Goal: Communication & Community: Answer question/provide support

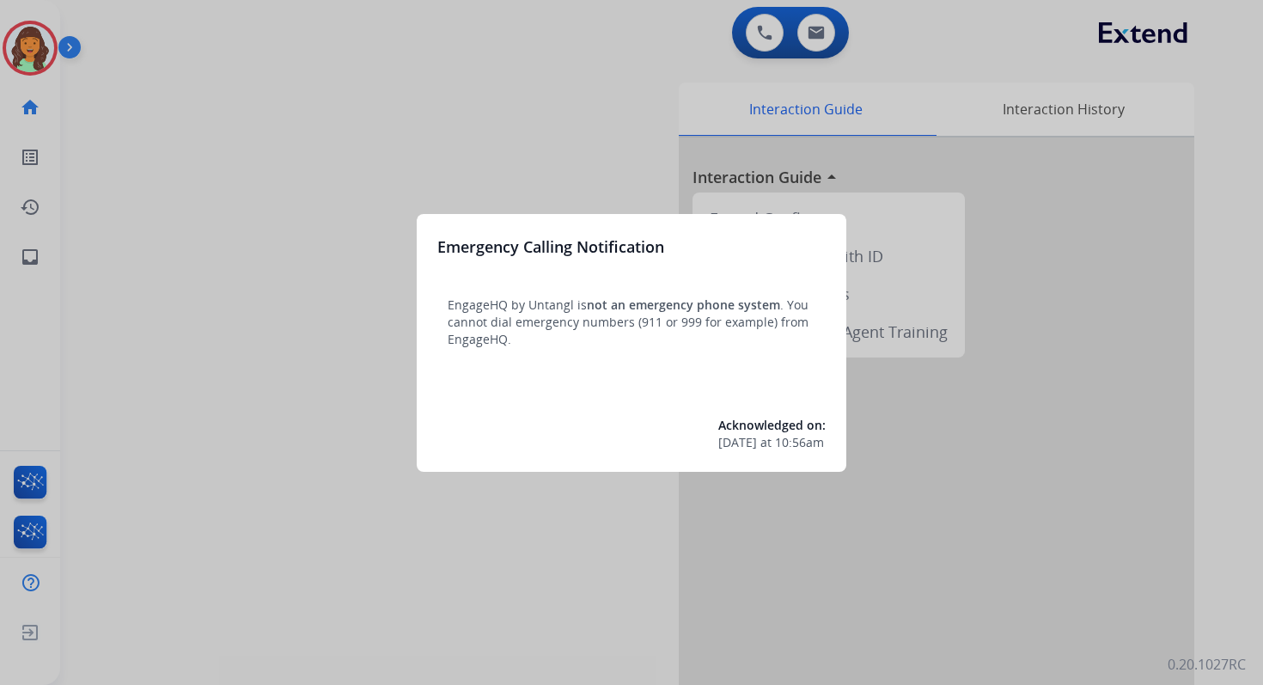
click at [810, 39] on div at bounding box center [631, 342] width 1263 height 685
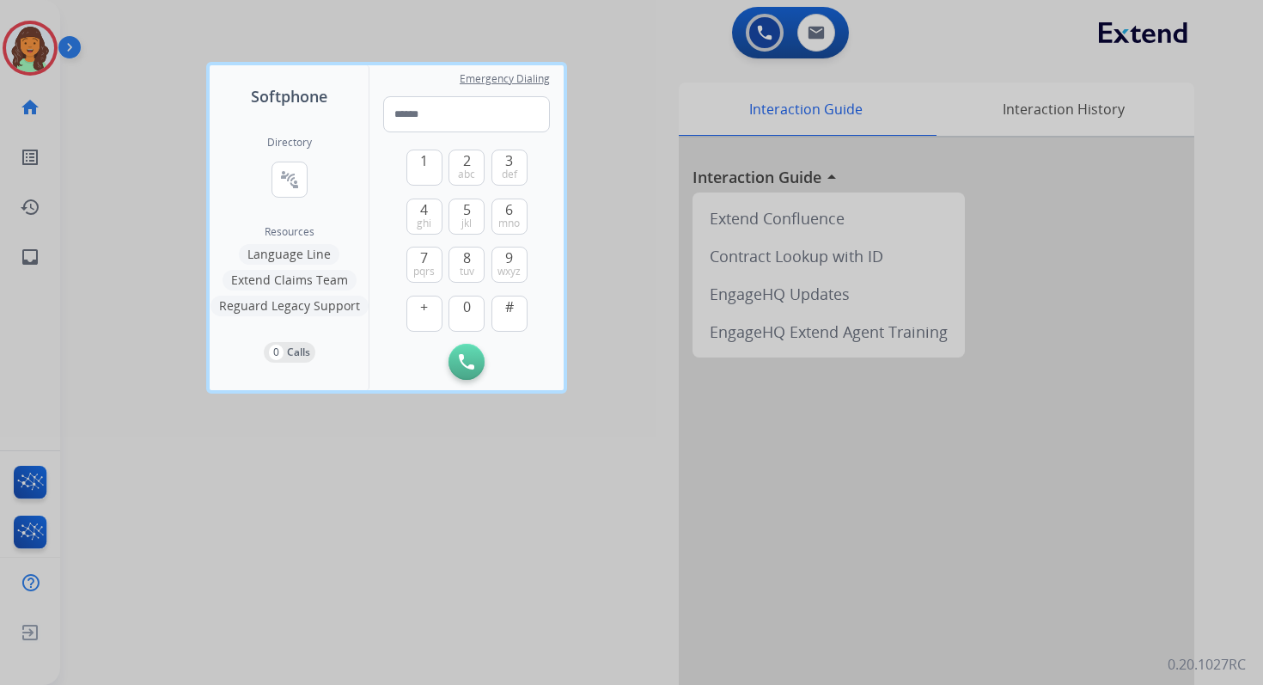
click at [810, 39] on div at bounding box center [631, 342] width 1263 height 685
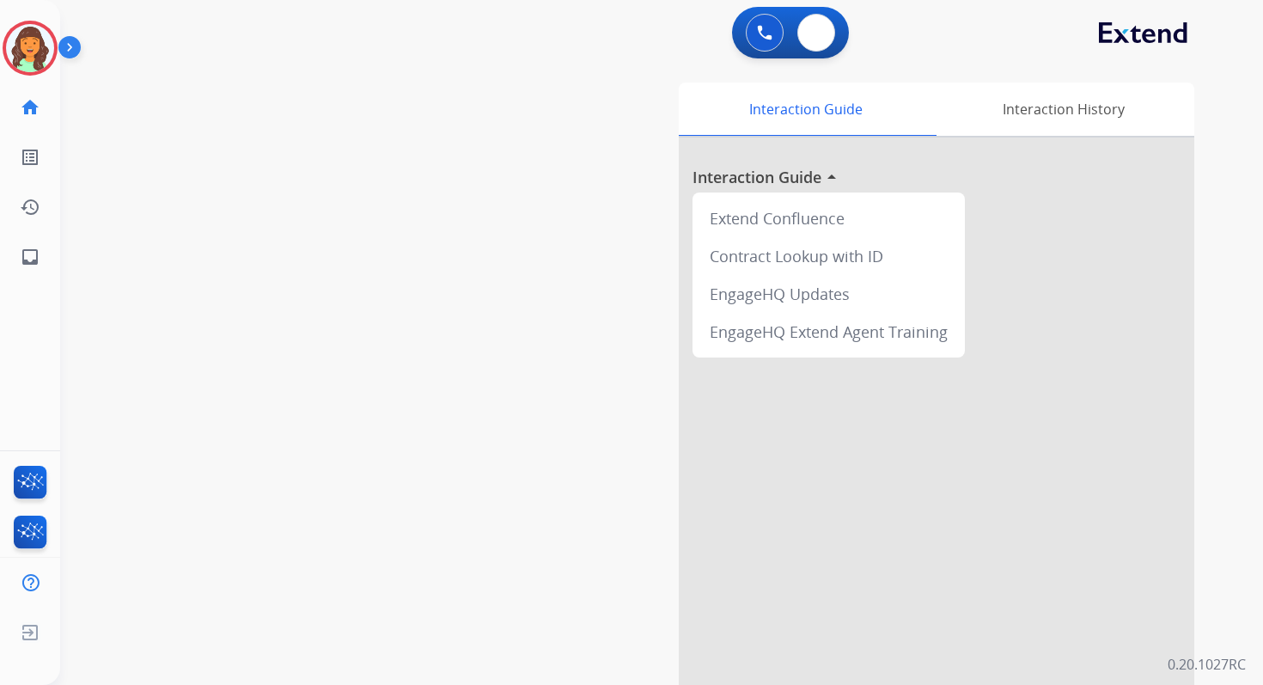
click at [810, 39] on img at bounding box center [816, 33] width 17 height 14
select select "**********"
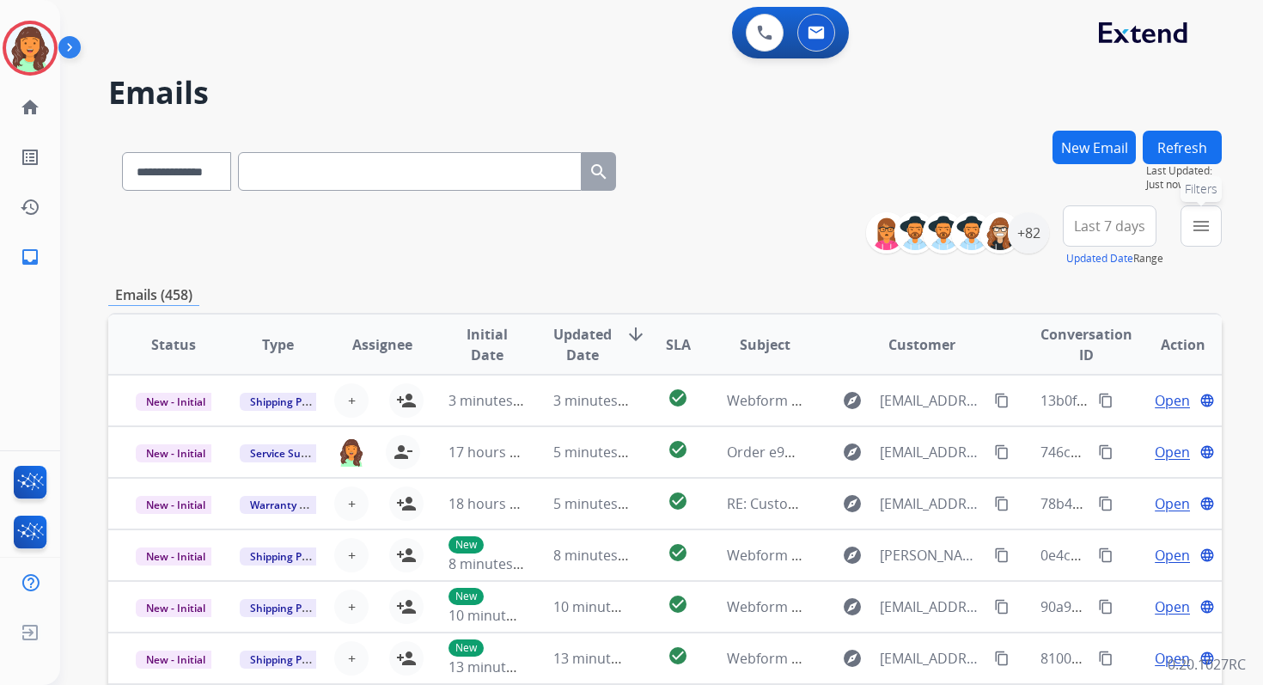
click at [1195, 224] on mat-icon "menu" at bounding box center [1201, 226] width 21 height 21
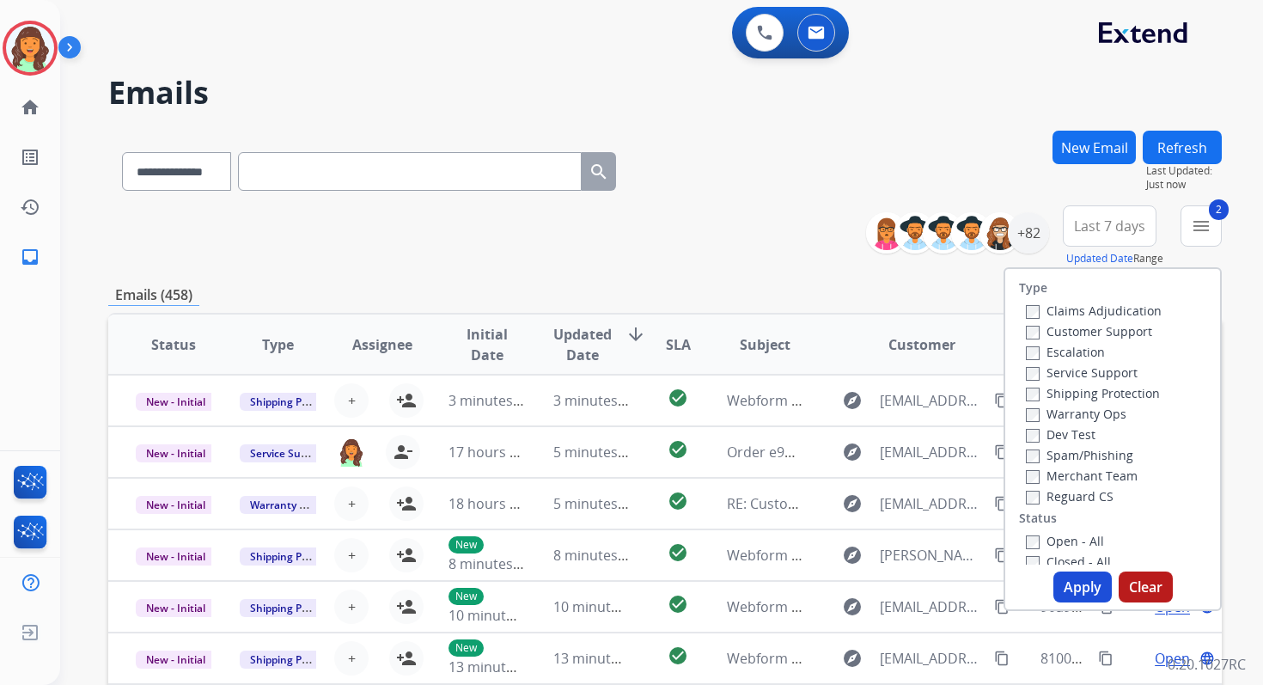
click at [1078, 596] on button "Apply" at bounding box center [1083, 587] width 58 height 31
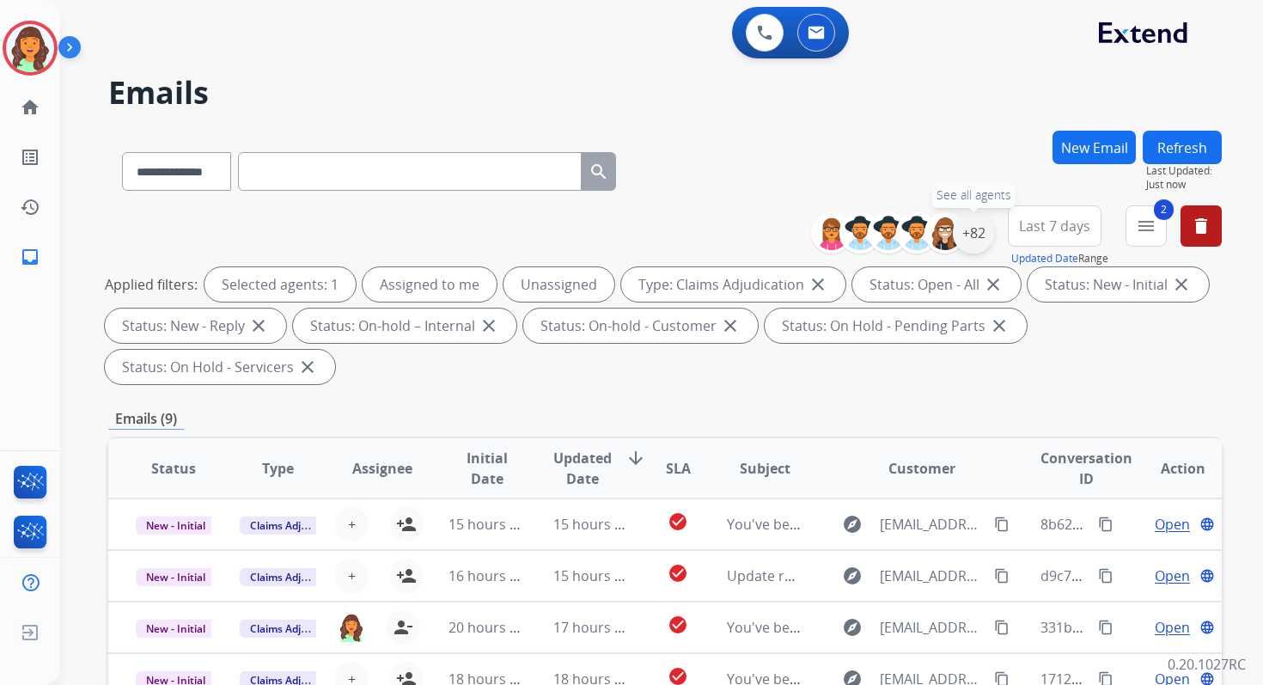
click at [958, 232] on div "+82" at bounding box center [973, 232] width 41 height 41
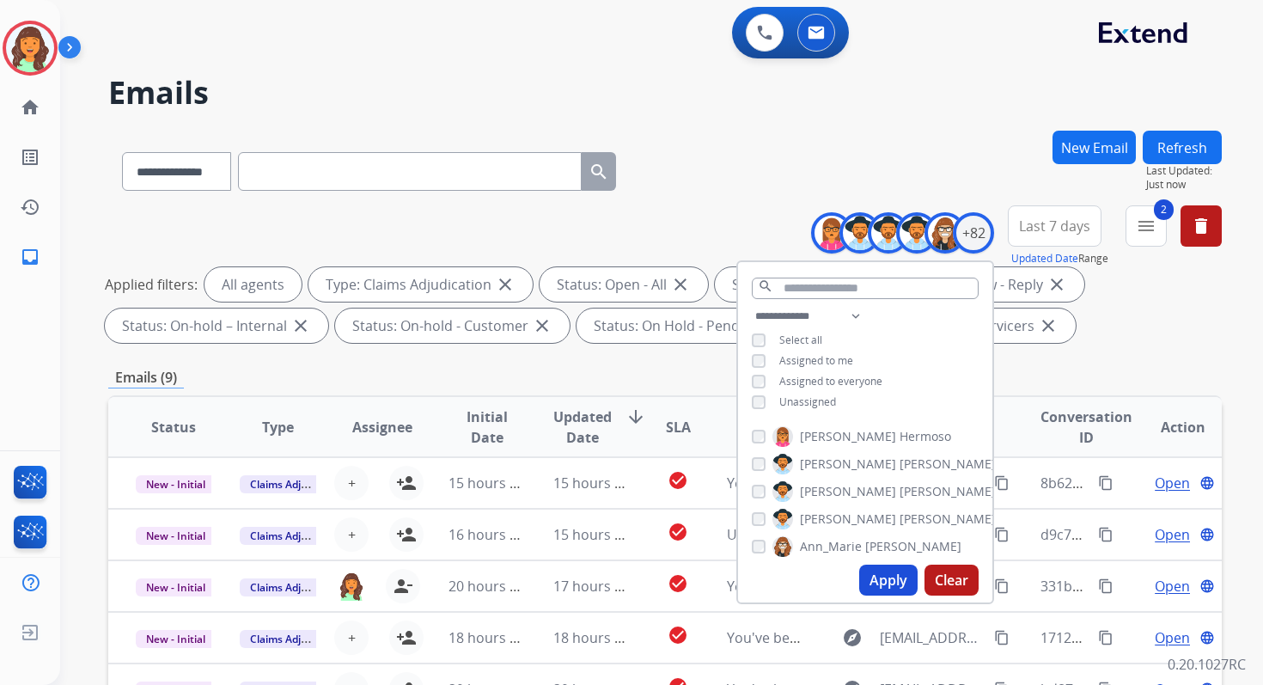
click at [899, 586] on button "Apply" at bounding box center [888, 580] width 58 height 31
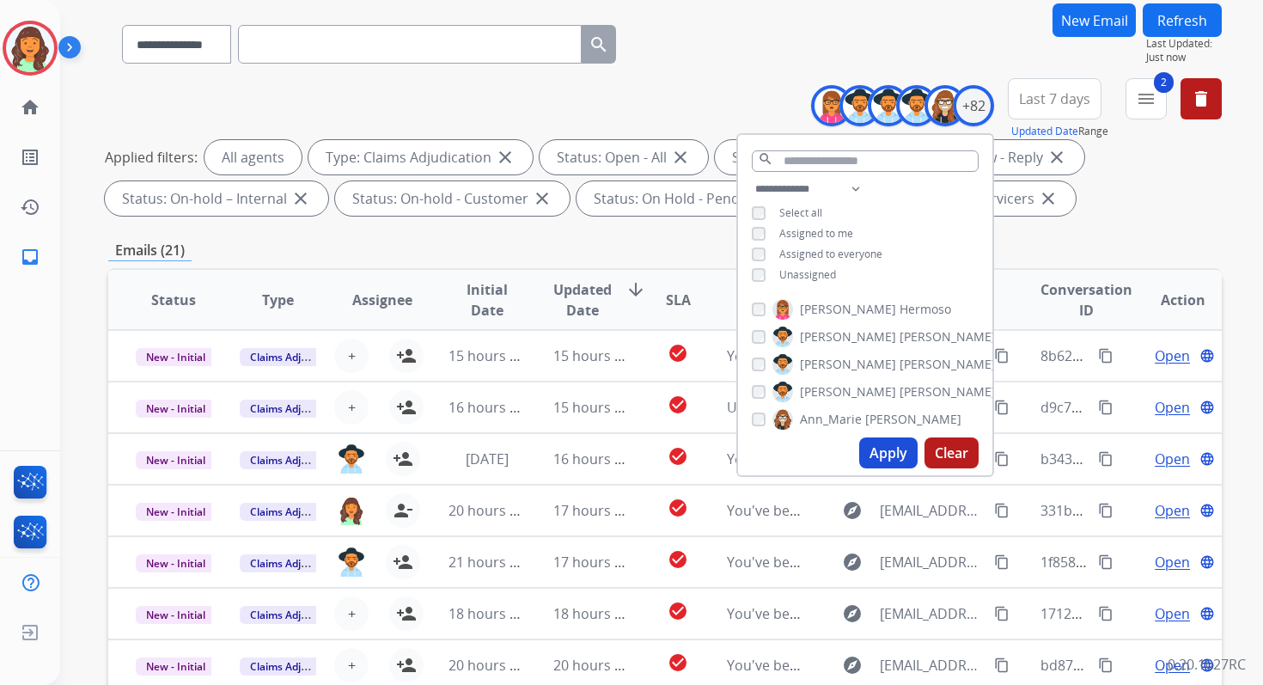
scroll to position [376, 0]
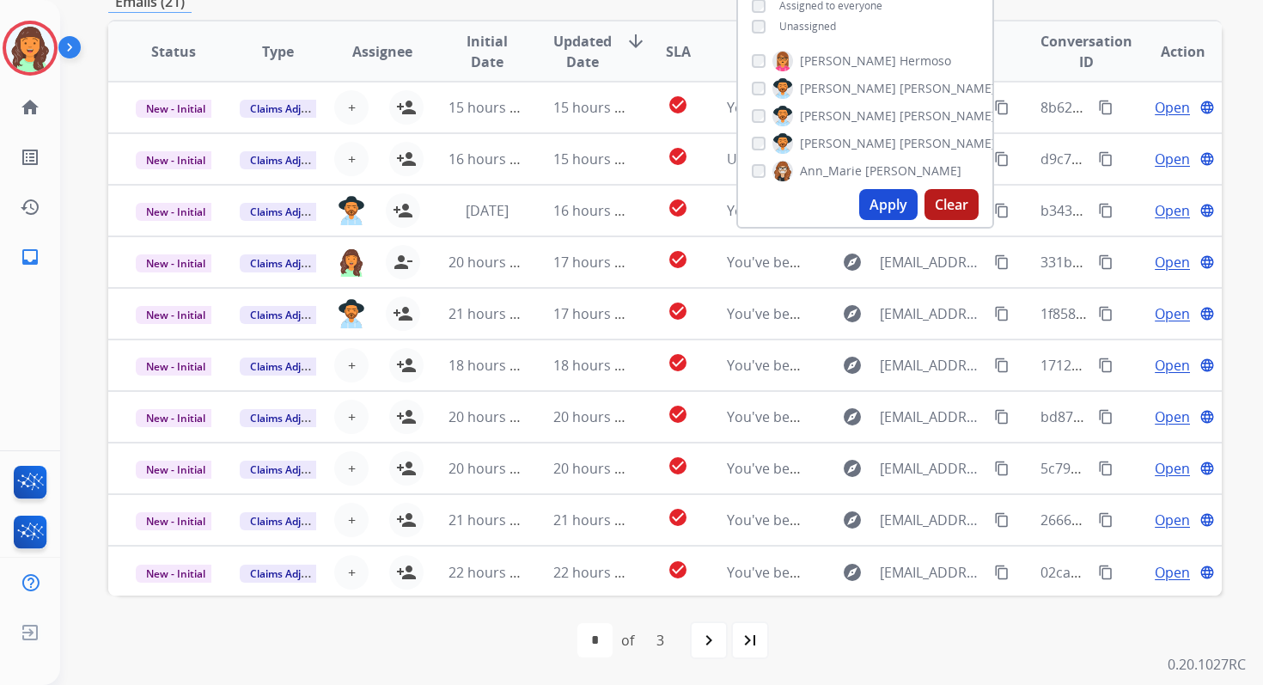
click at [374, 647] on div "first_page navigate_before * * * of 3 navigate_next last_page" at bounding box center [665, 640] width 1114 height 34
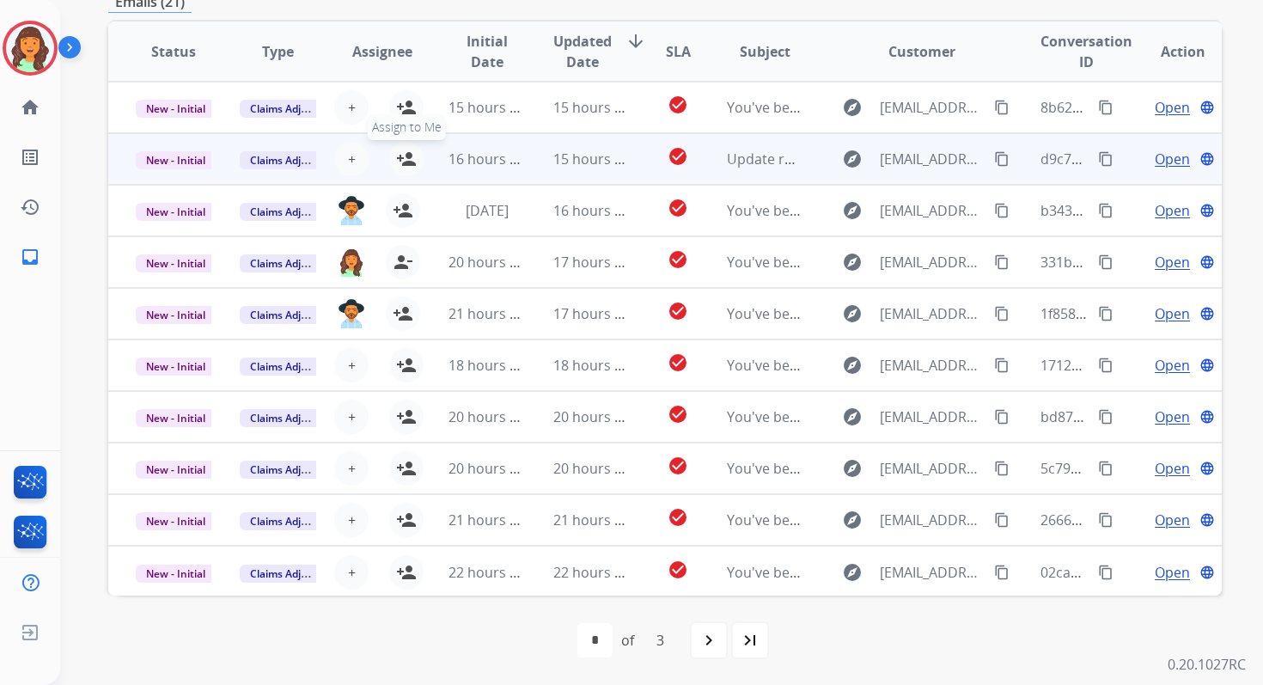
click at [408, 157] on mat-icon "person_add" at bounding box center [406, 159] width 21 height 21
click at [203, 160] on span "New - Initial" at bounding box center [176, 160] width 80 height 18
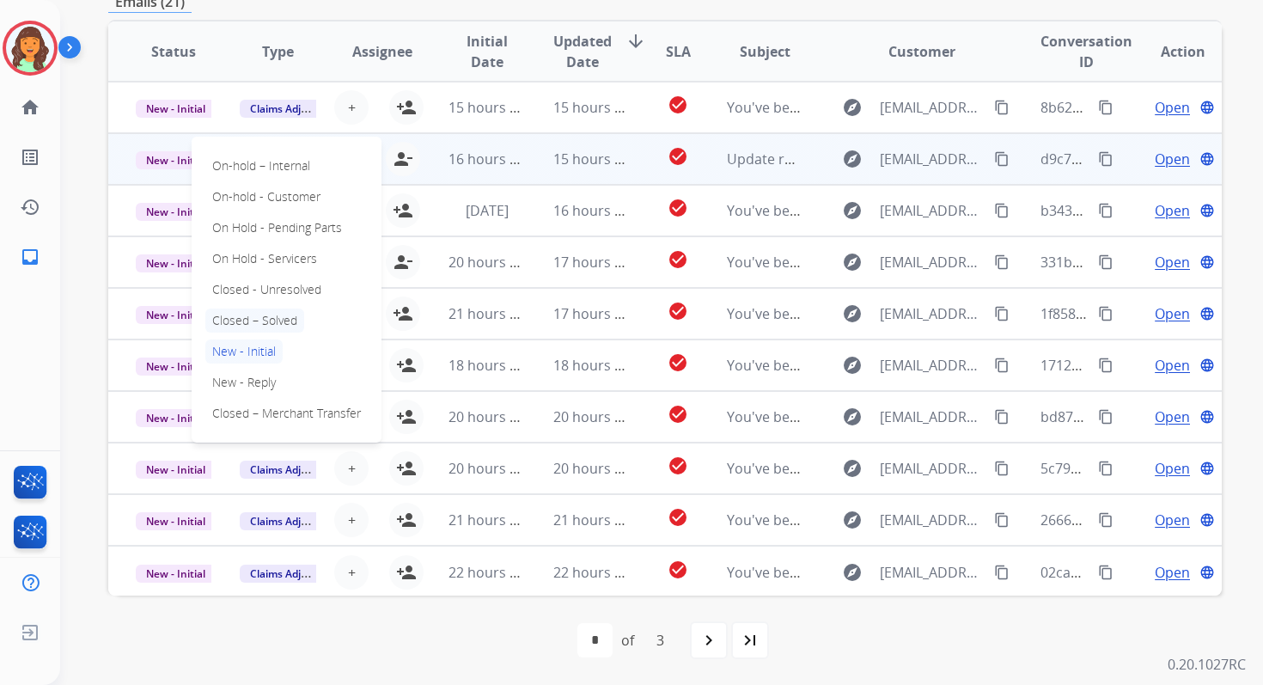
click at [259, 315] on p "Closed – Solved" at bounding box center [254, 321] width 99 height 24
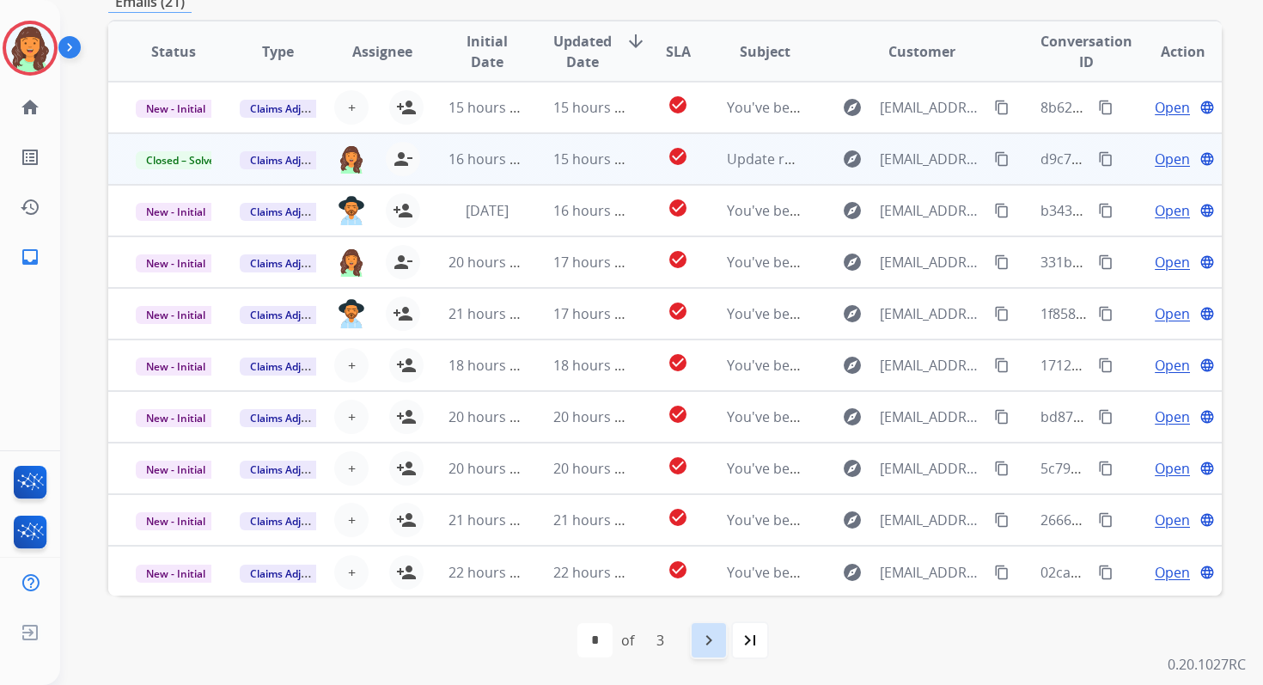
click at [711, 642] on mat-icon "navigate_next" at bounding box center [709, 640] width 21 height 21
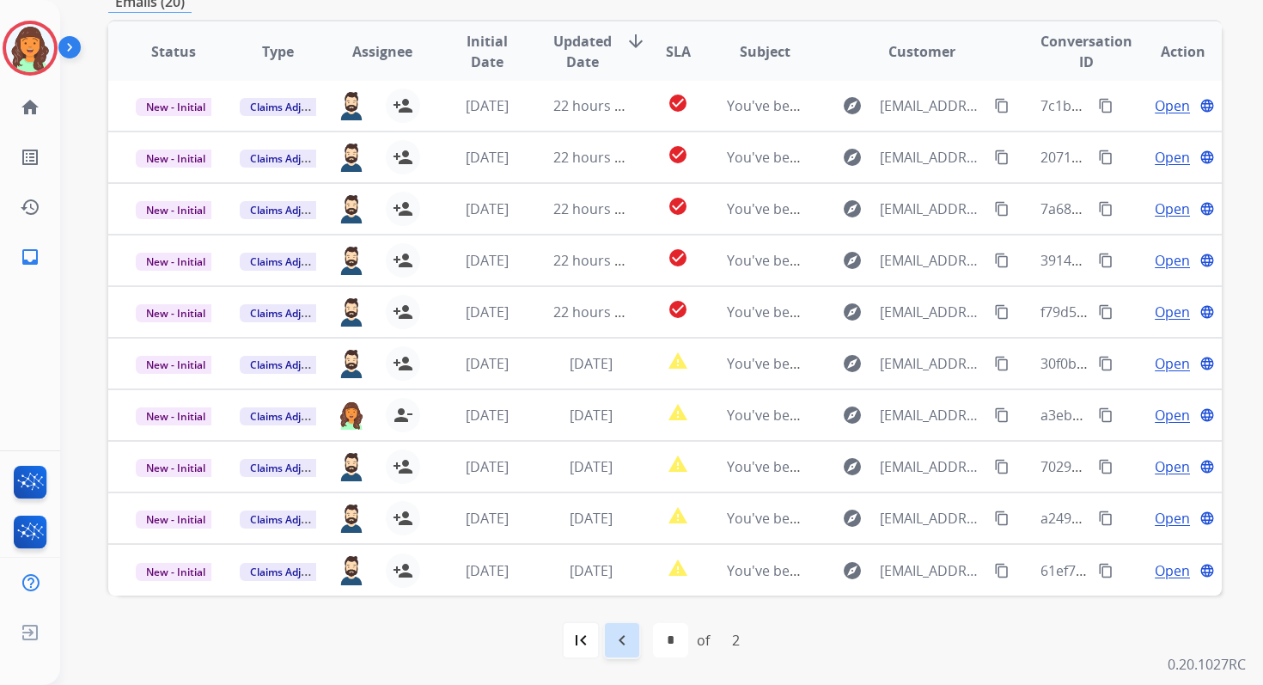
click at [631, 636] on mat-icon "navigate_before" at bounding box center [622, 640] width 21 height 21
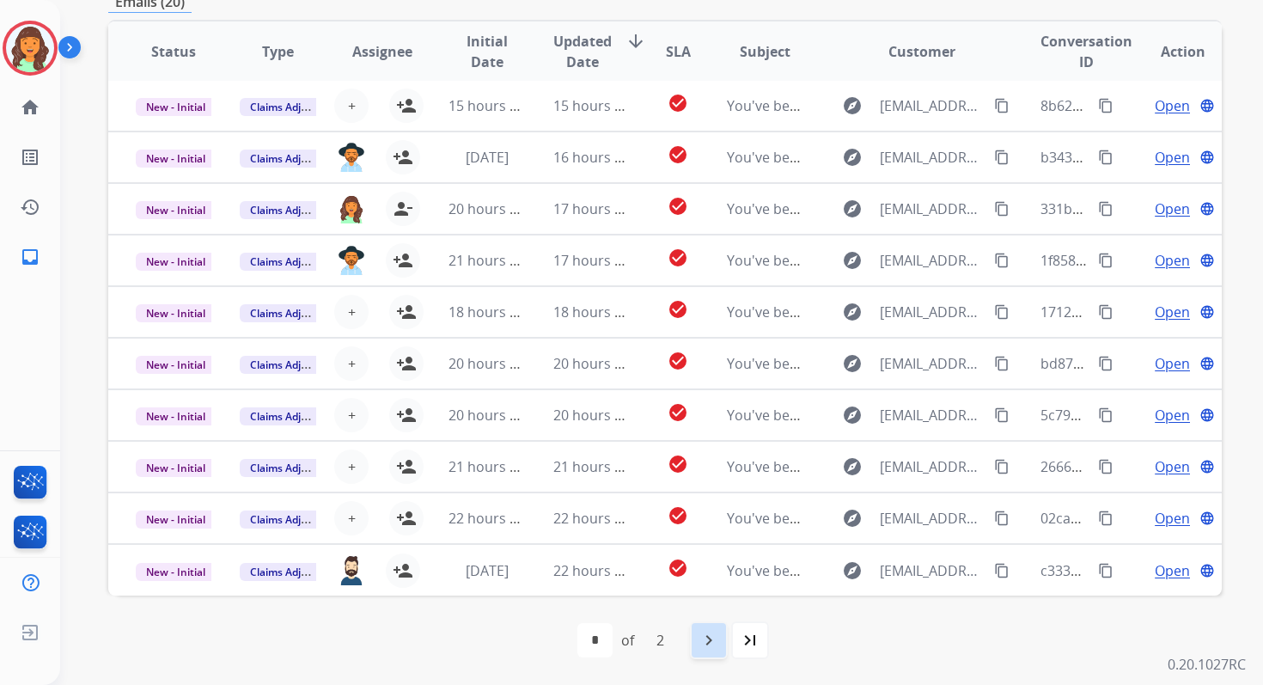
click at [702, 644] on mat-icon "navigate_next" at bounding box center [709, 640] width 21 height 21
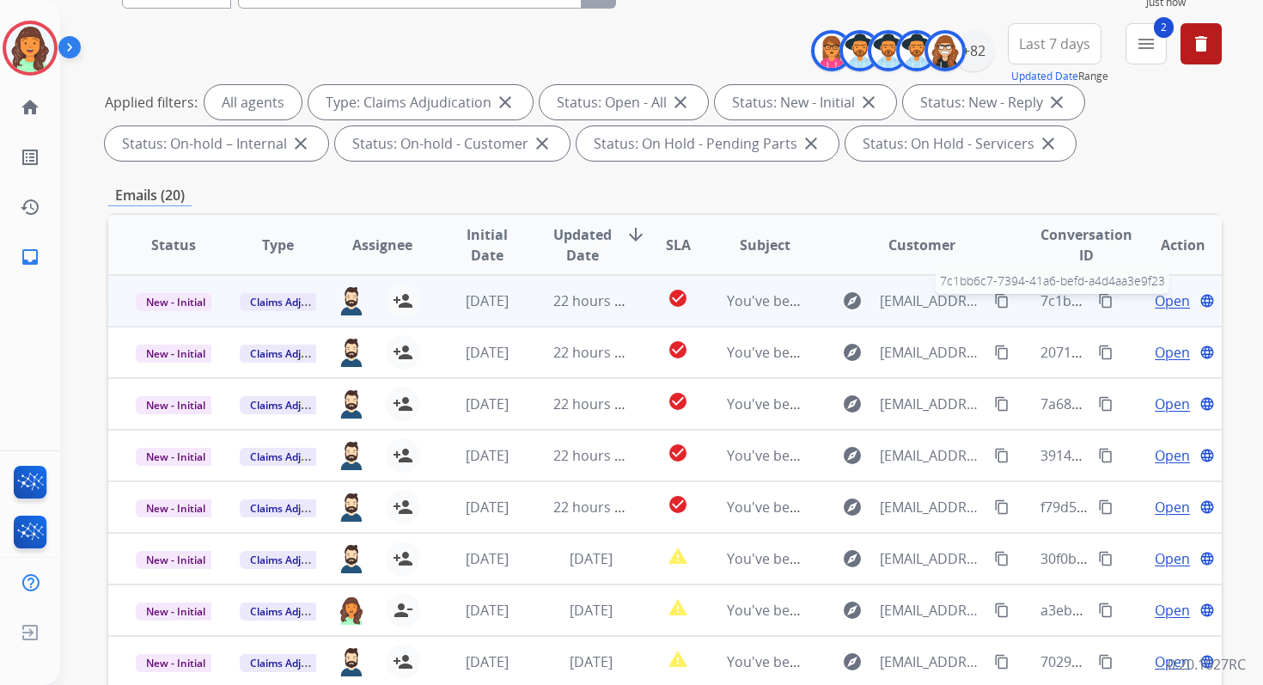
scroll to position [146, 0]
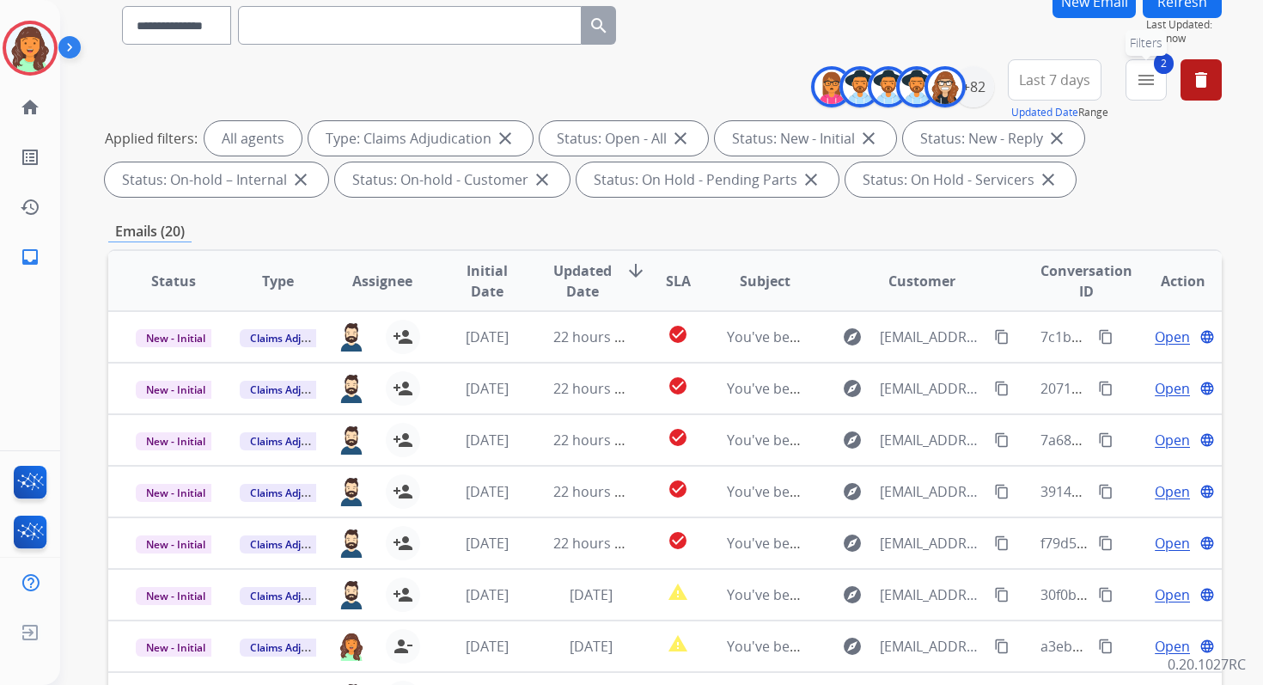
click at [1148, 87] on mat-icon "menu" at bounding box center [1146, 80] width 21 height 21
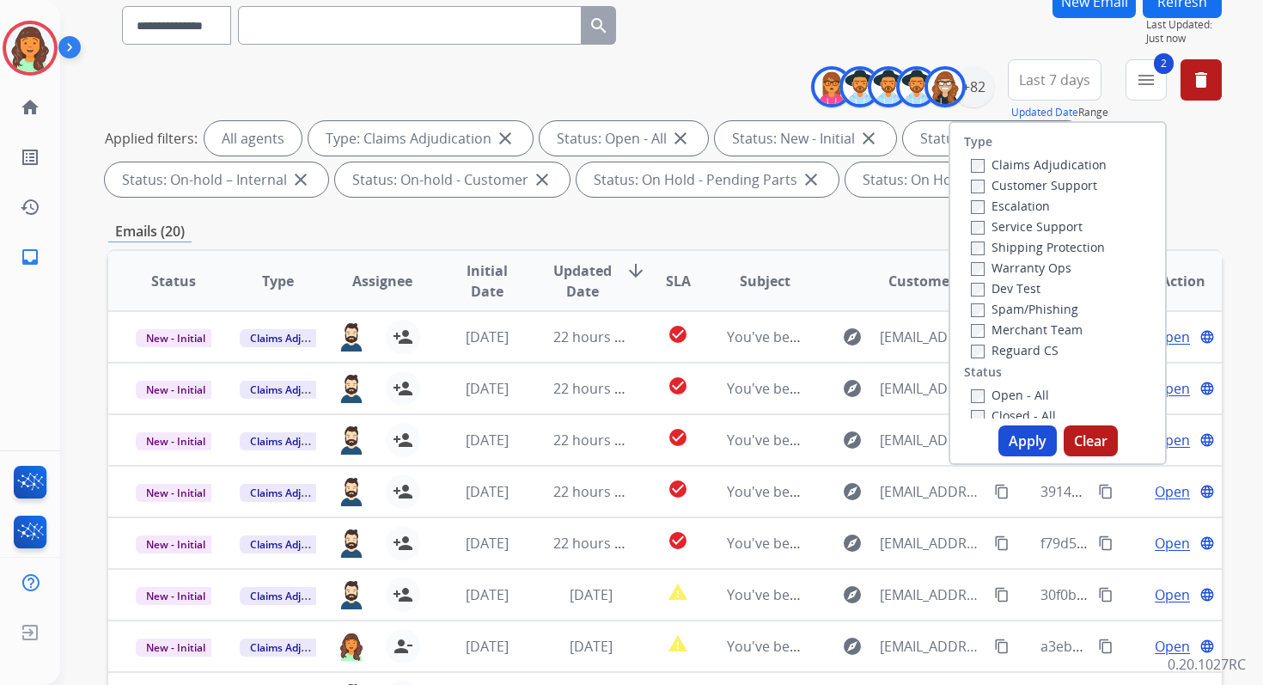
click at [974, 228] on label "Service Support" at bounding box center [1027, 226] width 112 height 16
click at [1006, 431] on button "Apply" at bounding box center [1028, 440] width 58 height 31
select select "*"
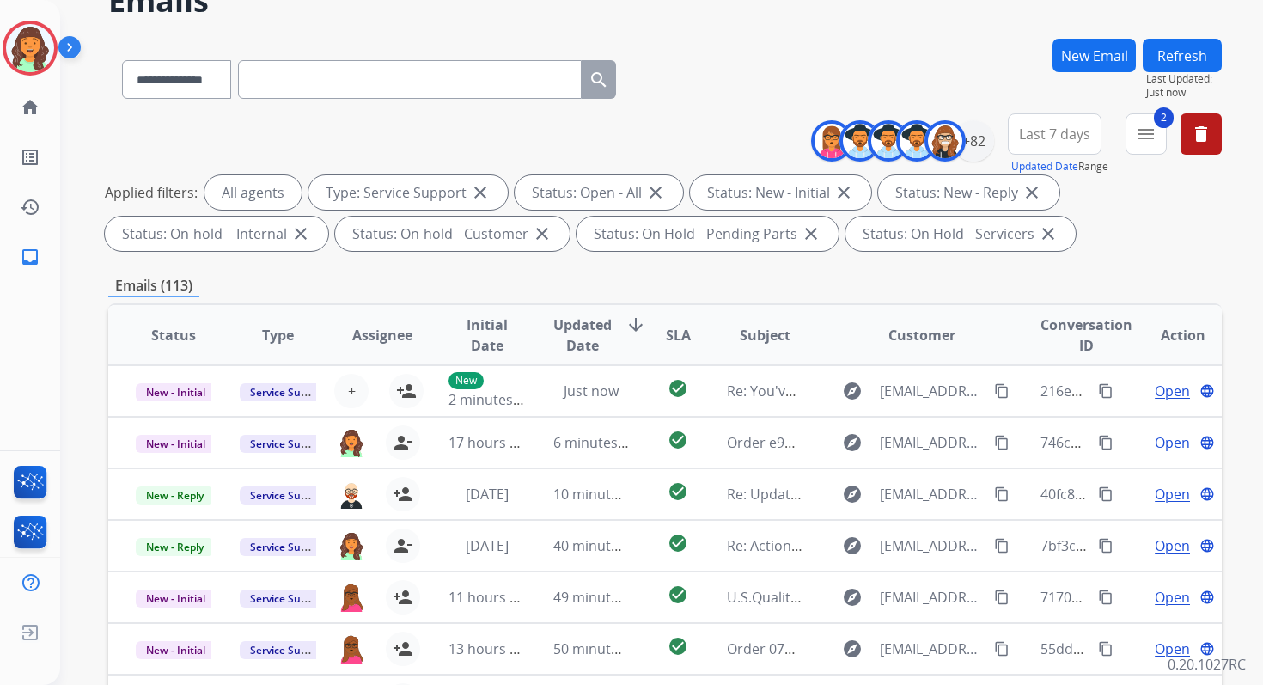
scroll to position [376, 0]
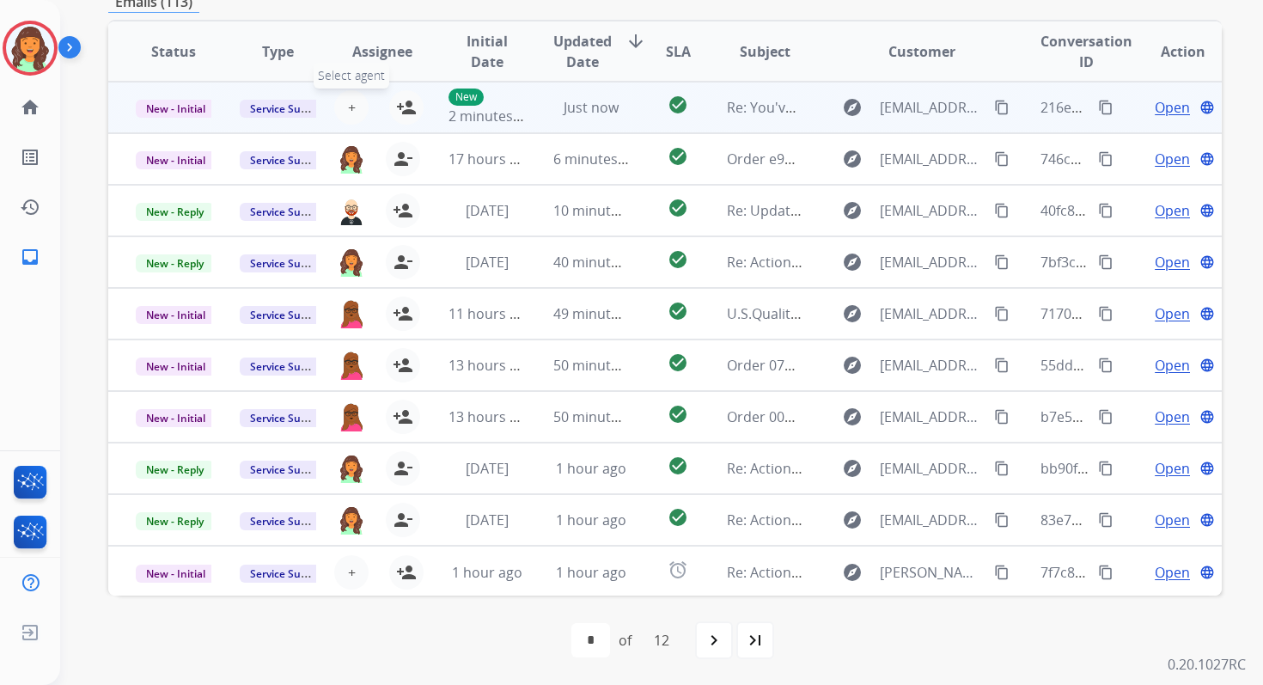
click at [356, 104] on button "+ Select agent" at bounding box center [351, 107] width 34 height 34
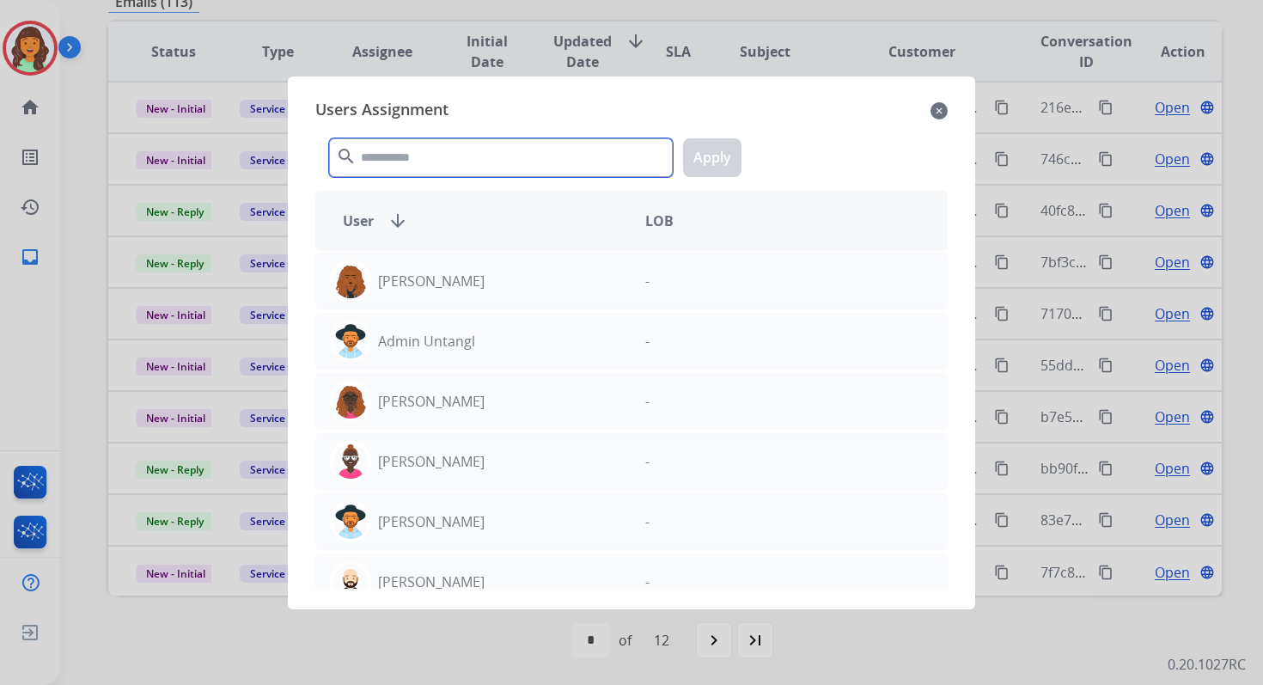
click at [391, 151] on input "text" at bounding box center [501, 157] width 344 height 39
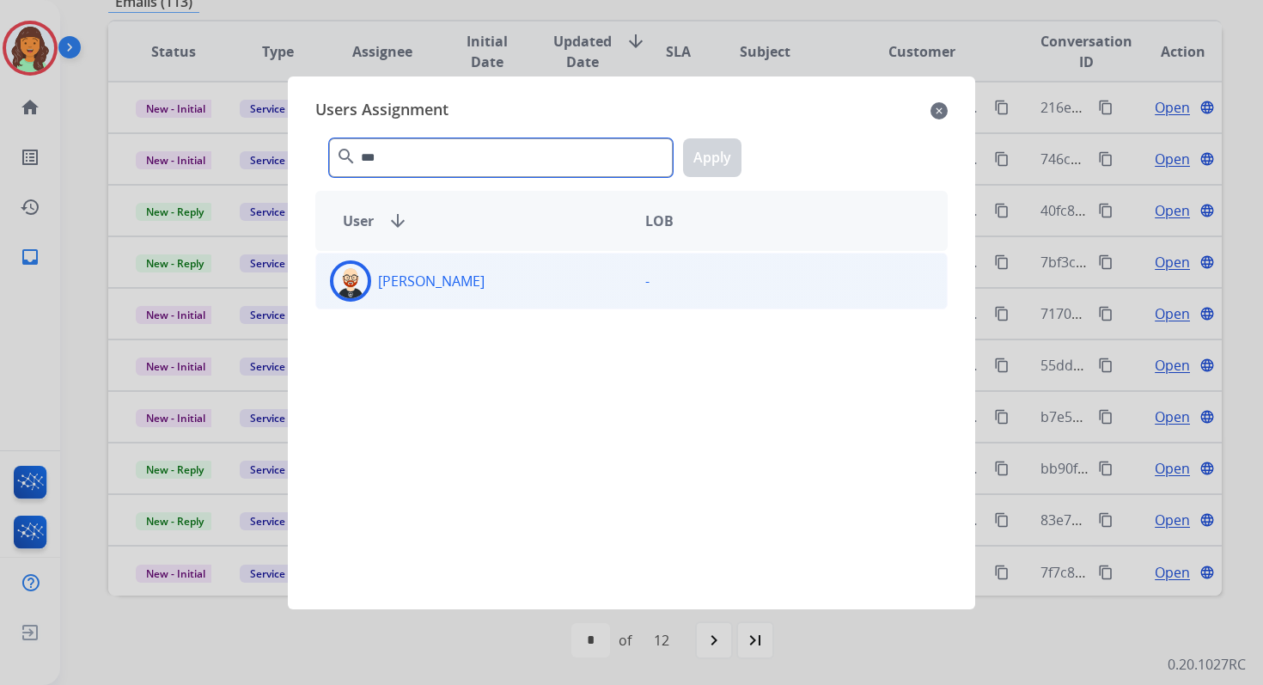
type input "***"
click at [393, 266] on div "[PERSON_NAME]" at bounding box center [473, 280] width 315 height 41
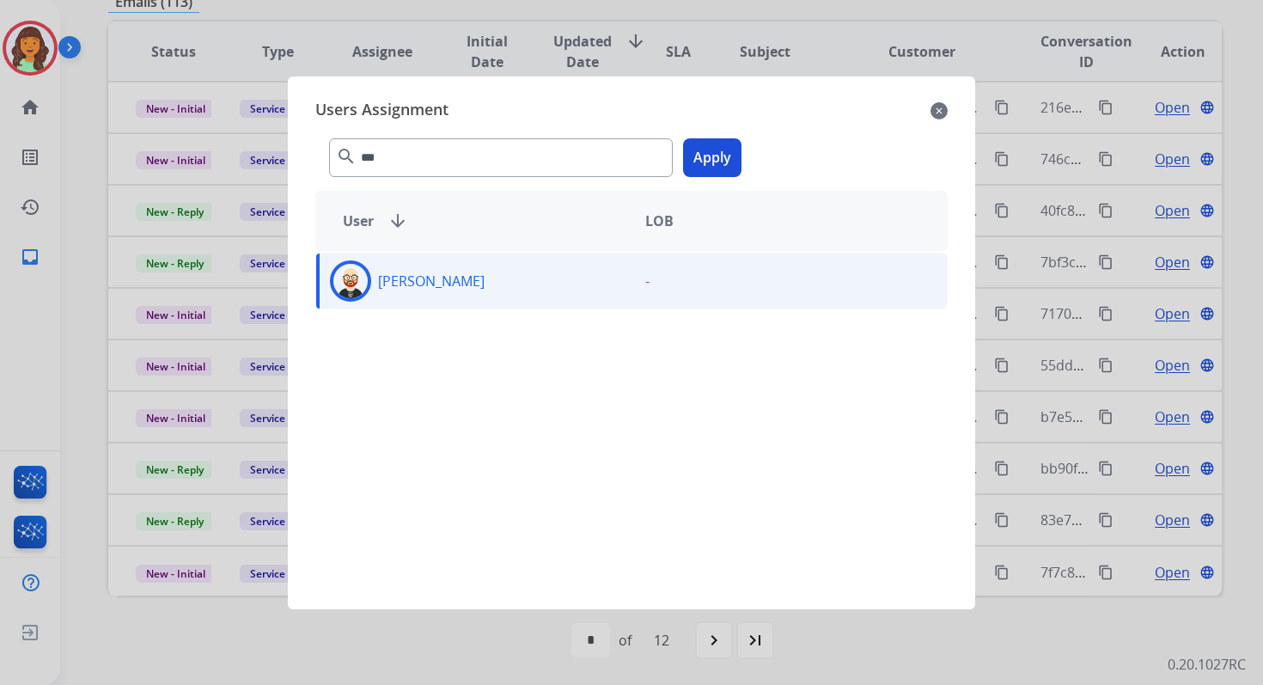
click at [706, 163] on button "Apply" at bounding box center [712, 157] width 58 height 39
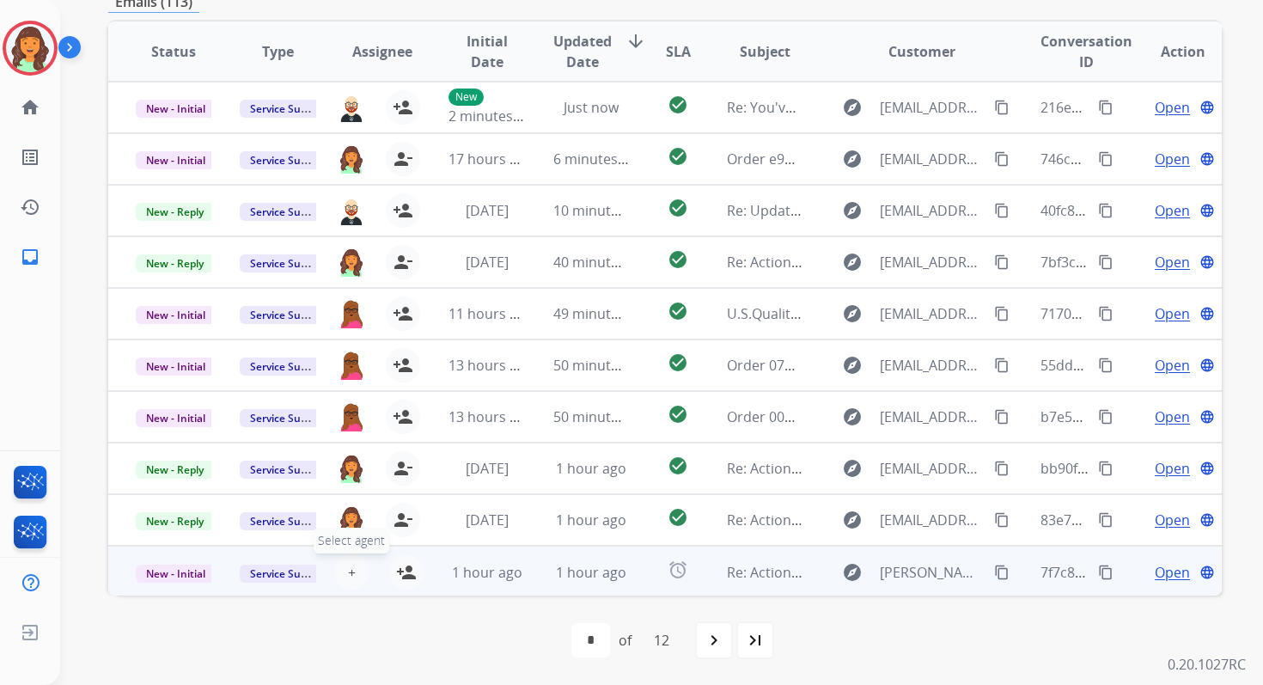
click at [348, 569] on span "+" at bounding box center [352, 572] width 8 height 21
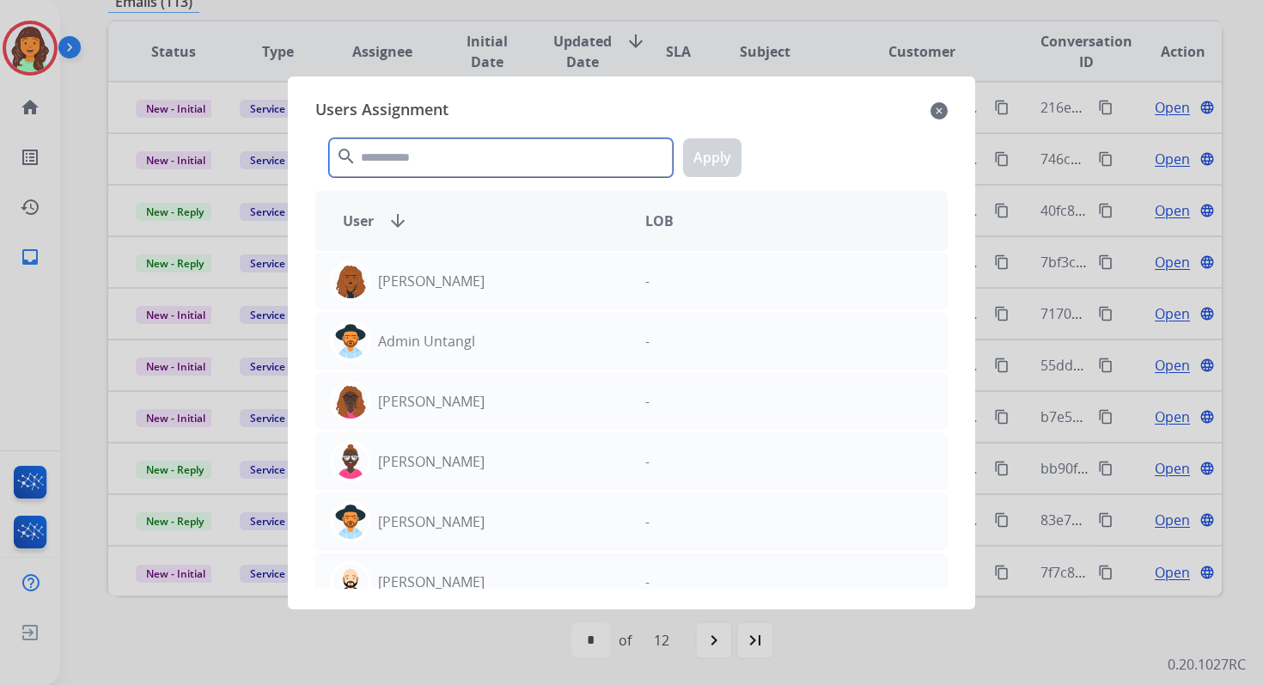
click at [414, 153] on input "text" at bounding box center [501, 157] width 344 height 39
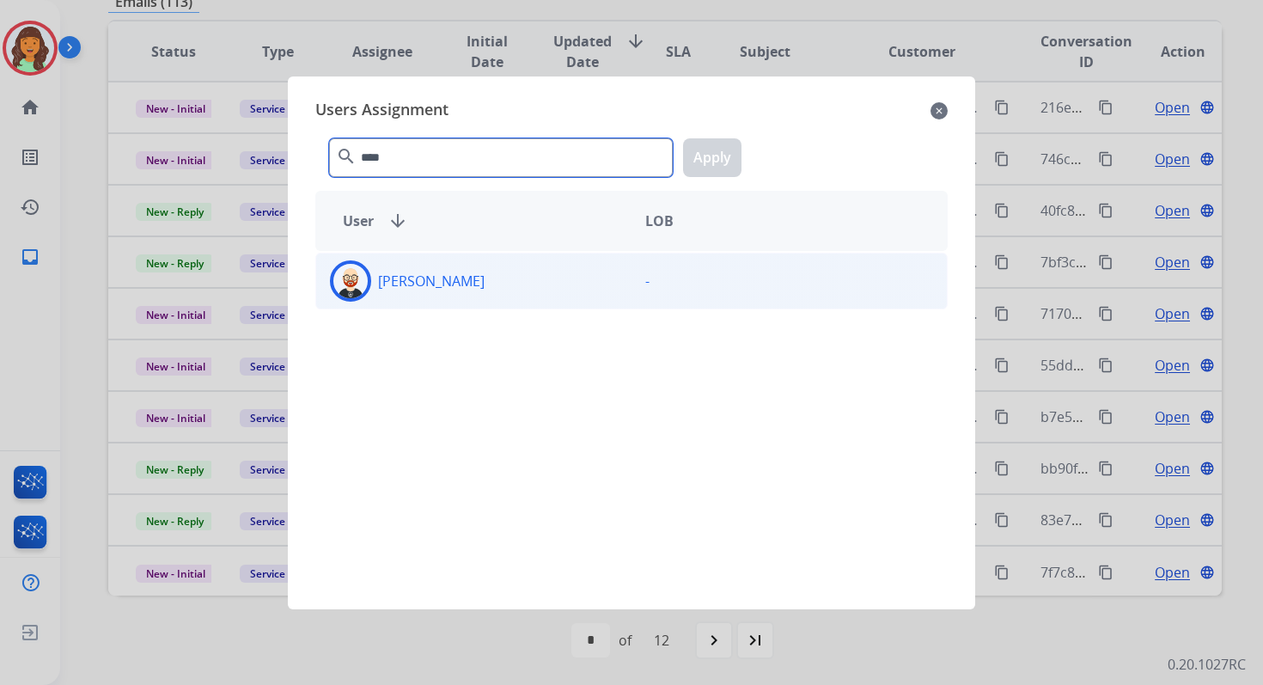
type input "****"
click at [465, 284] on div "[PERSON_NAME]" at bounding box center [473, 280] width 315 height 41
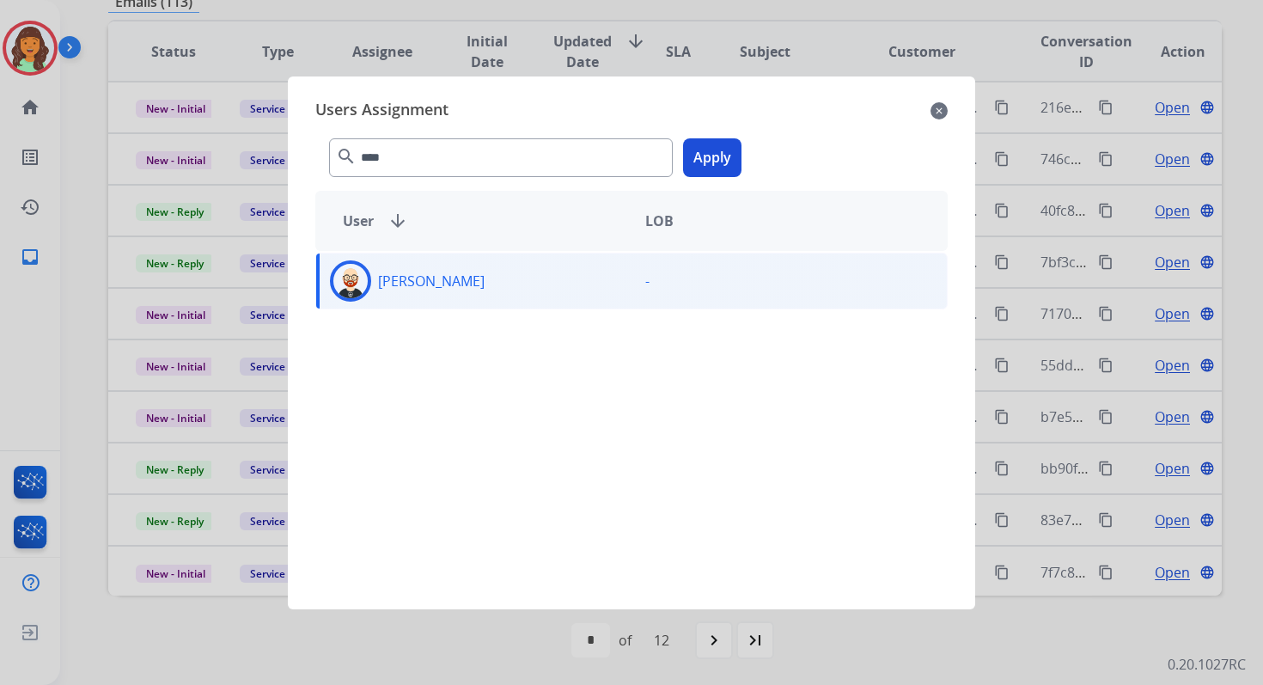
click at [718, 157] on button "Apply" at bounding box center [712, 157] width 58 height 39
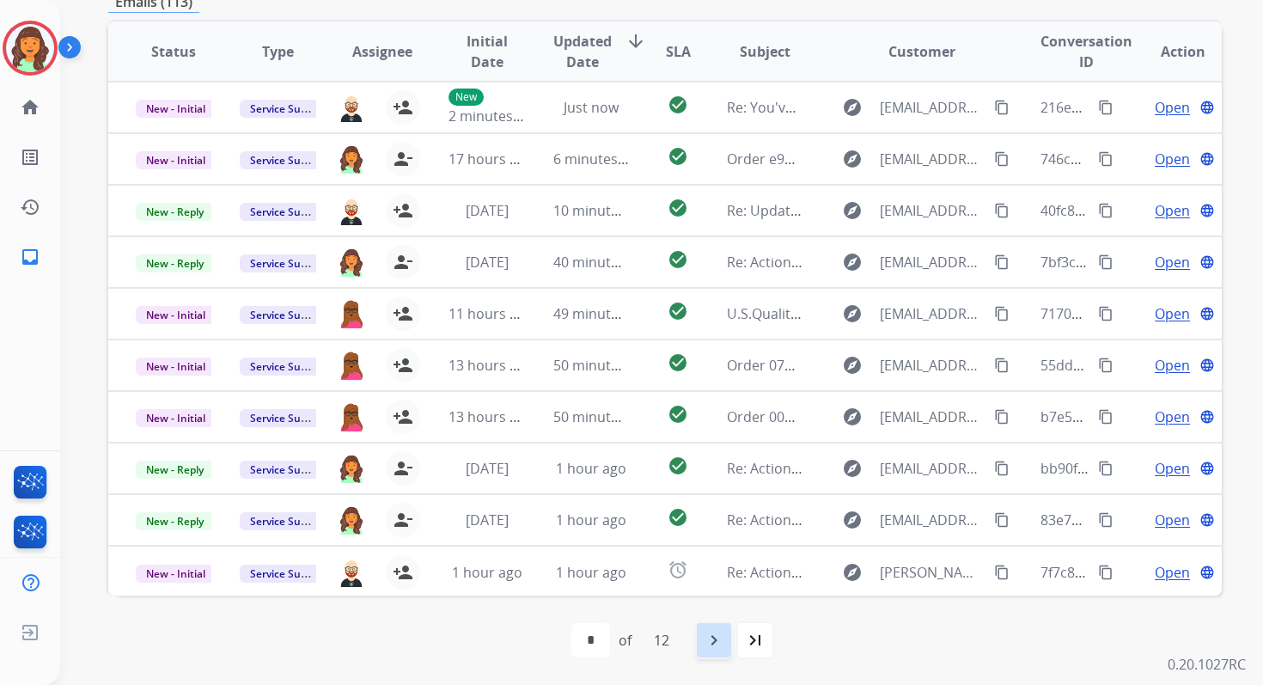
click at [719, 638] on mat-icon "navigate_next" at bounding box center [714, 640] width 21 height 21
select select "*"
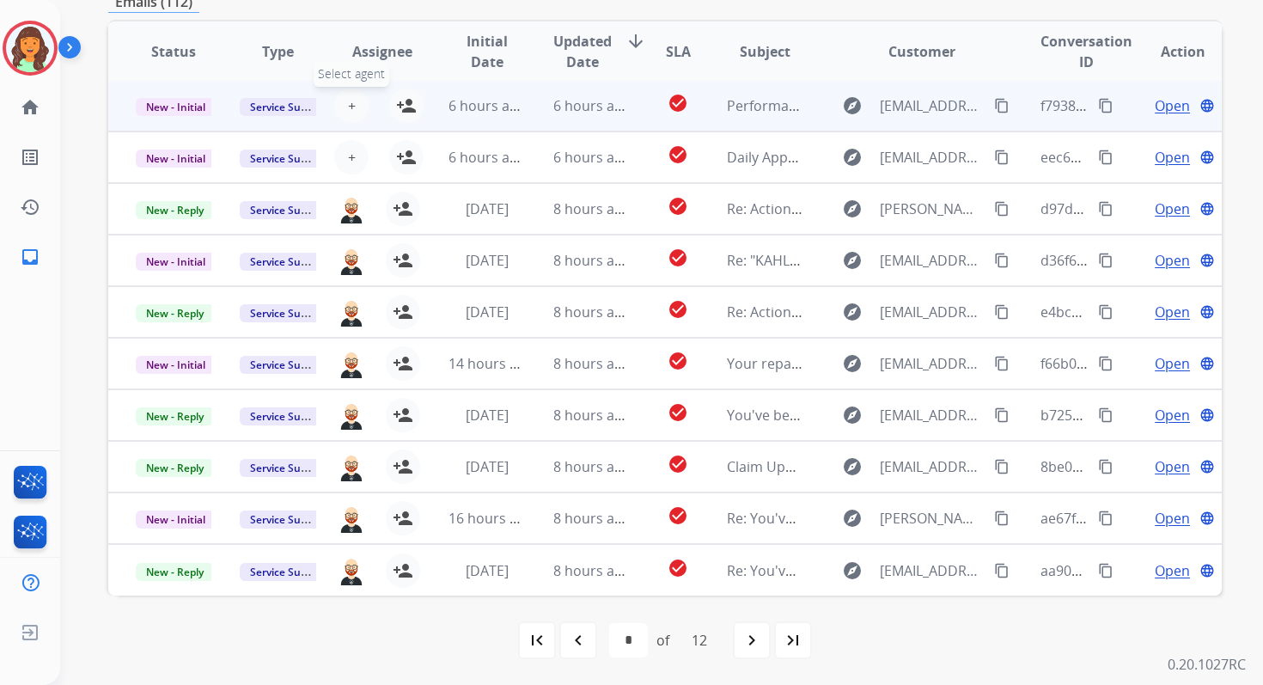
click at [351, 103] on span "+" at bounding box center [352, 105] width 8 height 21
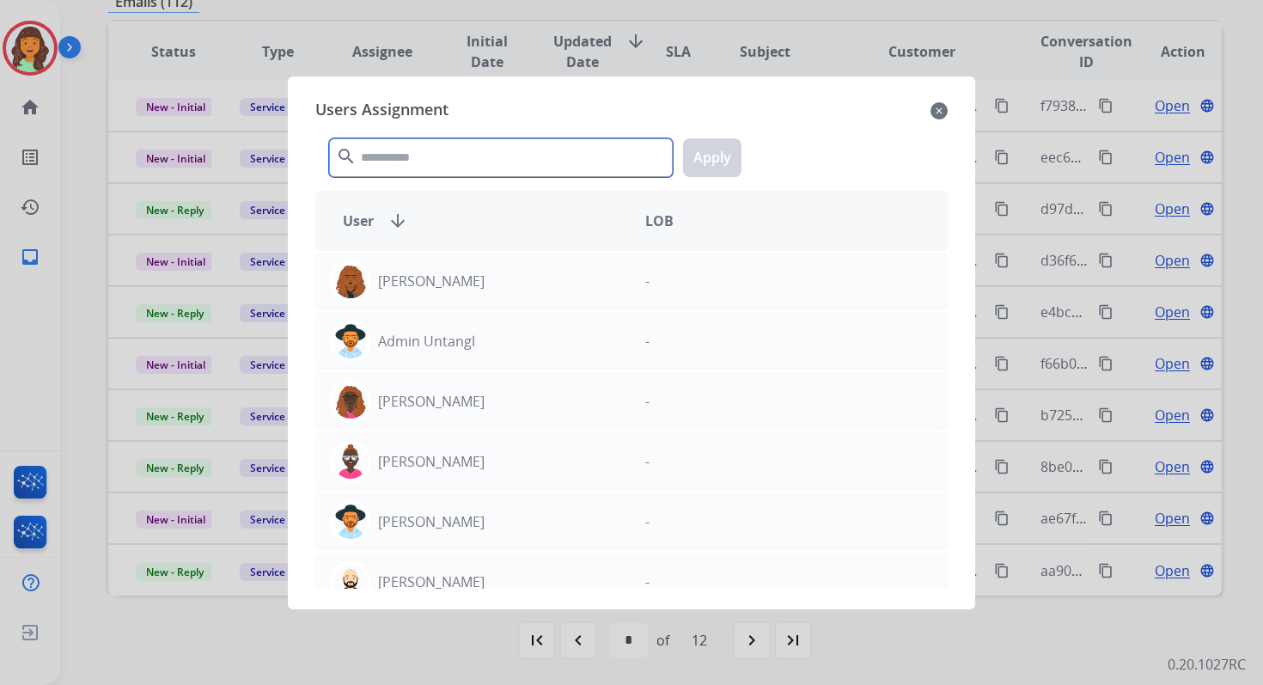
click at [394, 152] on input "text" at bounding box center [501, 157] width 344 height 39
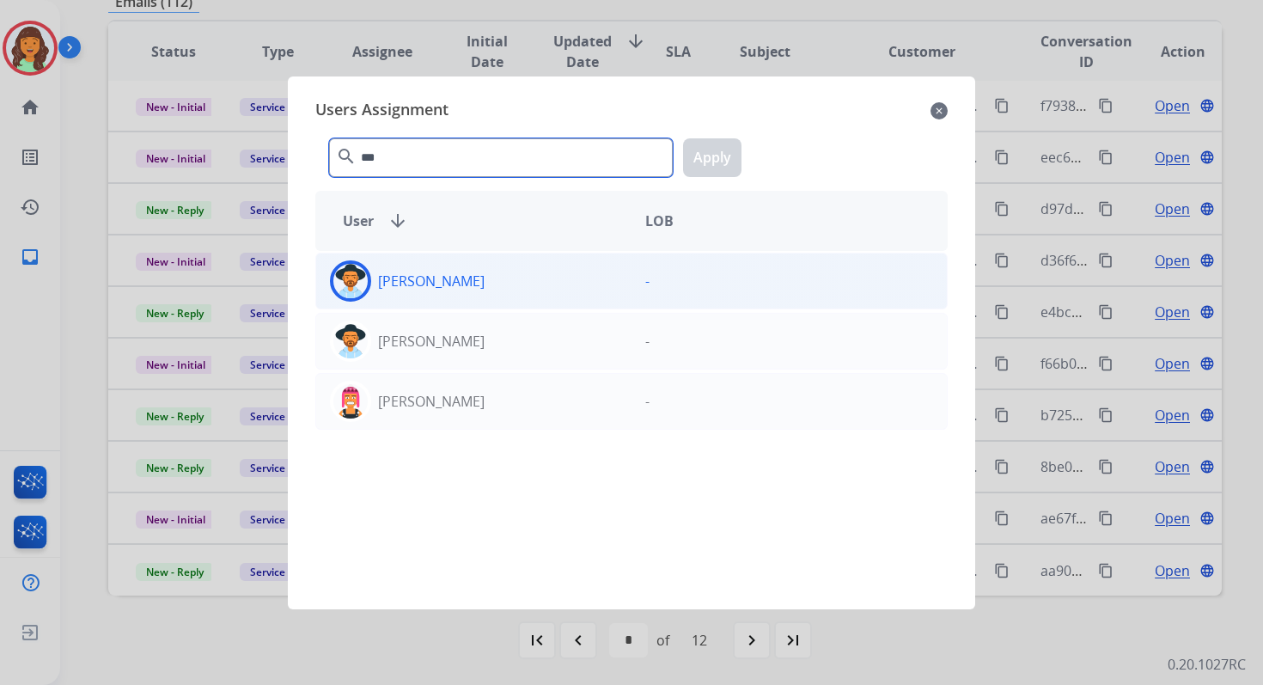
type input "***"
click at [415, 292] on div "[PERSON_NAME]" at bounding box center [473, 280] width 315 height 41
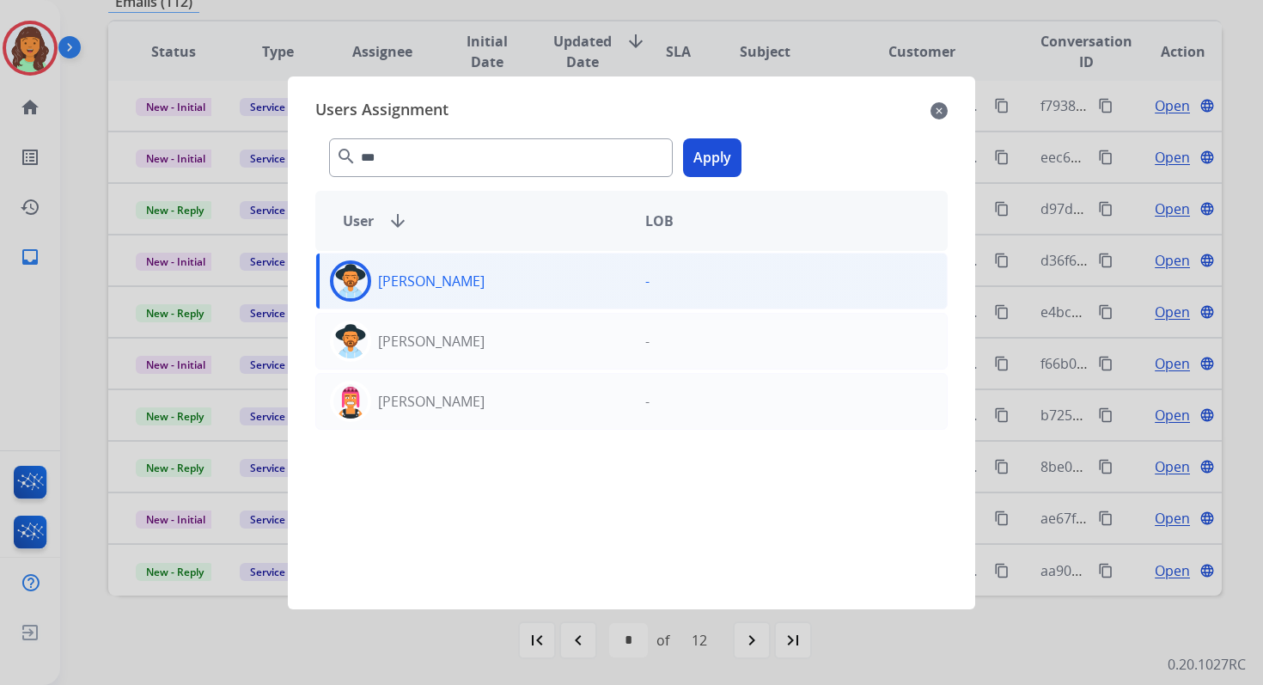
click at [713, 151] on button "Apply" at bounding box center [712, 157] width 58 height 39
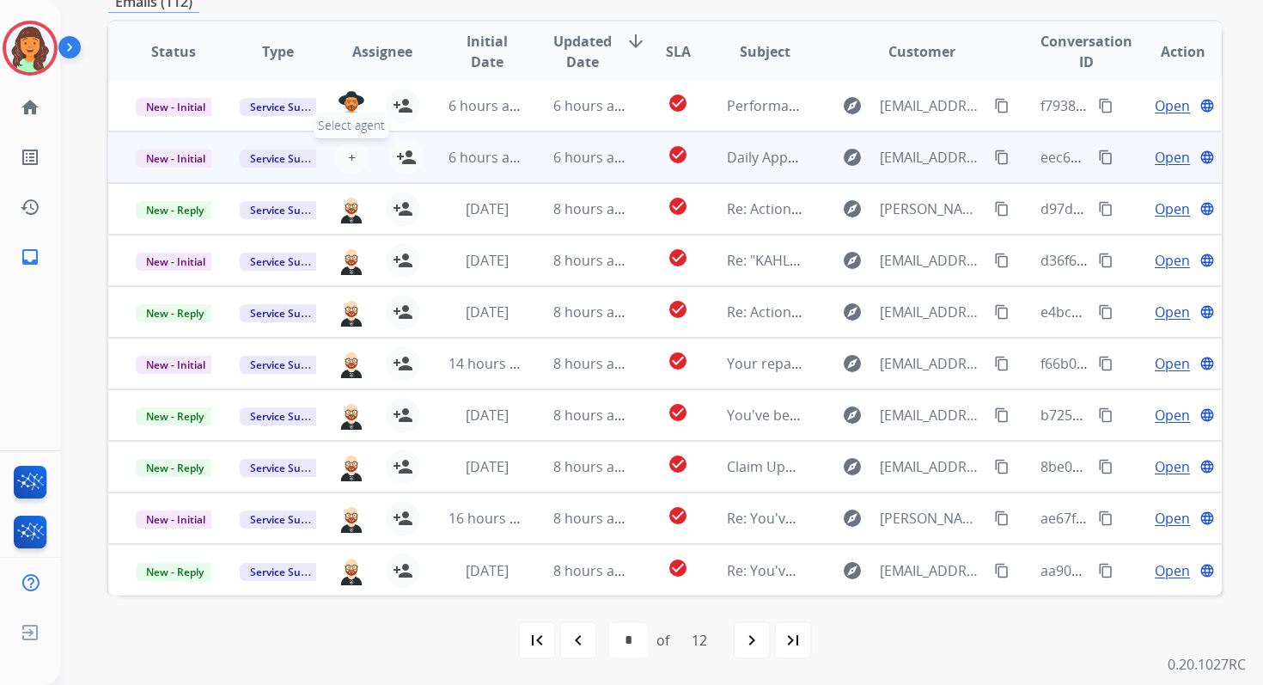
click at [351, 157] on span "+" at bounding box center [352, 157] width 8 height 21
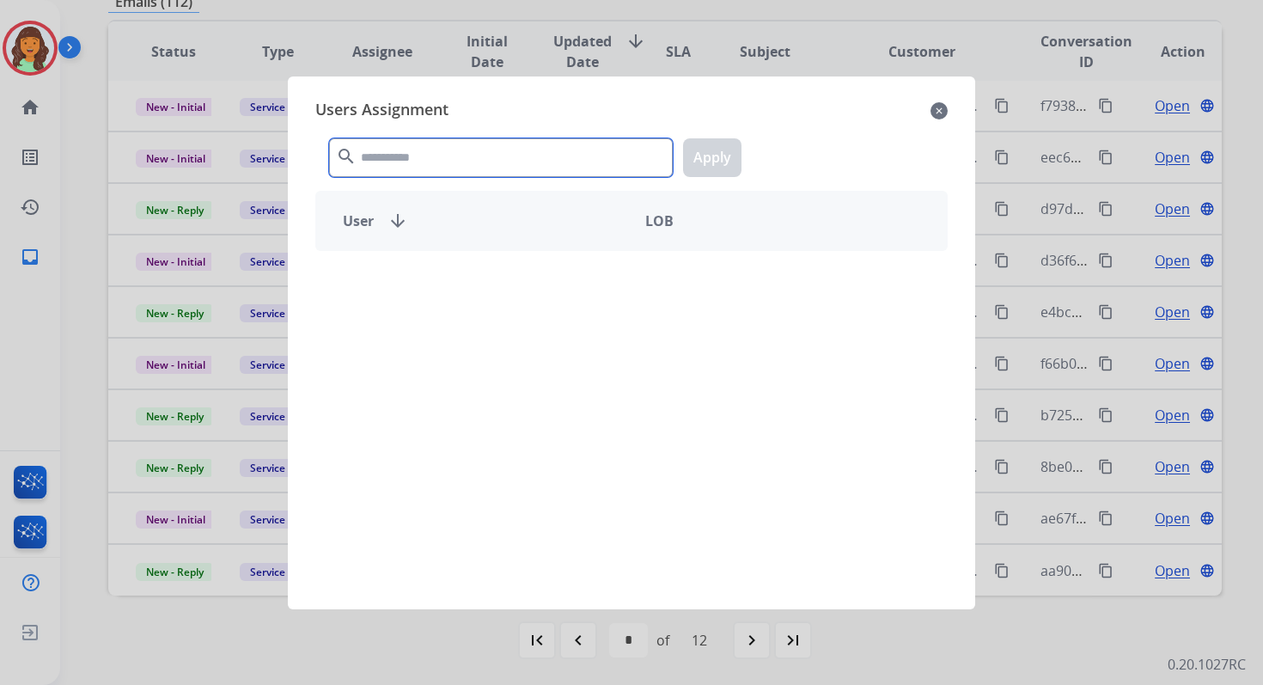
click at [388, 152] on input "text" at bounding box center [501, 157] width 344 height 39
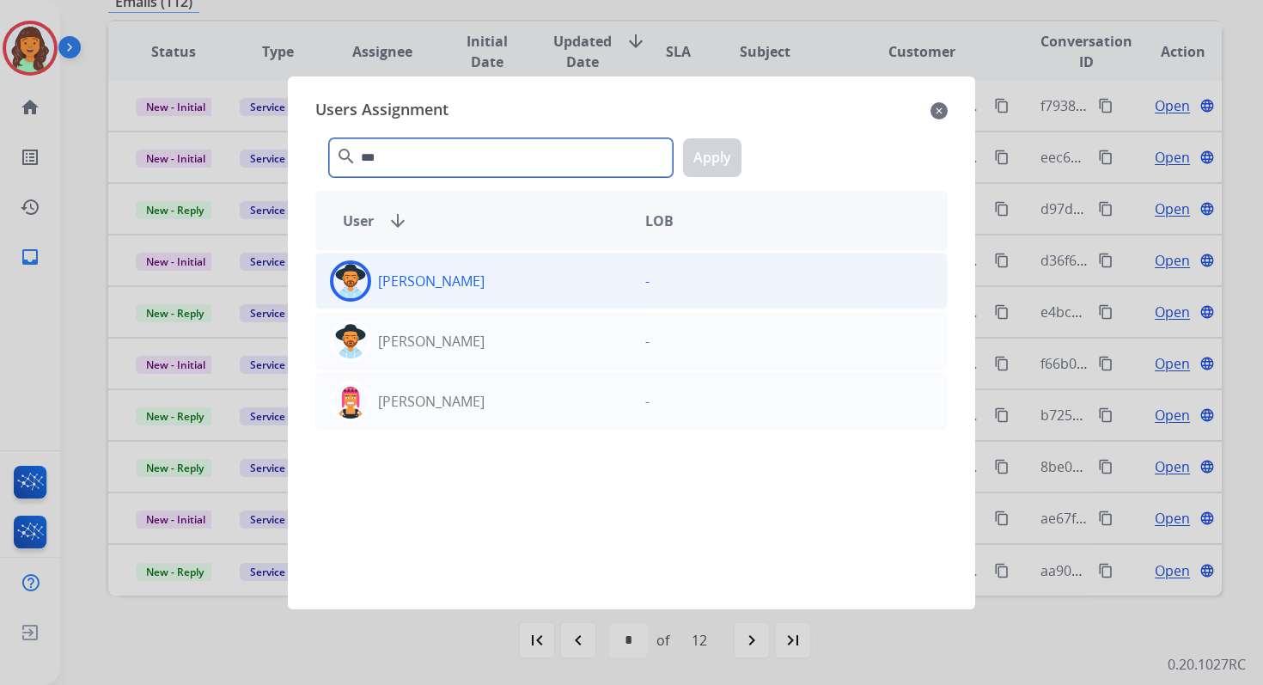
type input "***"
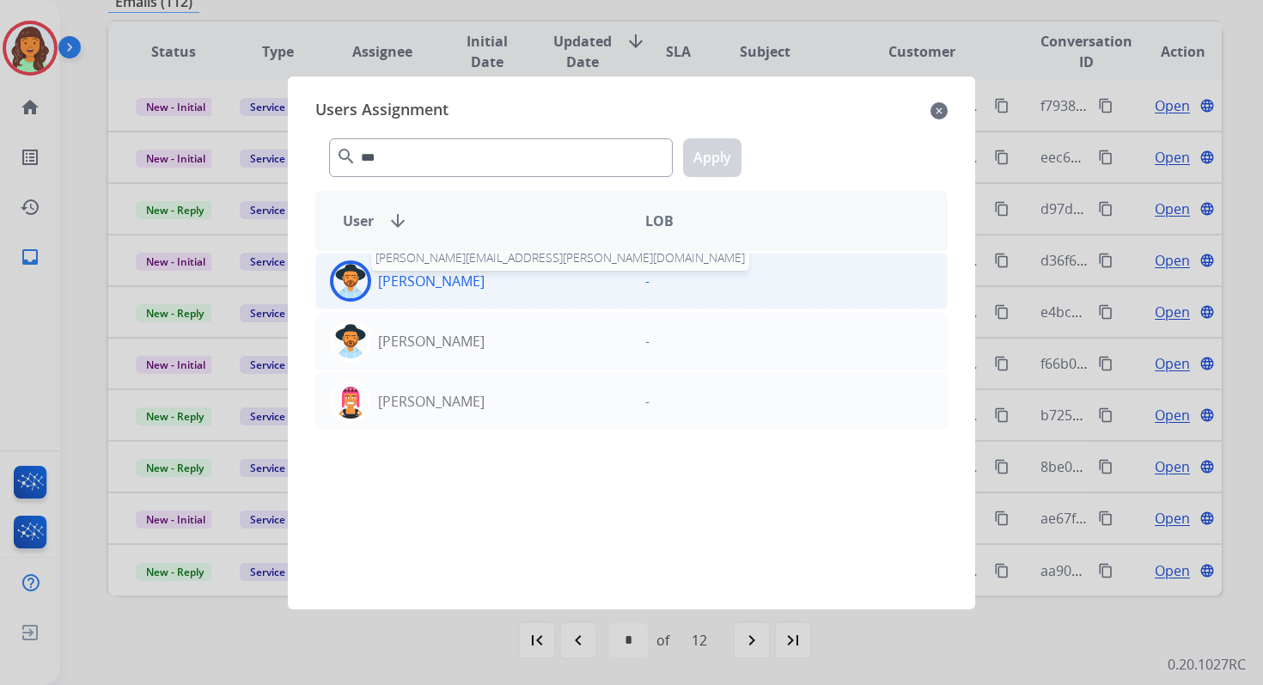
click at [437, 287] on p "[PERSON_NAME]" at bounding box center [431, 281] width 107 height 21
click at [724, 156] on button "Apply" at bounding box center [712, 157] width 58 height 39
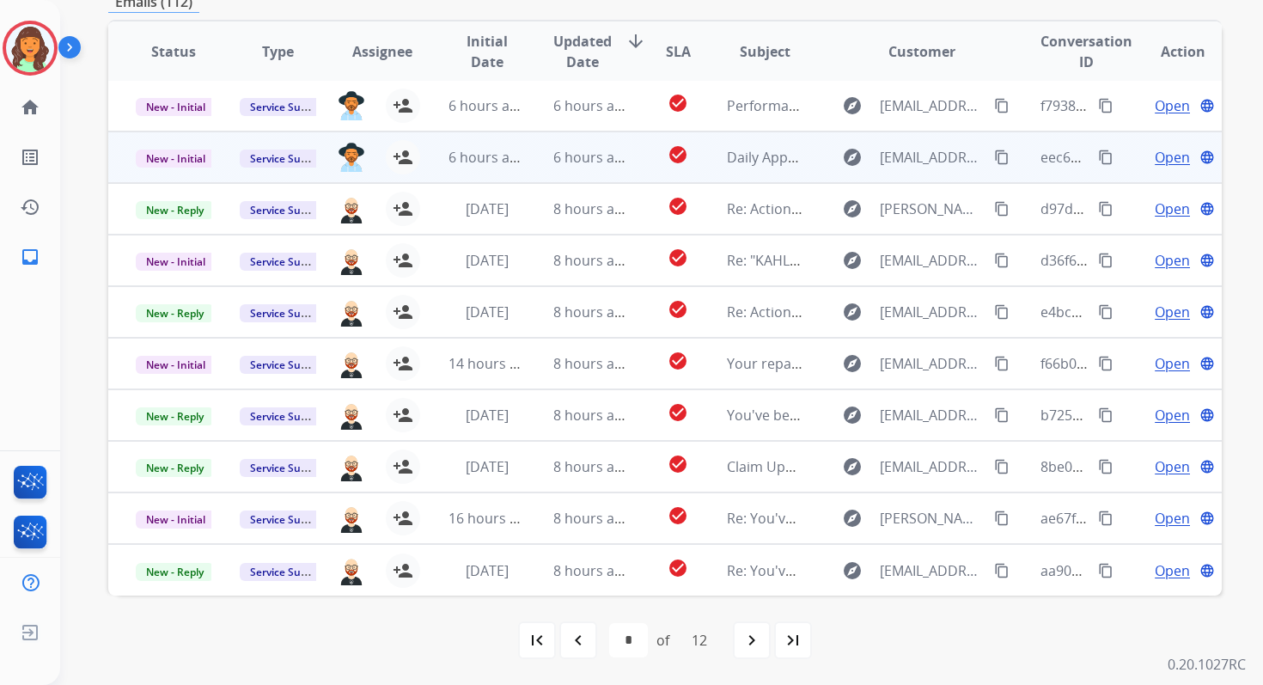
click at [630, 155] on td "check_circle" at bounding box center [665, 157] width 70 height 52
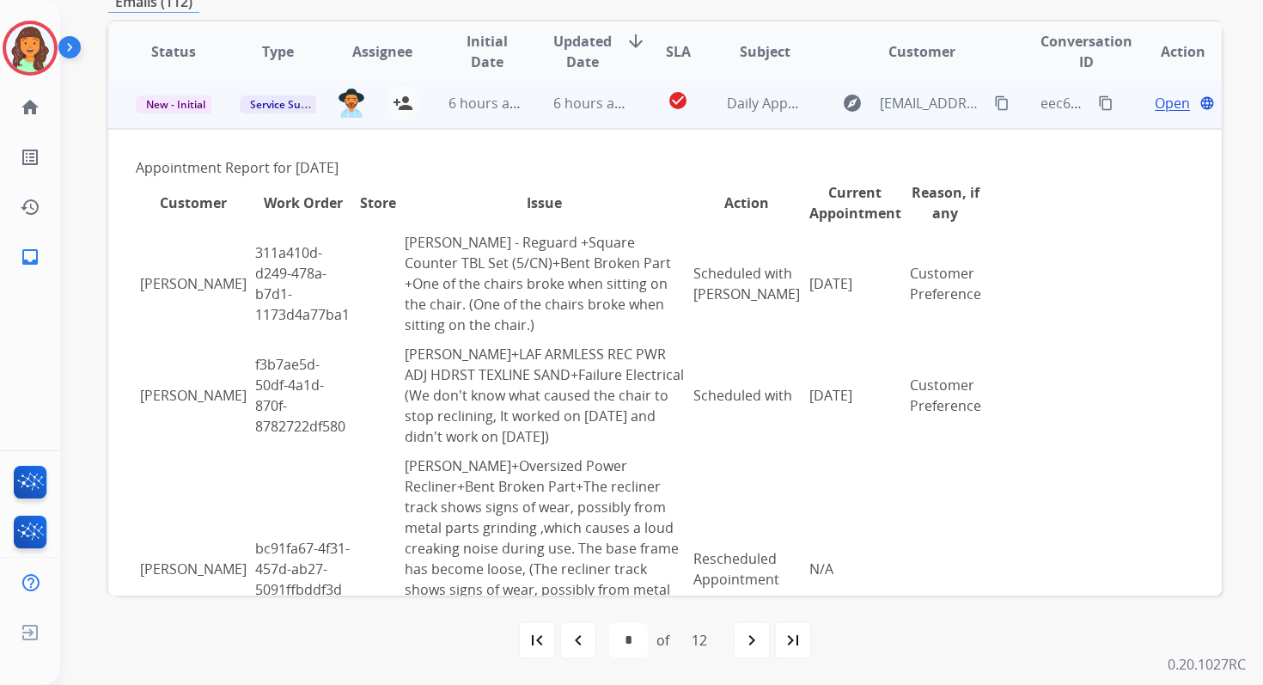
scroll to position [0, 0]
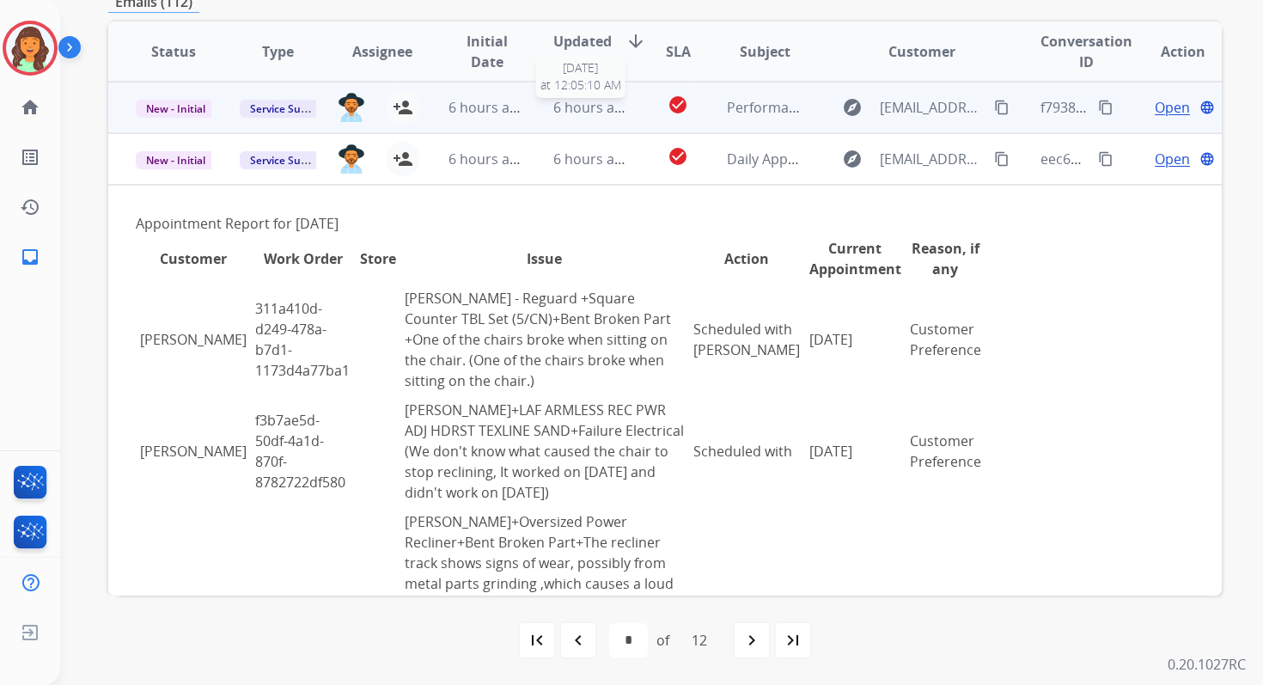
click at [602, 108] on span "6 hours ago" at bounding box center [591, 107] width 77 height 19
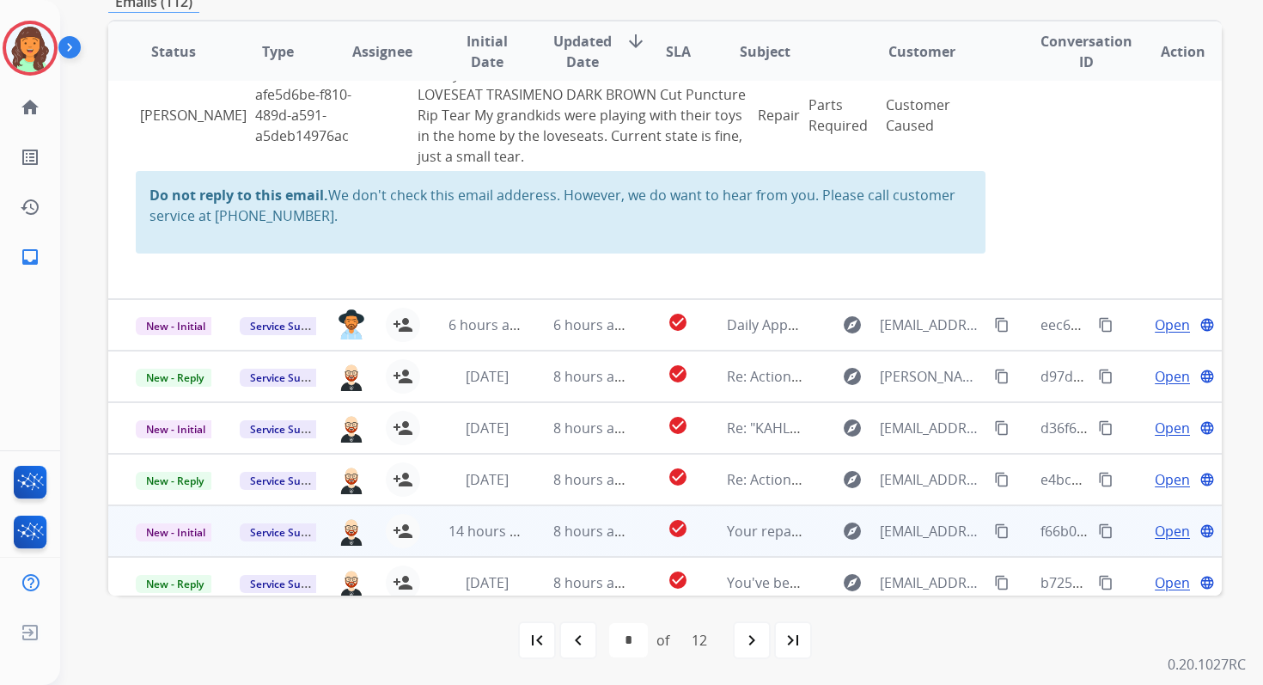
scroll to position [617, 0]
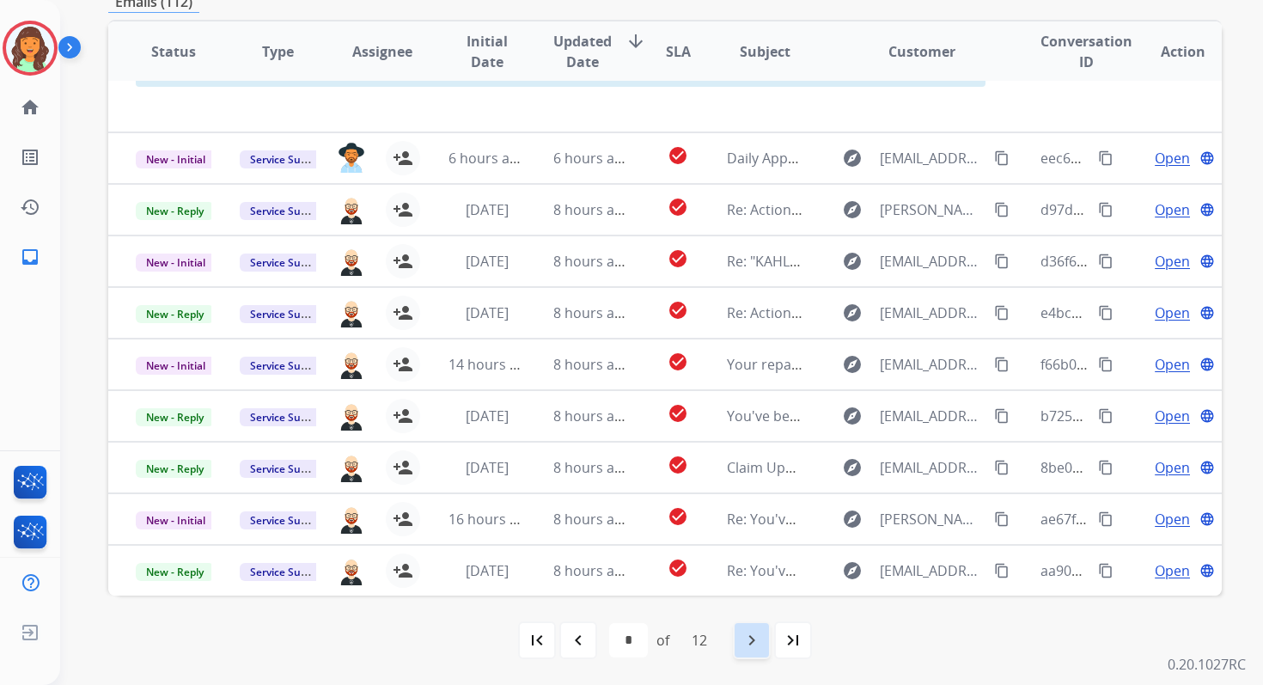
click at [756, 637] on mat-icon "navigate_next" at bounding box center [752, 640] width 21 height 21
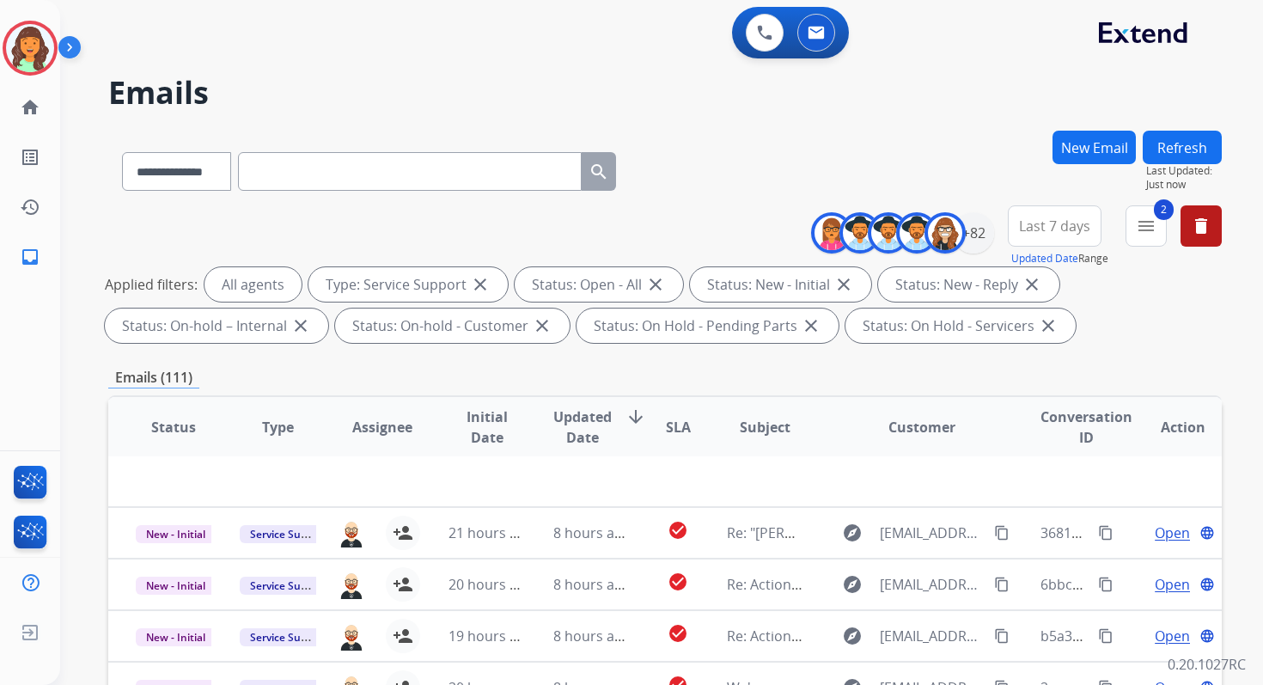
scroll to position [376, 0]
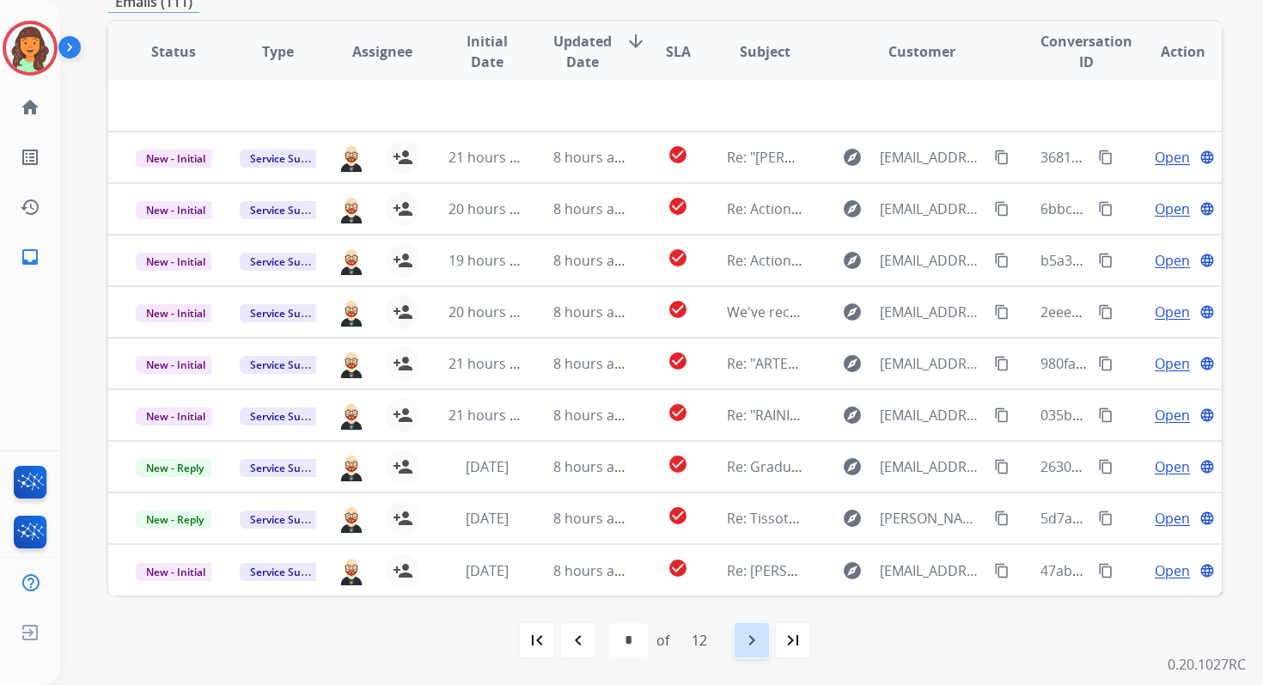
click at [749, 651] on div "navigate_next" at bounding box center [752, 640] width 38 height 38
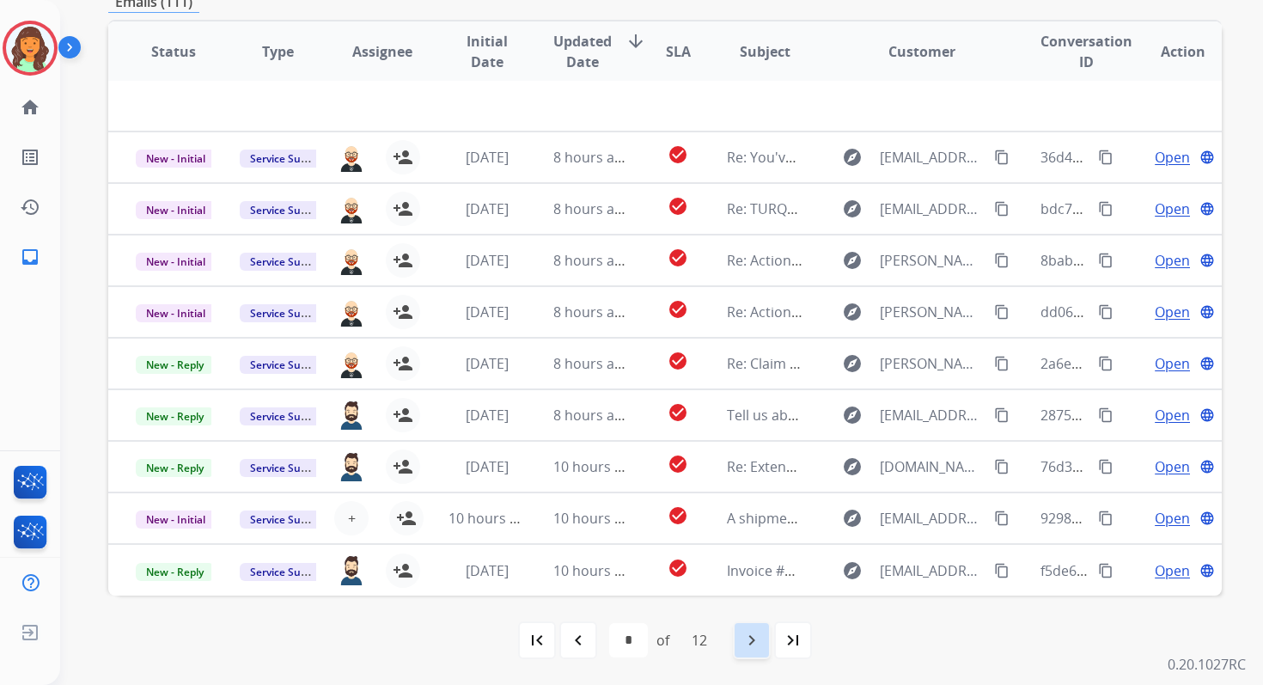
click at [758, 641] on mat-icon "navigate_next" at bounding box center [752, 640] width 21 height 21
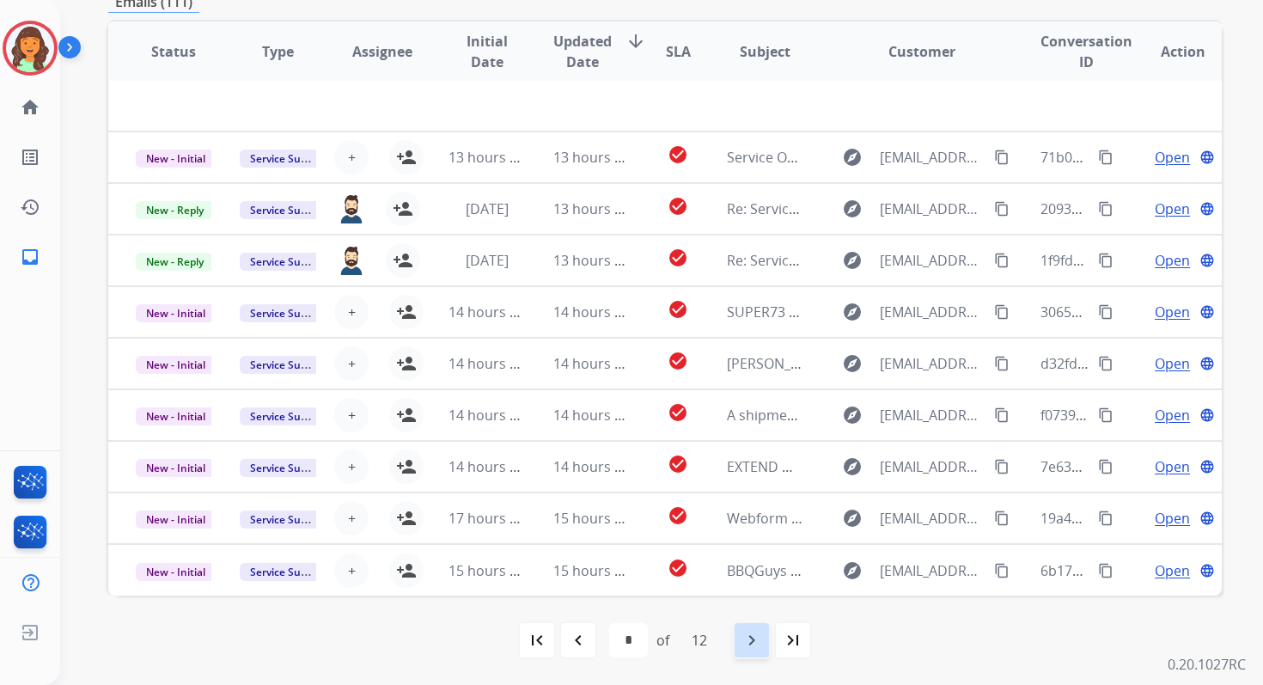
click at [758, 640] on mat-icon "navigate_next" at bounding box center [752, 640] width 21 height 21
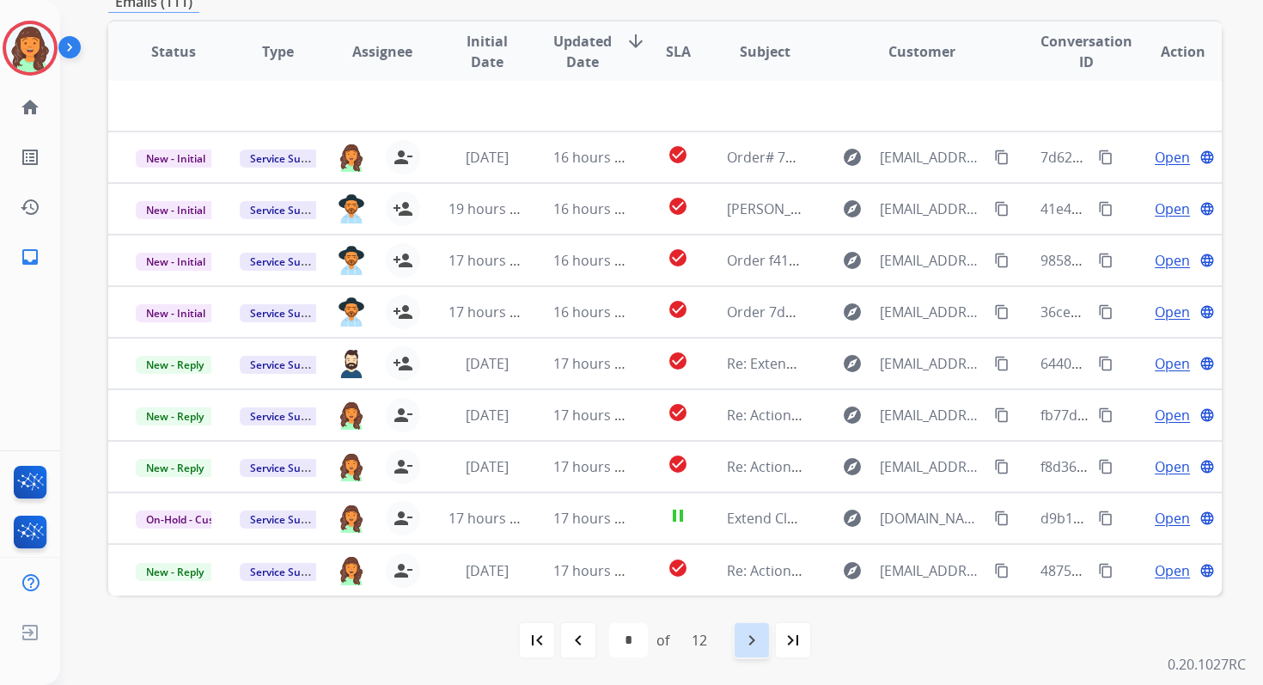
click at [758, 640] on mat-icon "navigate_next" at bounding box center [752, 640] width 21 height 21
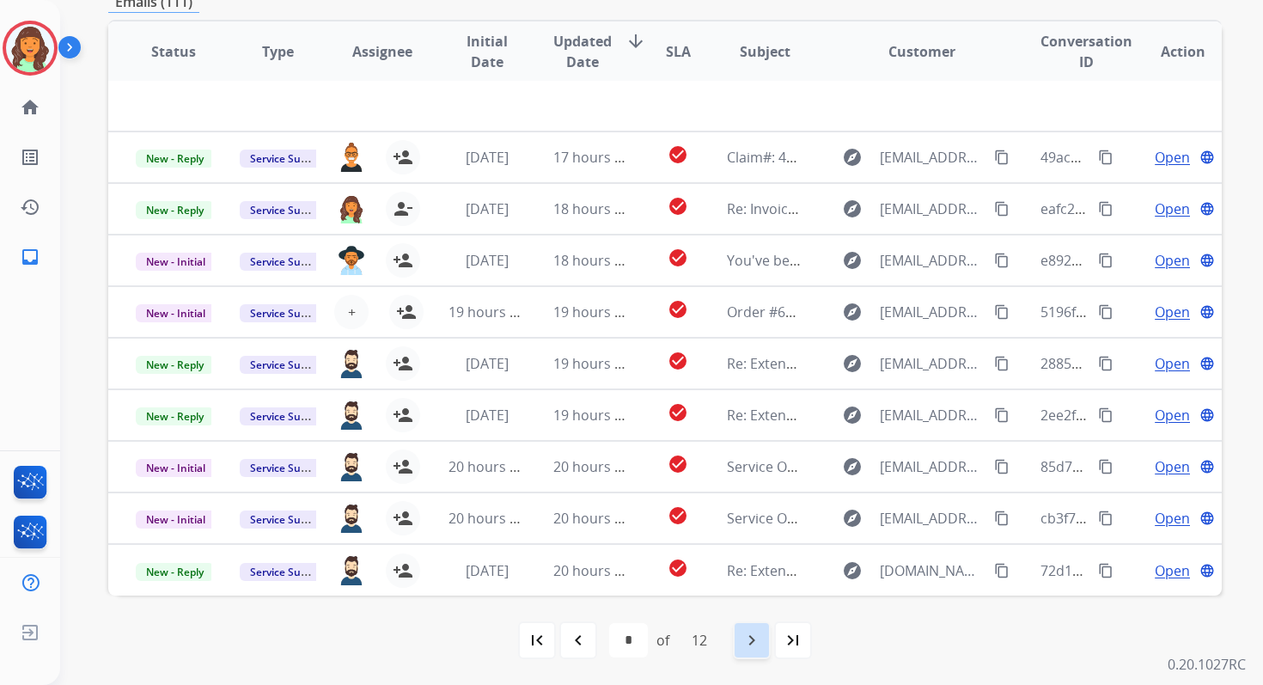
click at [755, 628] on div "navigate_next" at bounding box center [752, 640] width 38 height 38
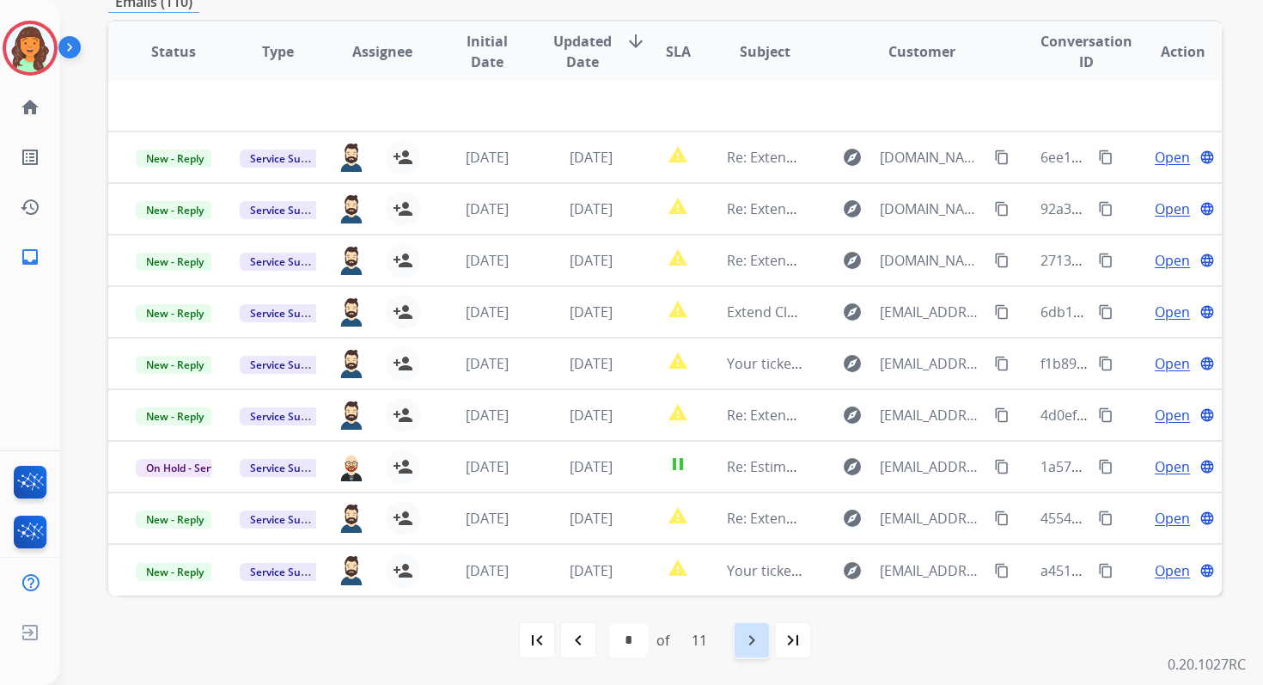
click at [755, 628] on div "navigate_next" at bounding box center [752, 640] width 38 height 38
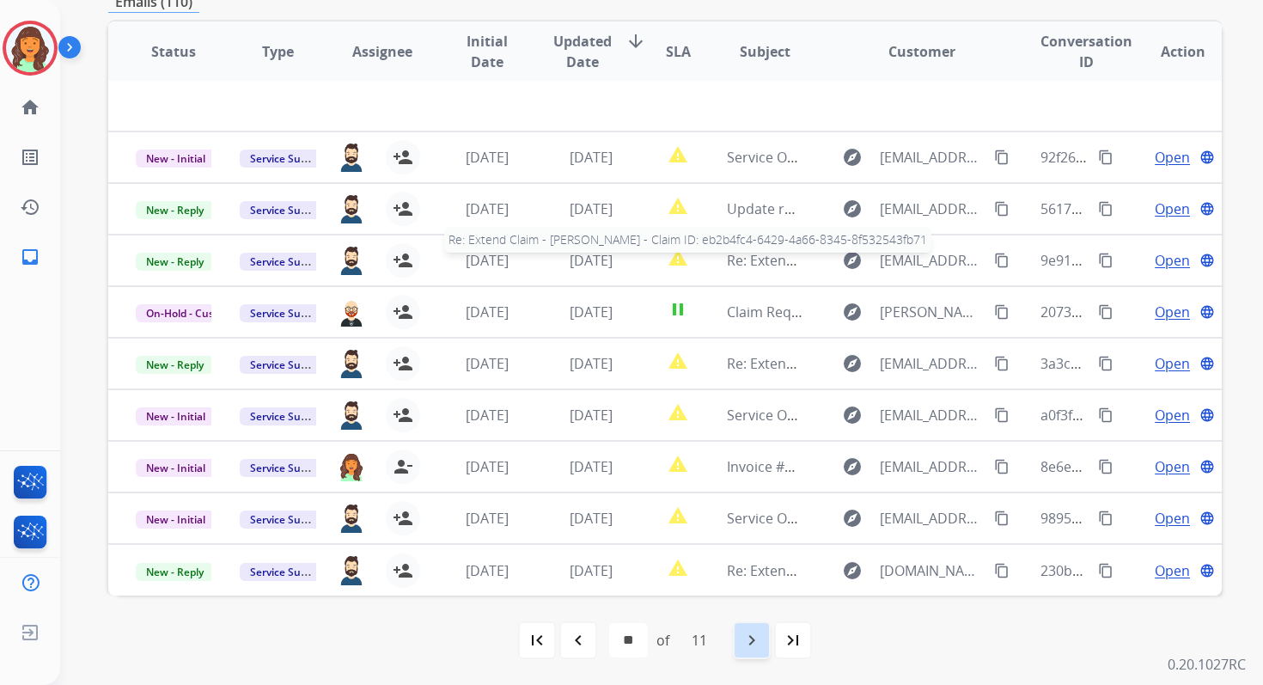
click at [755, 628] on div "navigate_next" at bounding box center [752, 640] width 38 height 38
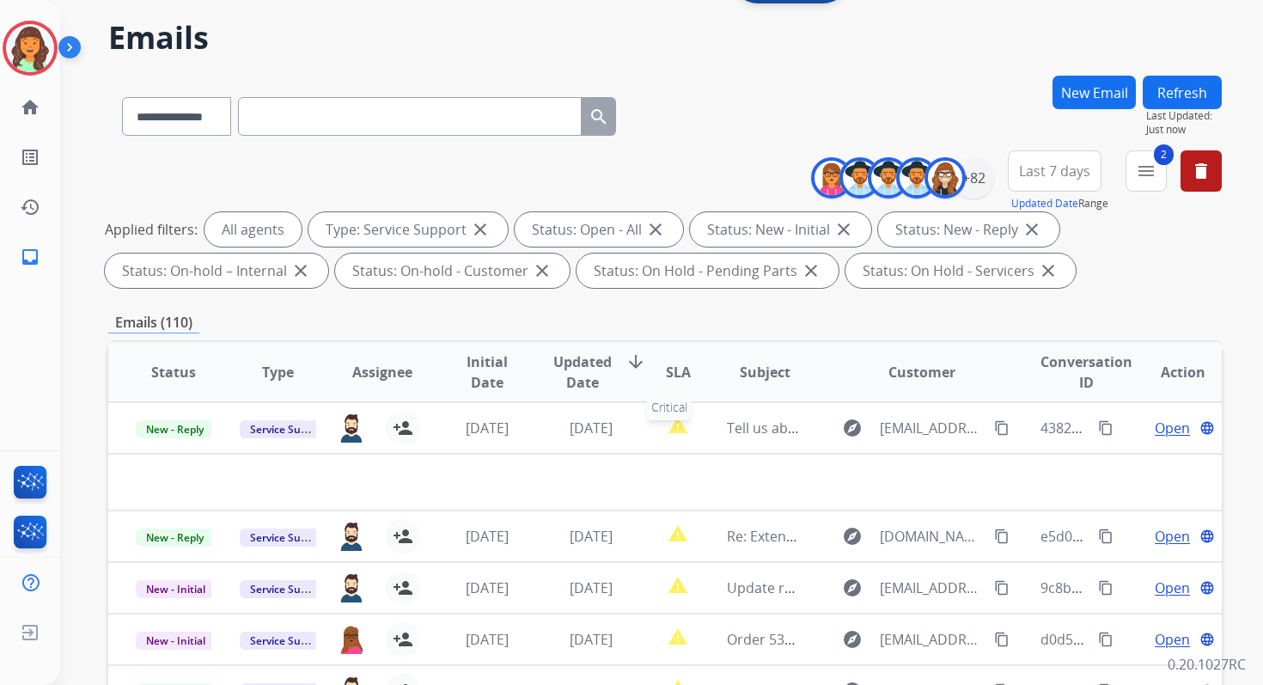
scroll to position [0, 0]
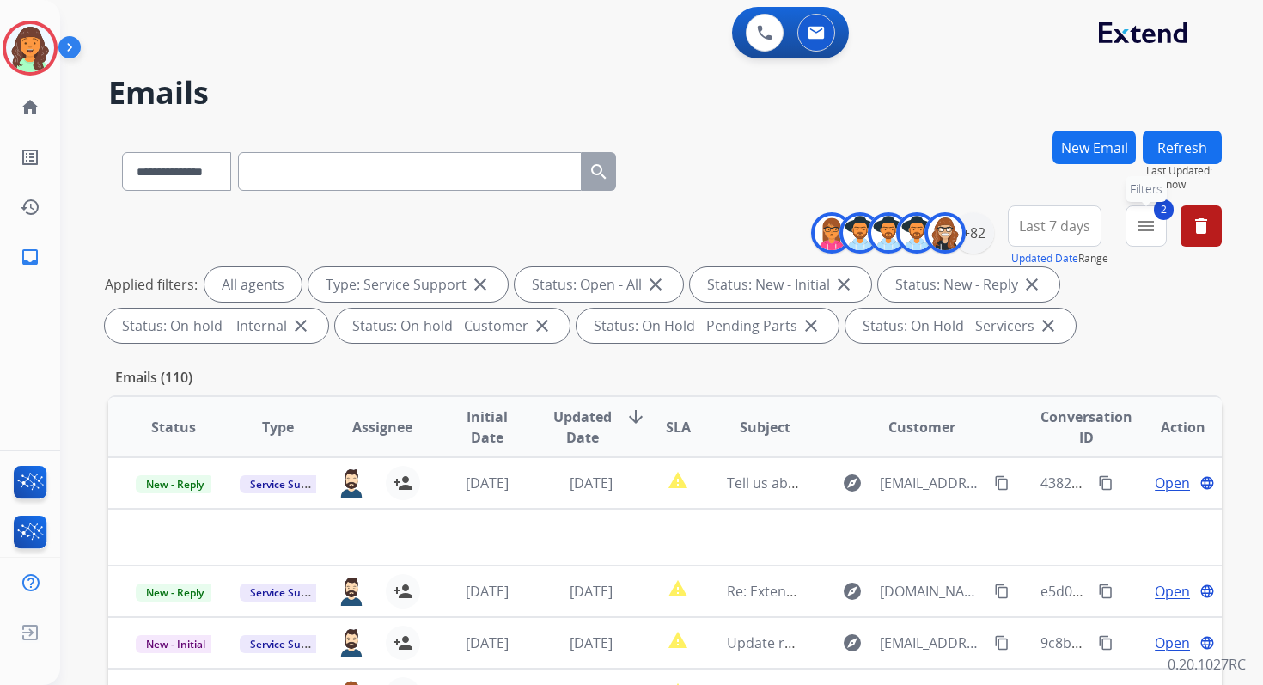
click at [1138, 232] on mat-icon "menu" at bounding box center [1146, 226] width 21 height 21
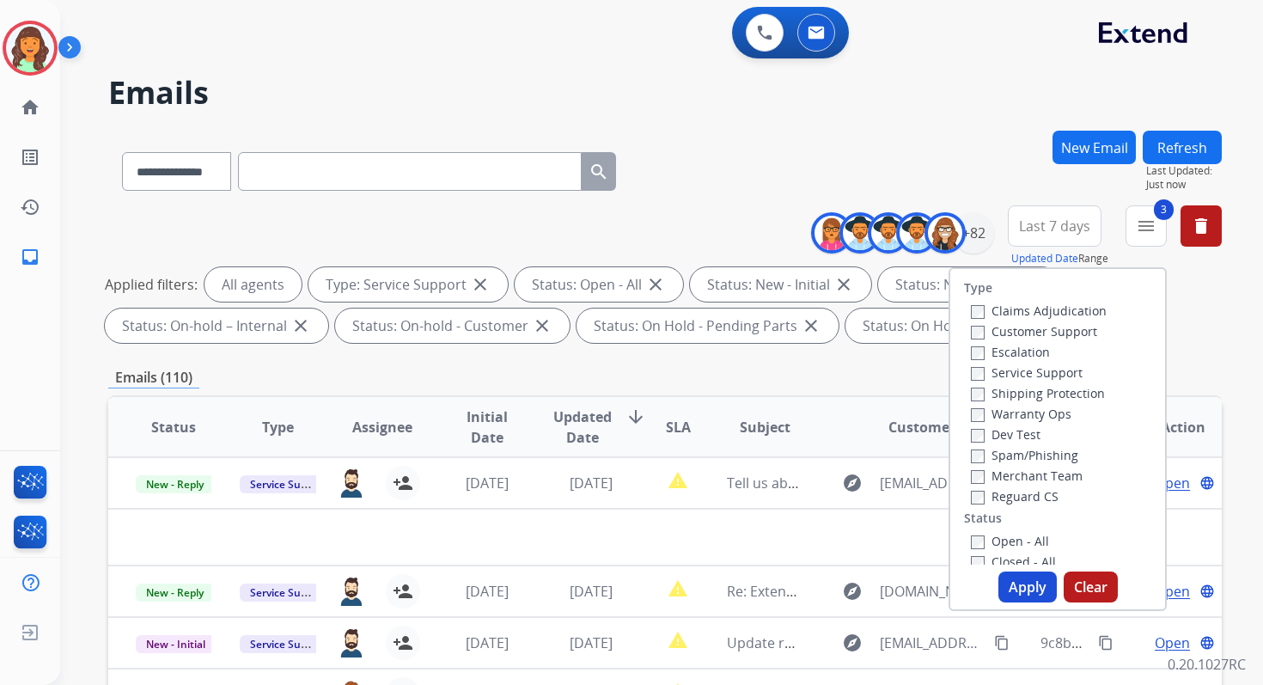
click at [971, 534] on label "Open - All" at bounding box center [1010, 541] width 78 height 16
click at [1024, 587] on button "Apply" at bounding box center [1028, 587] width 58 height 31
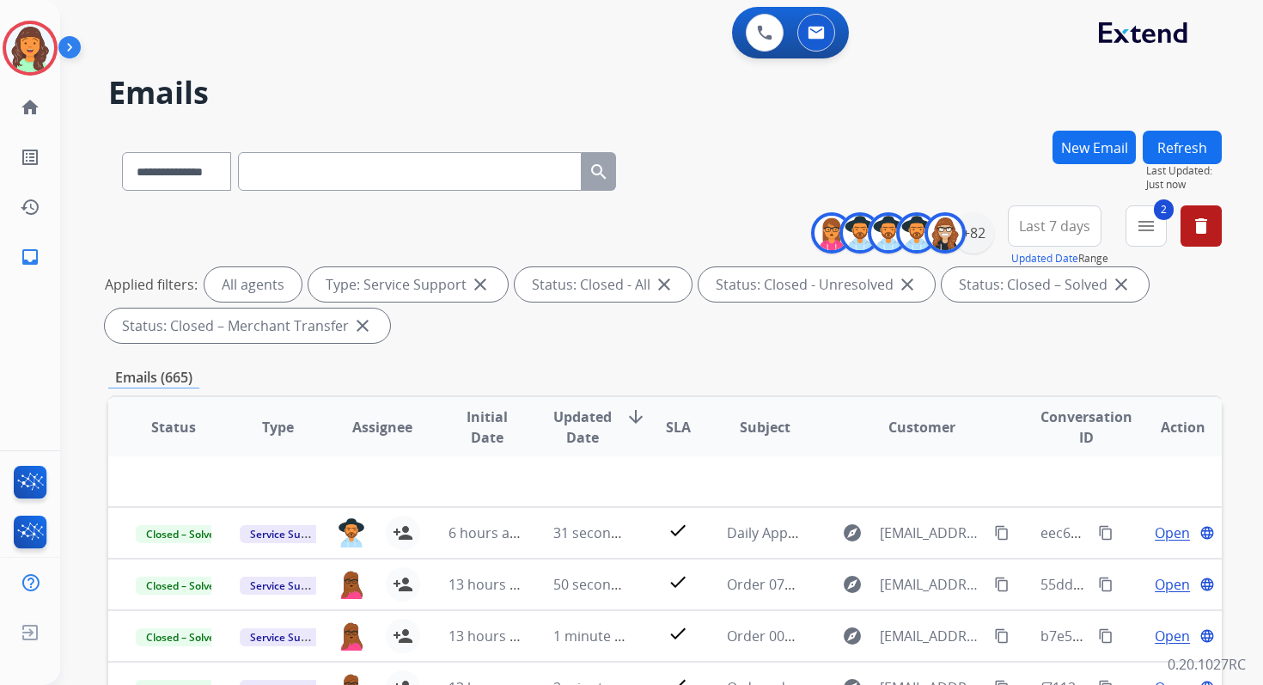
scroll to position [376, 0]
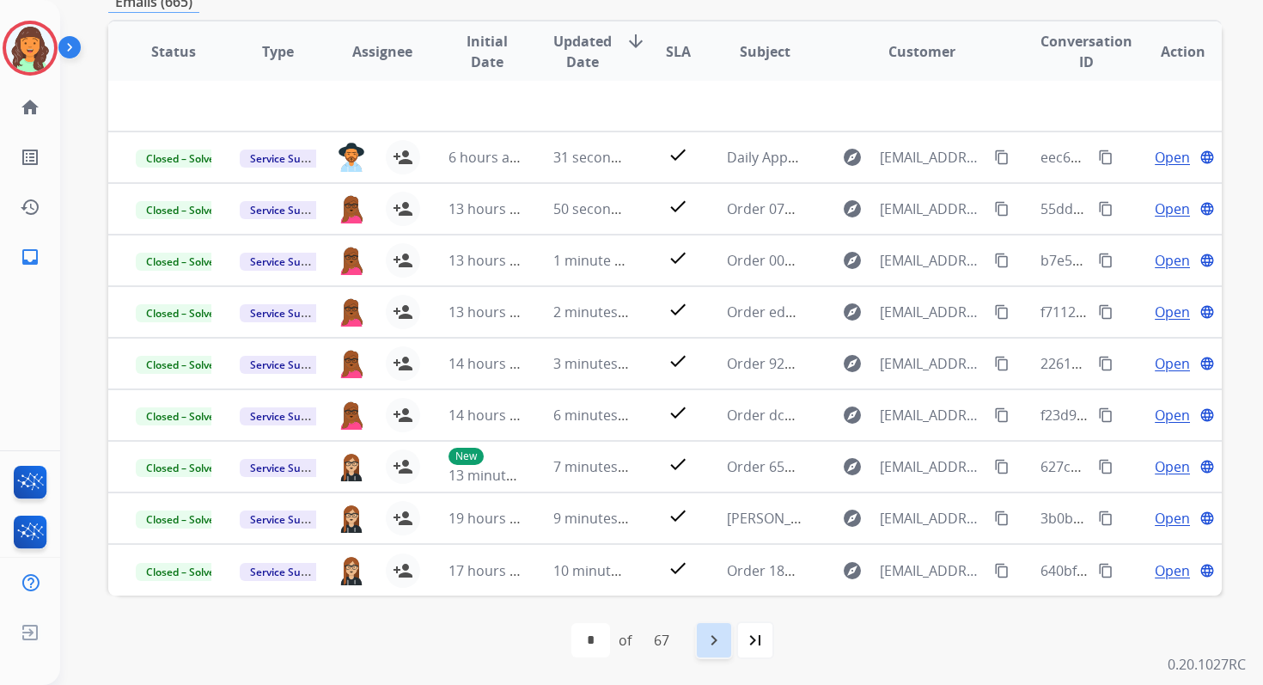
click at [719, 641] on mat-icon "navigate_next" at bounding box center [714, 640] width 21 height 21
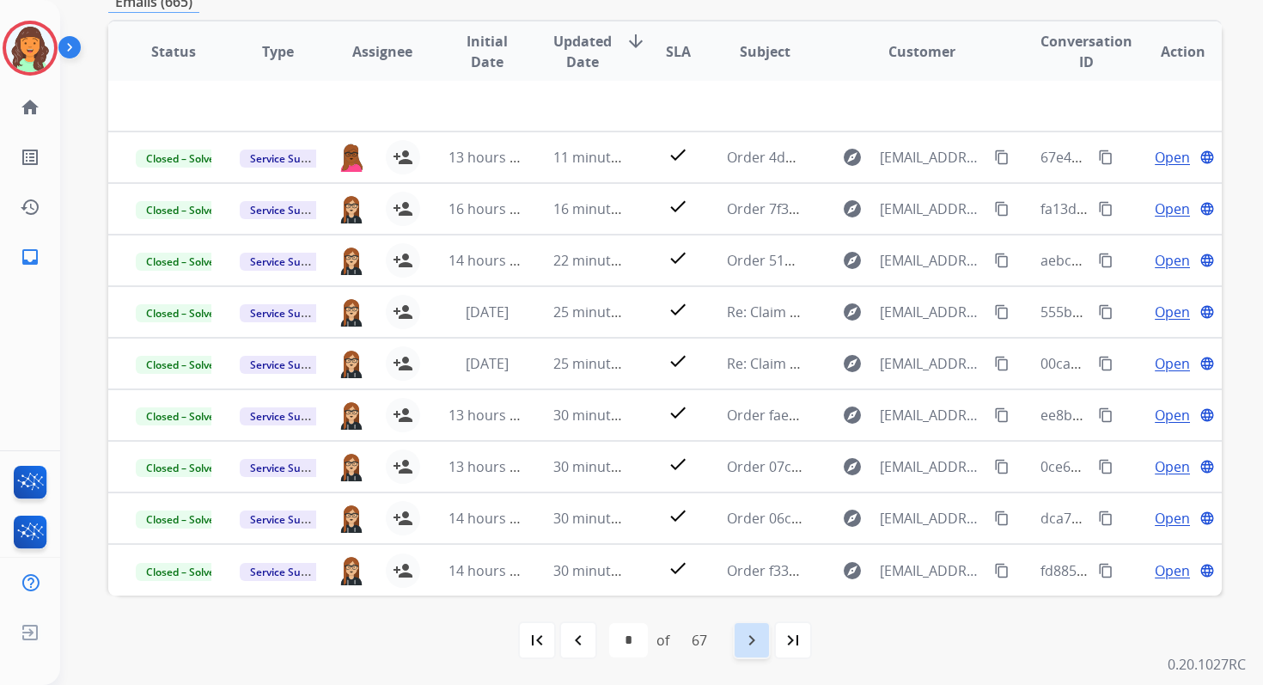
click at [751, 639] on mat-icon "navigate_next" at bounding box center [752, 640] width 21 height 21
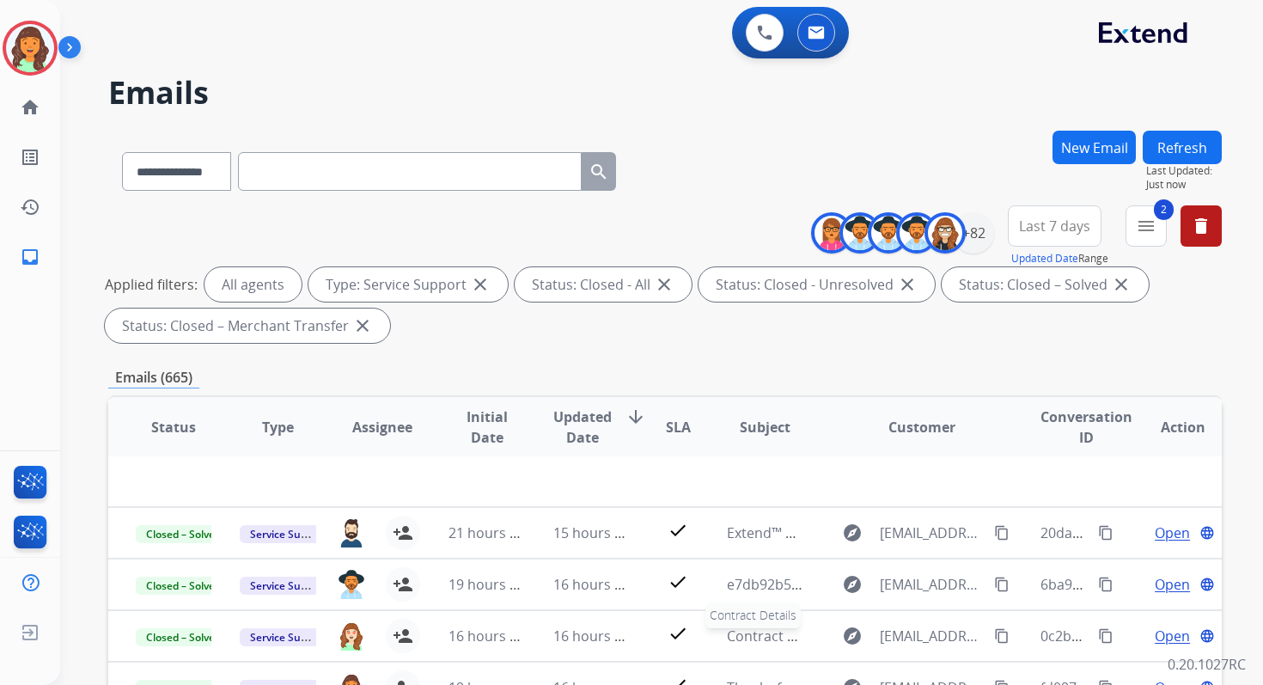
scroll to position [0, 0]
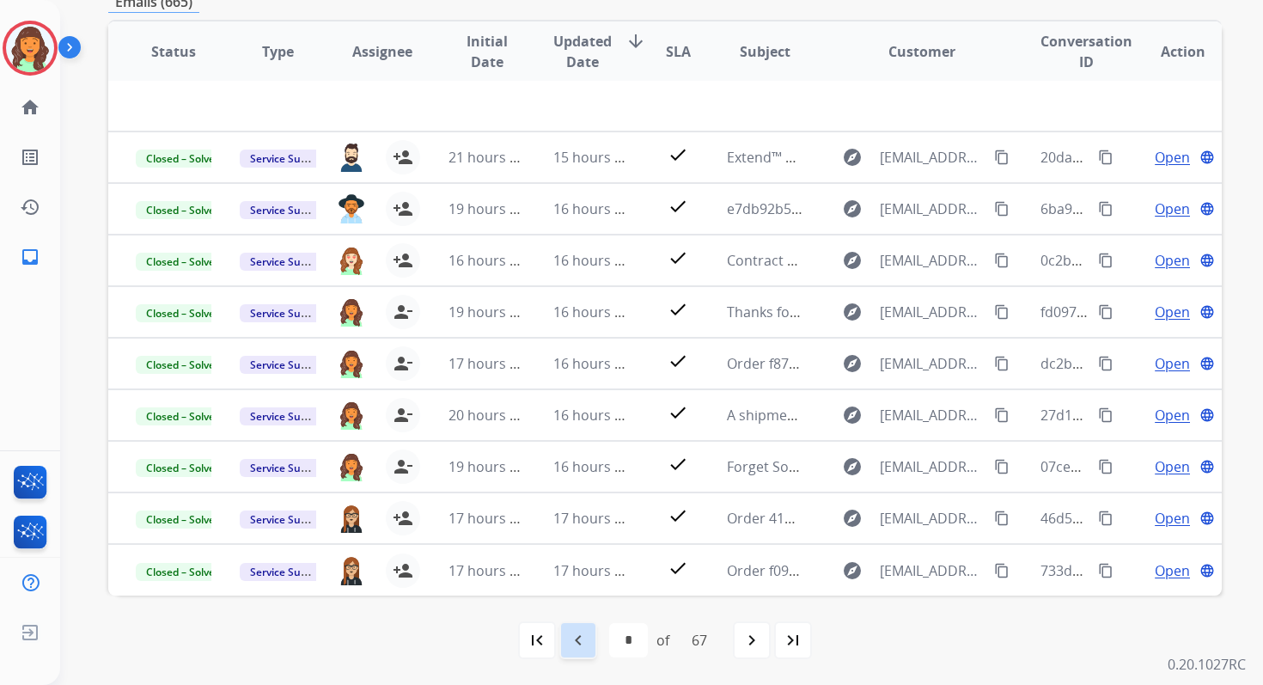
click at [584, 640] on mat-icon "navigate_before" at bounding box center [578, 640] width 21 height 21
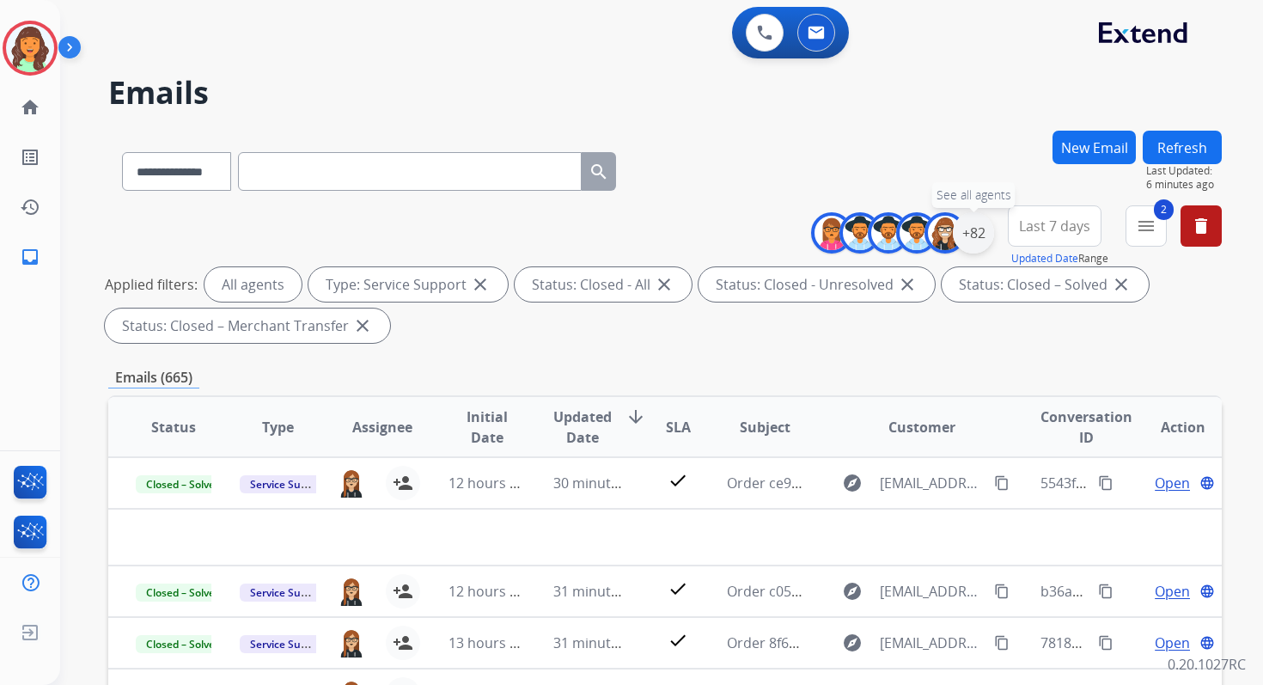
click at [981, 237] on div "+82" at bounding box center [973, 232] width 41 height 41
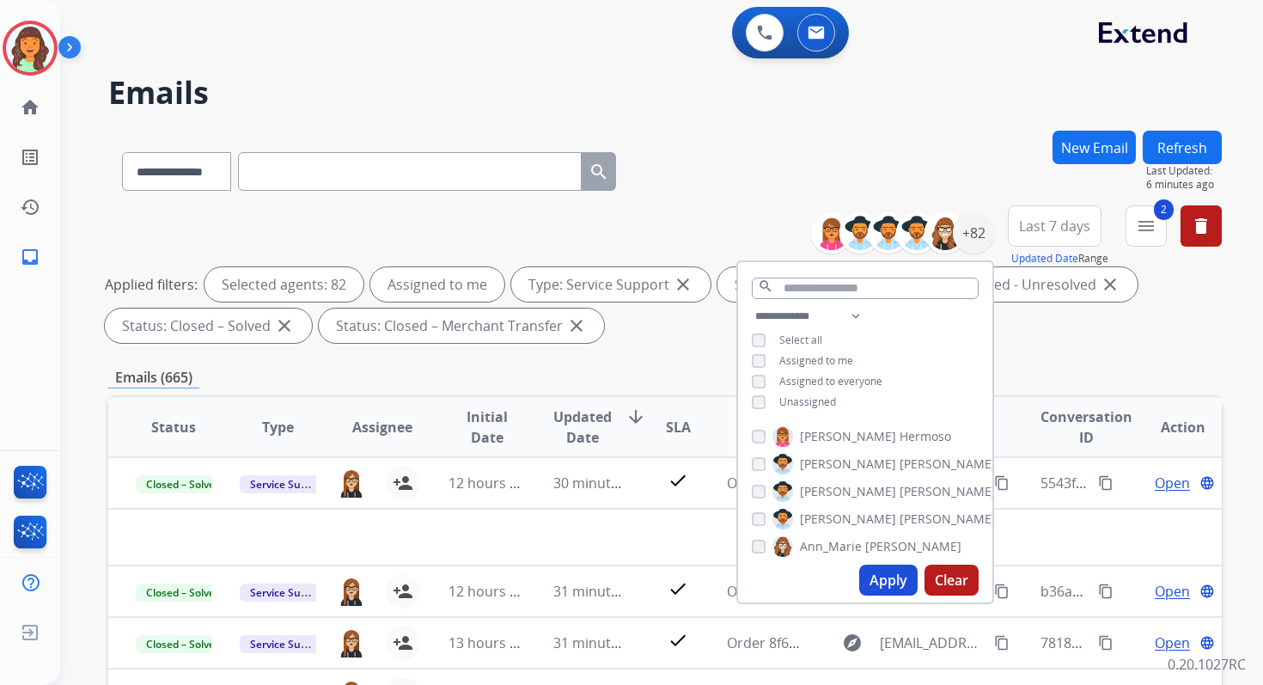
click at [754, 407] on div "**********" at bounding box center [865, 361] width 254 height 110
click at [883, 578] on button "Apply" at bounding box center [888, 580] width 58 height 31
click at [559, 387] on div "Emails (154)" at bounding box center [665, 377] width 1114 height 21
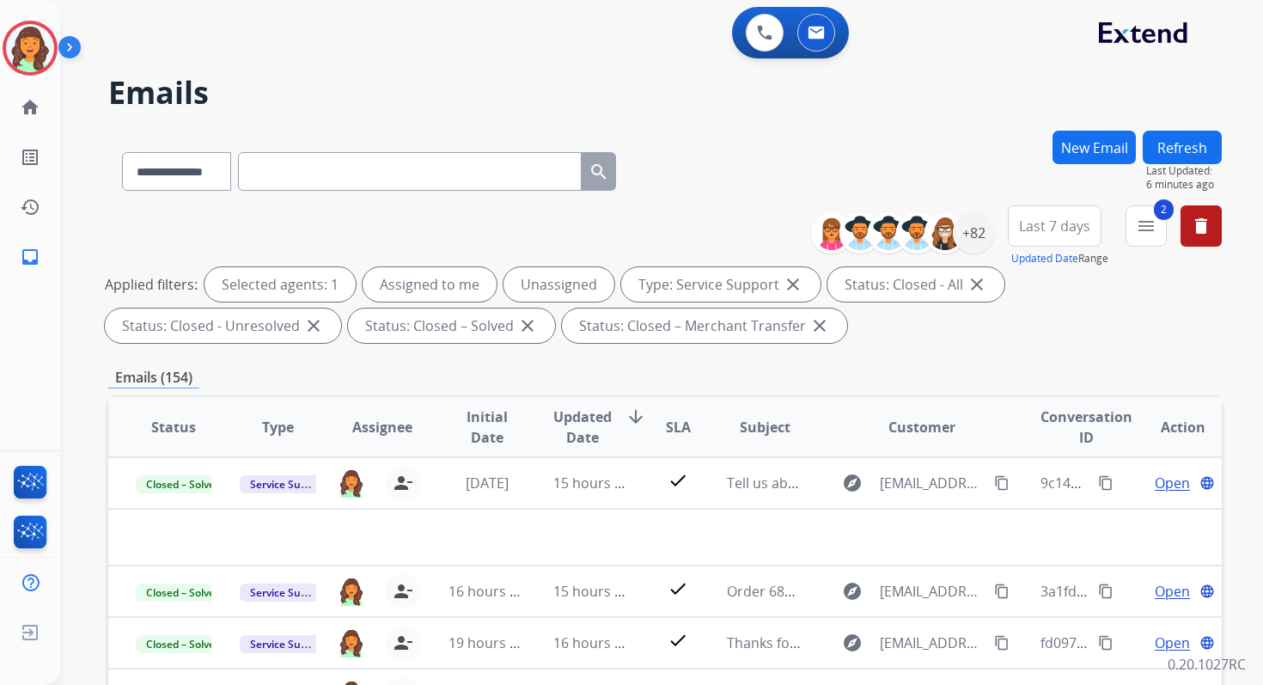
scroll to position [376, 0]
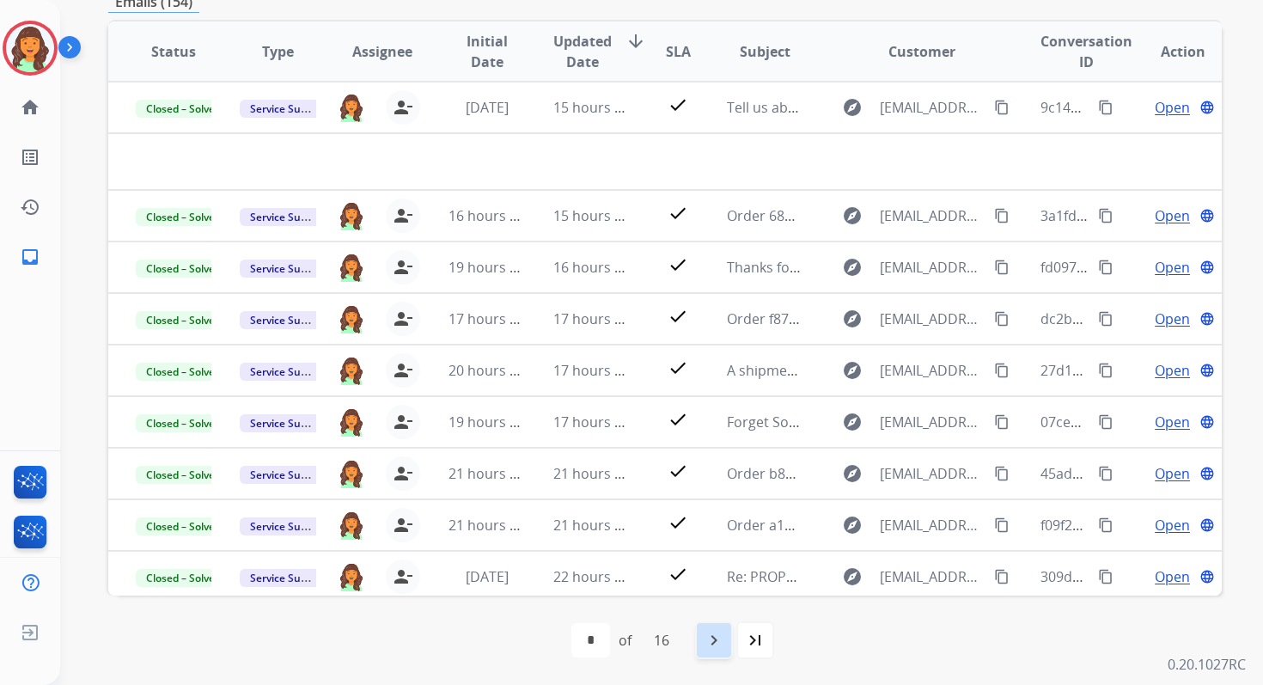
click at [723, 622] on div "navigate_next" at bounding box center [714, 640] width 38 height 38
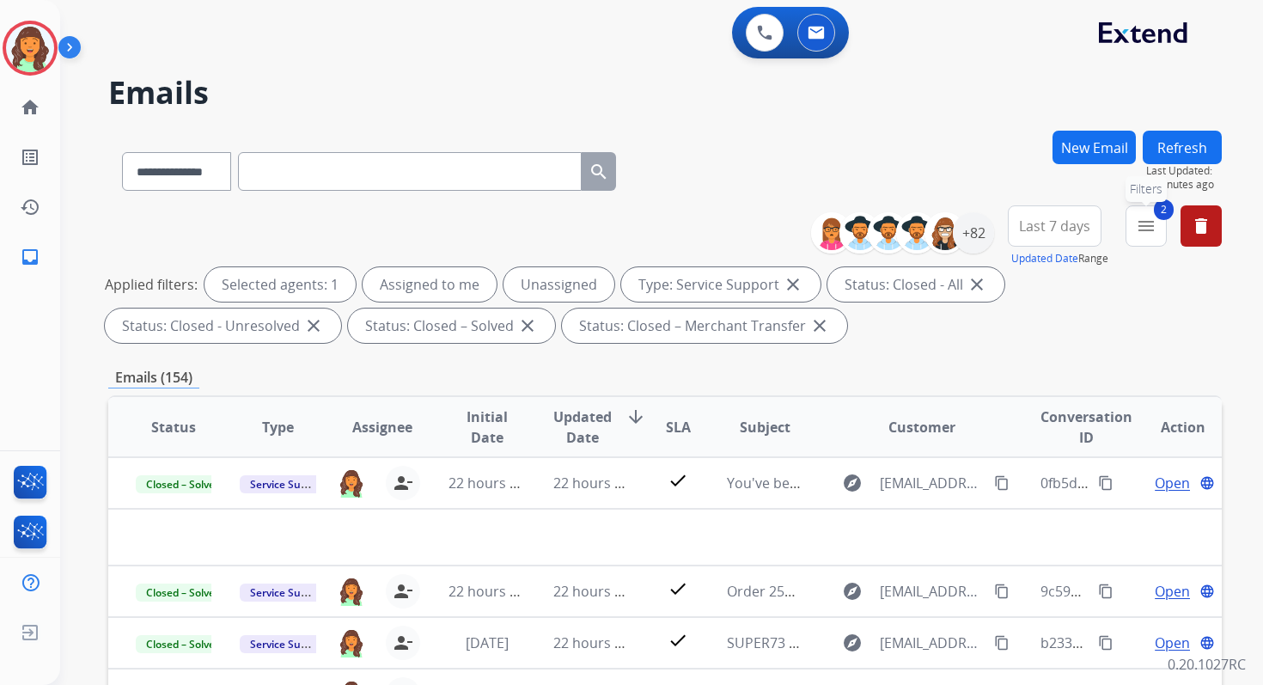
click at [1140, 242] on button "2 menu Filters" at bounding box center [1146, 225] width 41 height 41
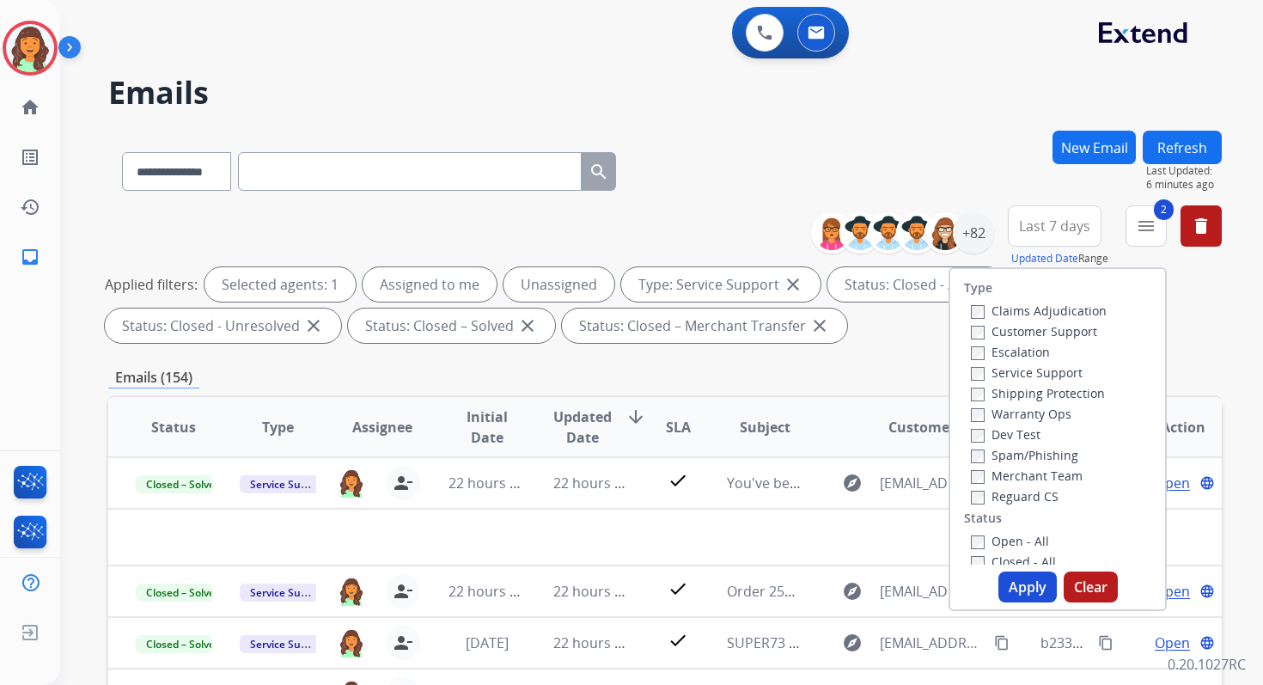
click at [1018, 585] on button "Apply" at bounding box center [1028, 587] width 58 height 31
select select "*"
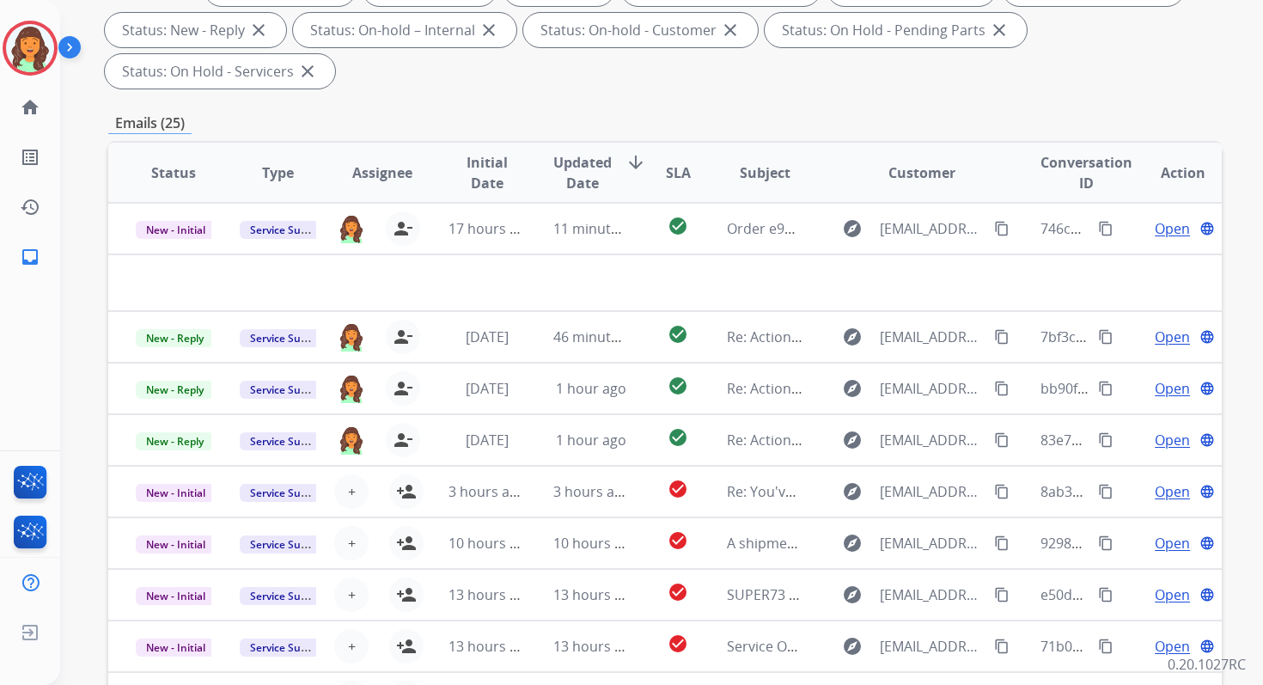
scroll to position [417, 0]
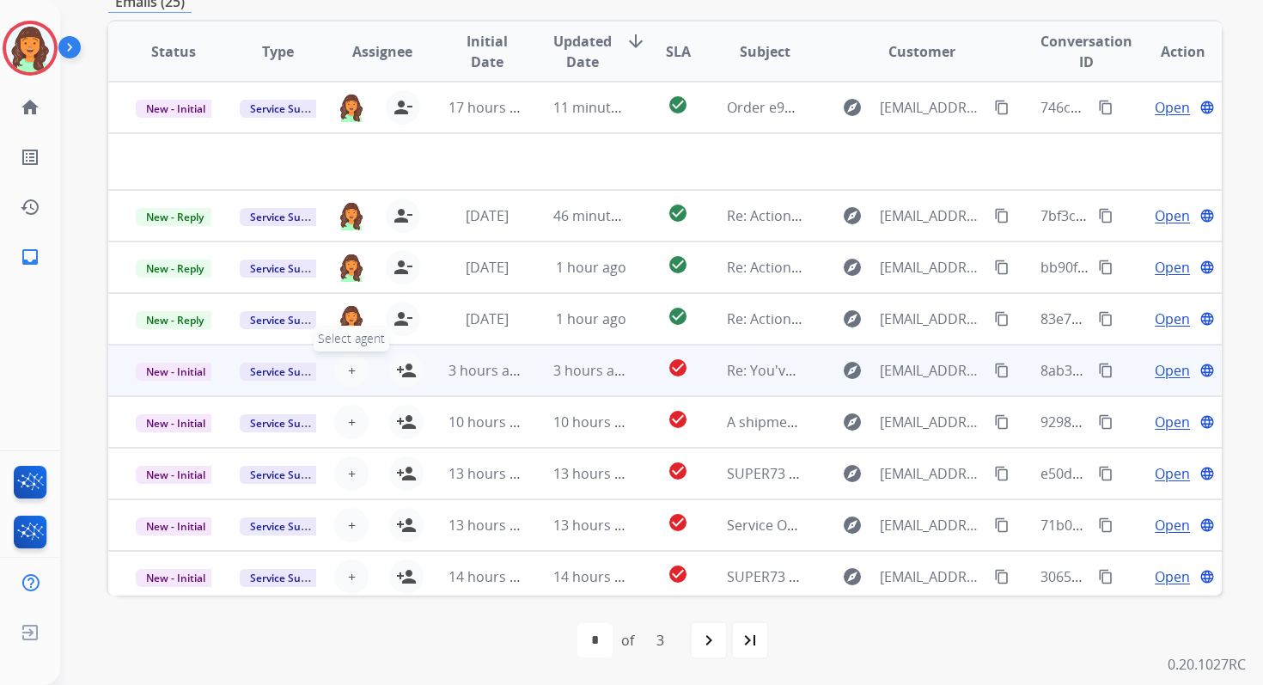
click at [342, 370] on button "+ Select agent" at bounding box center [351, 370] width 34 height 34
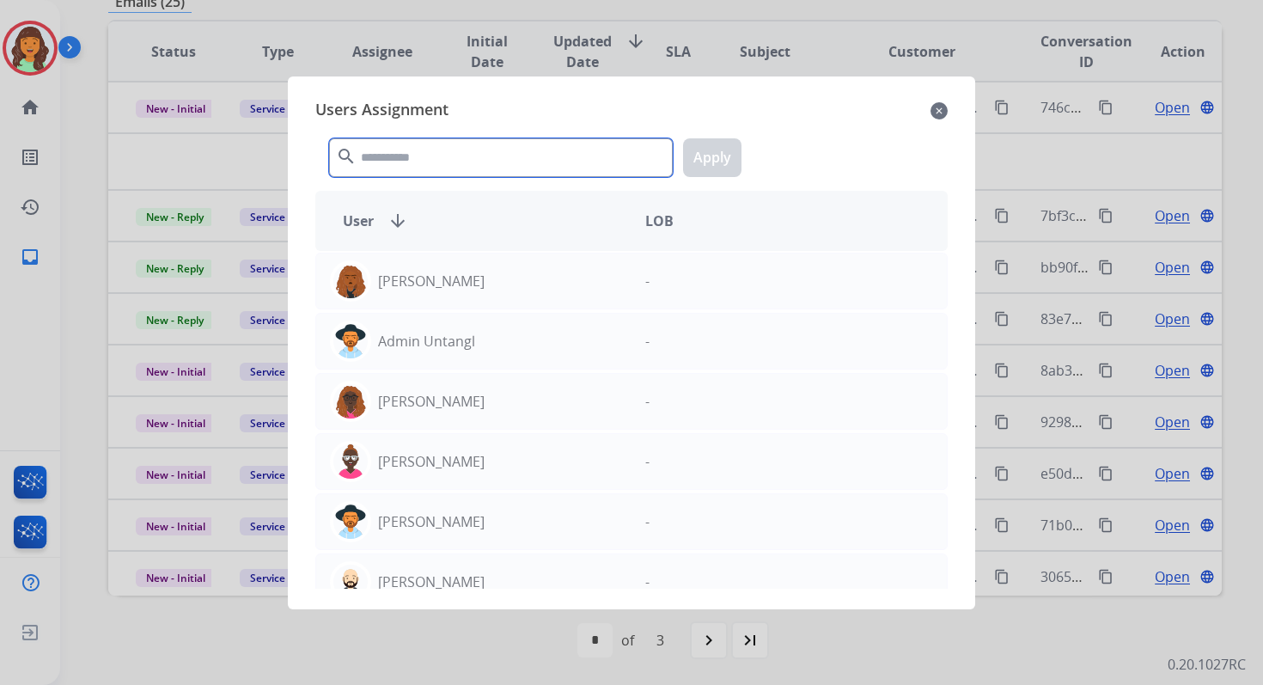
click at [422, 153] on input "text" at bounding box center [501, 157] width 344 height 39
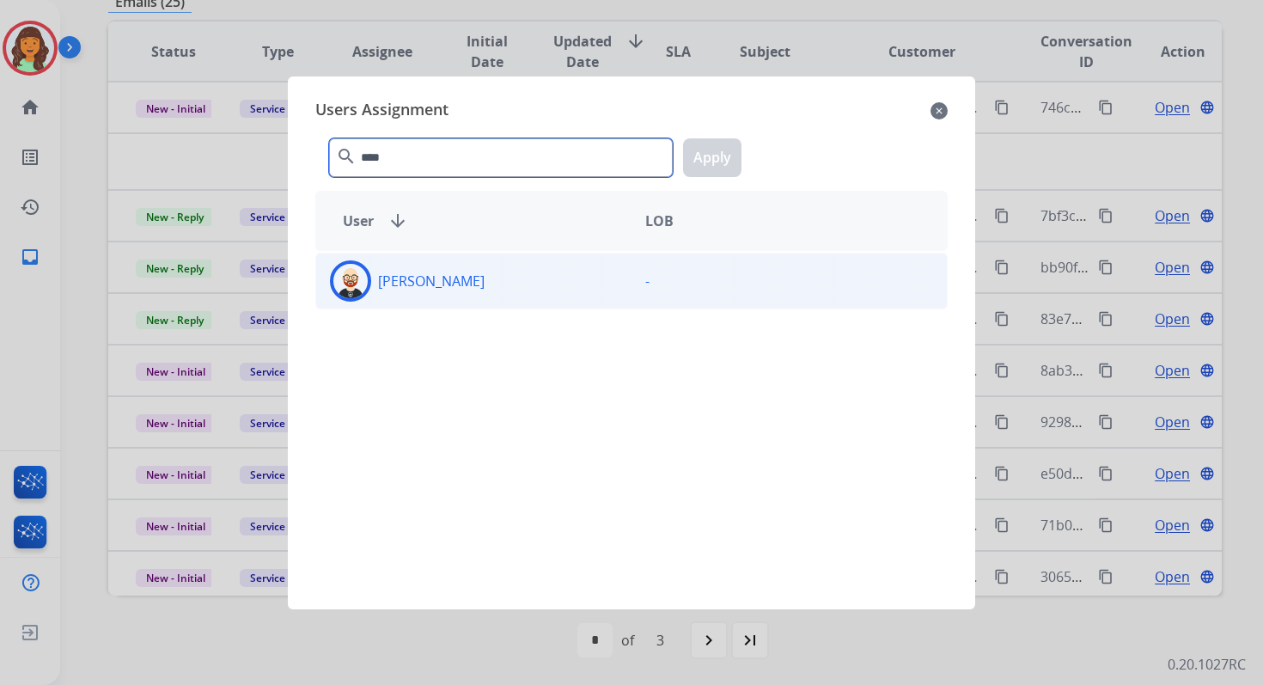
type input "****"
click at [472, 290] on div "[PERSON_NAME]" at bounding box center [473, 280] width 315 height 41
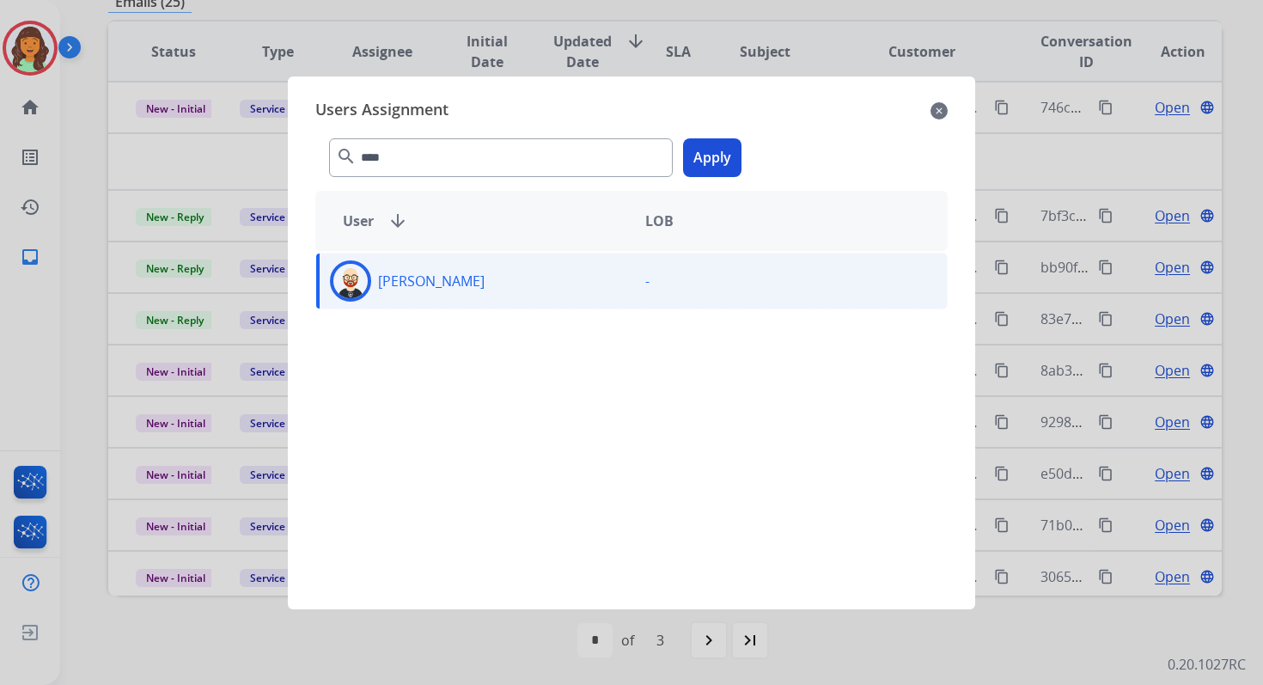
click at [715, 166] on button "Apply" at bounding box center [712, 157] width 58 height 39
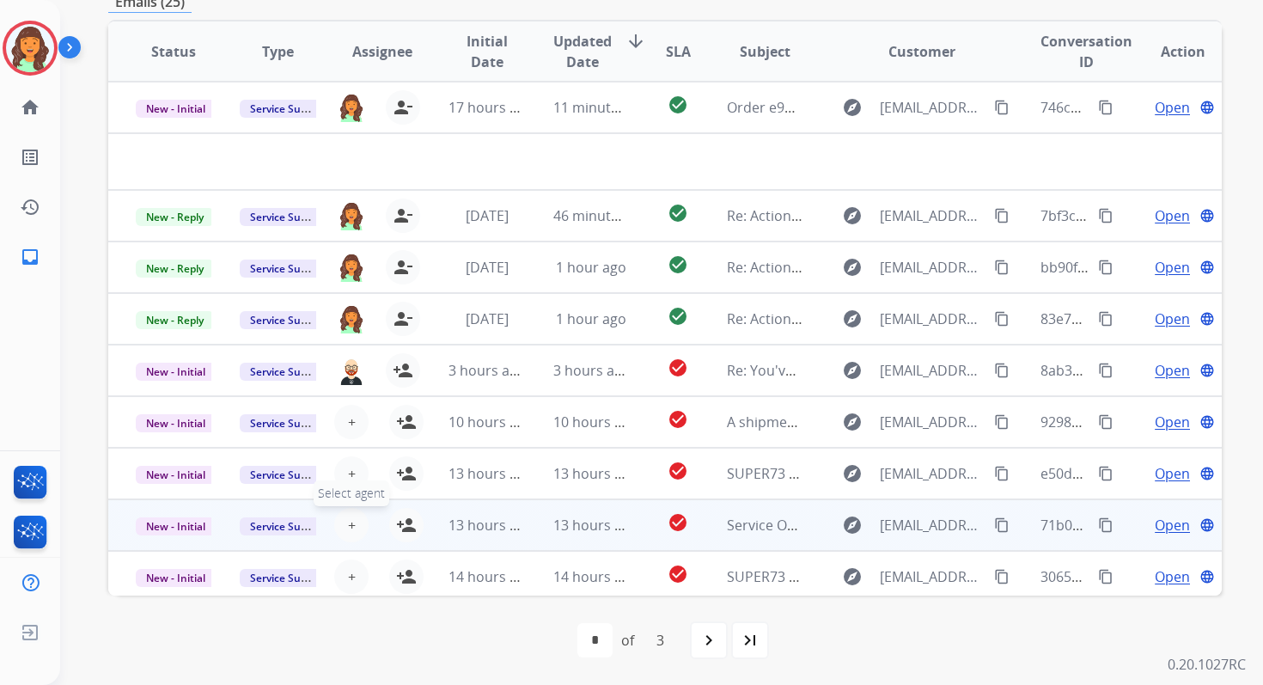
click at [353, 529] on button "+ Select agent" at bounding box center [351, 525] width 34 height 34
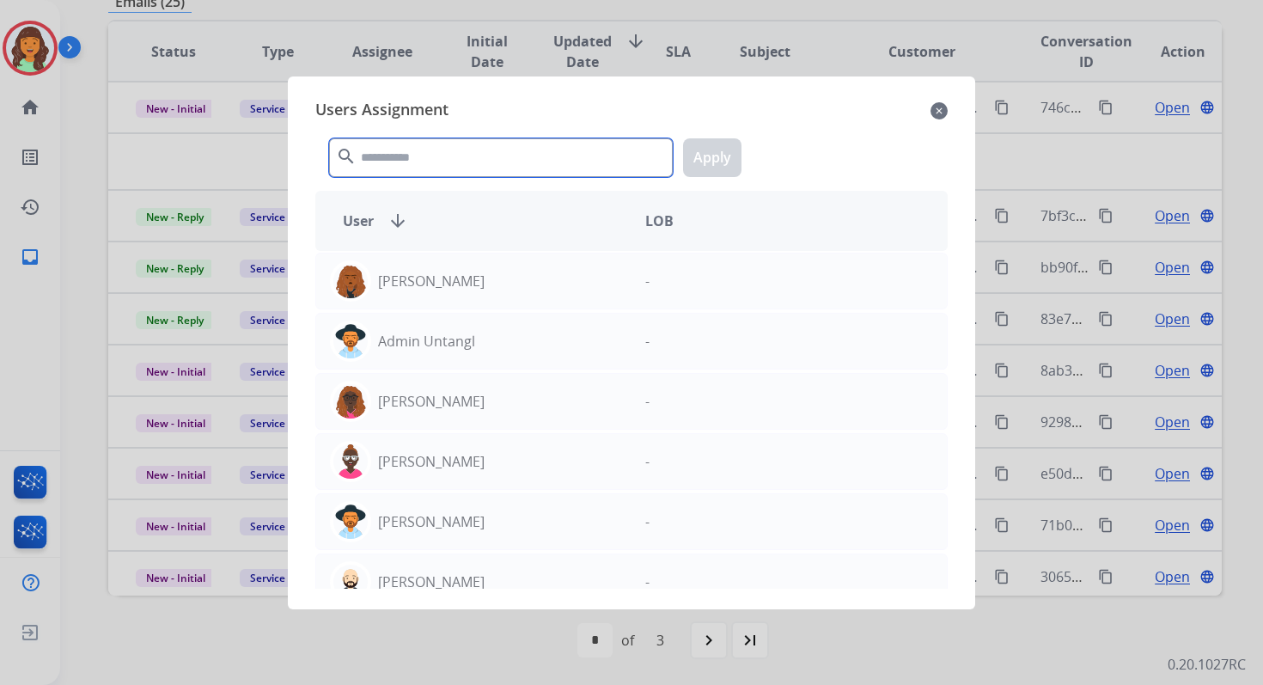
click at [498, 150] on input "text" at bounding box center [501, 157] width 344 height 39
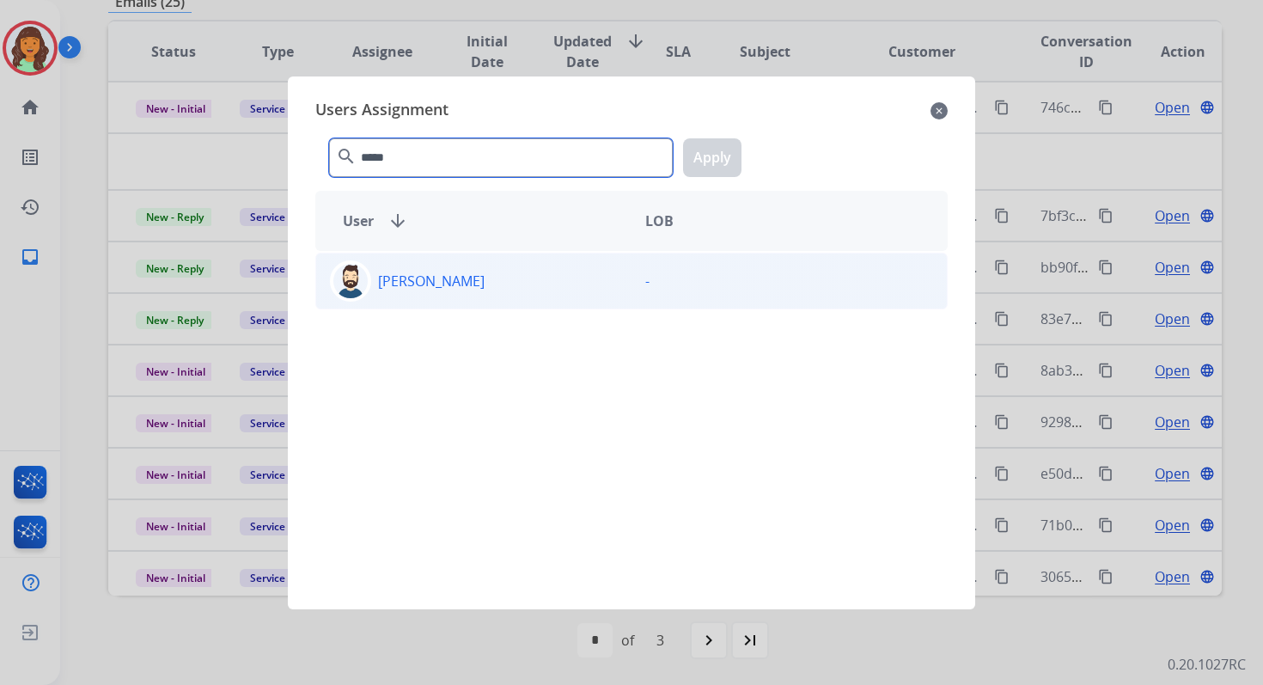
type input "*****"
click at [506, 272] on div "[PERSON_NAME]" at bounding box center [473, 280] width 315 height 41
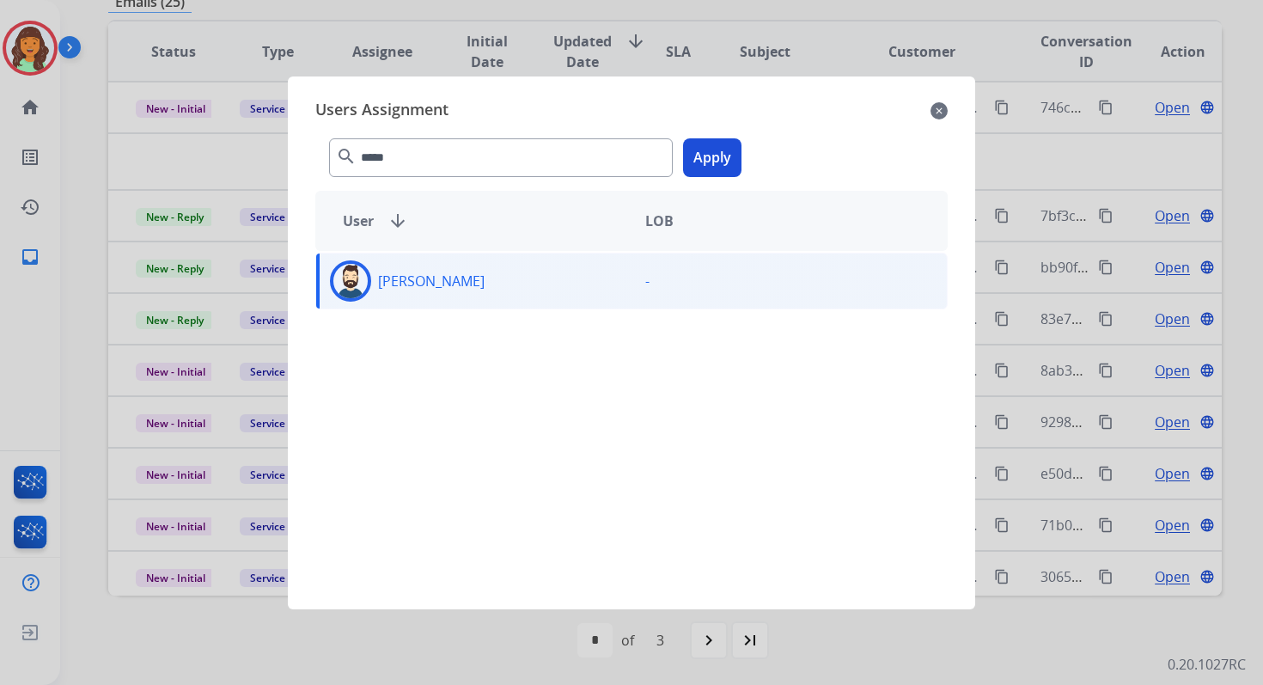
click at [704, 178] on div "***** search Apply" at bounding box center [631, 154] width 633 height 59
click at [717, 160] on button "Apply" at bounding box center [712, 157] width 58 height 39
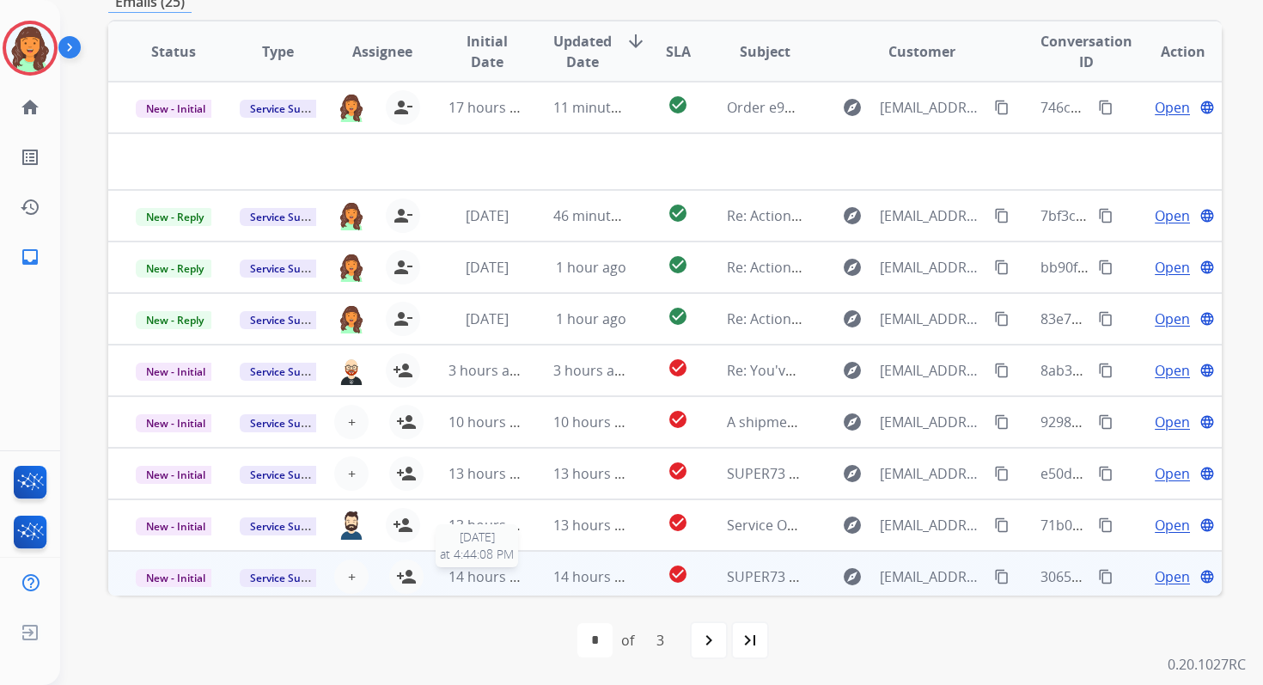
click at [515, 574] on span "14 hours ago" at bounding box center [491, 576] width 85 height 19
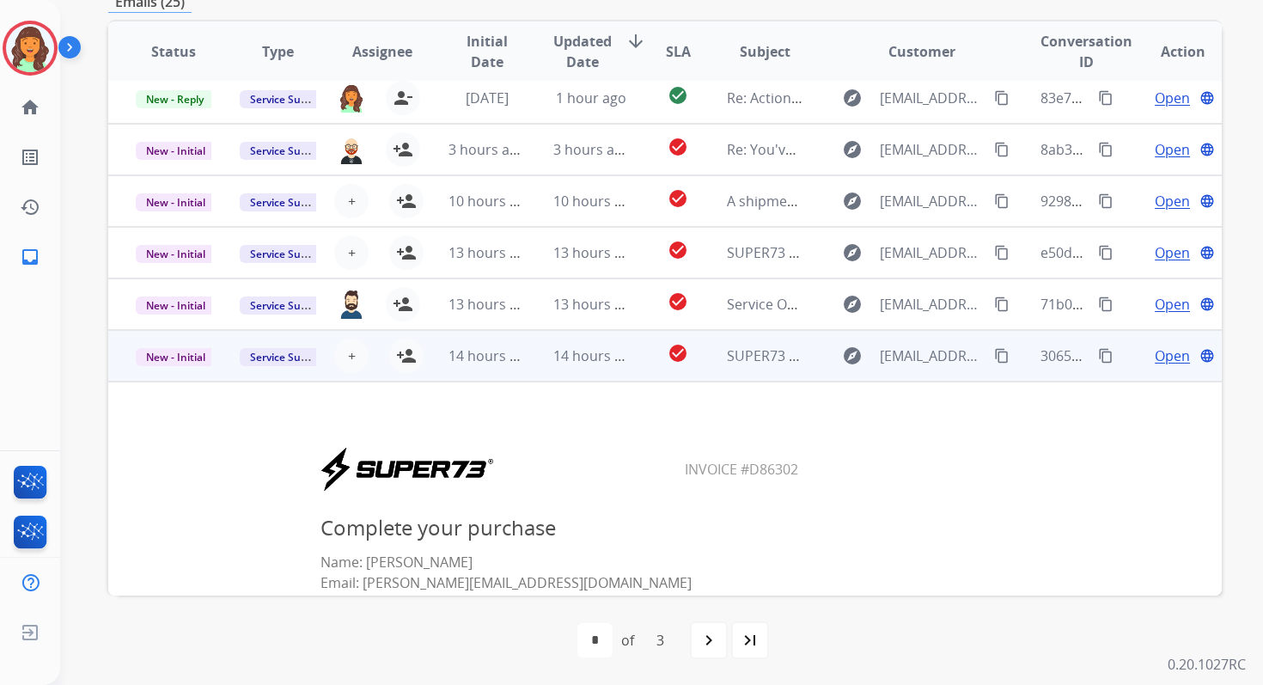
scroll to position [162, 0]
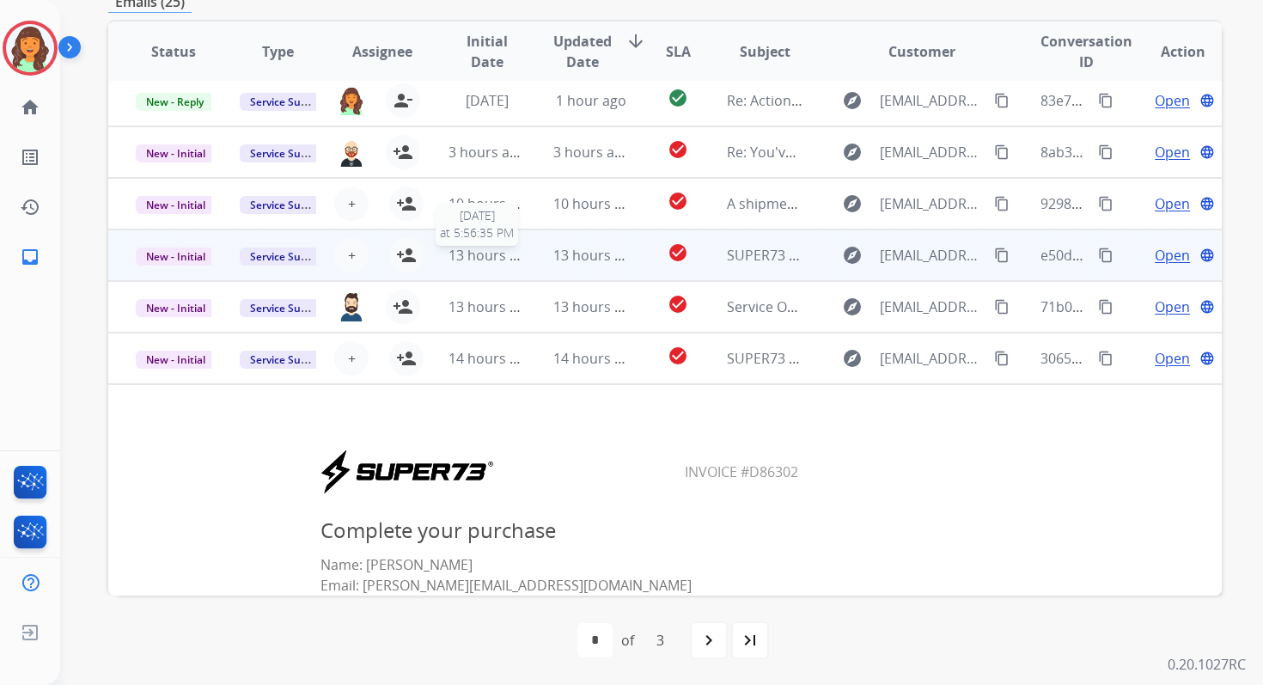
click at [505, 258] on span "13 hours ago" at bounding box center [491, 255] width 85 height 19
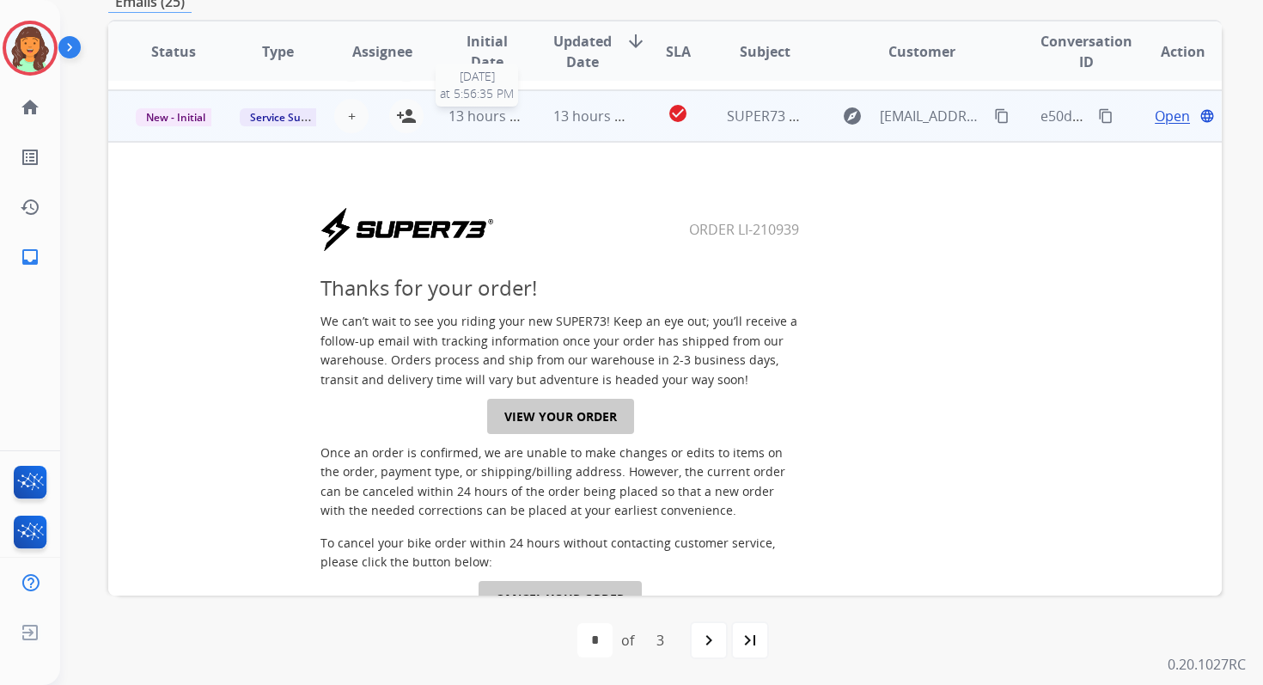
scroll to position [309, 0]
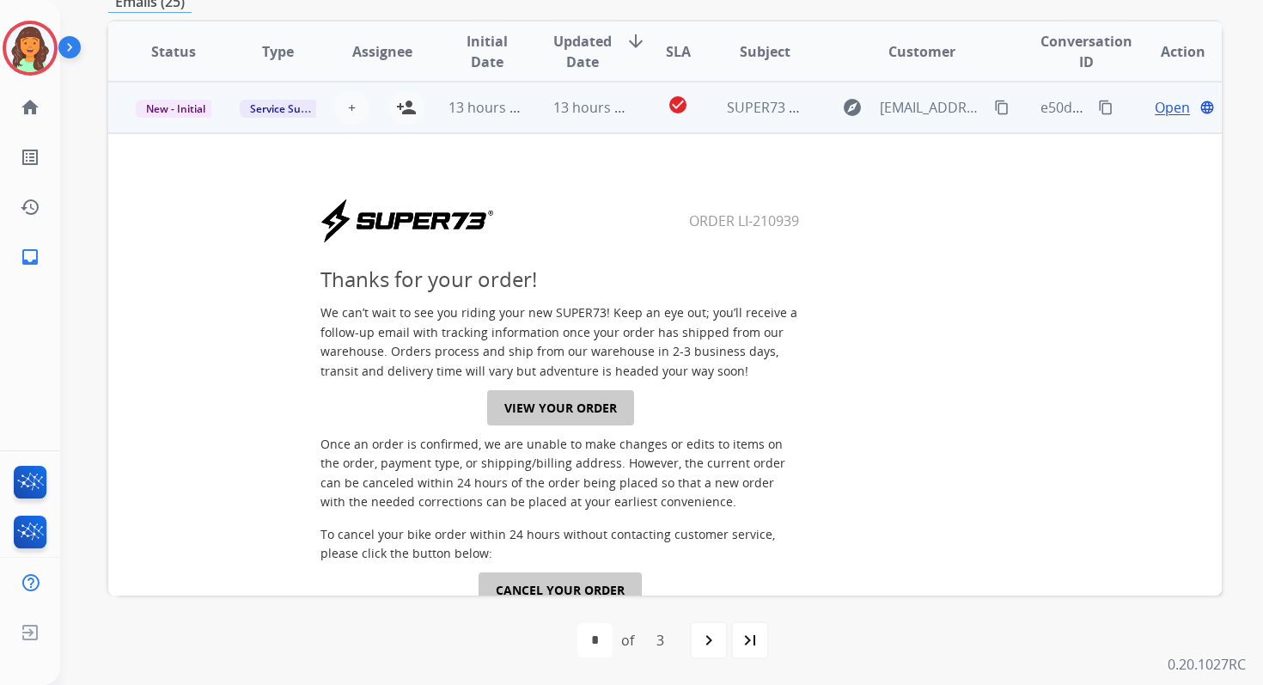
click at [545, 396] on link "VIEW YOUR ORDER" at bounding box center [560, 407] width 147 height 35
click at [1100, 107] on mat-icon "content_copy" at bounding box center [1105, 107] width 15 height 15
click at [409, 100] on mat-icon "person_add" at bounding box center [406, 107] width 21 height 21
click at [162, 107] on span "New - Initial" at bounding box center [176, 109] width 80 height 18
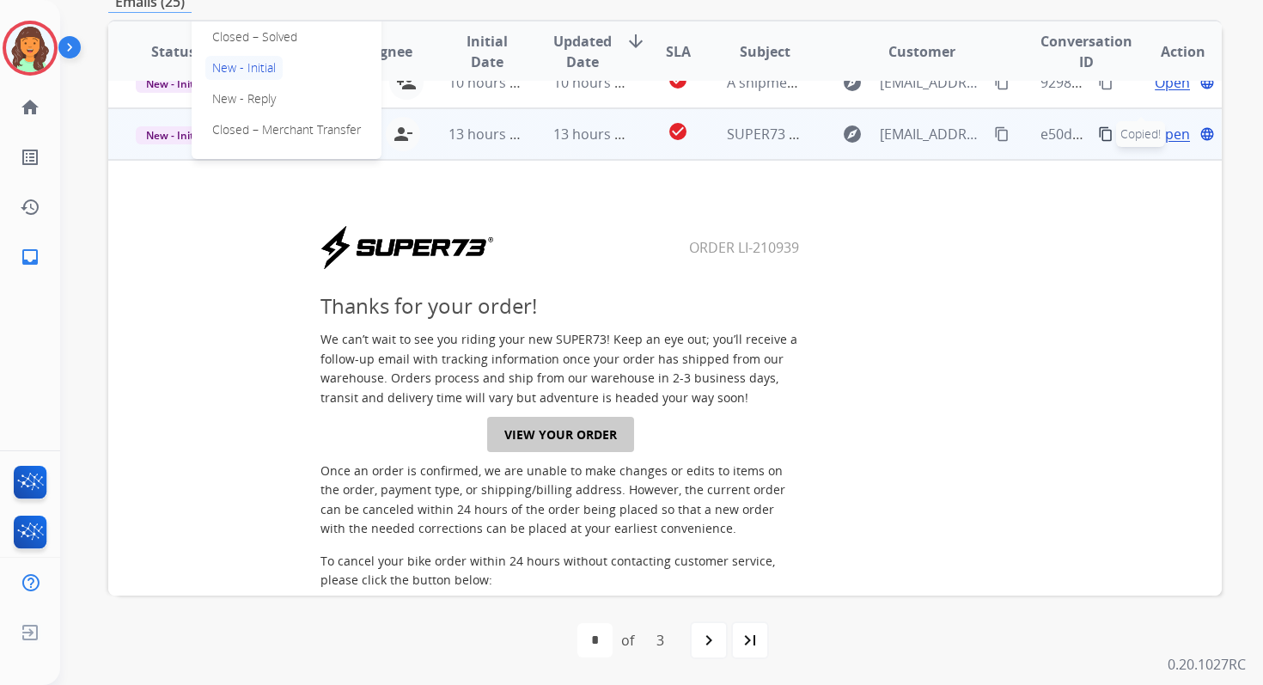
scroll to position [237, 0]
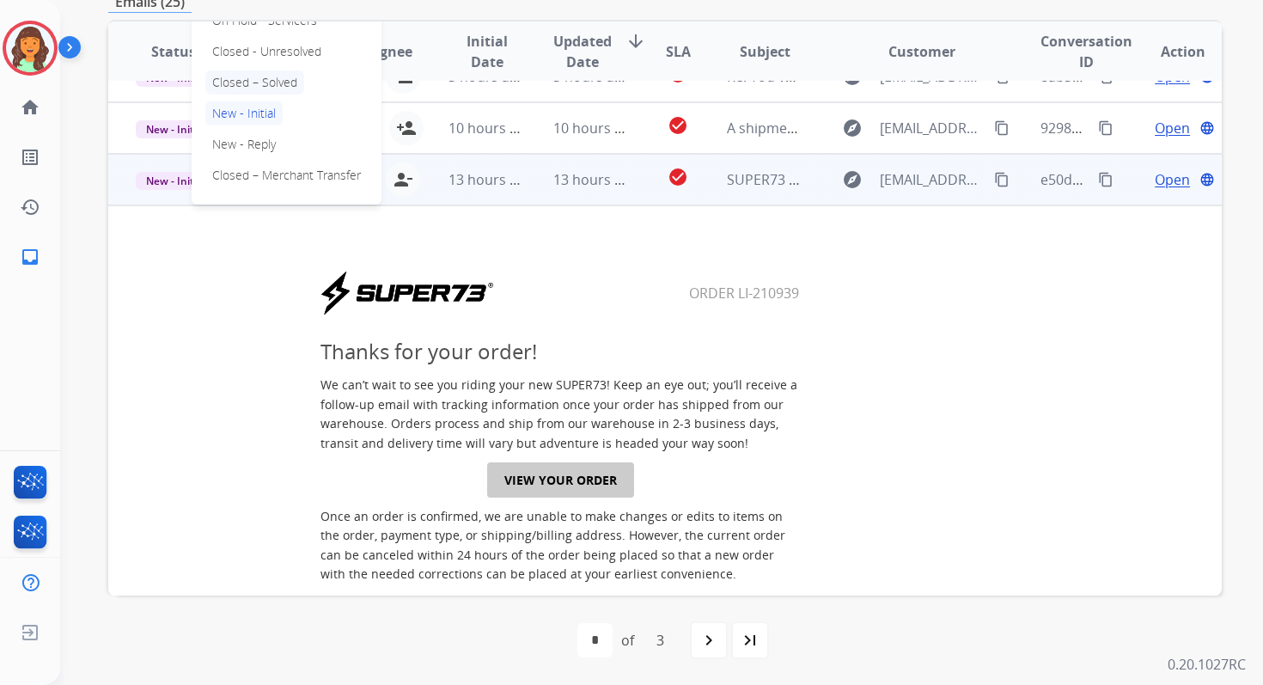
click at [249, 91] on p "Closed – Solved" at bounding box center [254, 82] width 99 height 24
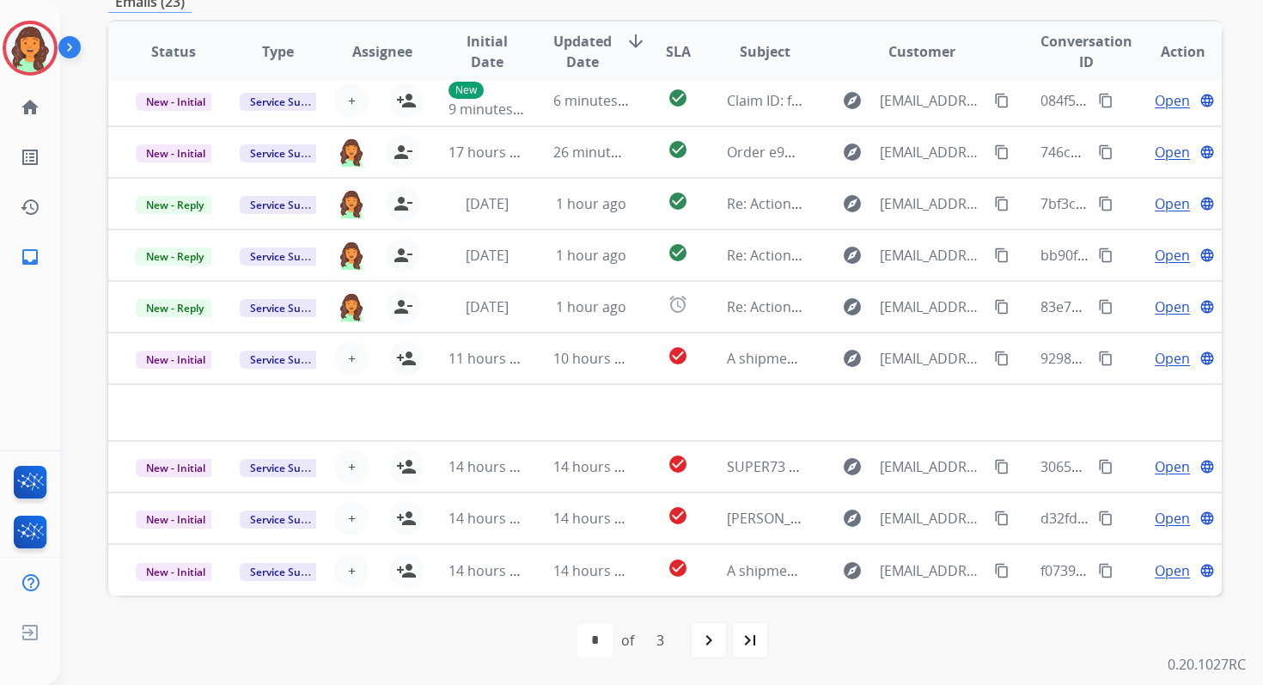
scroll to position [58, 0]
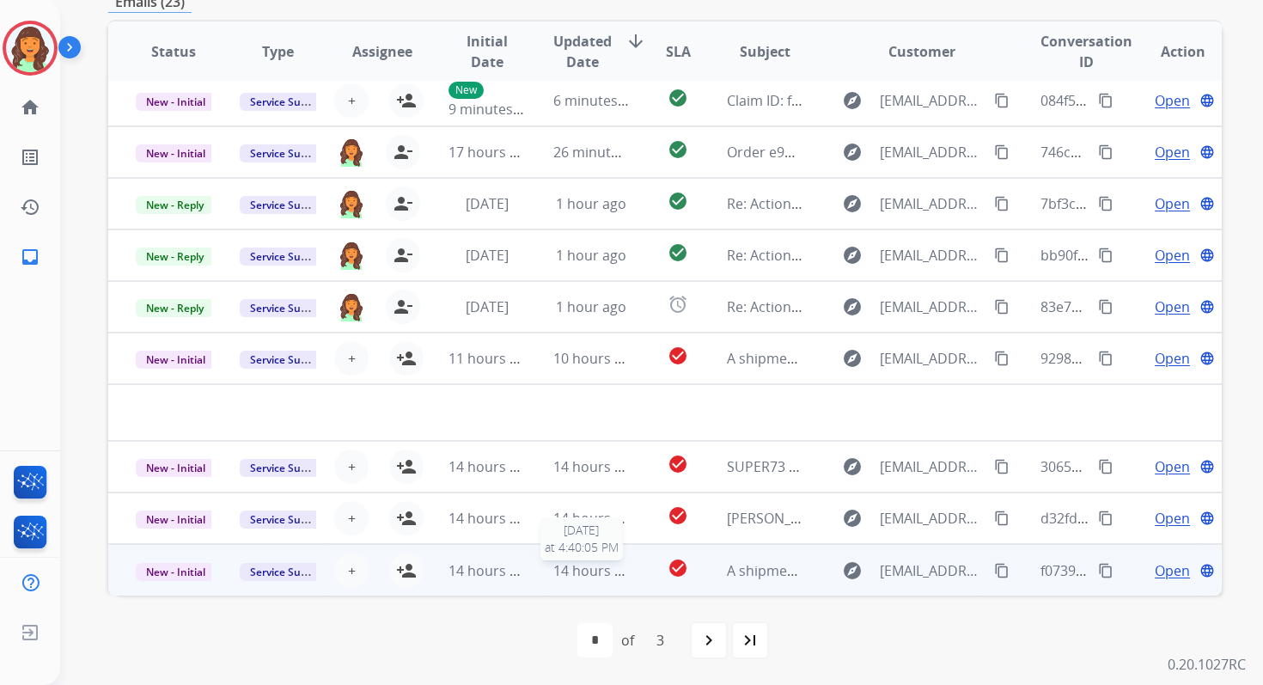
click at [567, 566] on span "14 hours ago" at bounding box center [595, 570] width 85 height 19
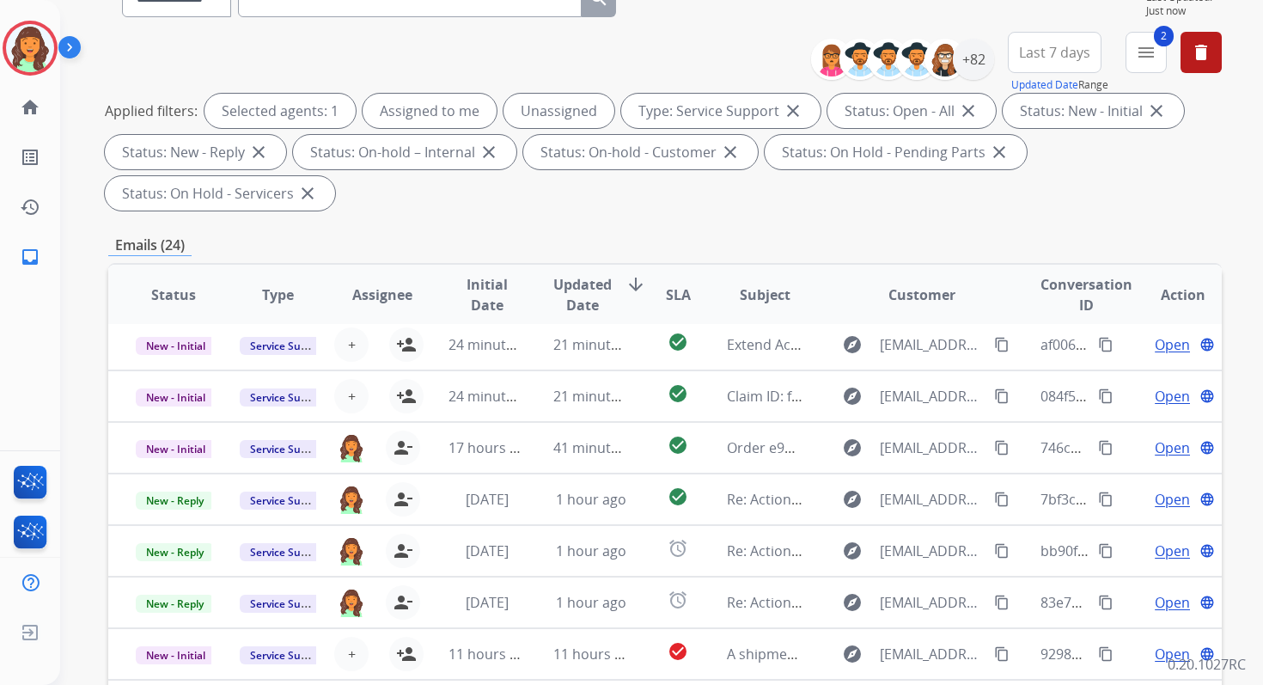
scroll to position [417, 0]
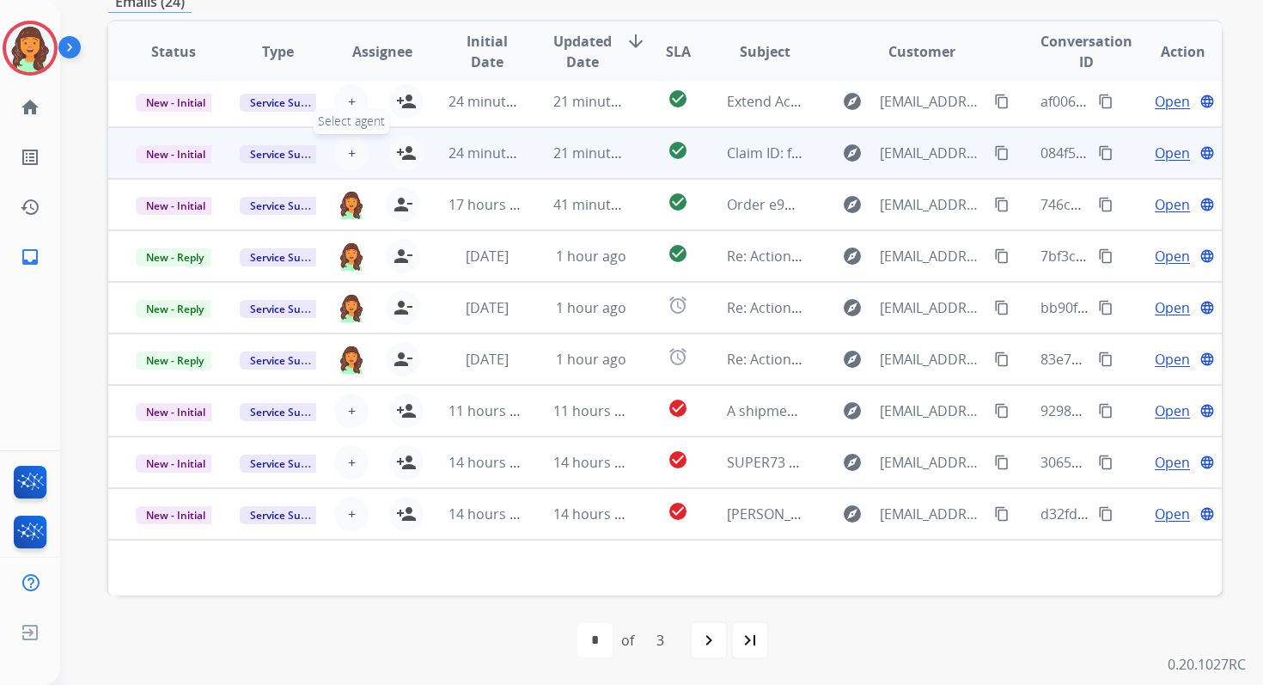
click at [348, 150] on span "+" at bounding box center [352, 153] width 8 height 21
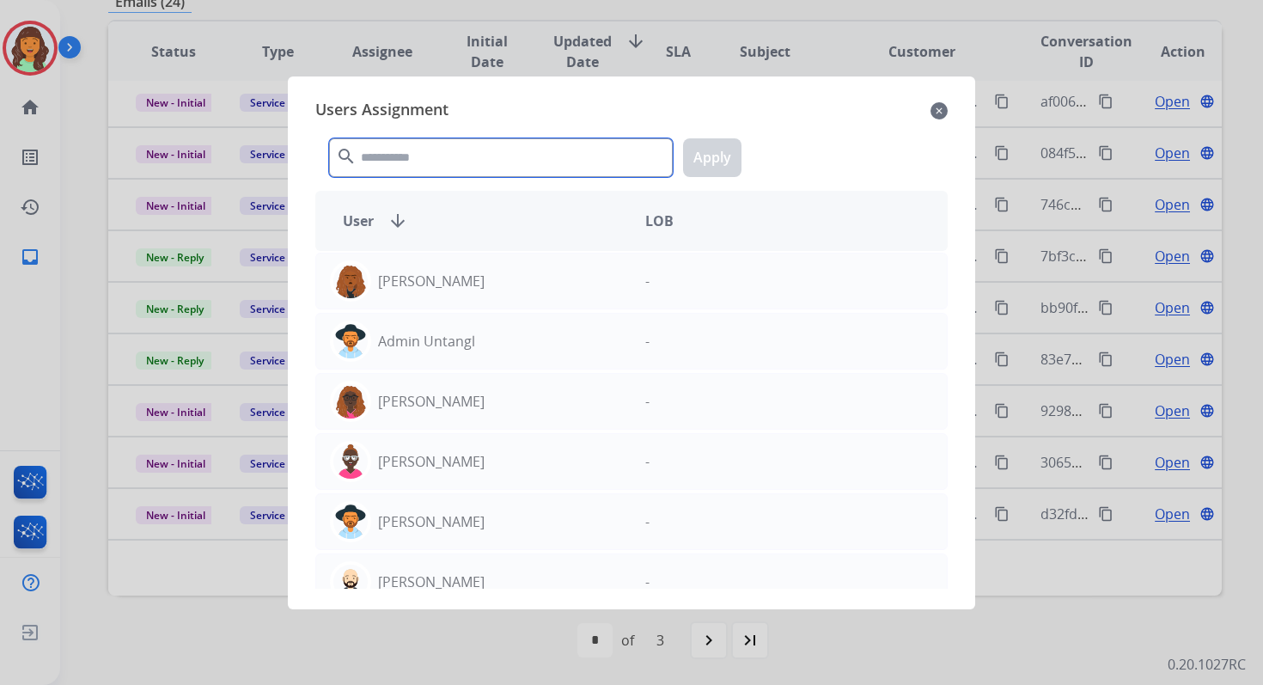
click at [376, 161] on input "text" at bounding box center [501, 157] width 344 height 39
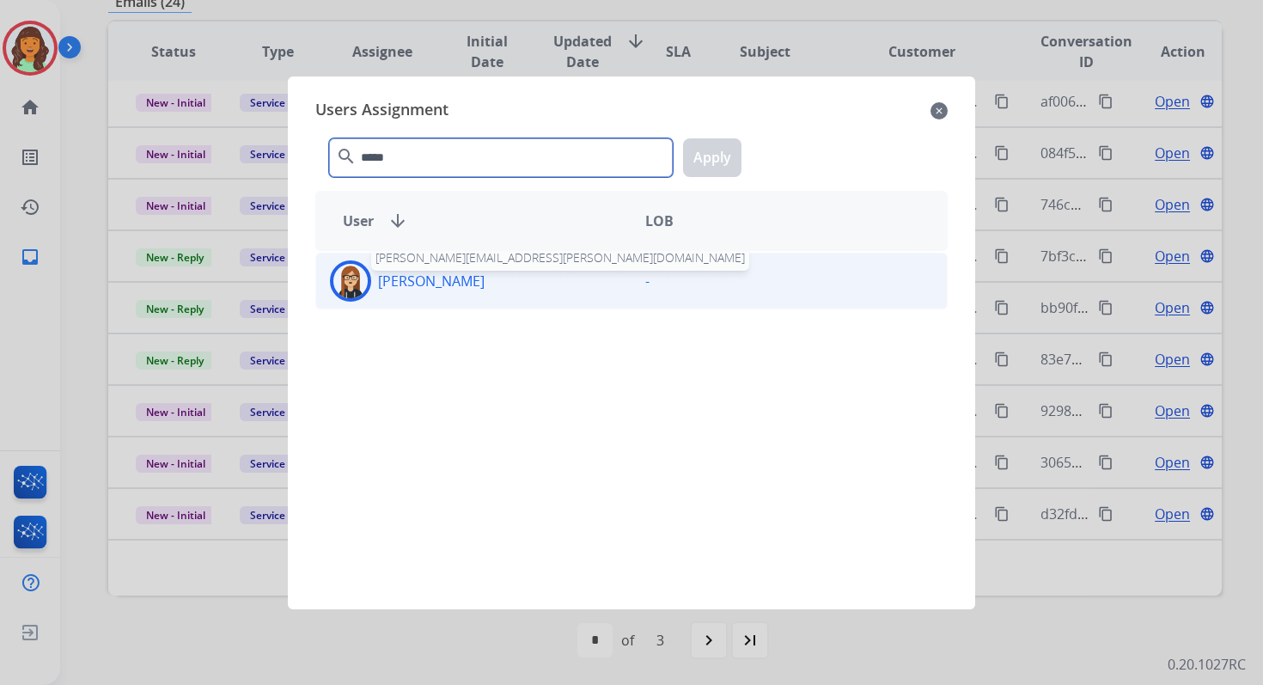
type input "*****"
click at [417, 274] on p "[PERSON_NAME]" at bounding box center [431, 281] width 107 height 21
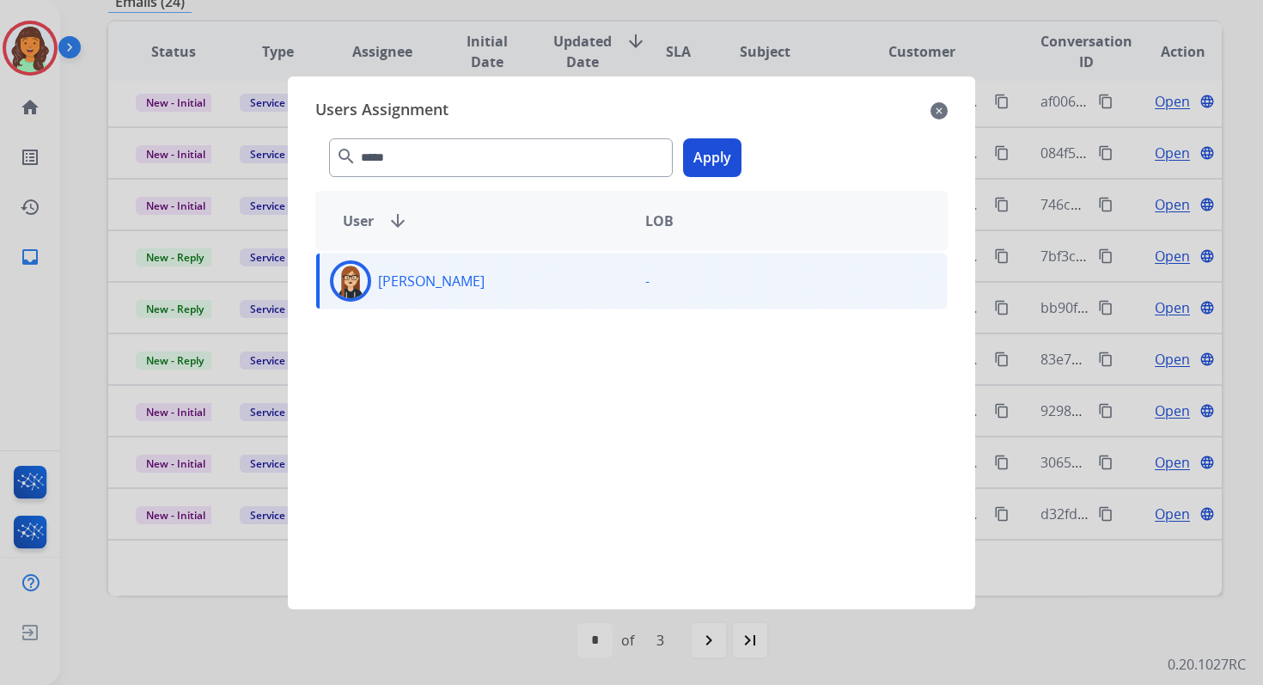
click at [695, 162] on button "Apply" at bounding box center [712, 157] width 58 height 39
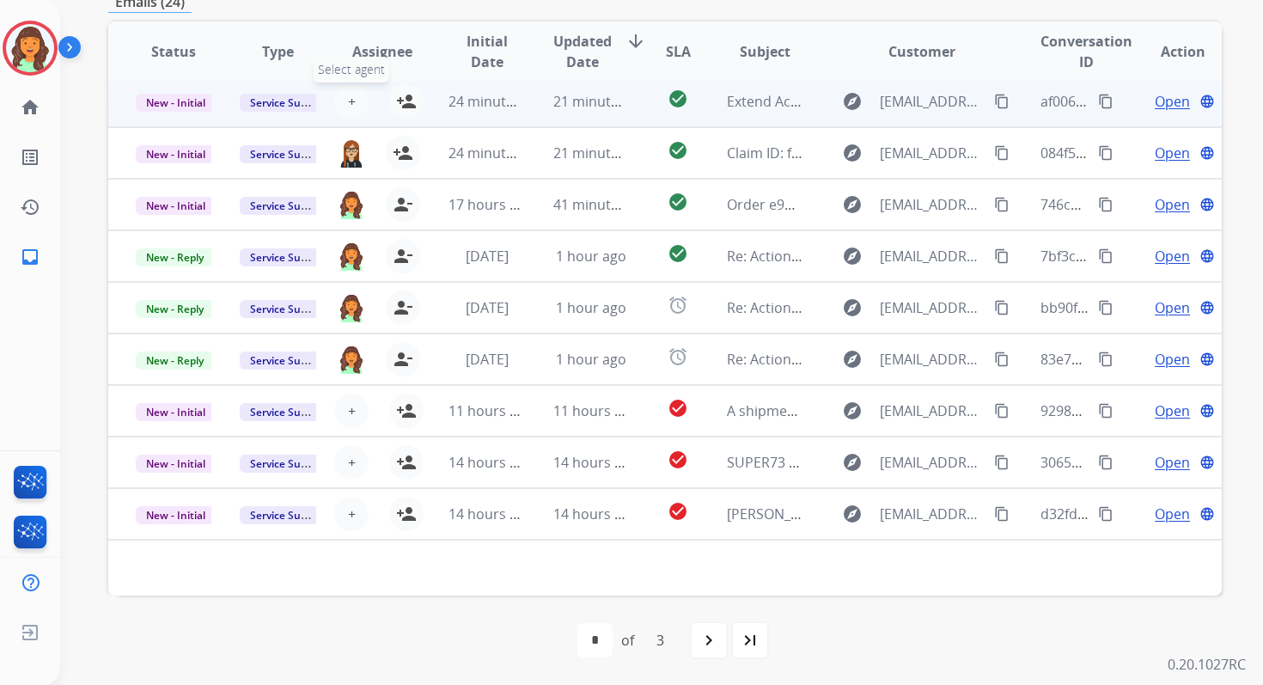
click at [348, 101] on span "+" at bounding box center [352, 101] width 8 height 21
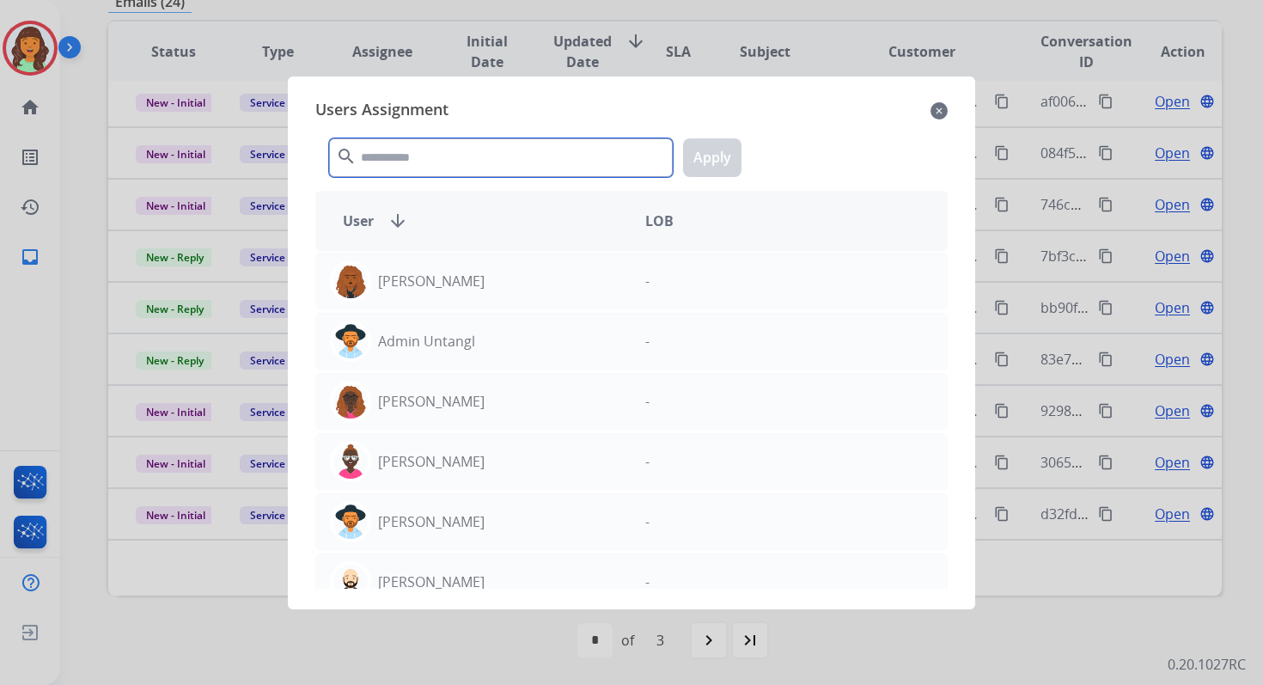
click at [397, 165] on input "text" at bounding box center [501, 157] width 344 height 39
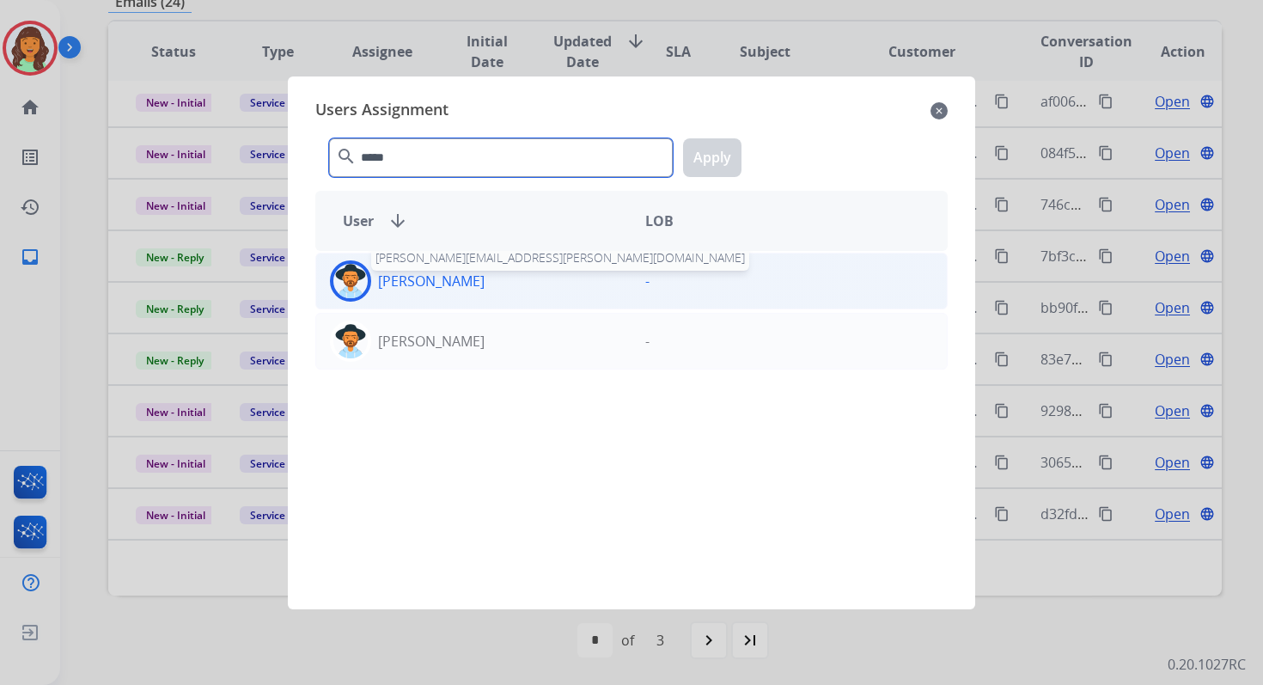
type input "*****"
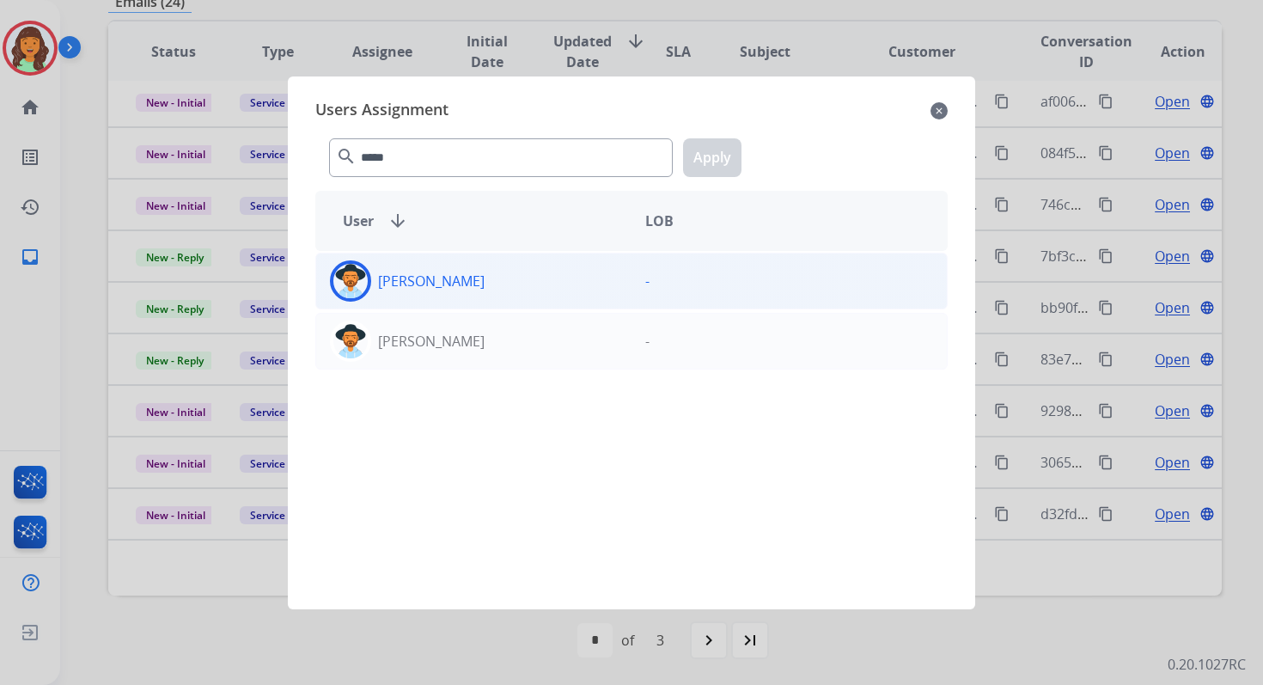
click at [439, 296] on div "[PERSON_NAME]" at bounding box center [473, 280] width 315 height 41
click at [726, 157] on button "Apply" at bounding box center [712, 157] width 58 height 39
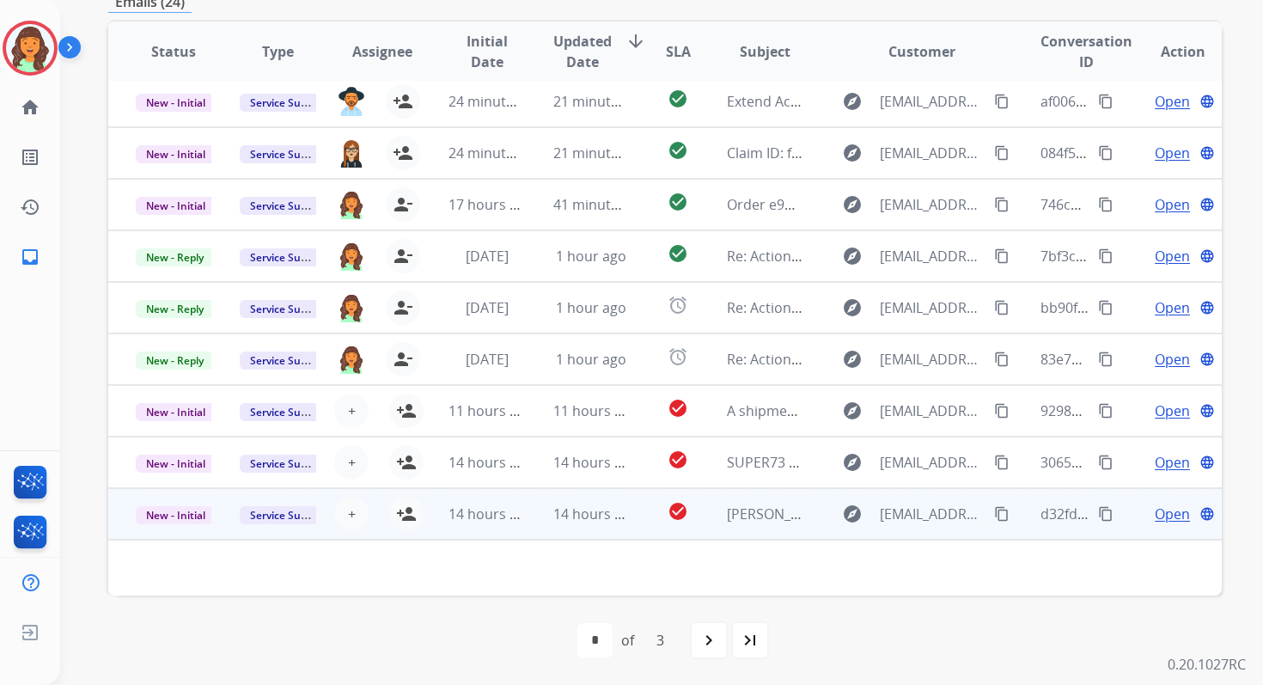
click at [1158, 505] on span "Open" at bounding box center [1172, 514] width 35 height 21
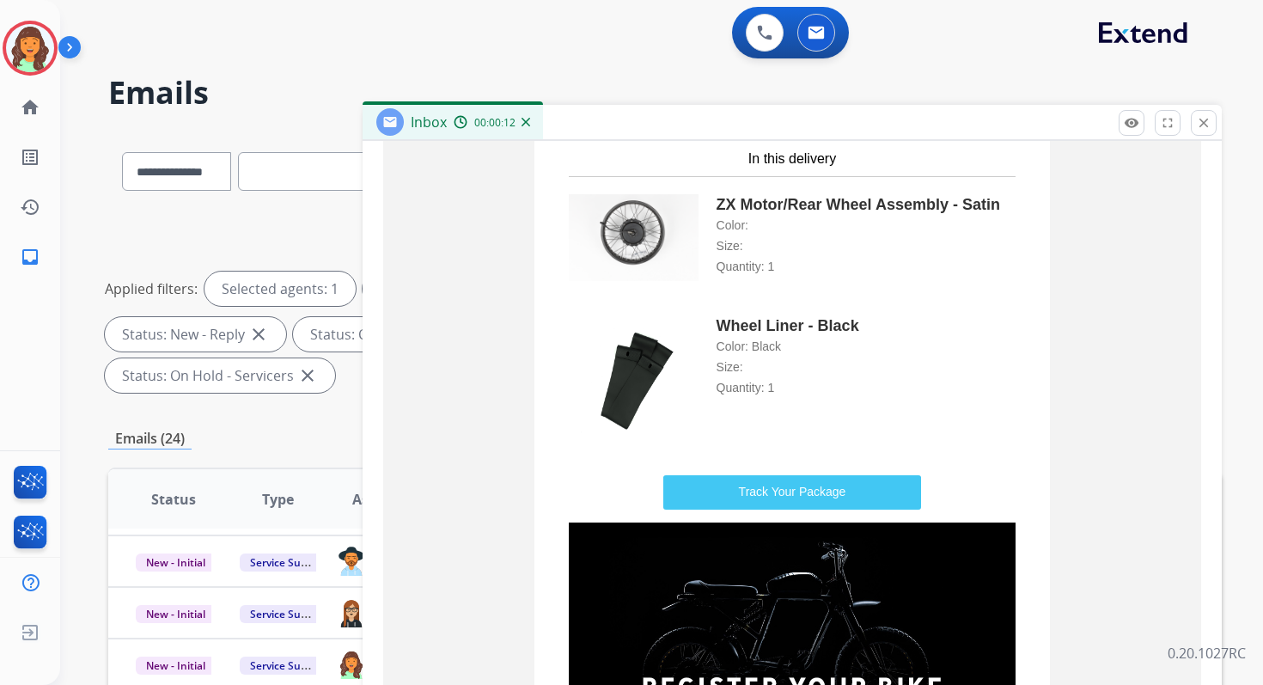
scroll to position [0, 0]
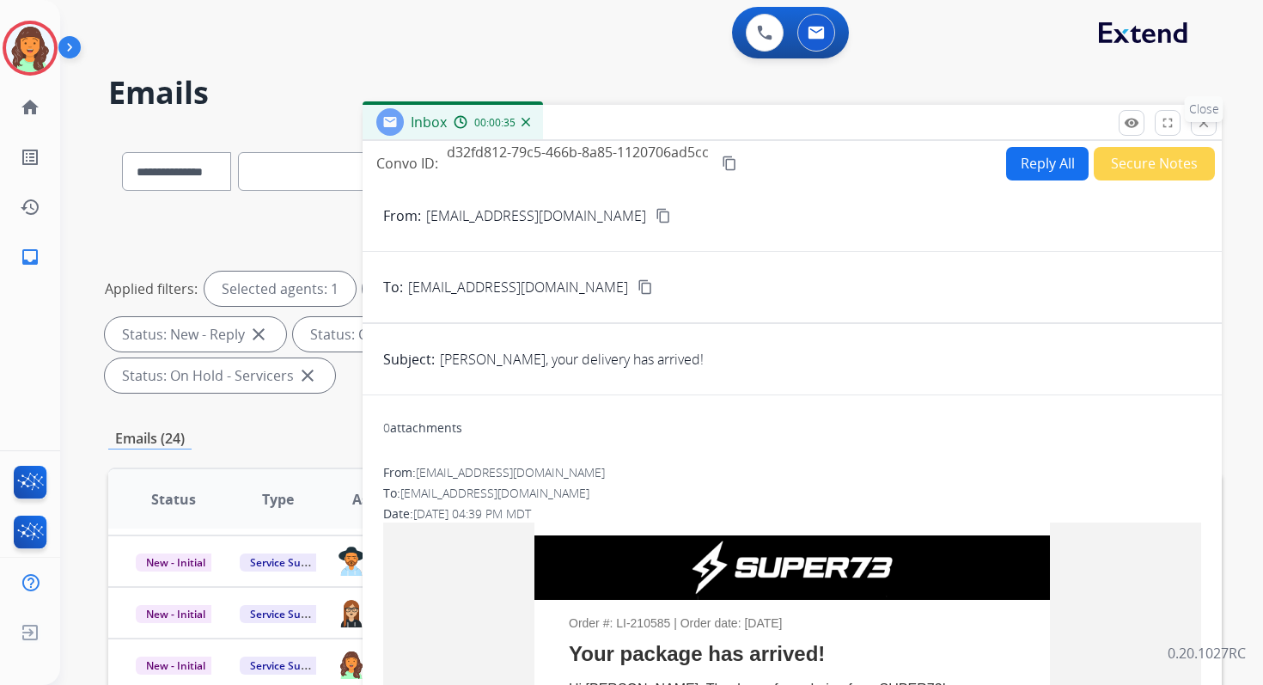
click at [1209, 121] on p "Close" at bounding box center [1204, 109] width 39 height 26
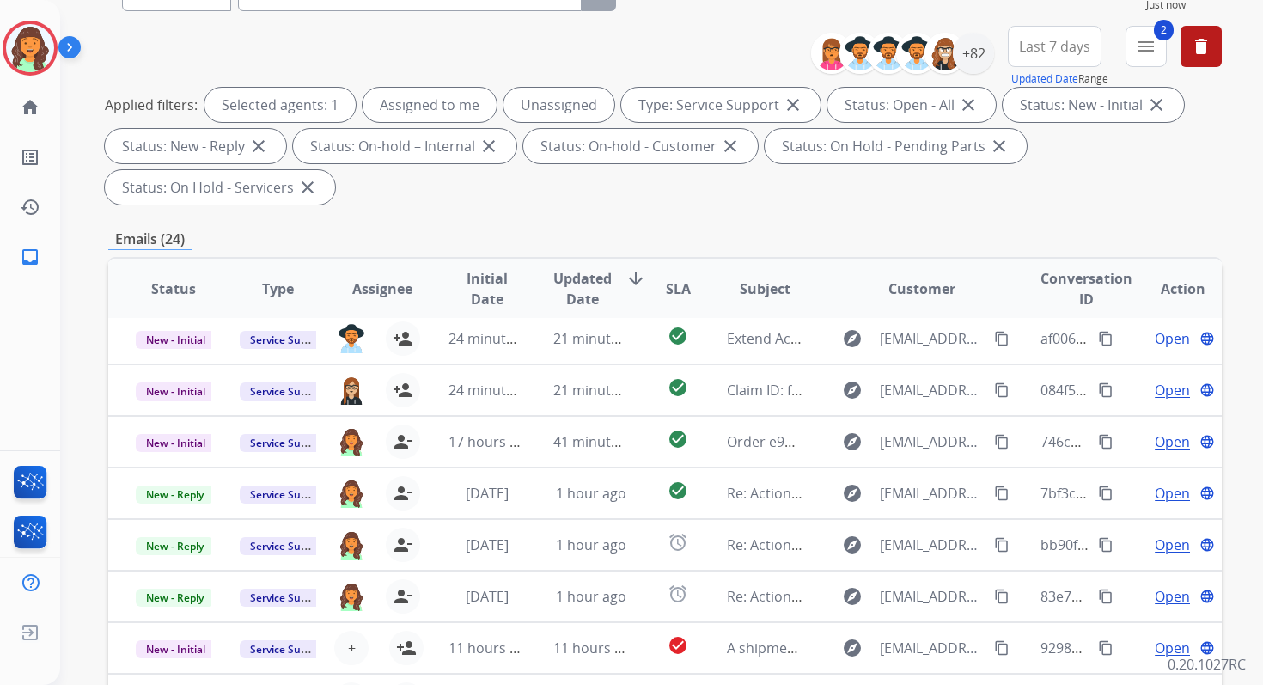
scroll to position [417, 0]
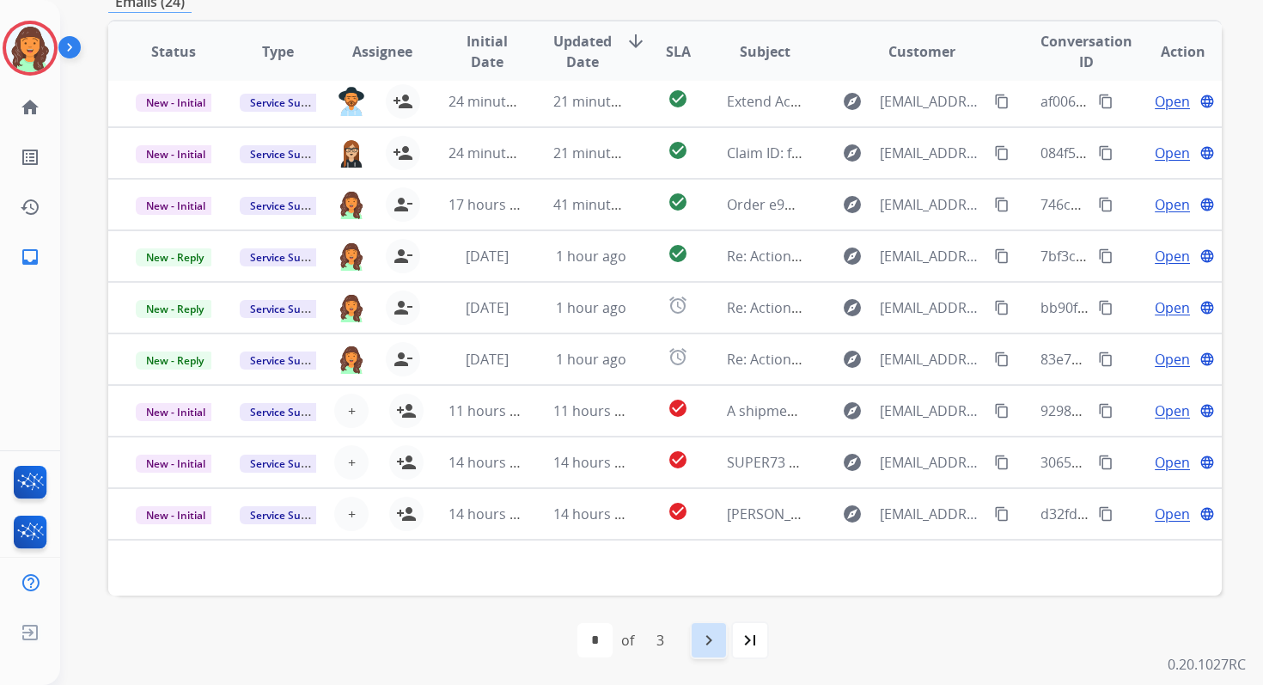
click at [708, 644] on mat-icon "navigate_next" at bounding box center [709, 640] width 21 height 21
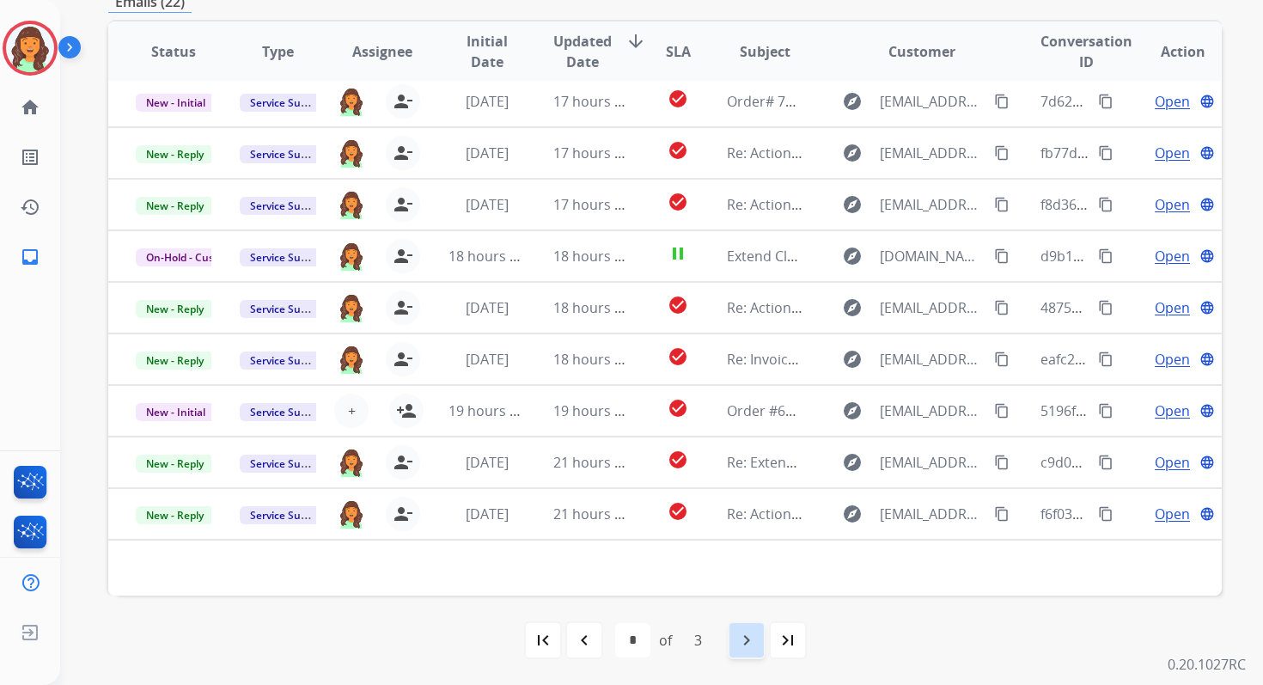
click at [754, 637] on mat-icon "navigate_next" at bounding box center [747, 640] width 21 height 21
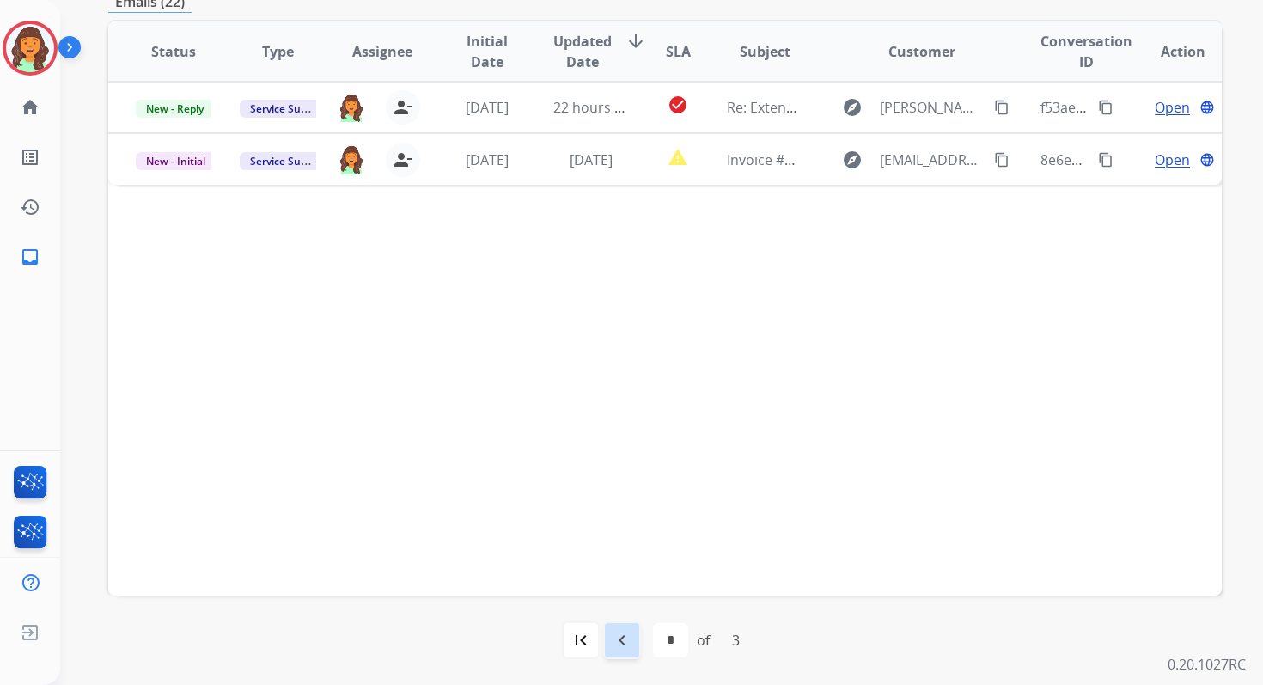
click at [621, 630] on mat-icon "navigate_before" at bounding box center [622, 640] width 21 height 21
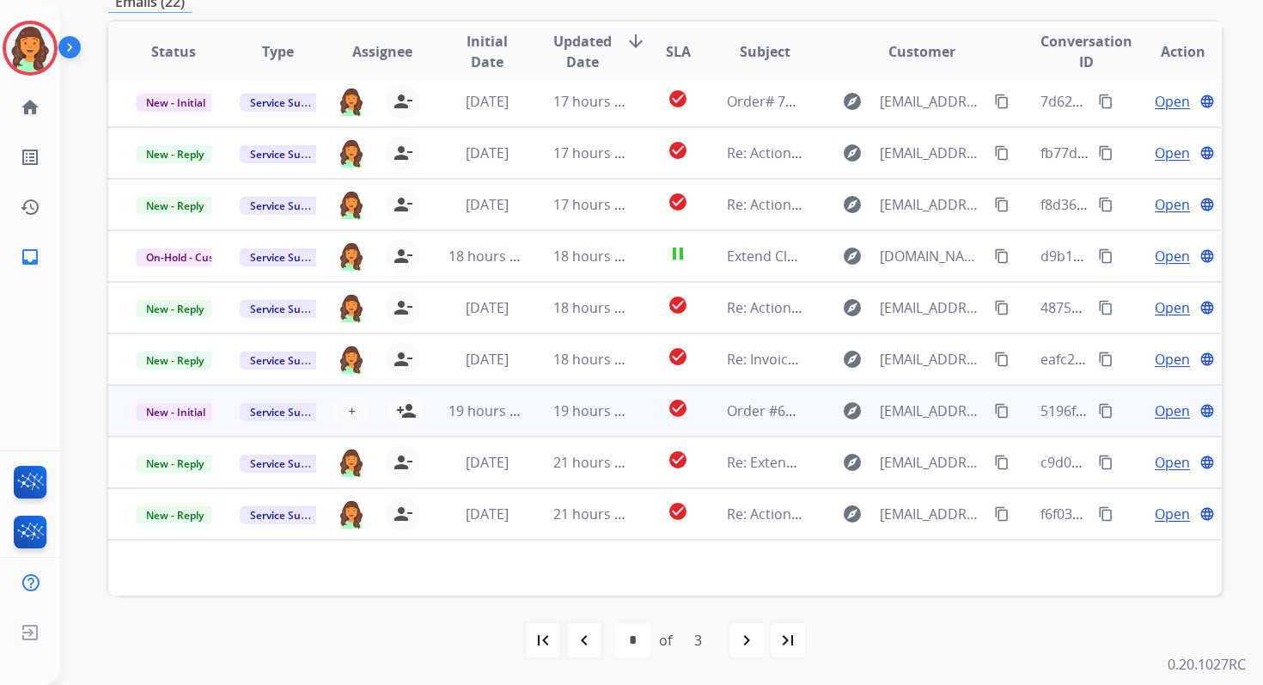
scroll to position [0, 0]
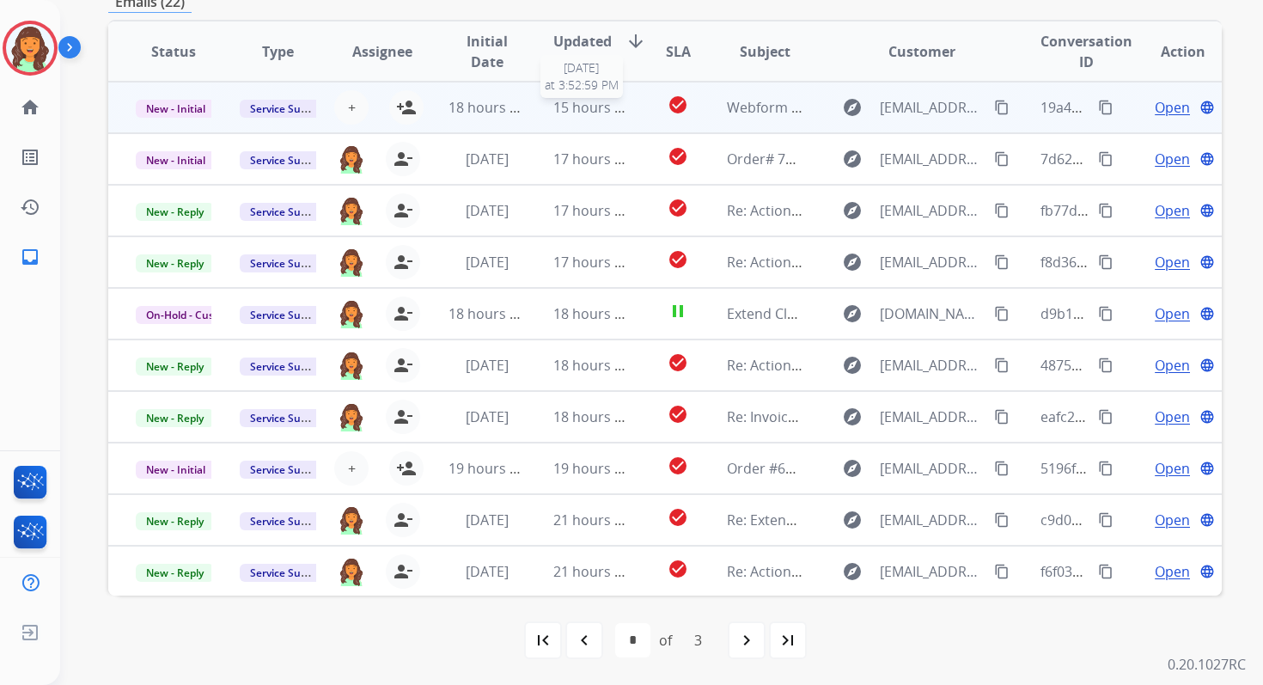
click at [553, 101] on span "15 hours ago" at bounding box center [595, 107] width 85 height 19
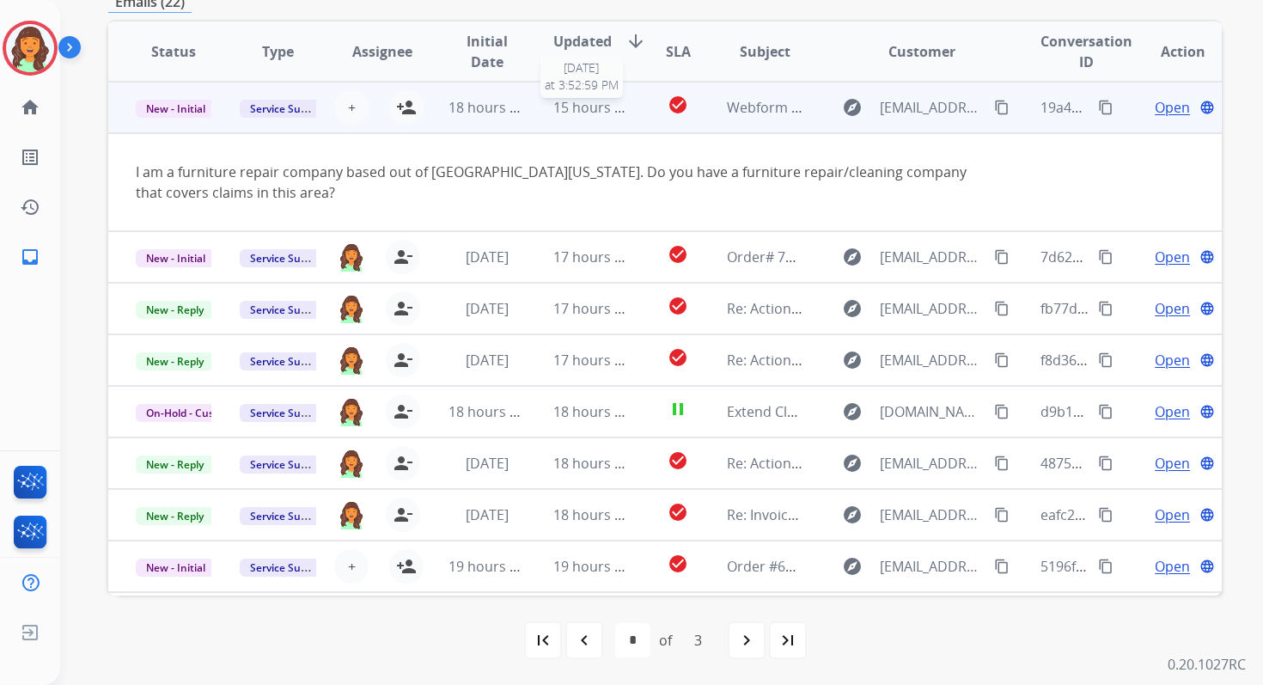
click at [553, 101] on span "15 hours ago" at bounding box center [595, 107] width 85 height 19
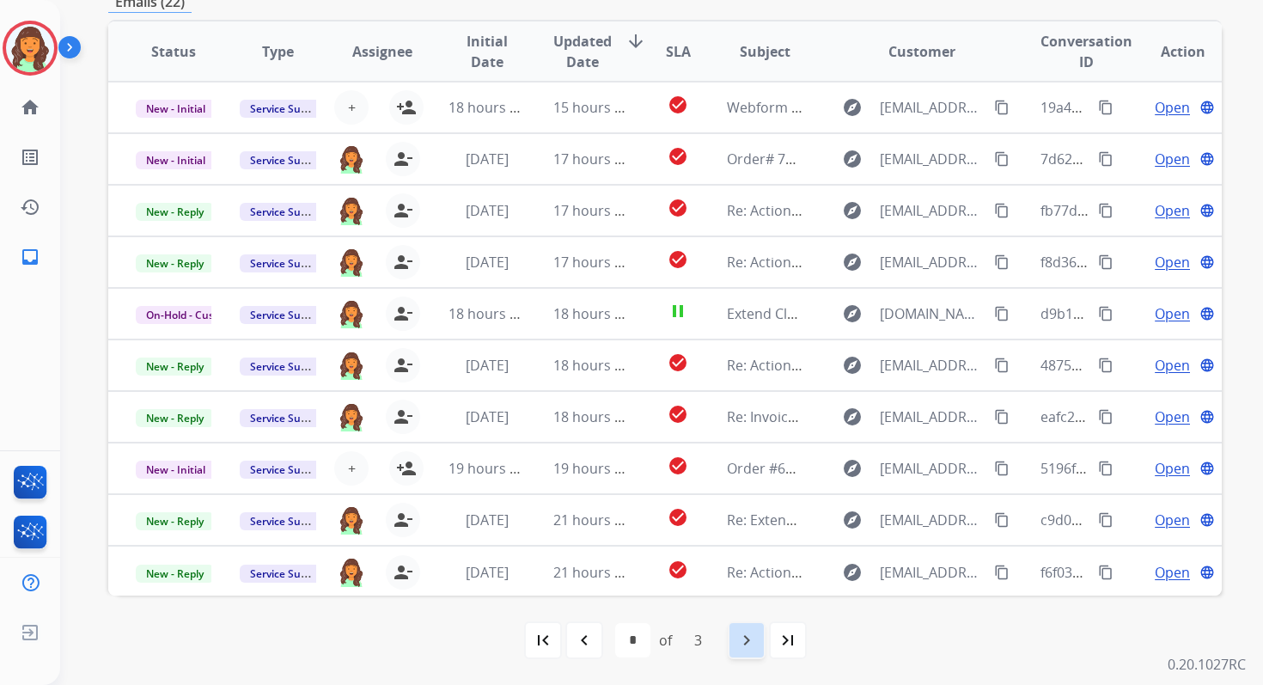
click at [742, 636] on mat-icon "navigate_next" at bounding box center [747, 640] width 21 height 21
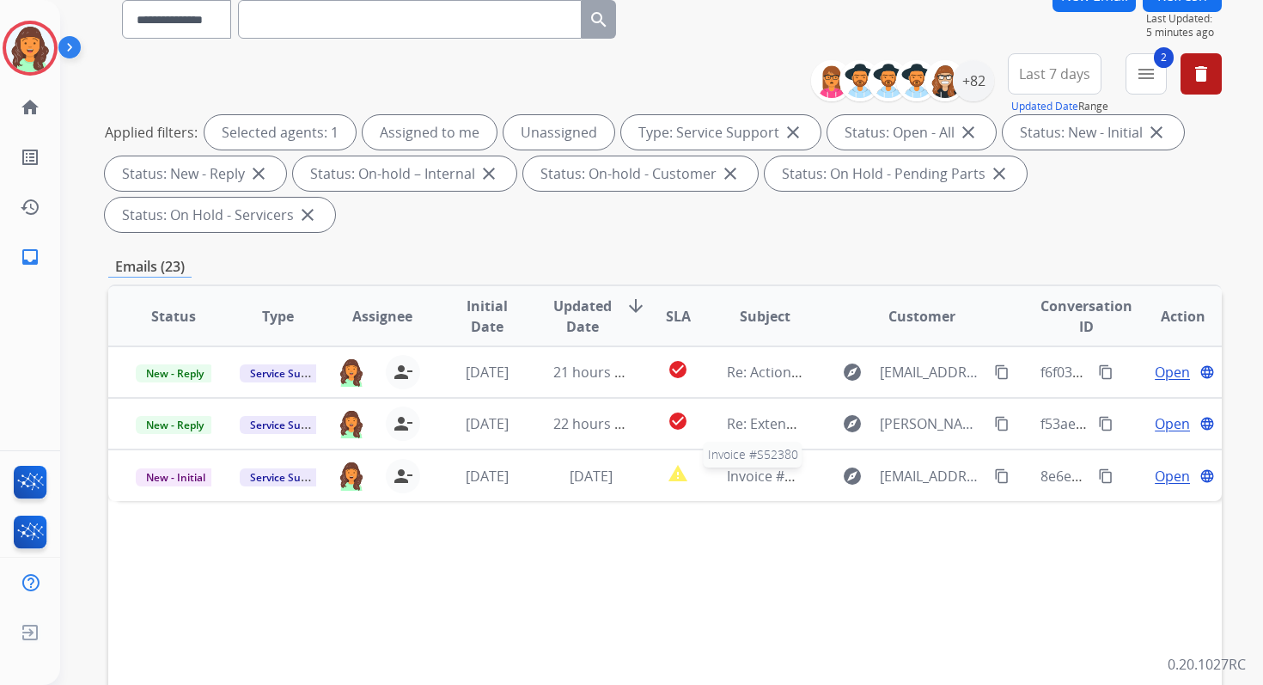
scroll to position [417, 0]
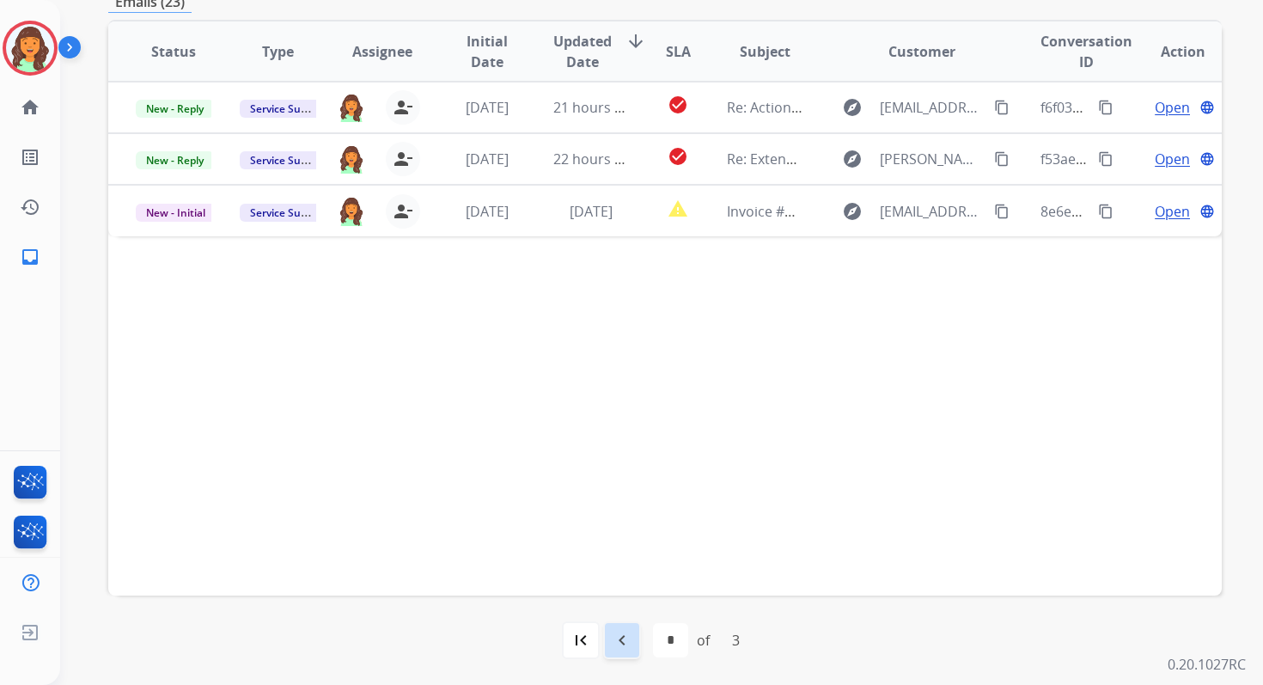
click at [618, 639] on mat-icon "navigate_before" at bounding box center [622, 640] width 21 height 21
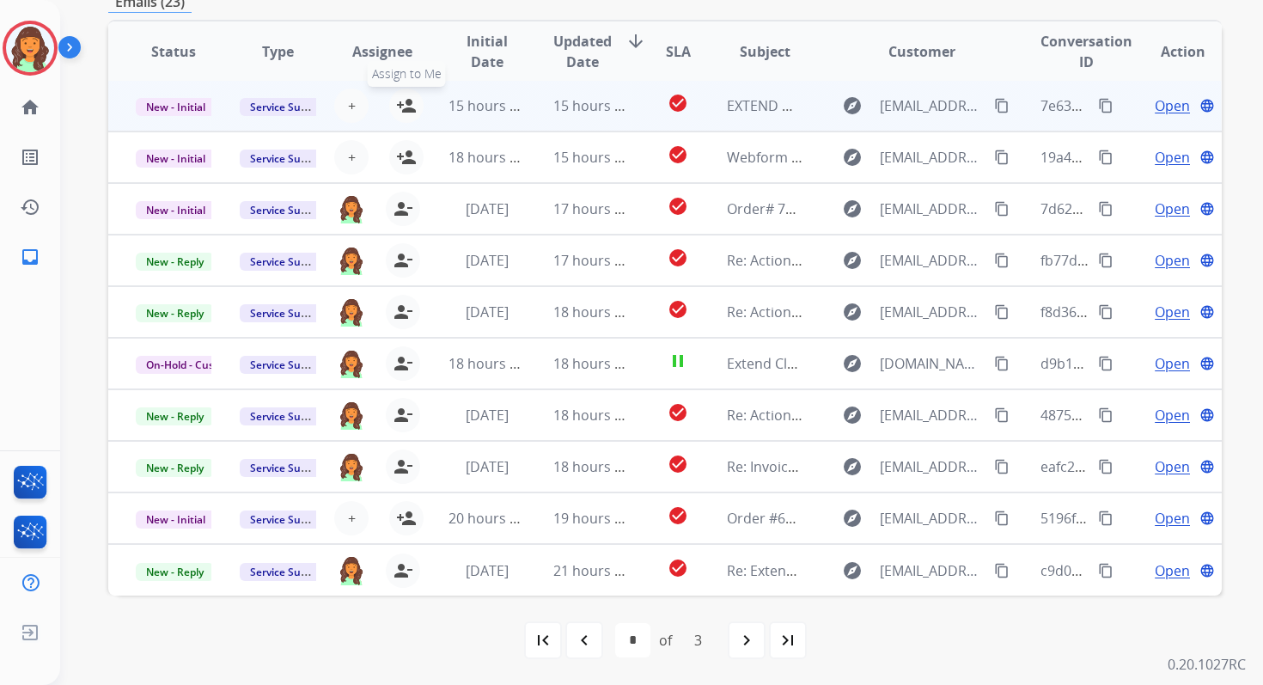
click at [409, 106] on mat-icon "person_add" at bounding box center [406, 105] width 21 height 21
click at [197, 106] on span "New - Initial" at bounding box center [176, 107] width 80 height 18
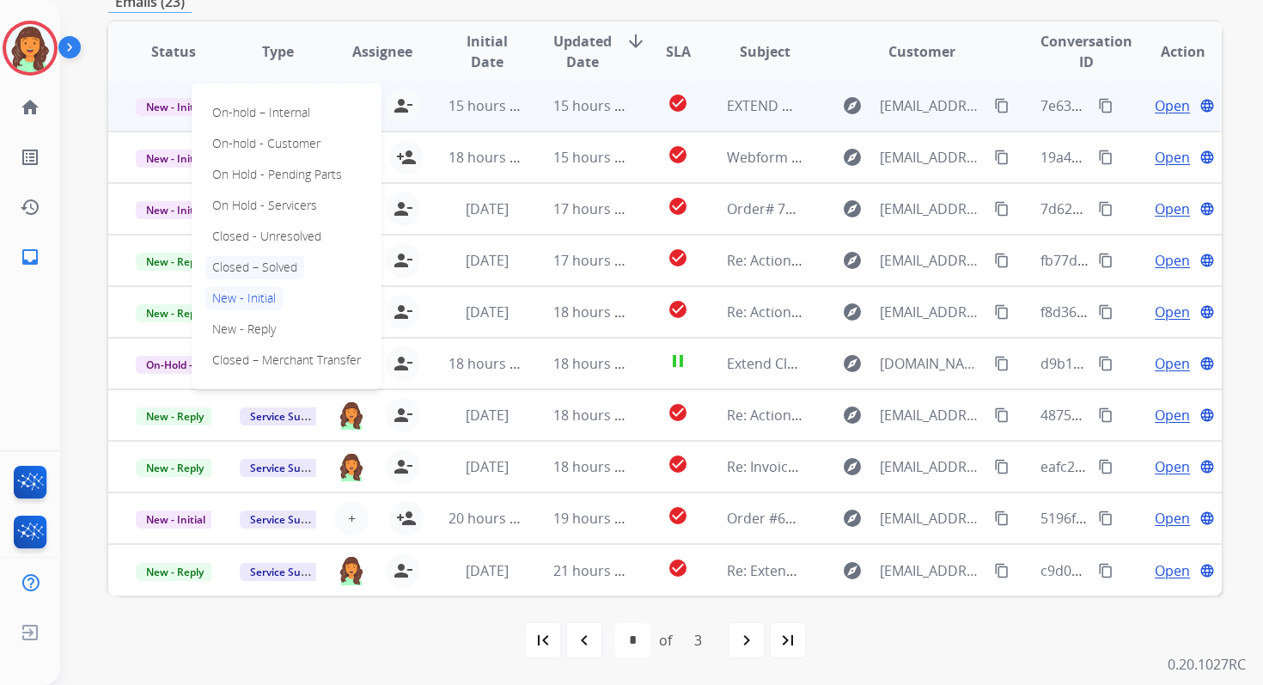
click at [260, 270] on p "Closed – Solved" at bounding box center [254, 267] width 99 height 24
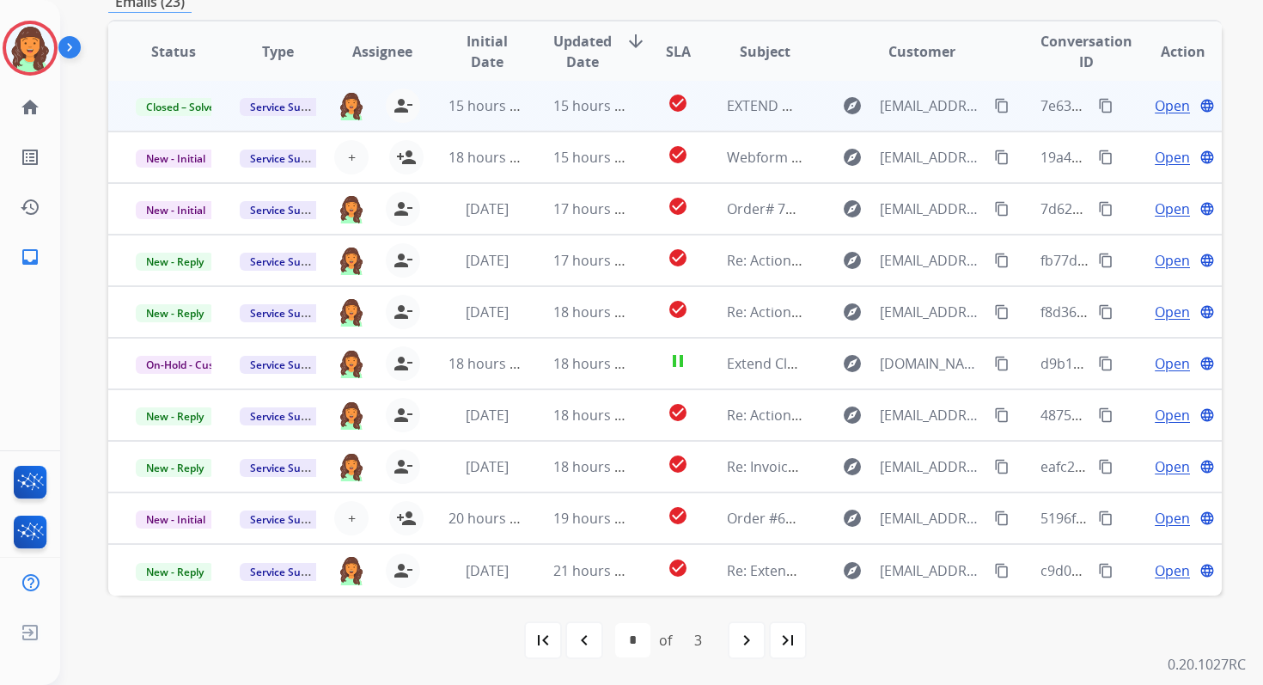
click at [543, 100] on td "15 hours ago" at bounding box center [578, 106] width 104 height 52
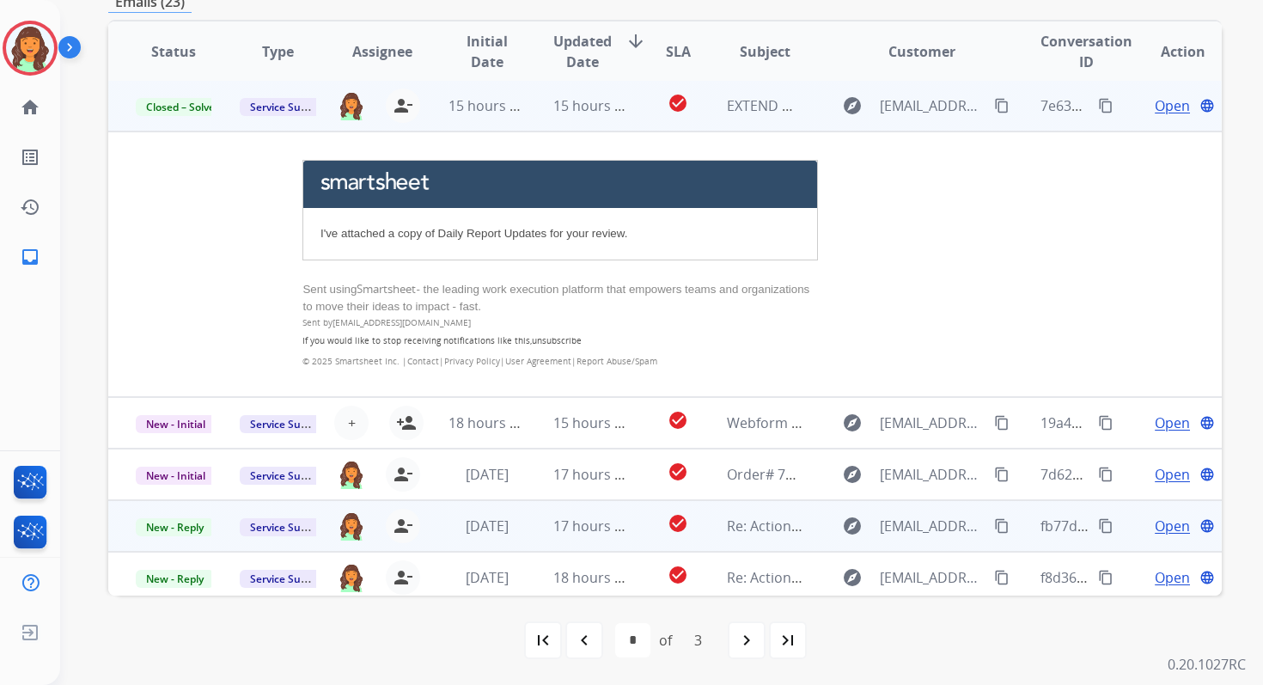
scroll to position [0, 0]
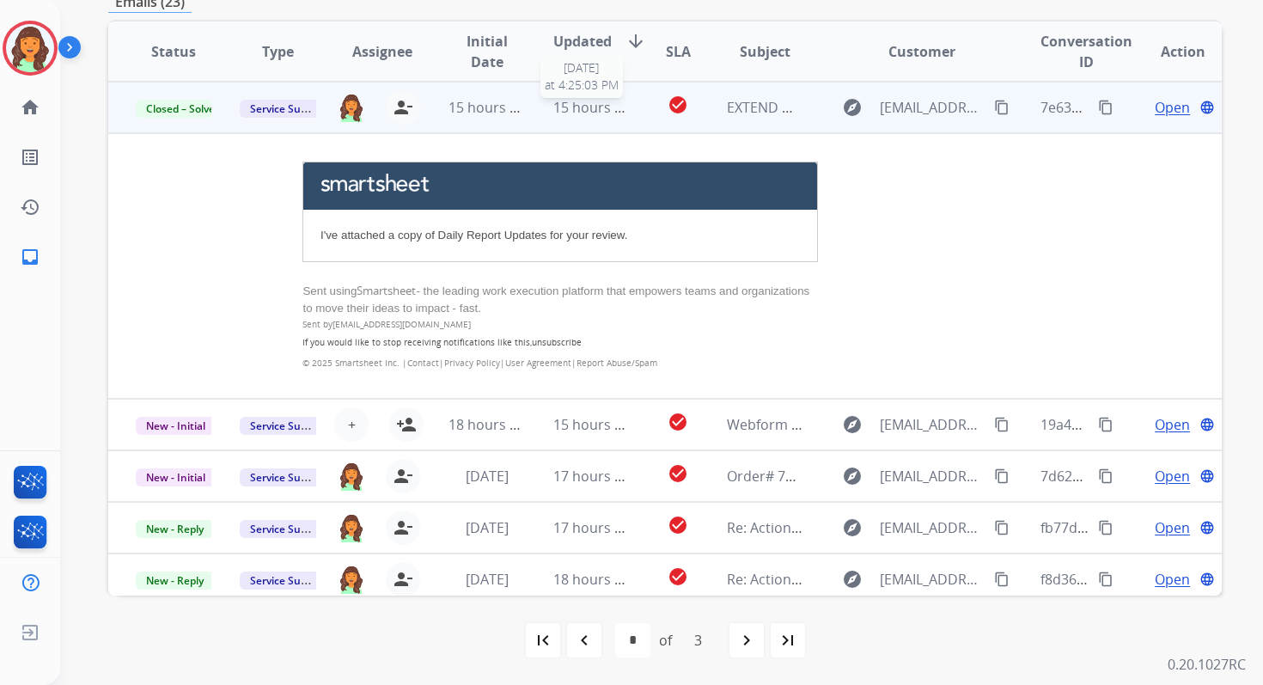
click at [589, 108] on span "15 hours ago" at bounding box center [595, 107] width 85 height 19
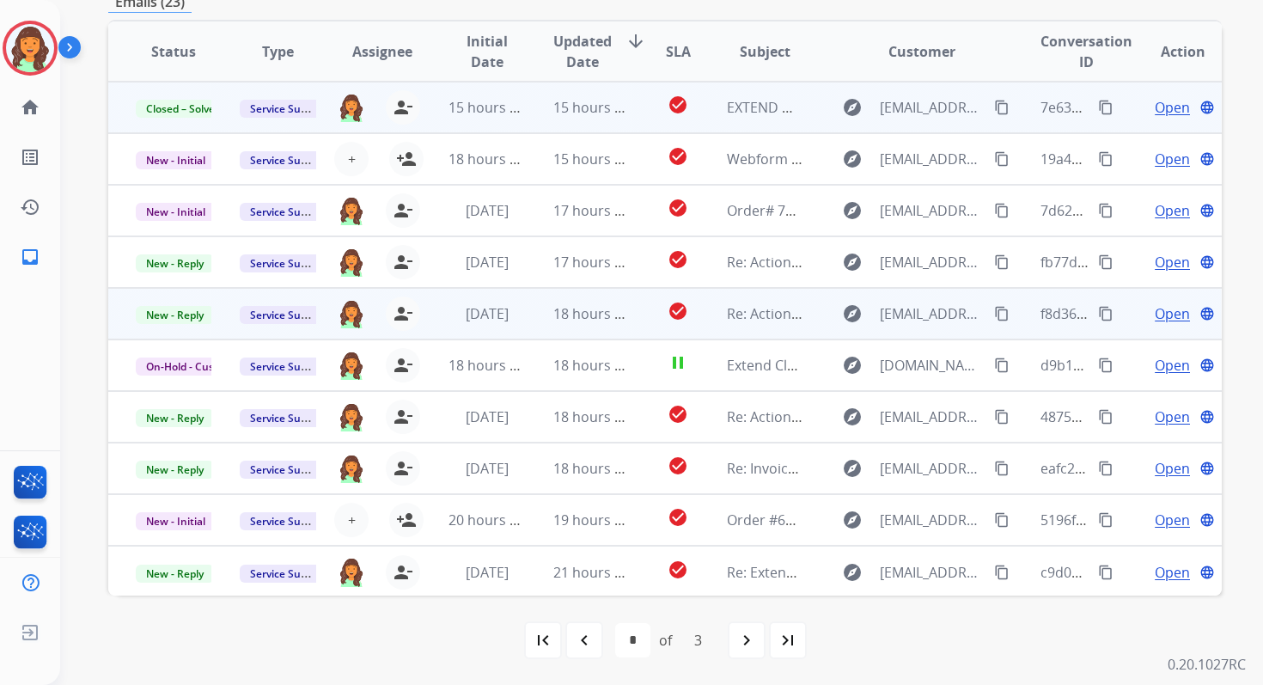
click at [646, 290] on td "check_circle" at bounding box center [665, 314] width 70 height 52
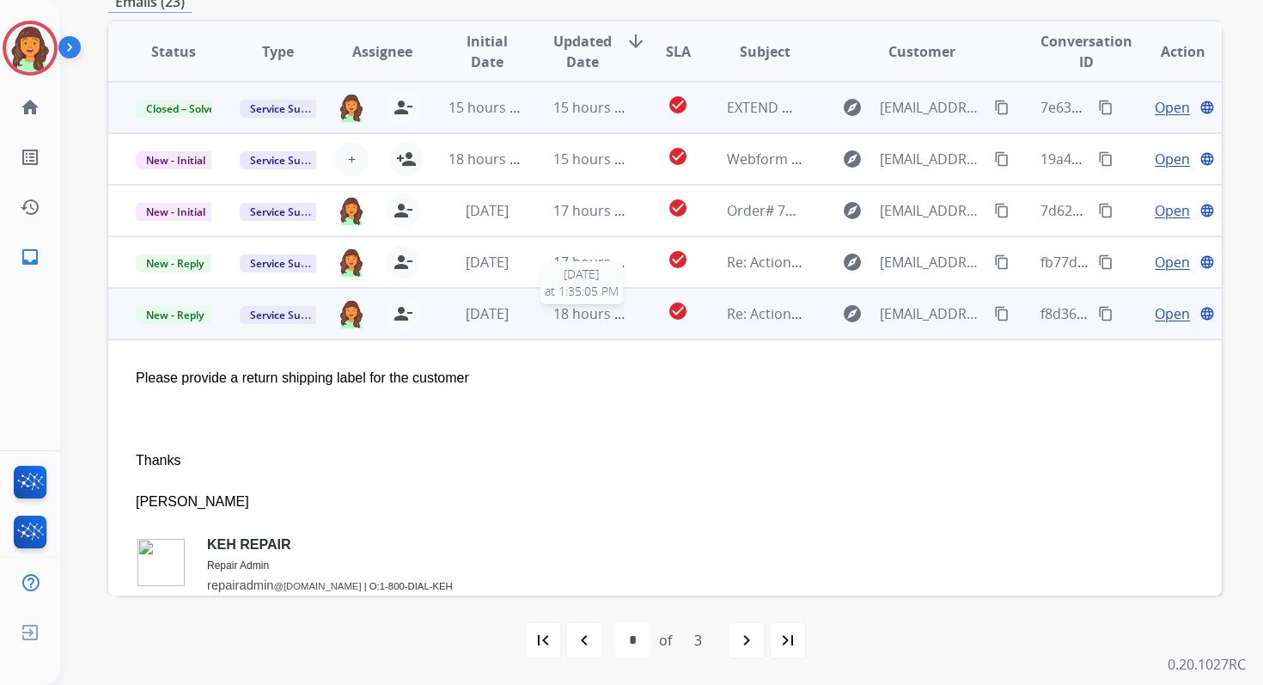
click at [588, 304] on span "18 hours ago" at bounding box center [595, 313] width 85 height 19
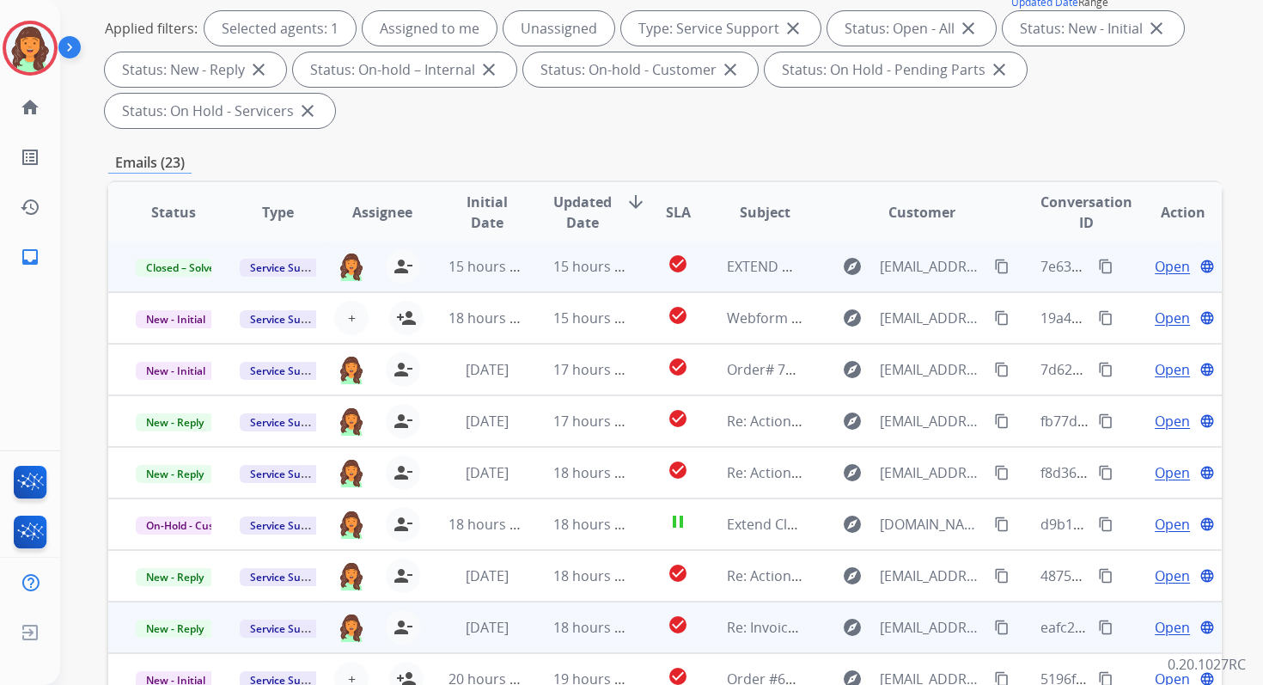
scroll to position [417, 0]
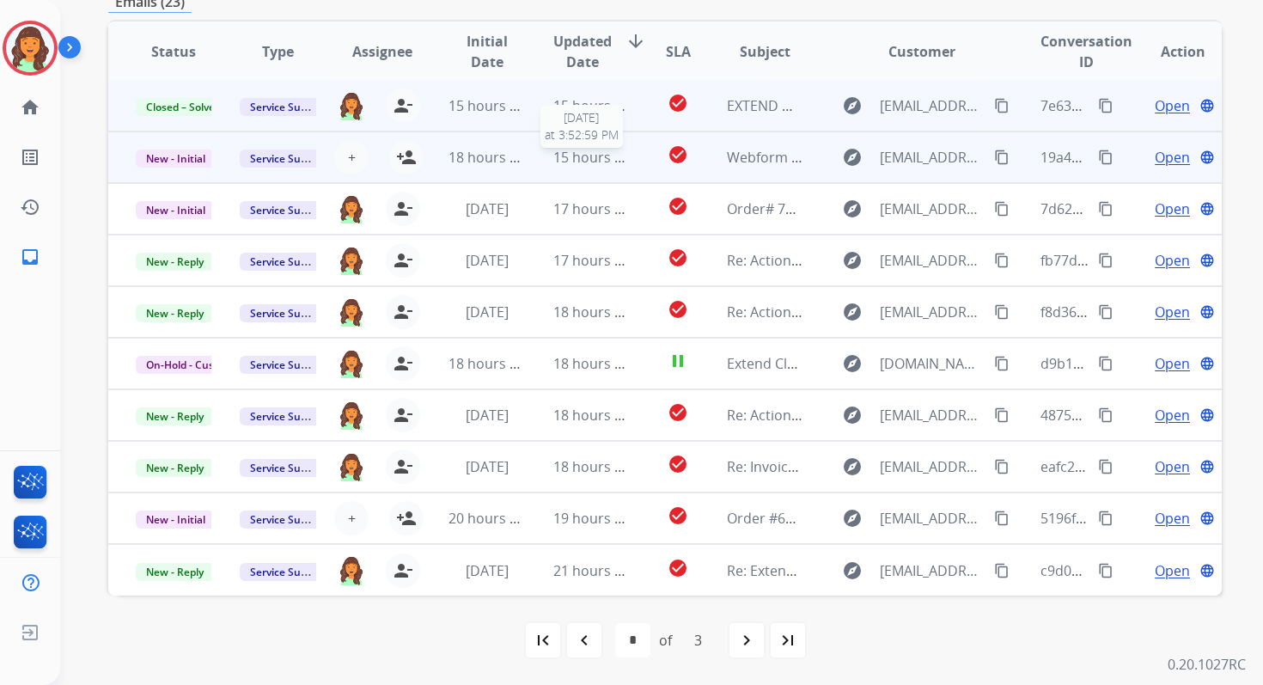
click at [565, 158] on span "15 hours ago" at bounding box center [595, 157] width 85 height 19
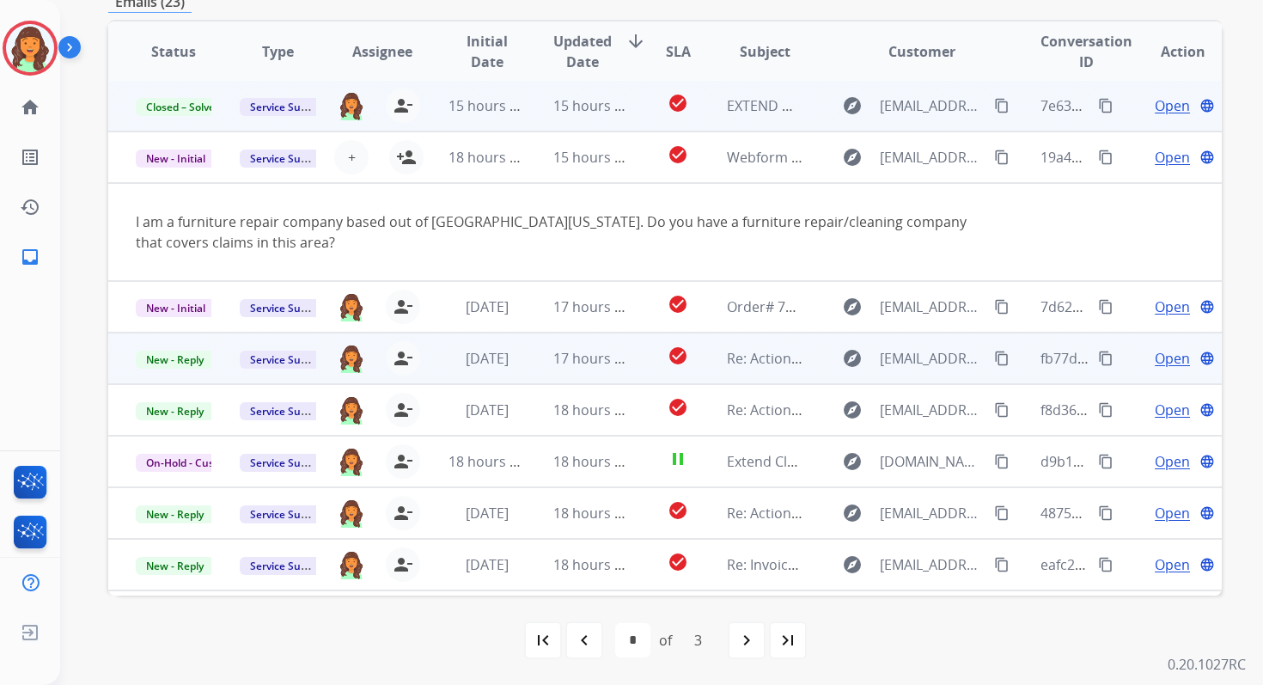
scroll to position [52, 0]
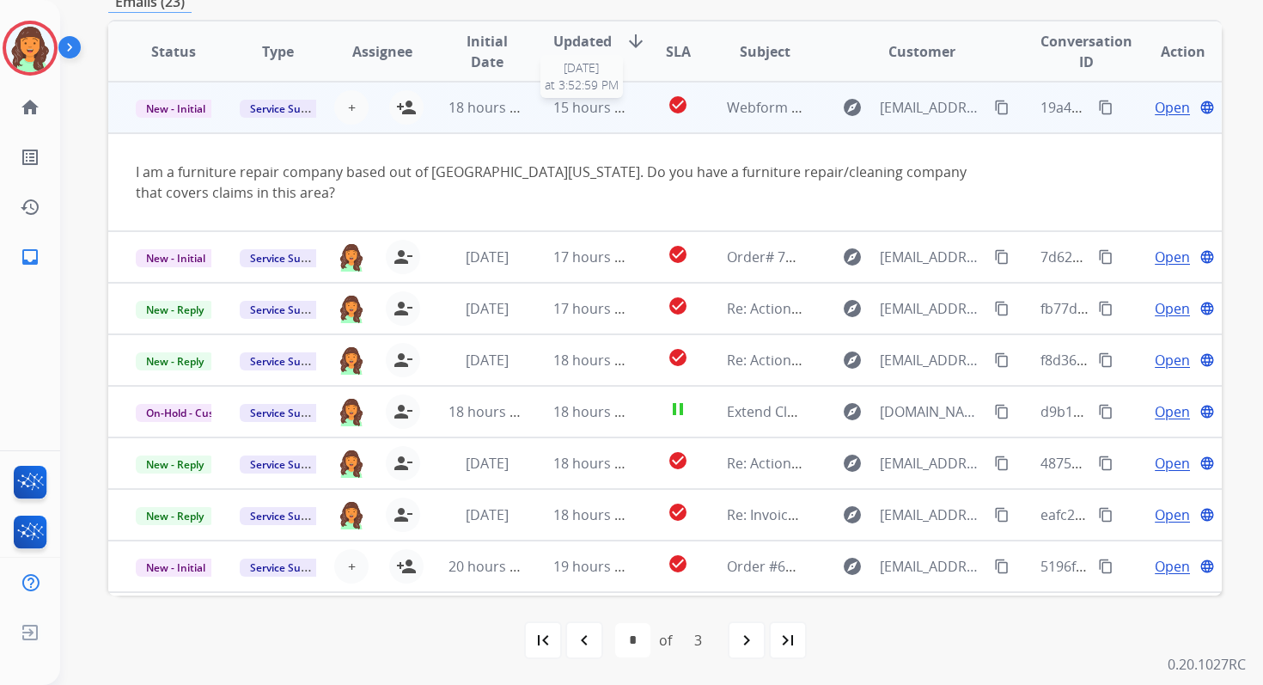
click at [565, 115] on span "15 hours ago" at bounding box center [595, 107] width 85 height 19
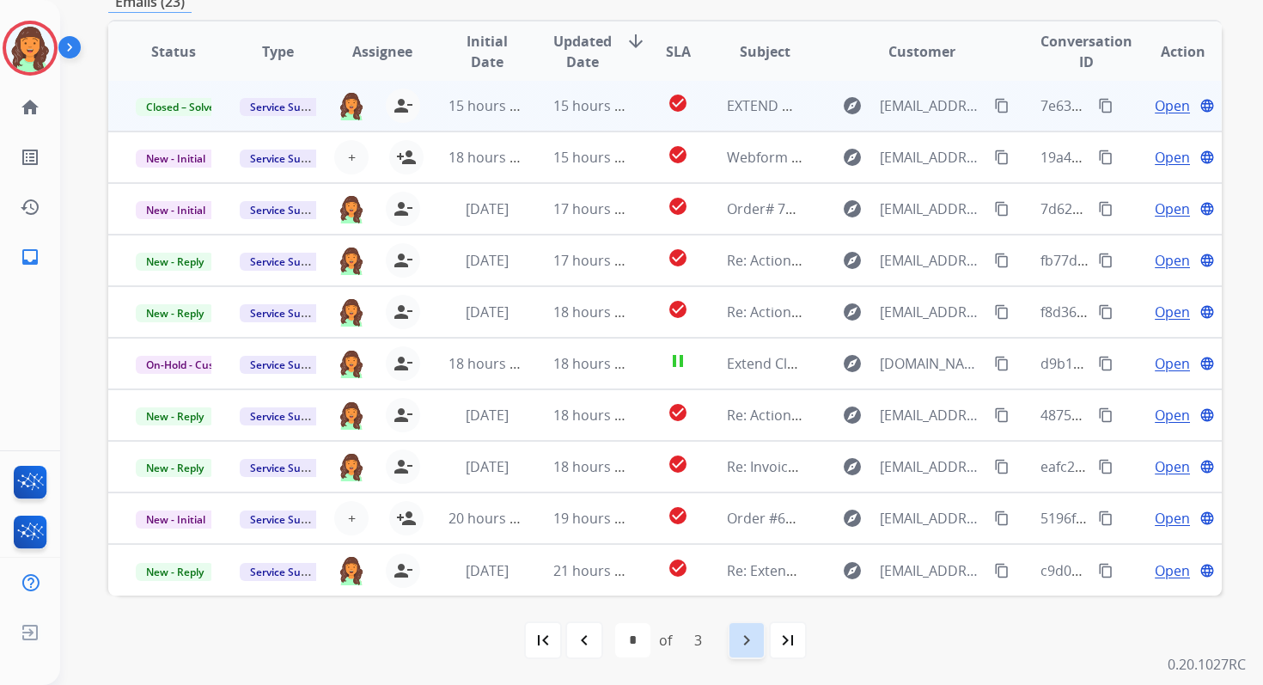
click at [751, 637] on mat-icon "navigate_next" at bounding box center [747, 640] width 21 height 21
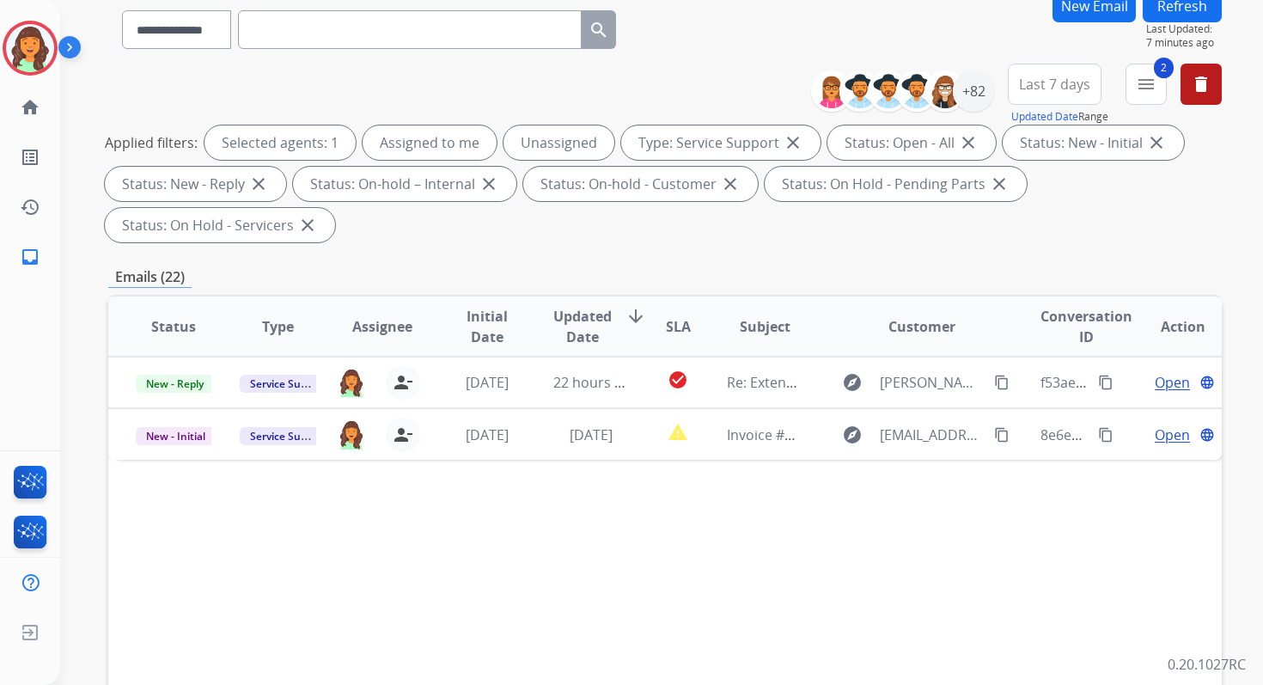
scroll to position [417, 0]
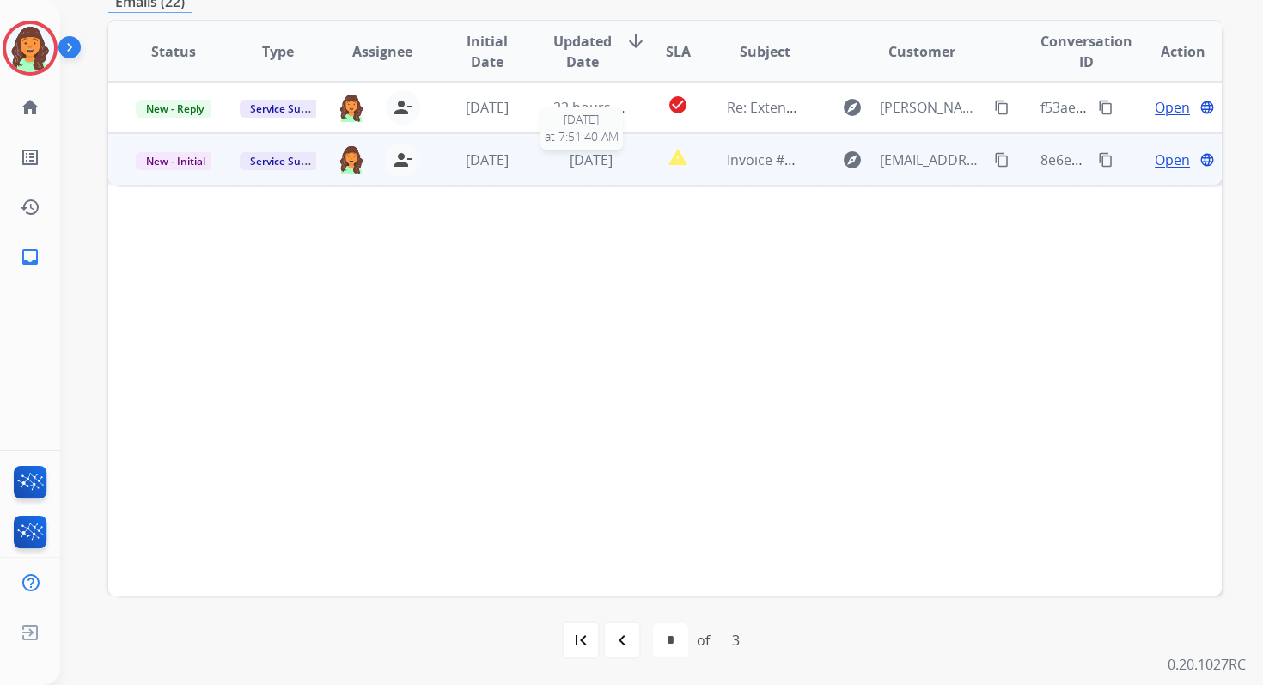
click at [585, 162] on span "[DATE]" at bounding box center [591, 159] width 43 height 19
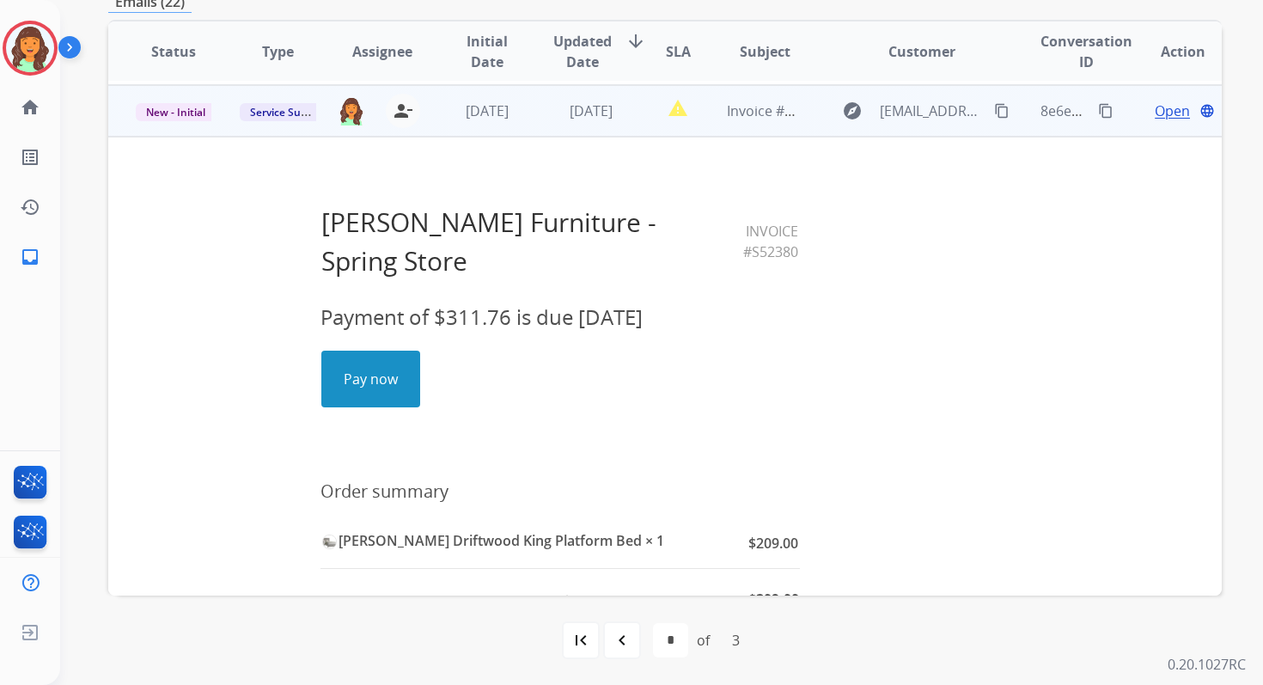
scroll to position [52, 0]
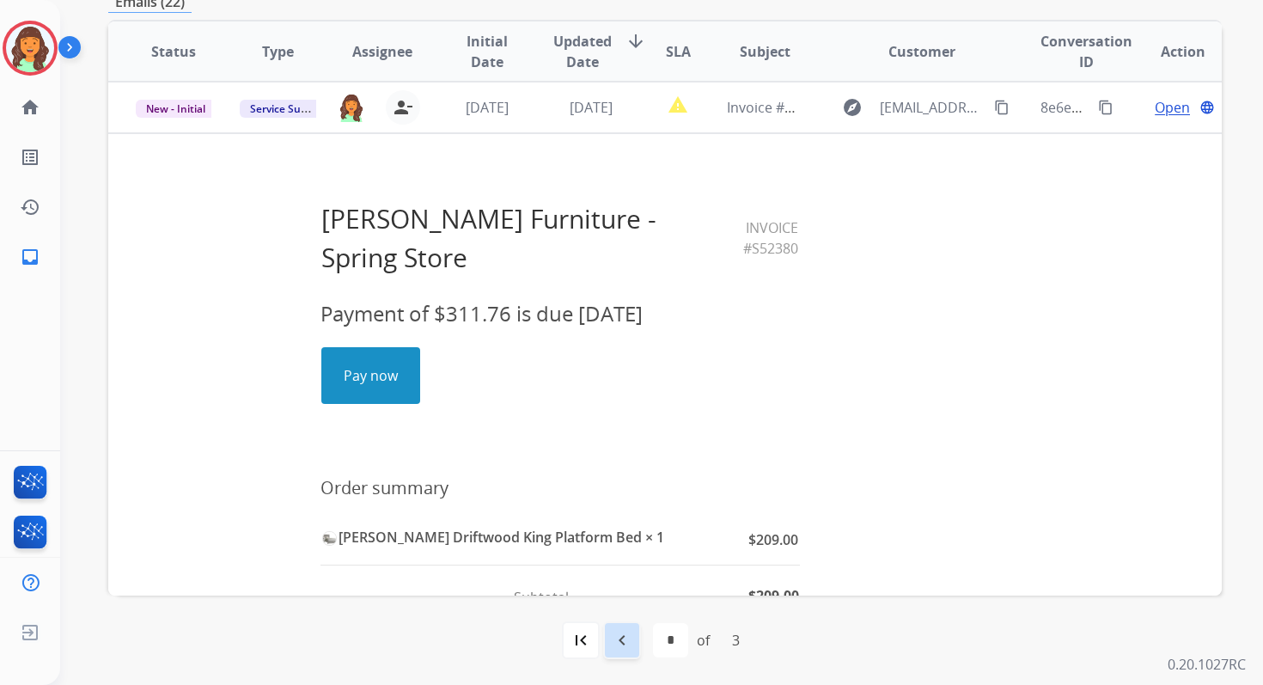
click at [612, 635] on mat-icon "navigate_before" at bounding box center [622, 640] width 21 height 21
select select "*"
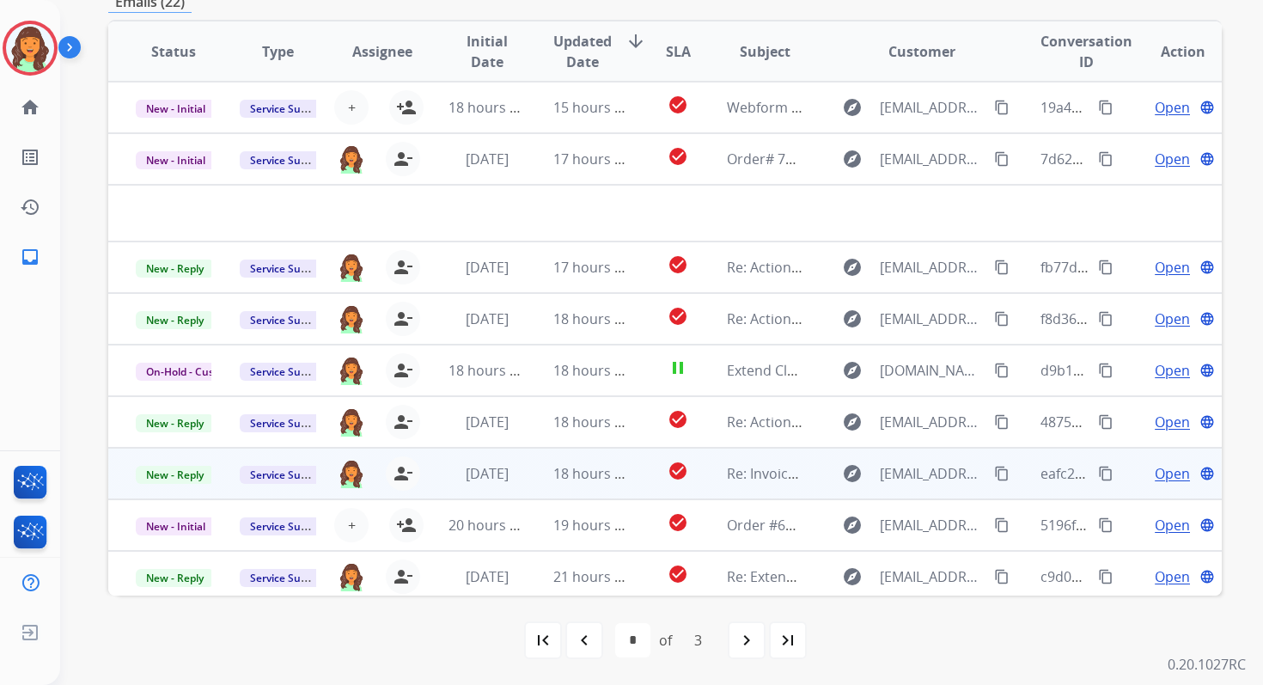
scroll to position [58, 0]
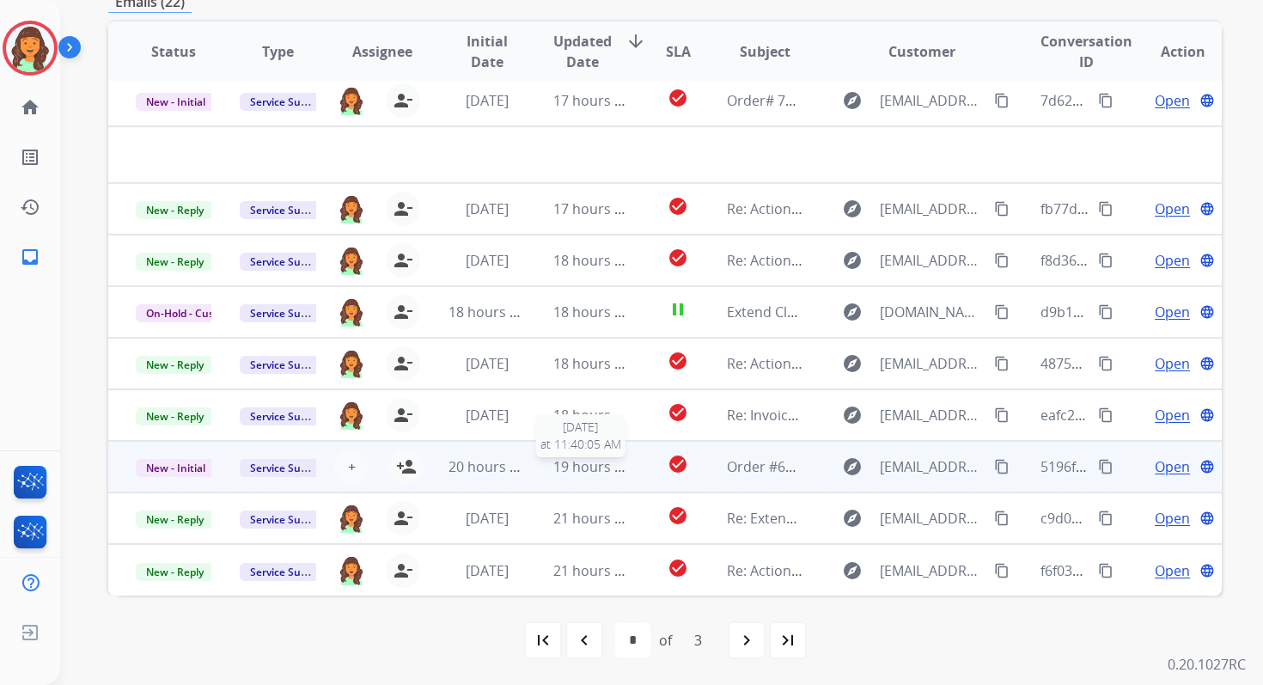
click at [602, 474] on span "19 hours ago" at bounding box center [595, 466] width 85 height 19
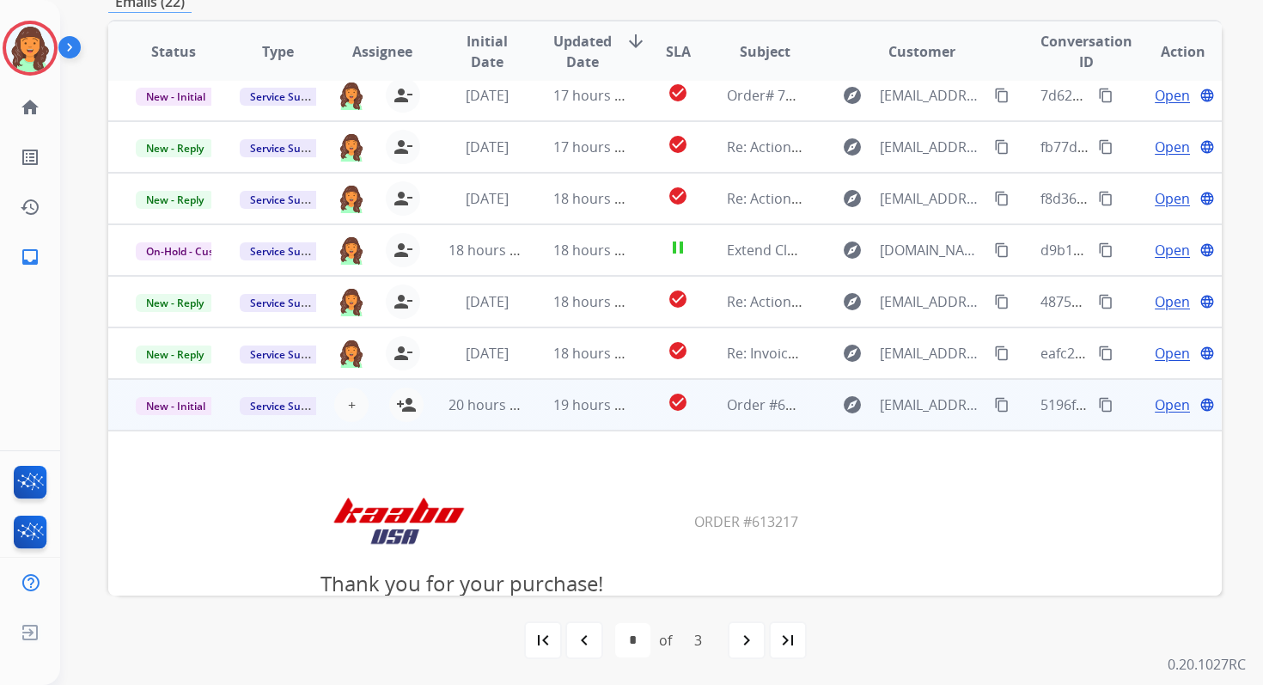
scroll to position [0, 0]
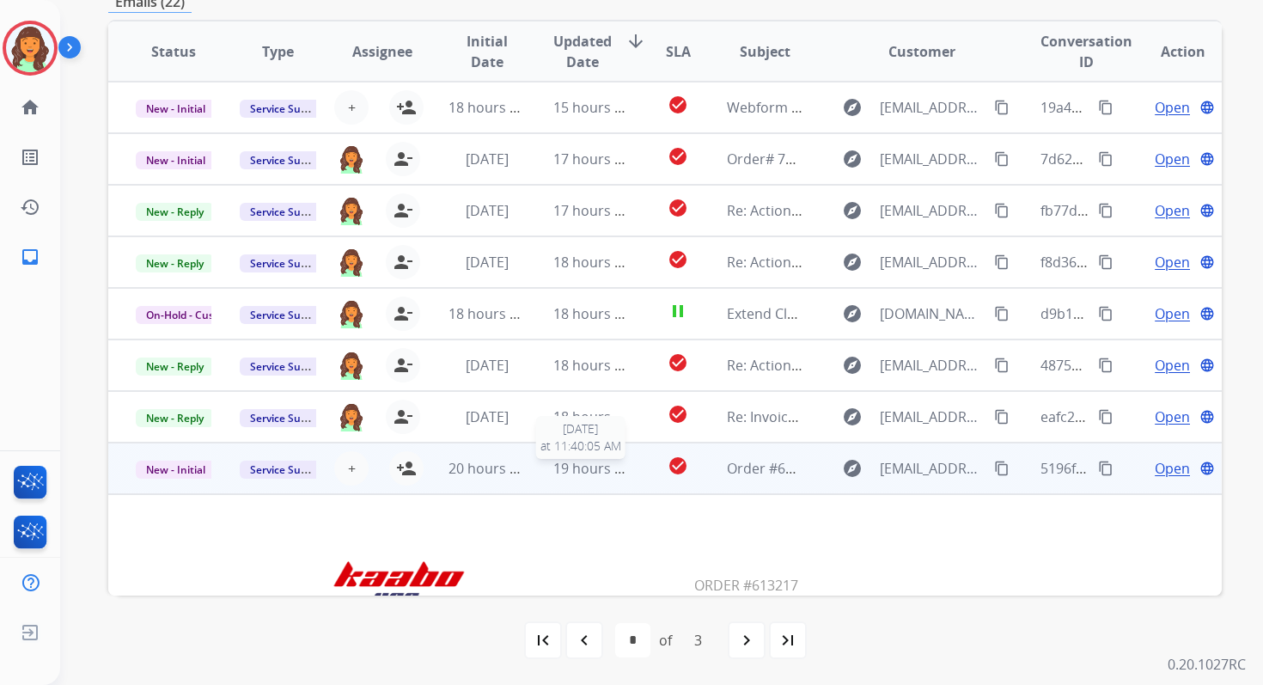
click at [594, 464] on span "19 hours ago" at bounding box center [595, 468] width 85 height 19
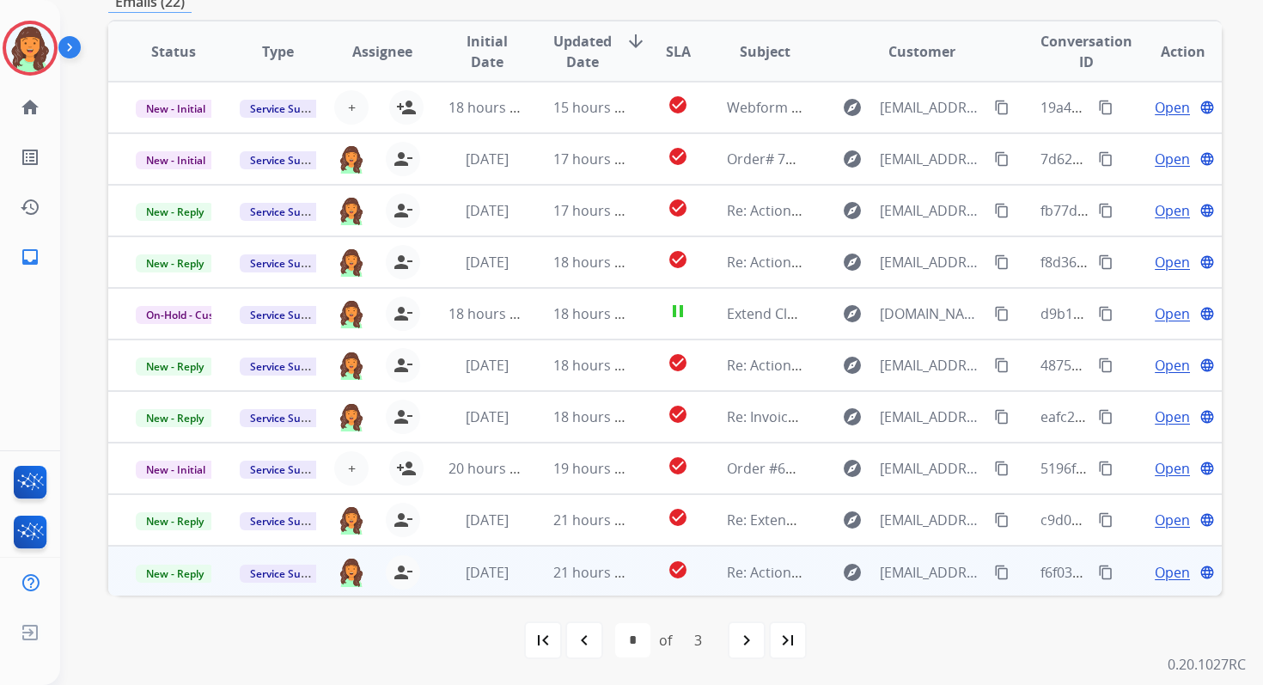
click at [563, 560] on td "21 hours ago" at bounding box center [578, 572] width 104 height 52
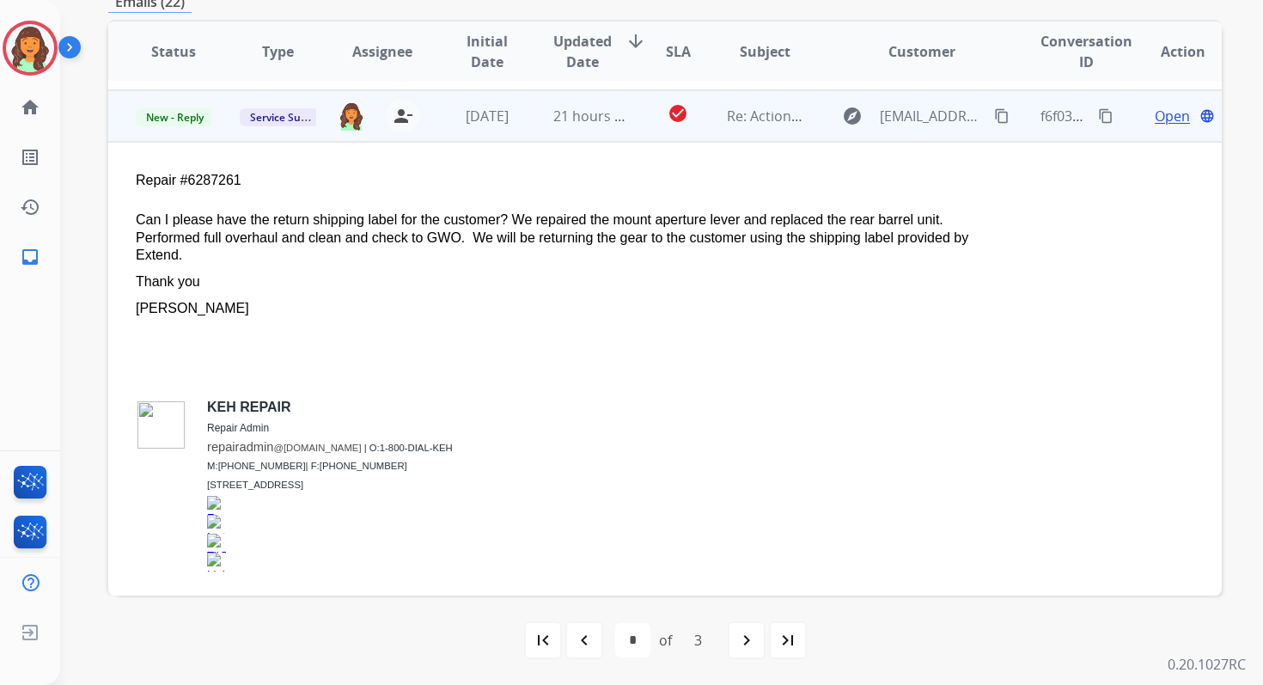
scroll to position [464, 0]
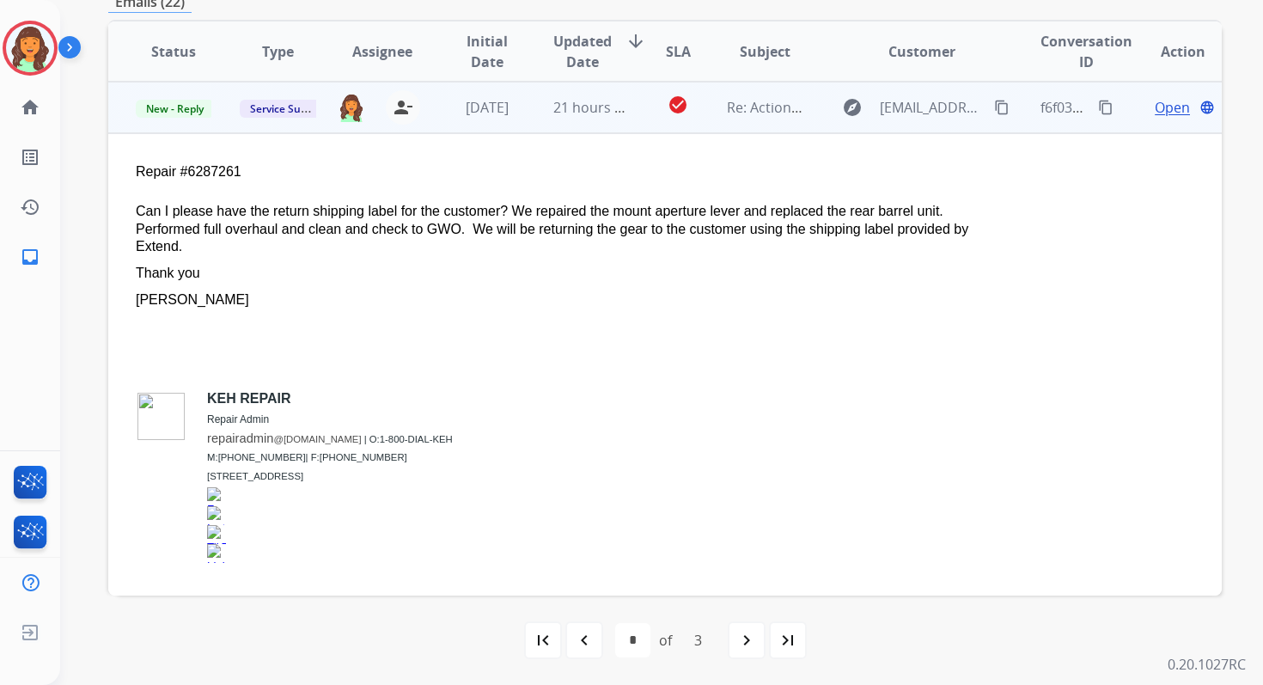
click at [1165, 101] on span "Open" at bounding box center [1172, 107] width 35 height 21
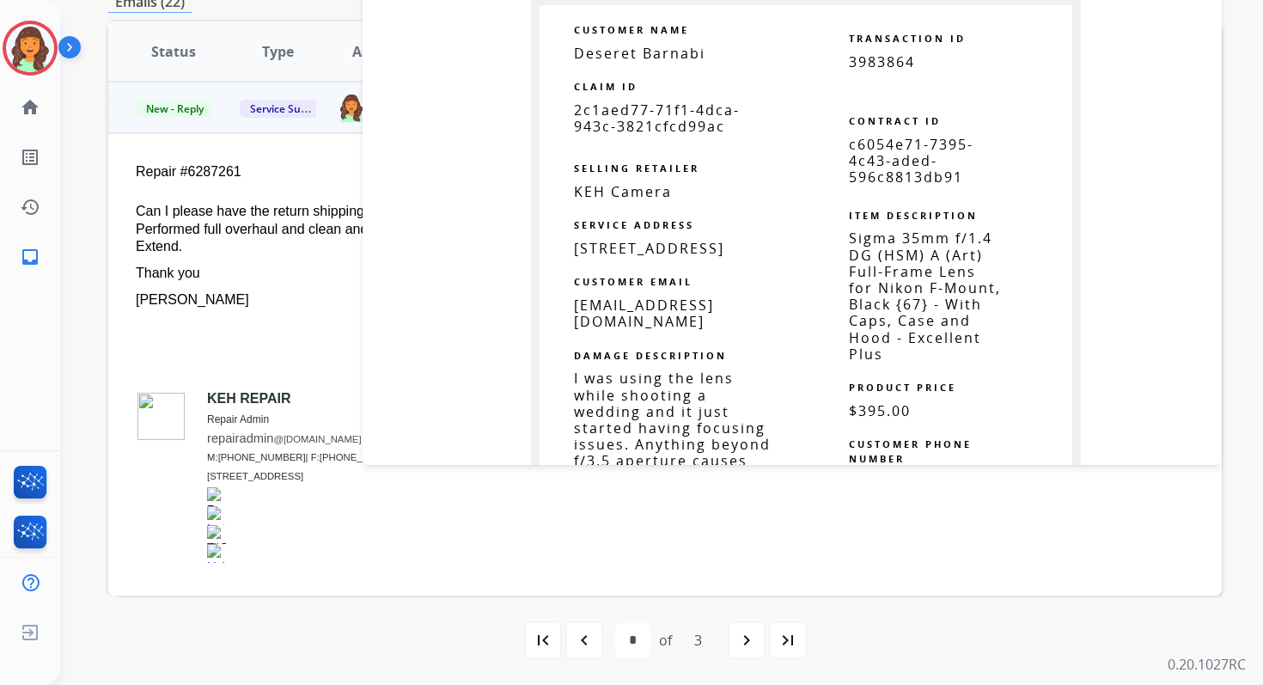
scroll to position [2094, 0]
click at [880, 152] on span "c6054e71-7395-4c43-aded-596c8813db91" at bounding box center [911, 158] width 125 height 52
copy table "c6054e71-7395-4c43-aded-596c8813db91"
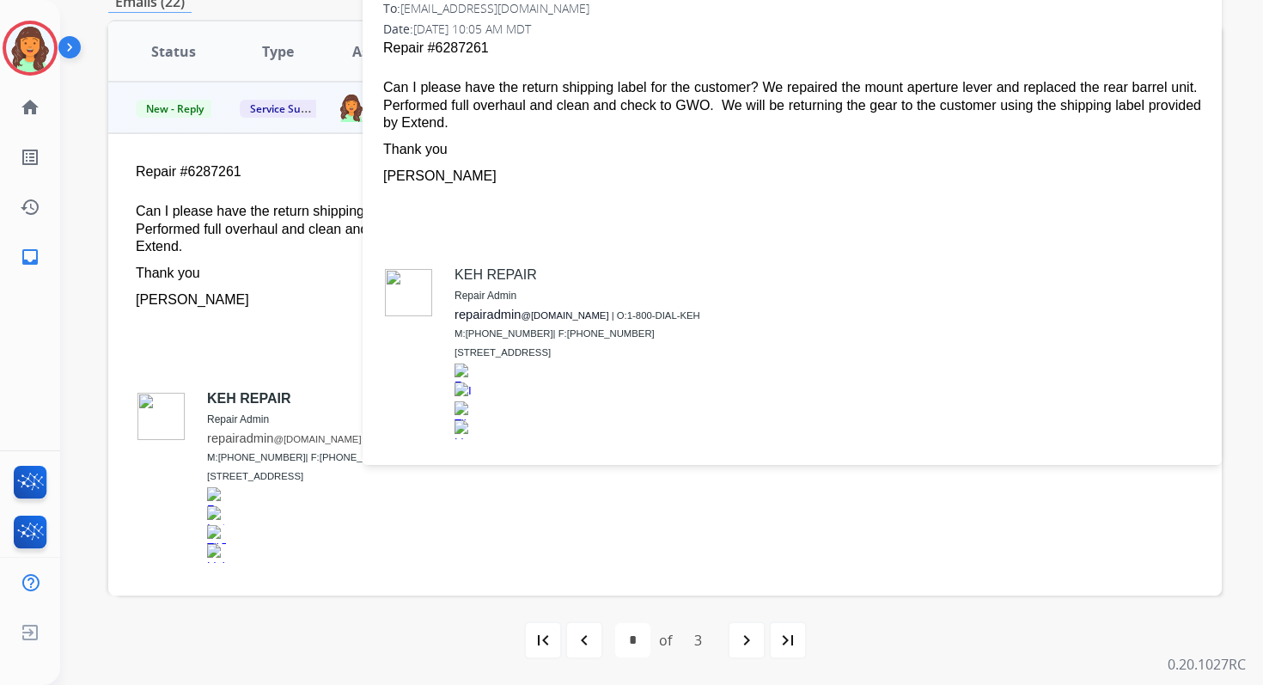
scroll to position [0, 0]
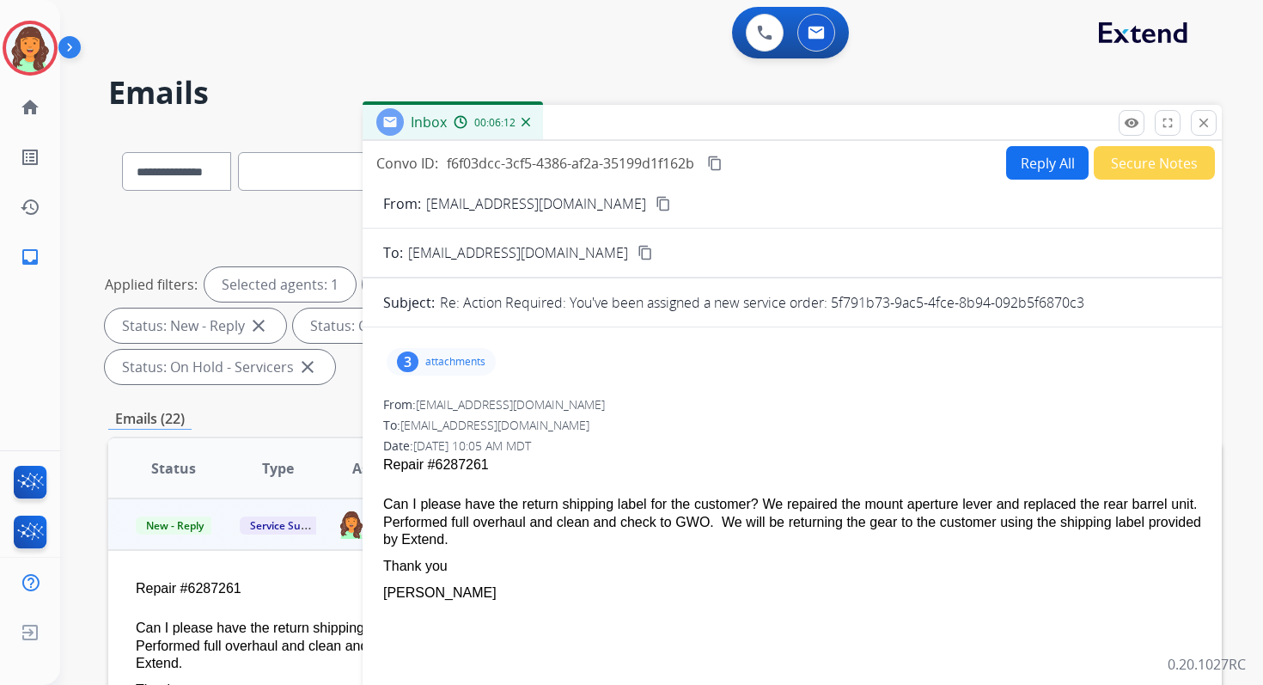
click at [883, 21] on div "0 Voice Interactions 0 Email Interactions" at bounding box center [651, 34] width 1141 height 55
click at [1040, 168] on button "Reply All" at bounding box center [1047, 163] width 83 height 34
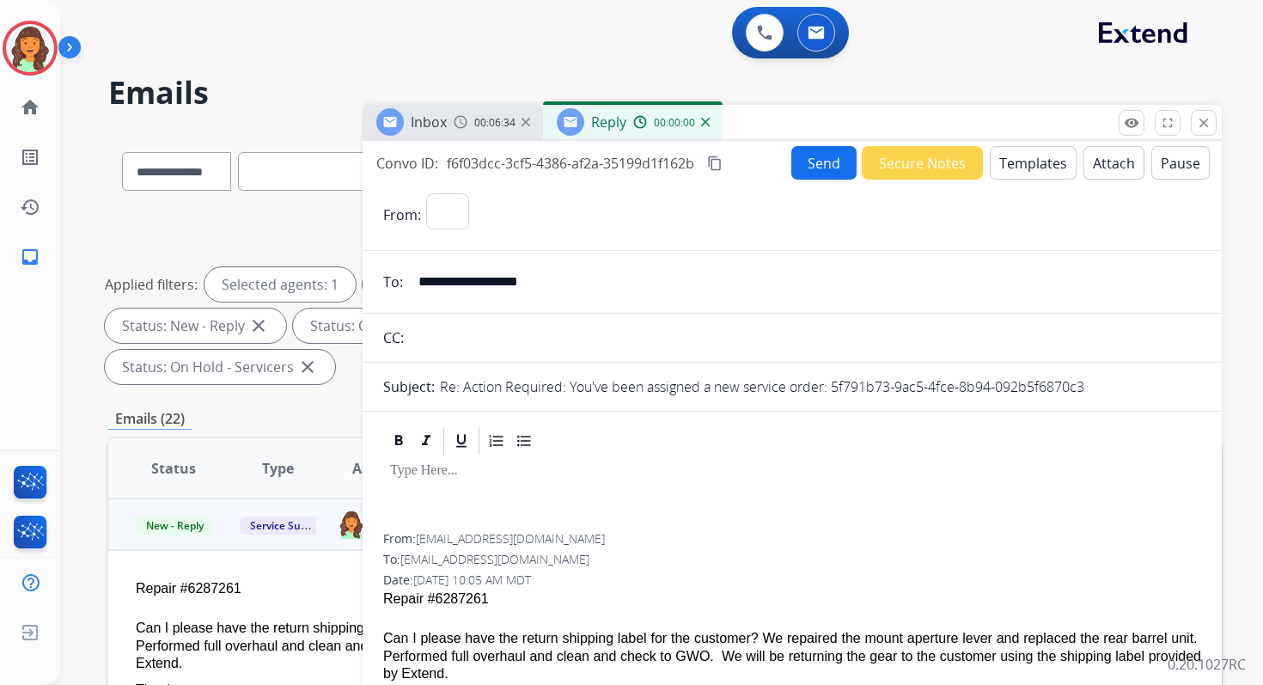
select select "**********"
click at [1040, 168] on button "Templates" at bounding box center [1033, 163] width 87 height 34
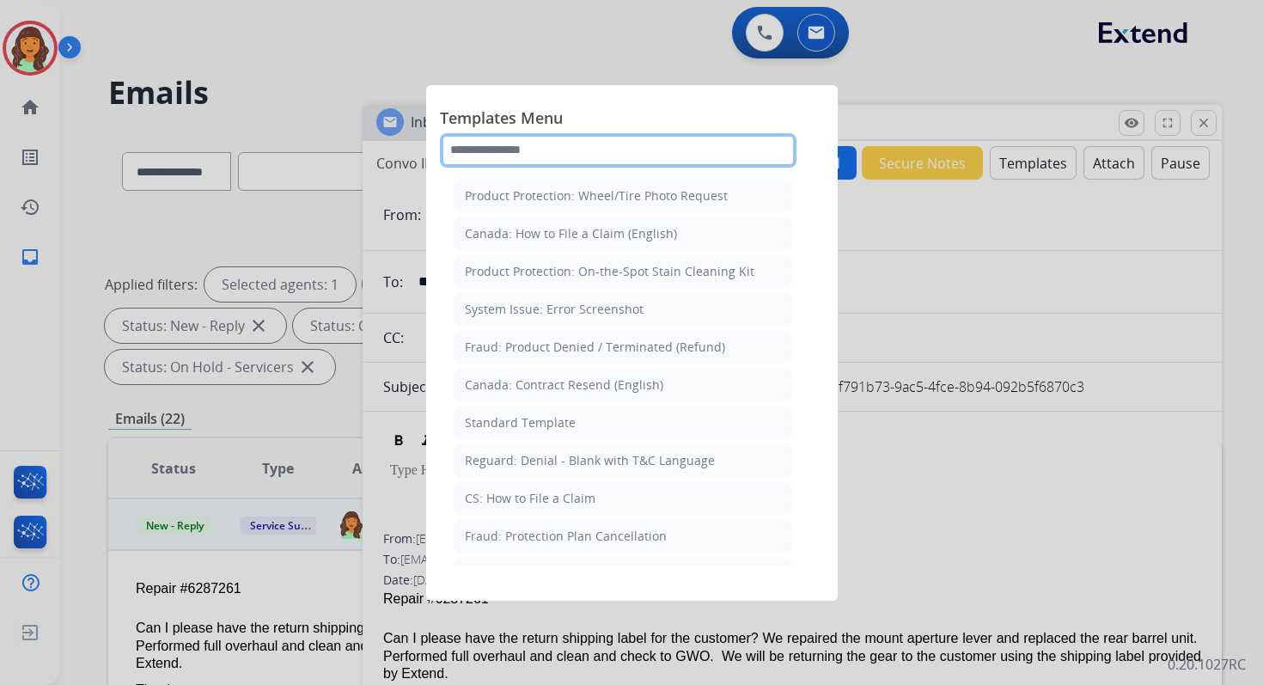
click at [559, 156] on input "text" at bounding box center [618, 150] width 357 height 34
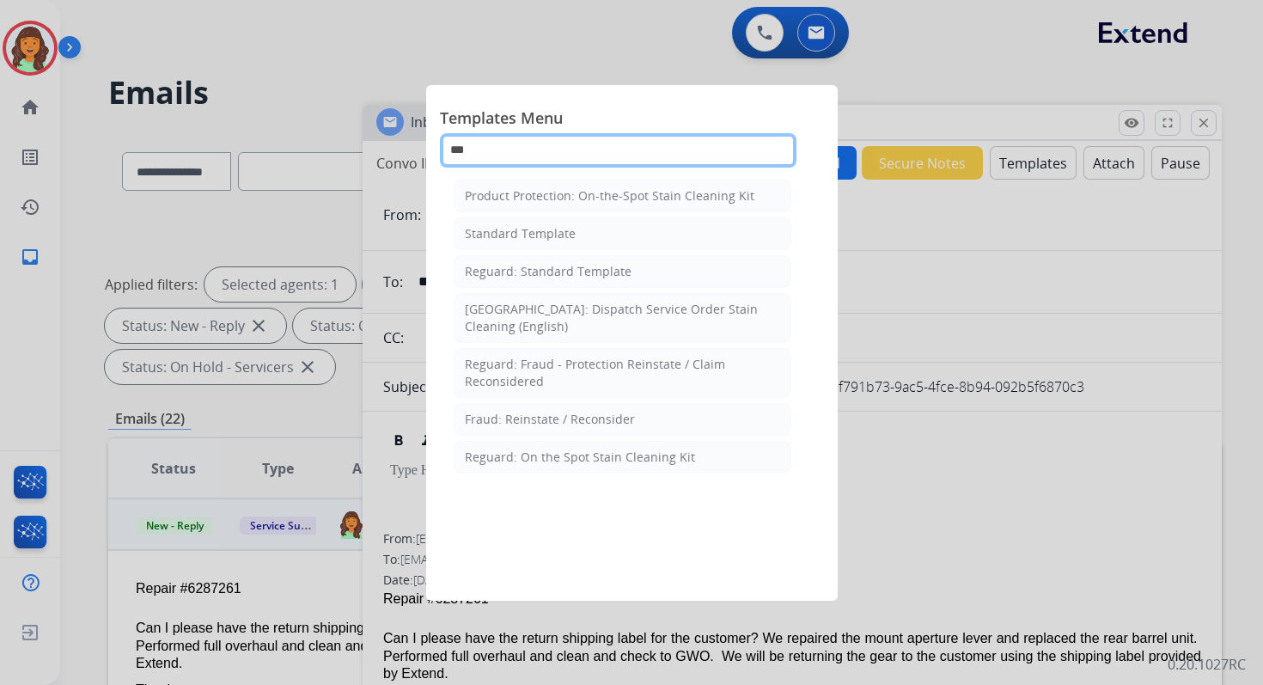
click at [533, 150] on input "***" at bounding box center [618, 150] width 357 height 34
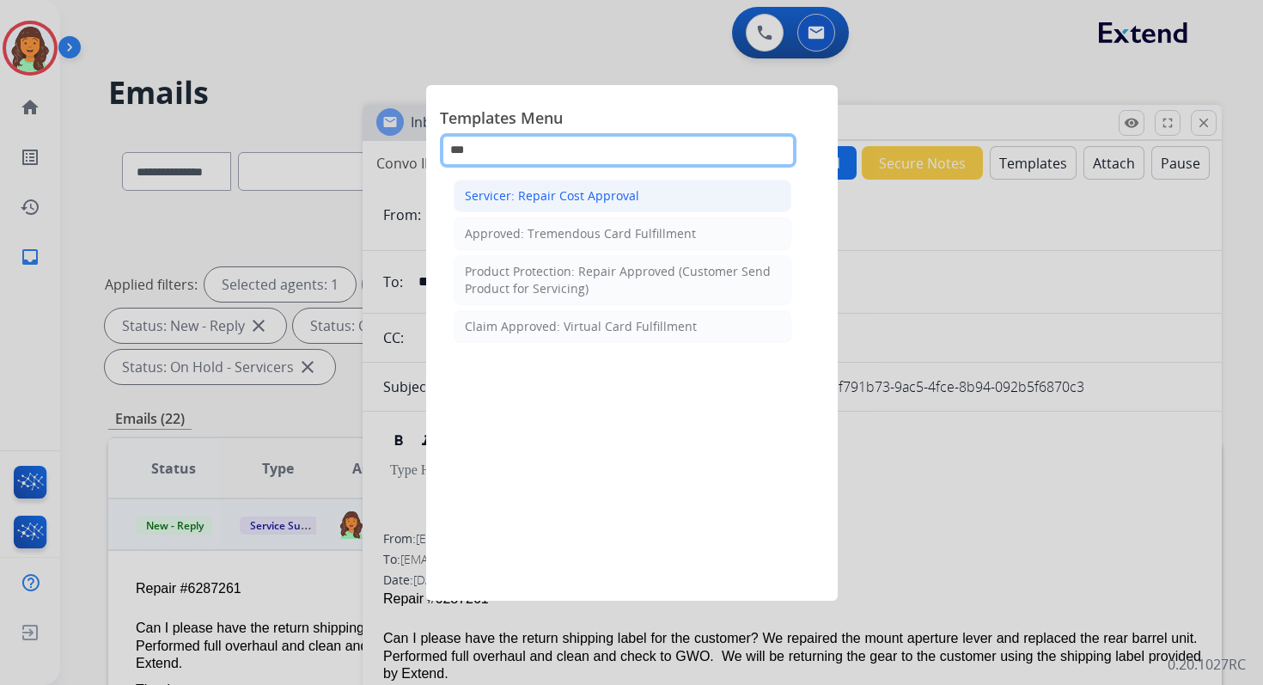
type input "***"
click at [589, 197] on div "Servicer: Repair Cost Approval" at bounding box center [552, 195] width 174 height 17
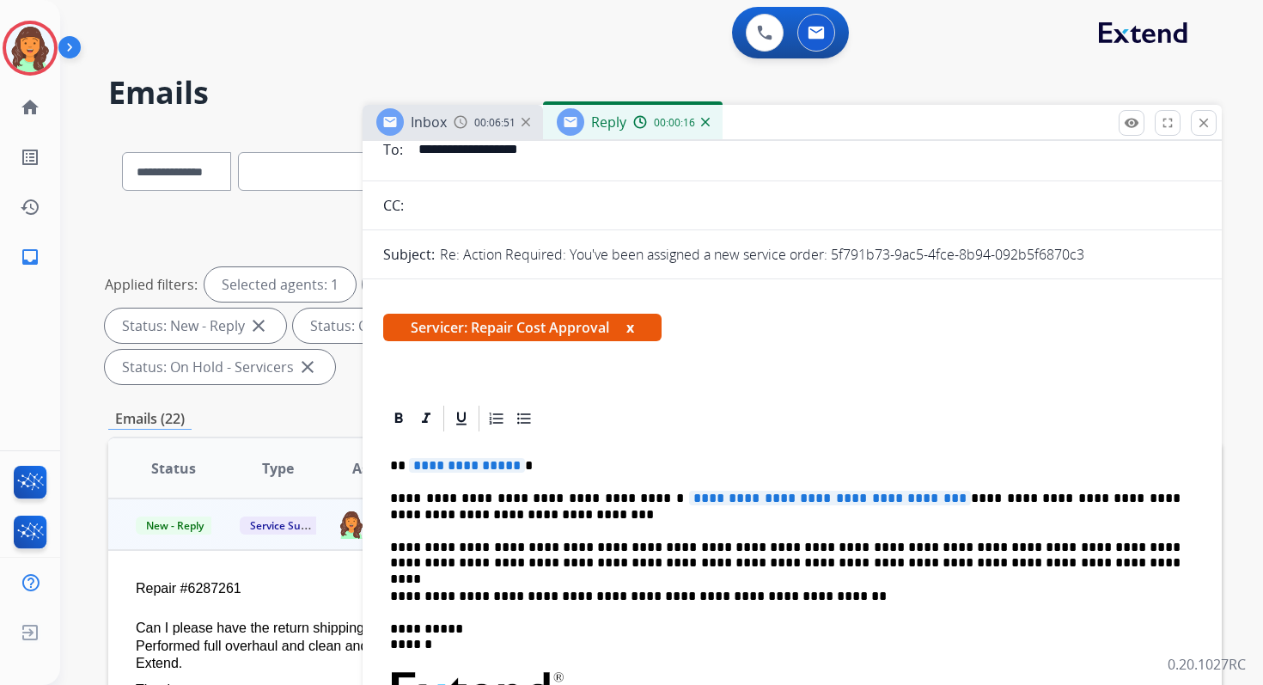
scroll to position [223, 0]
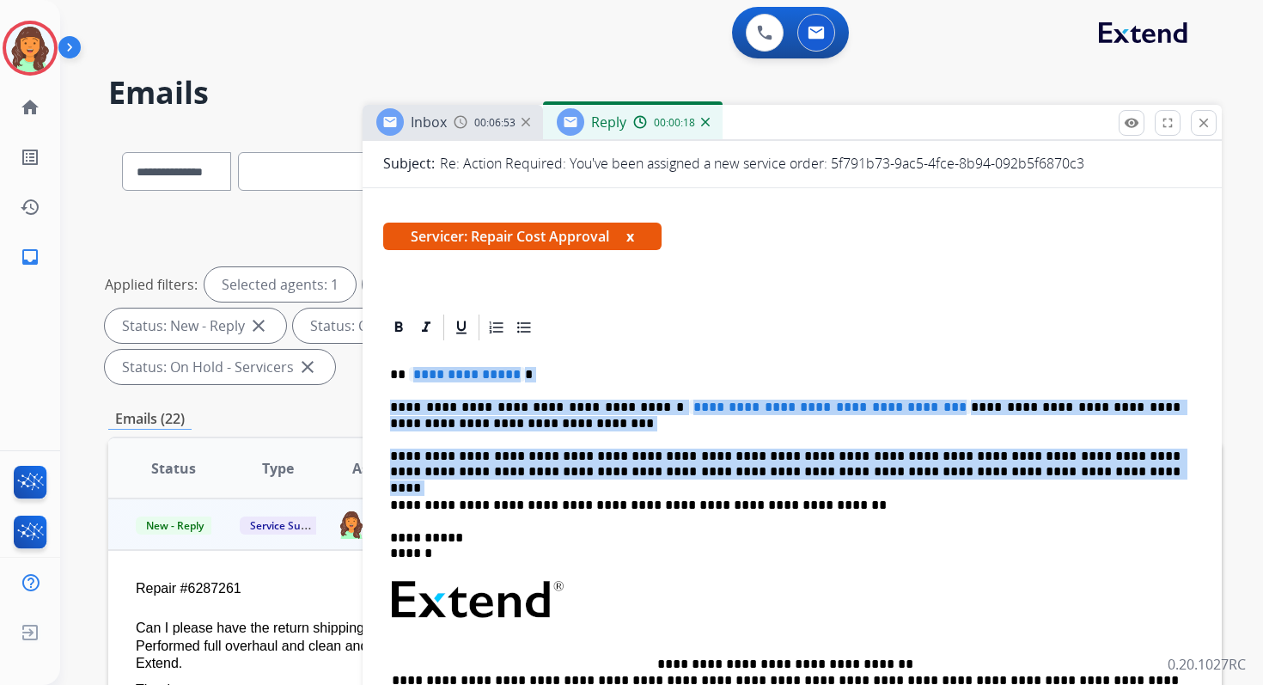
drag, startPoint x: 410, startPoint y: 371, endPoint x: 938, endPoint y: 481, distance: 539.9
click at [938, 481] on div "**********" at bounding box center [792, 591] width 818 height 497
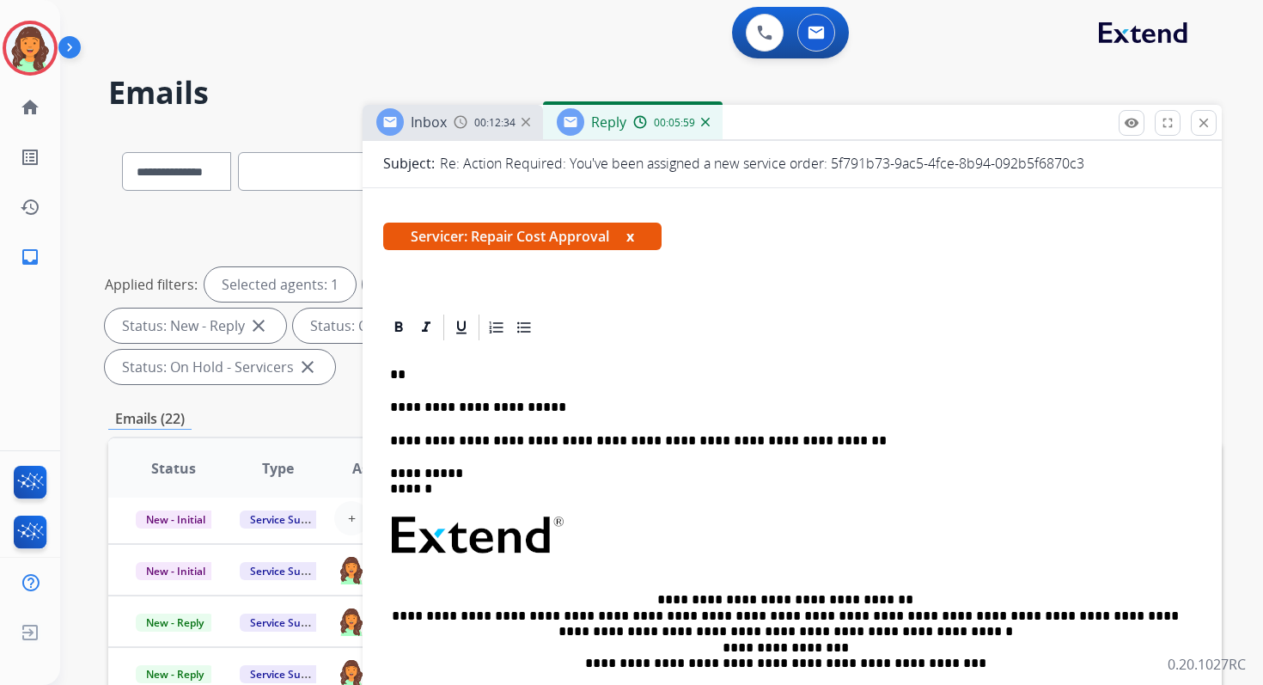
scroll to position [58, 0]
click at [569, 407] on p "**********" at bounding box center [785, 407] width 791 height 15
click at [627, 410] on p "**********" at bounding box center [785, 407] width 791 height 15
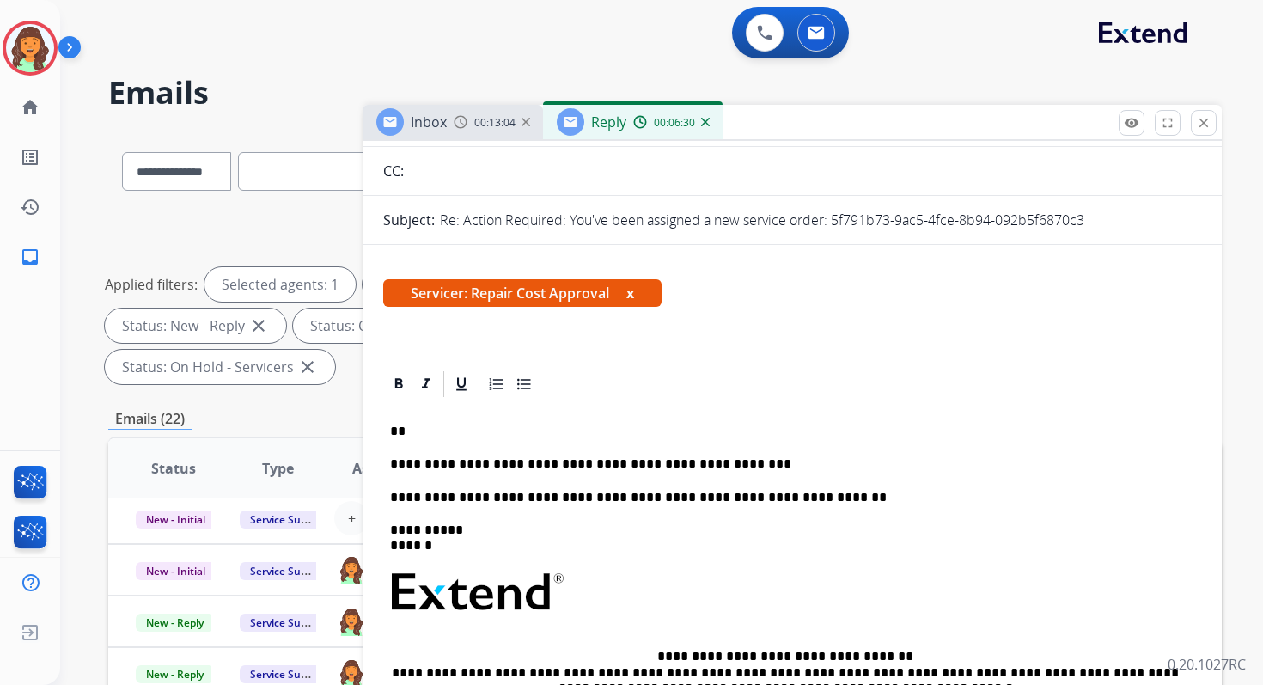
scroll to position [0, 0]
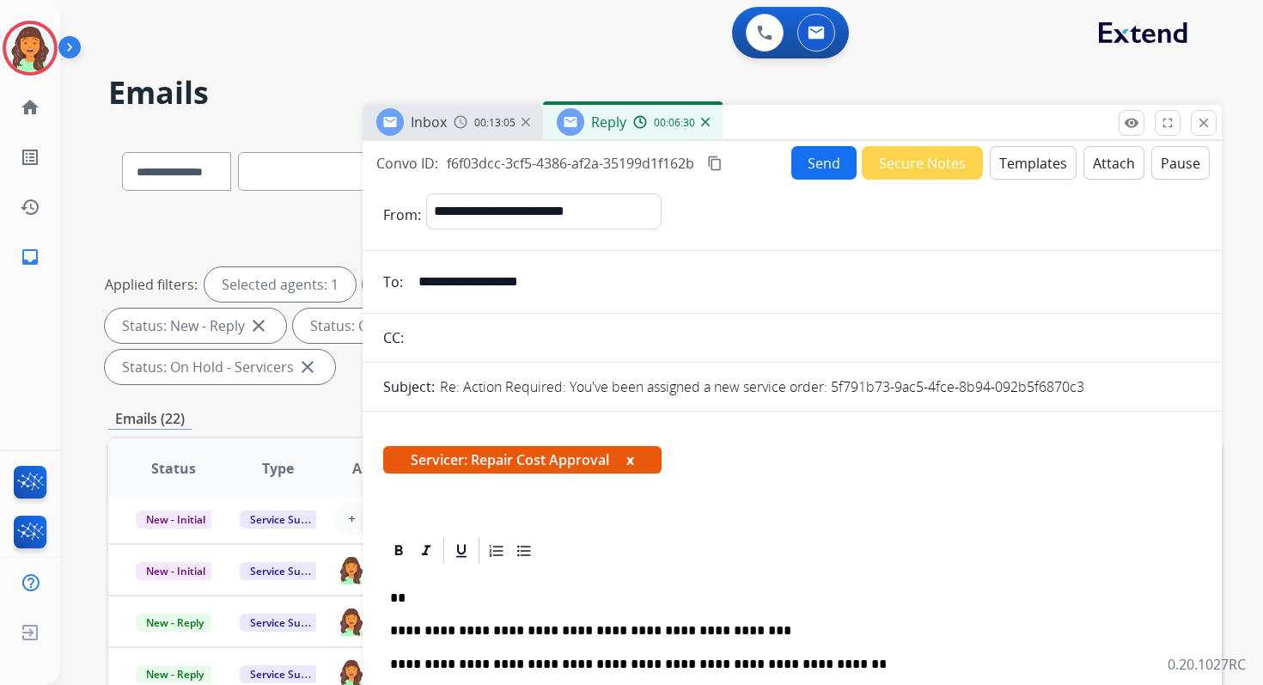
click at [1106, 176] on button "Attach" at bounding box center [1114, 163] width 61 height 34
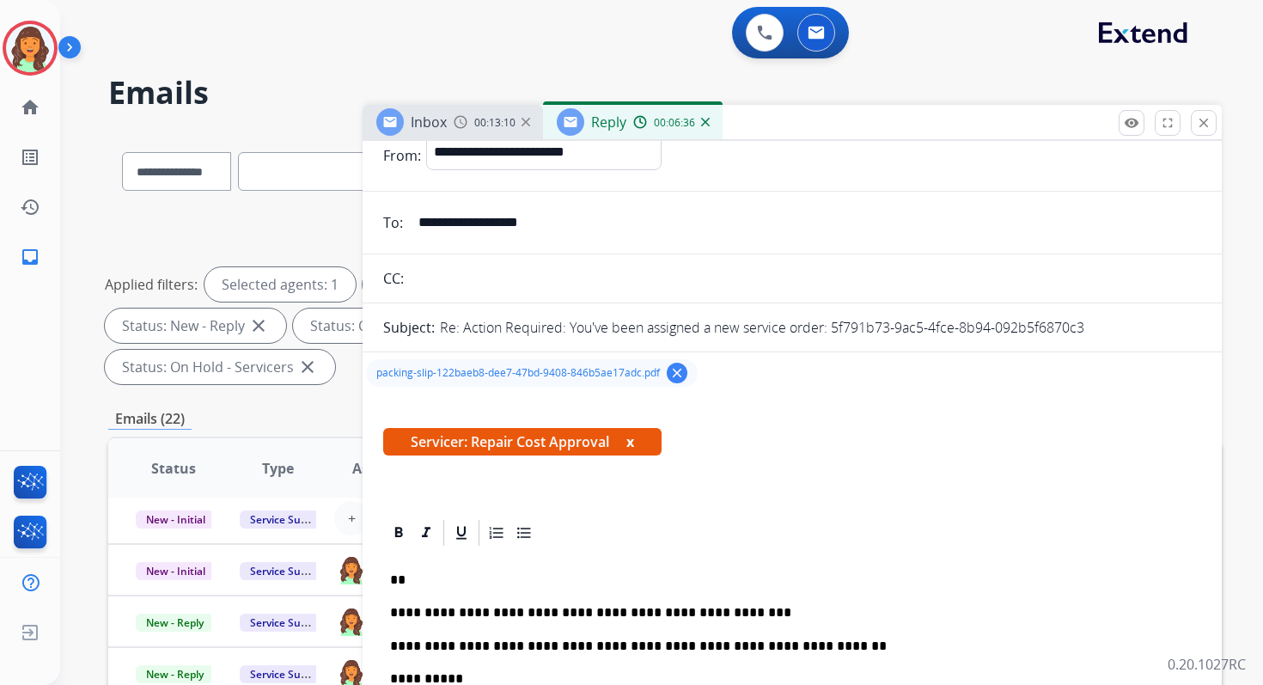
scroll to position [138, 0]
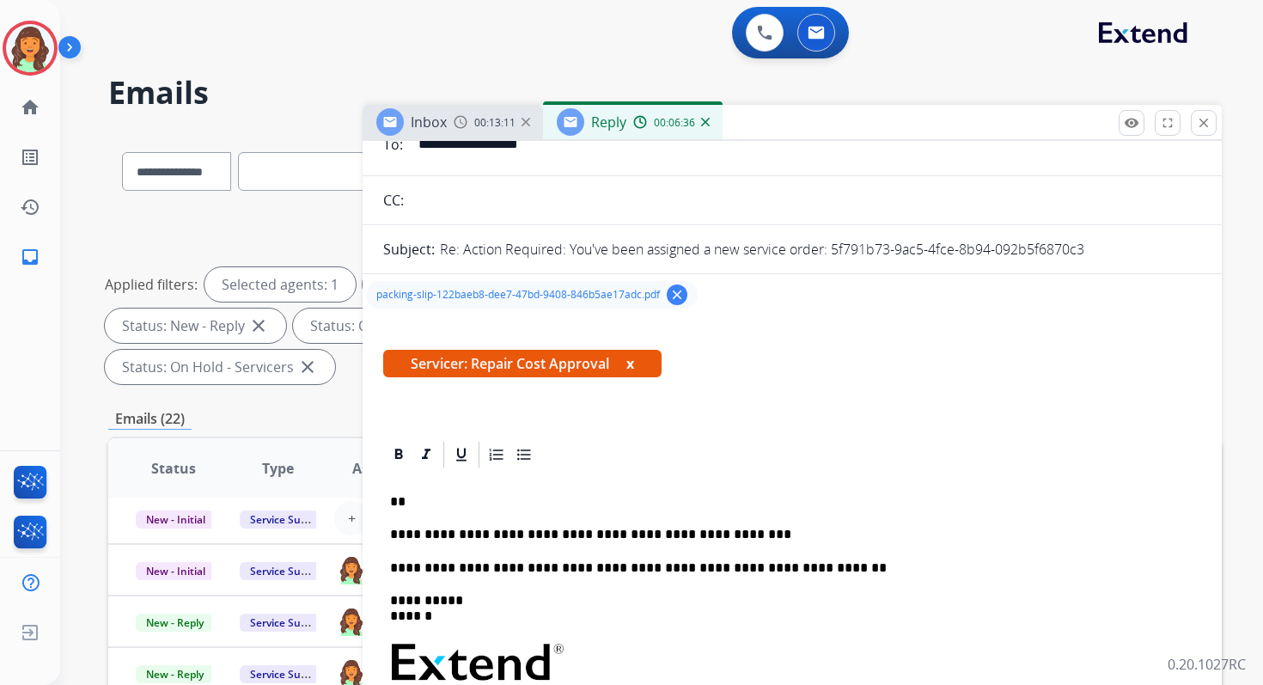
click at [438, 503] on p "**" at bounding box center [785, 501] width 791 height 15
click at [532, 536] on p "**********" at bounding box center [785, 534] width 791 height 15
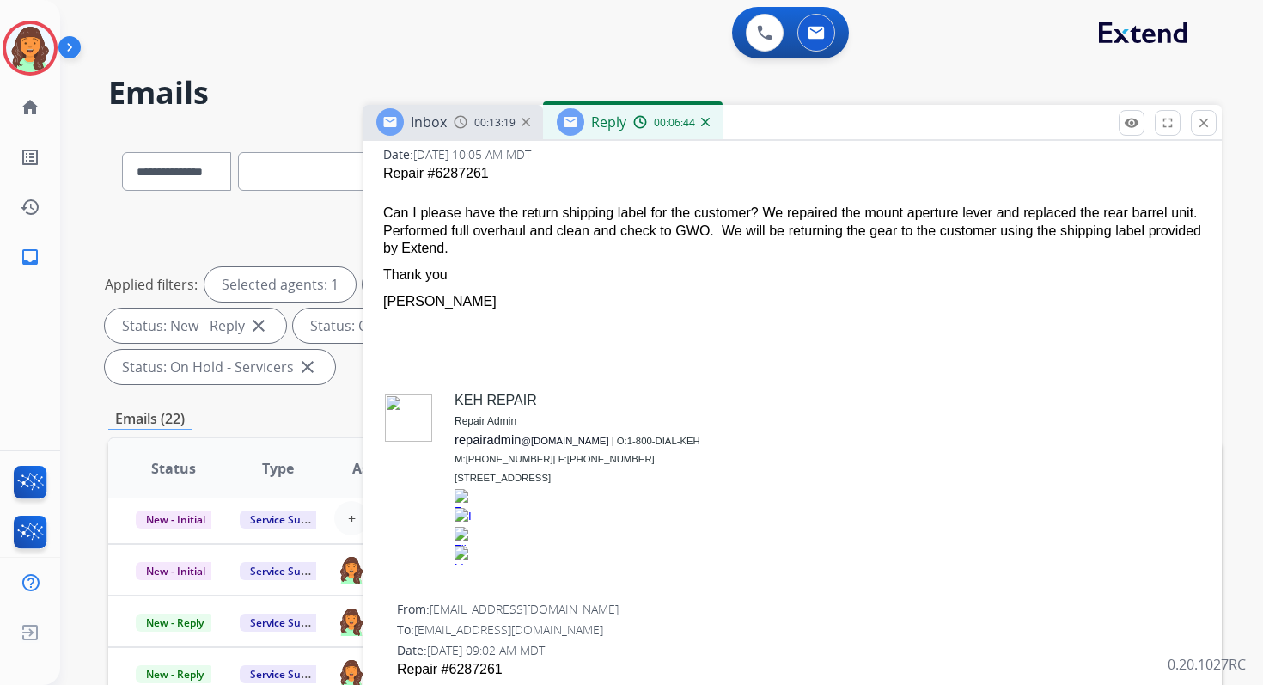
scroll to position [938, 0]
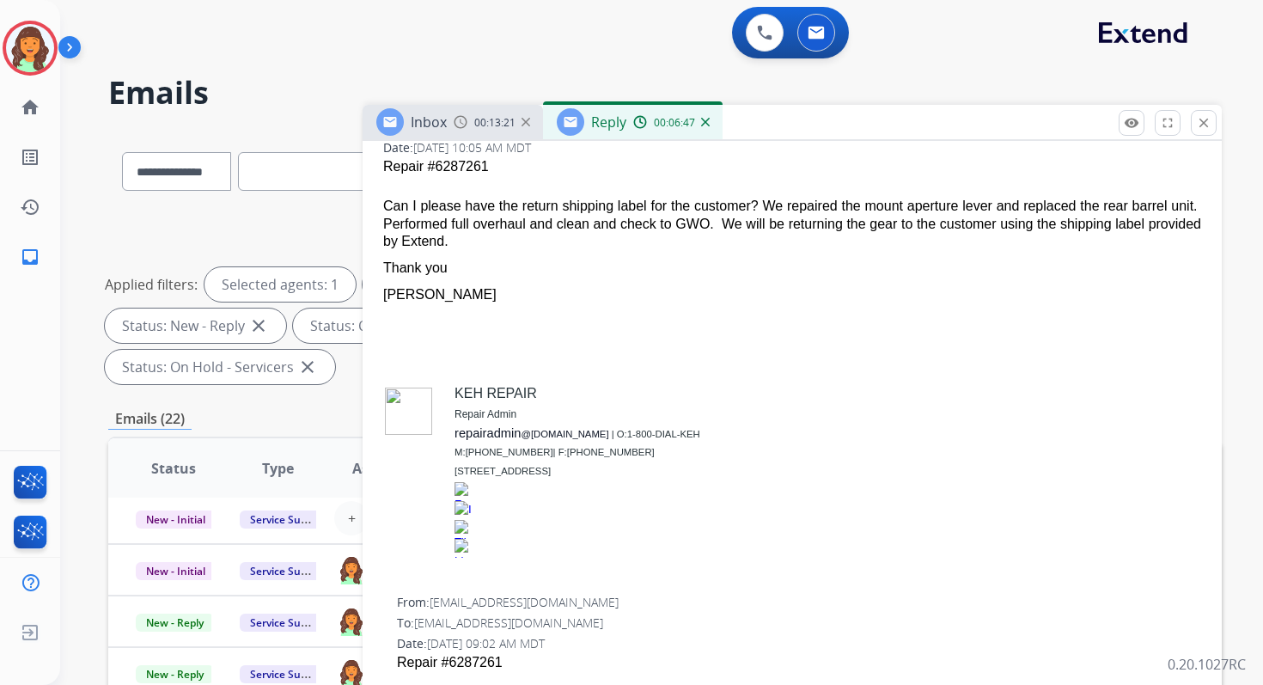
drag, startPoint x: 773, startPoint y: 205, endPoint x: 817, endPoint y: 250, distance: 63.8
click at [817, 250] on span "Repair #6287261 Can I please have the return shipping label for the customer? W…" at bounding box center [792, 368] width 818 height 424
copy div "We repaired the mount aperture lever and replaced the rear barrel unit. Perform…"
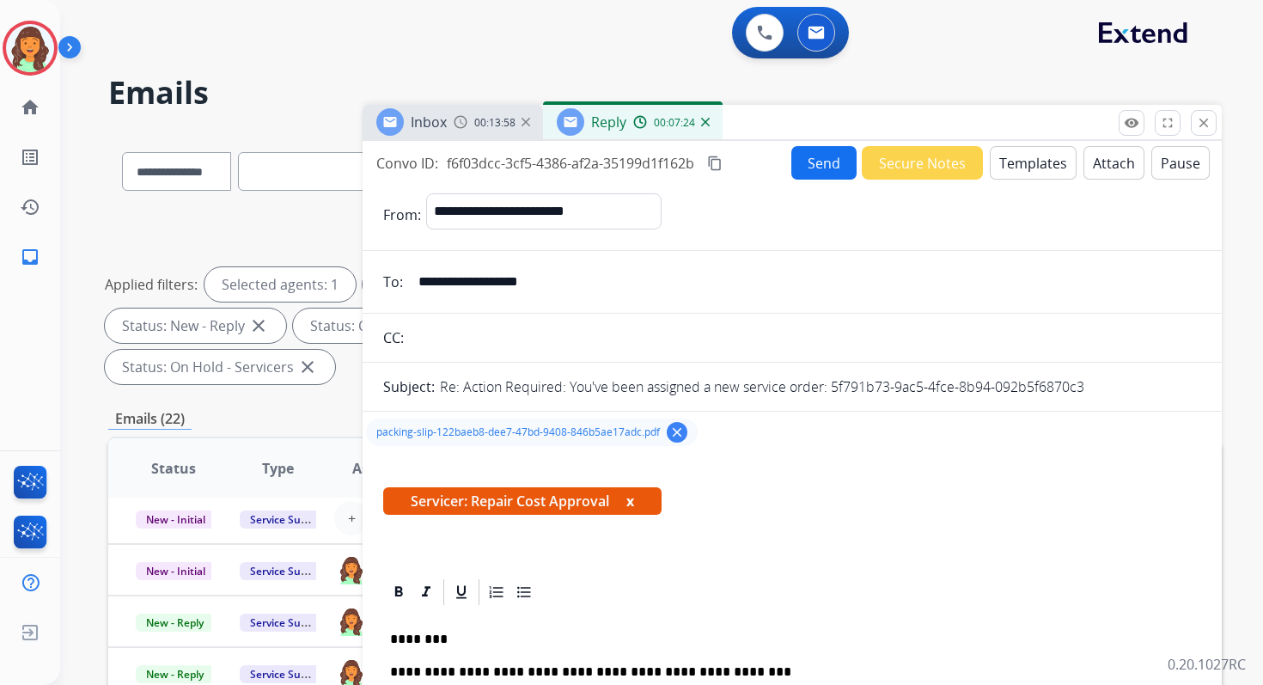
click at [718, 167] on mat-icon "content_copy" at bounding box center [714, 163] width 15 height 15
click at [824, 154] on button "Send" at bounding box center [824, 163] width 65 height 34
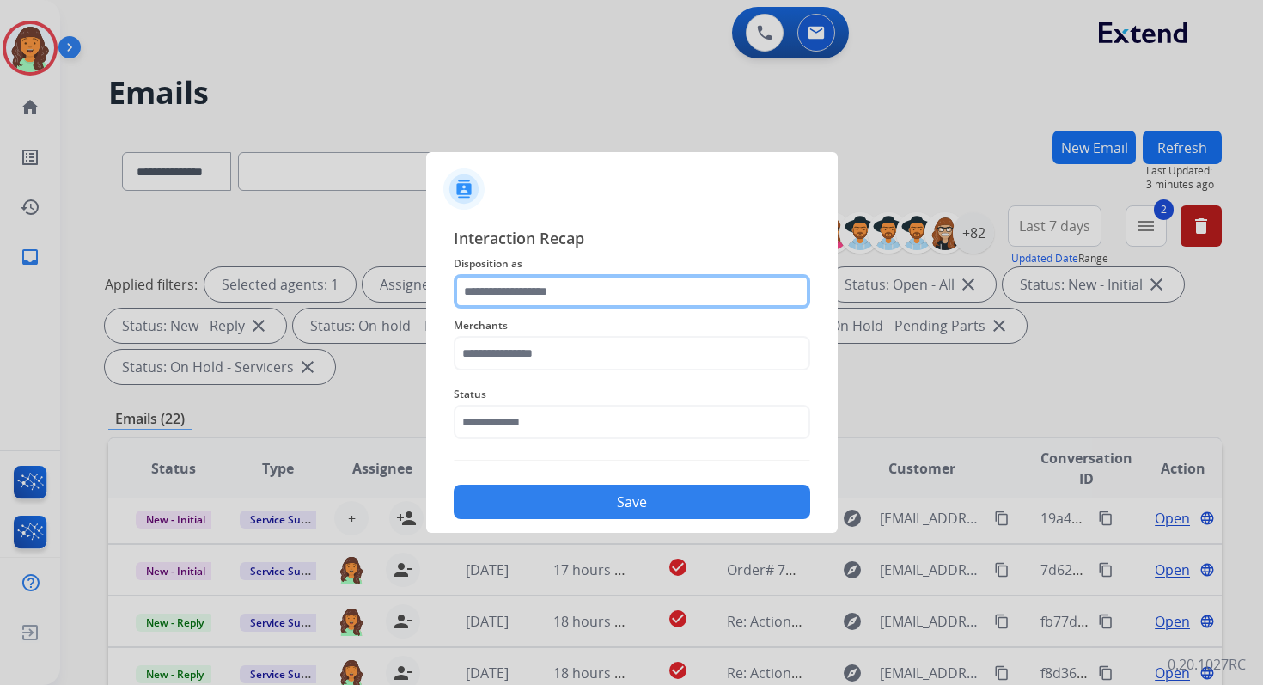
click at [559, 293] on input "text" at bounding box center [632, 291] width 357 height 34
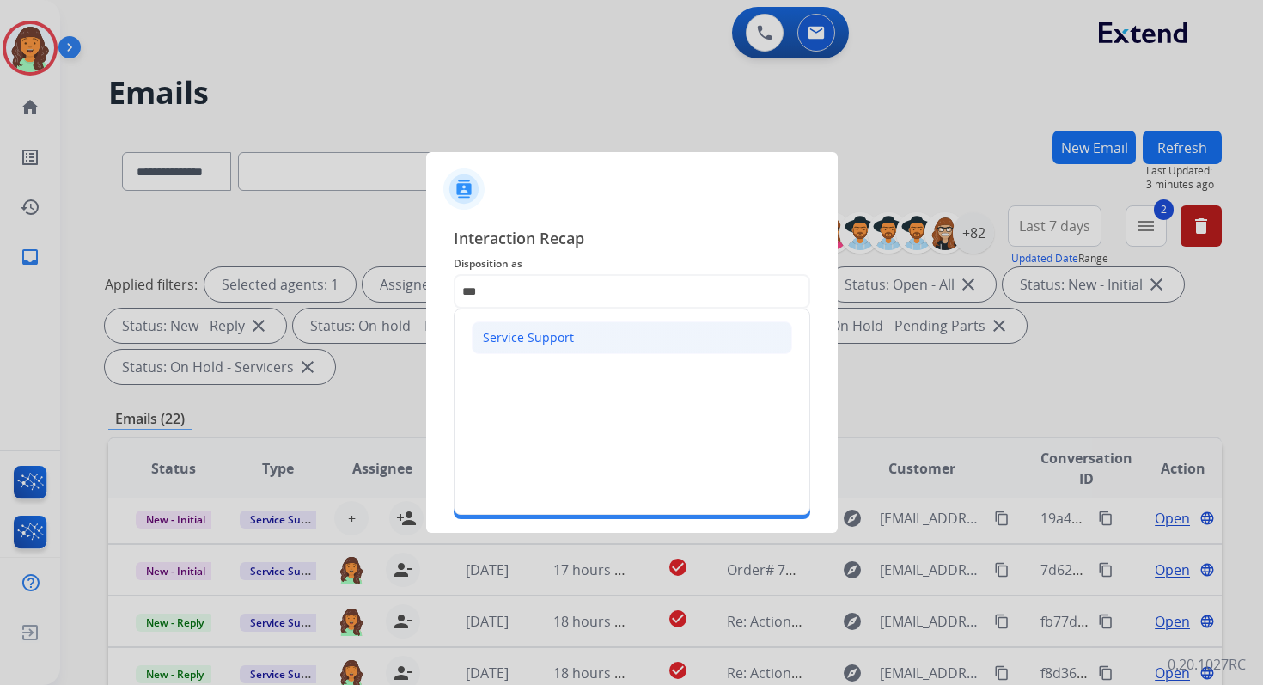
click at [546, 333] on div "Service Support" at bounding box center [528, 337] width 91 height 17
type input "**********"
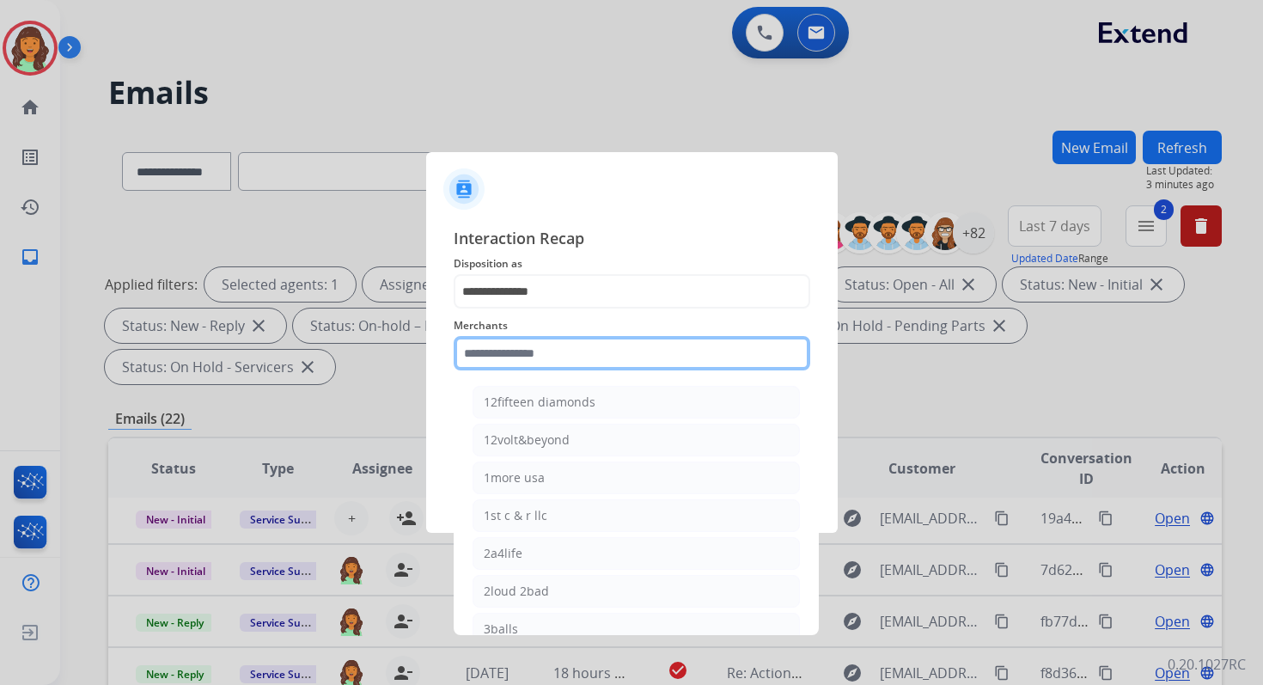
click at [546, 346] on input "text" at bounding box center [632, 353] width 357 height 34
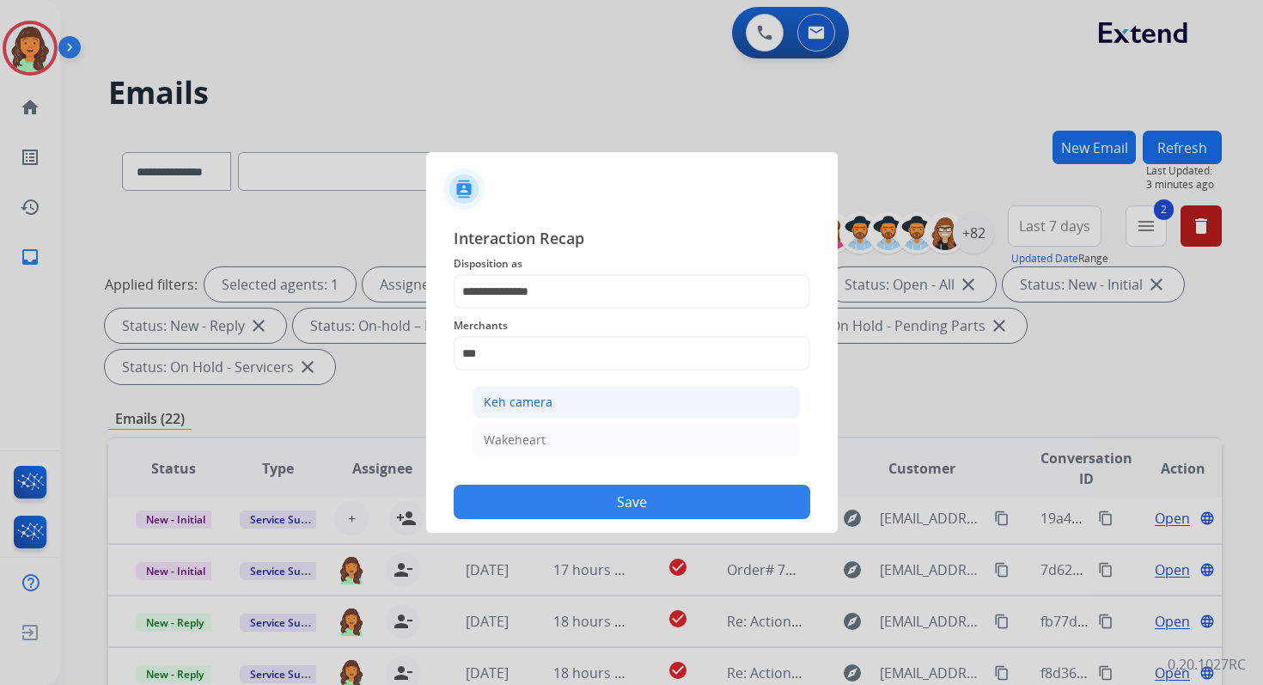
click at [559, 402] on li "Keh camera" at bounding box center [636, 402] width 327 height 33
type input "**********"
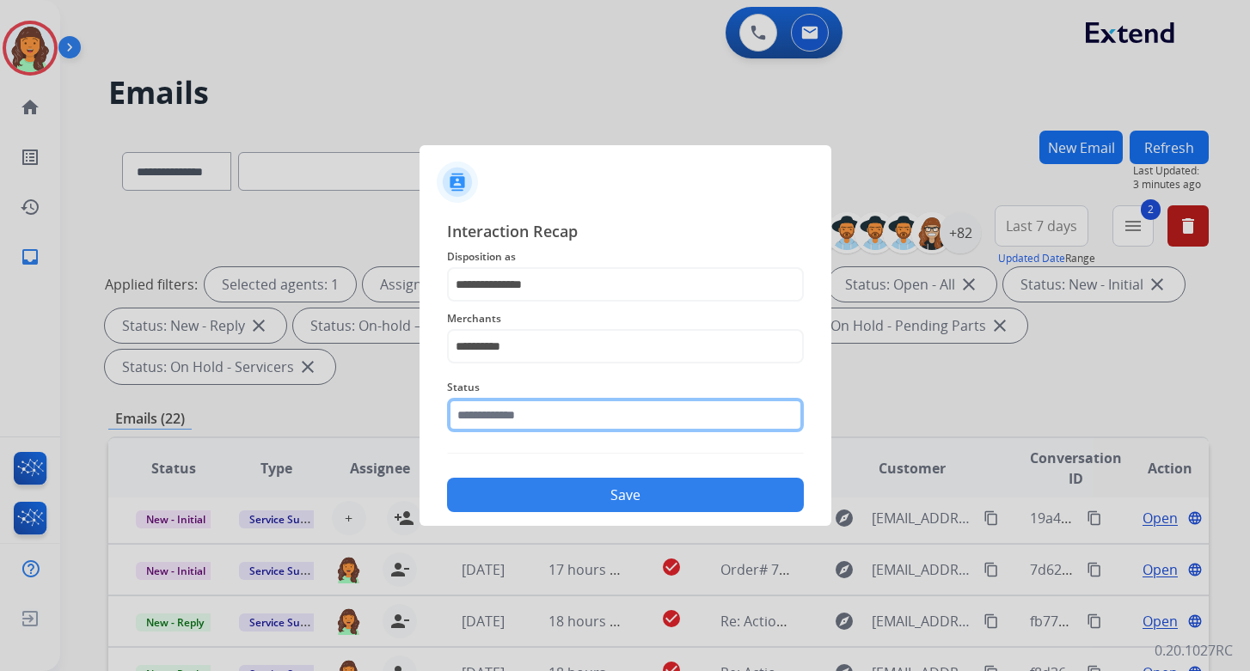
click at [559, 414] on input "text" at bounding box center [625, 415] width 357 height 34
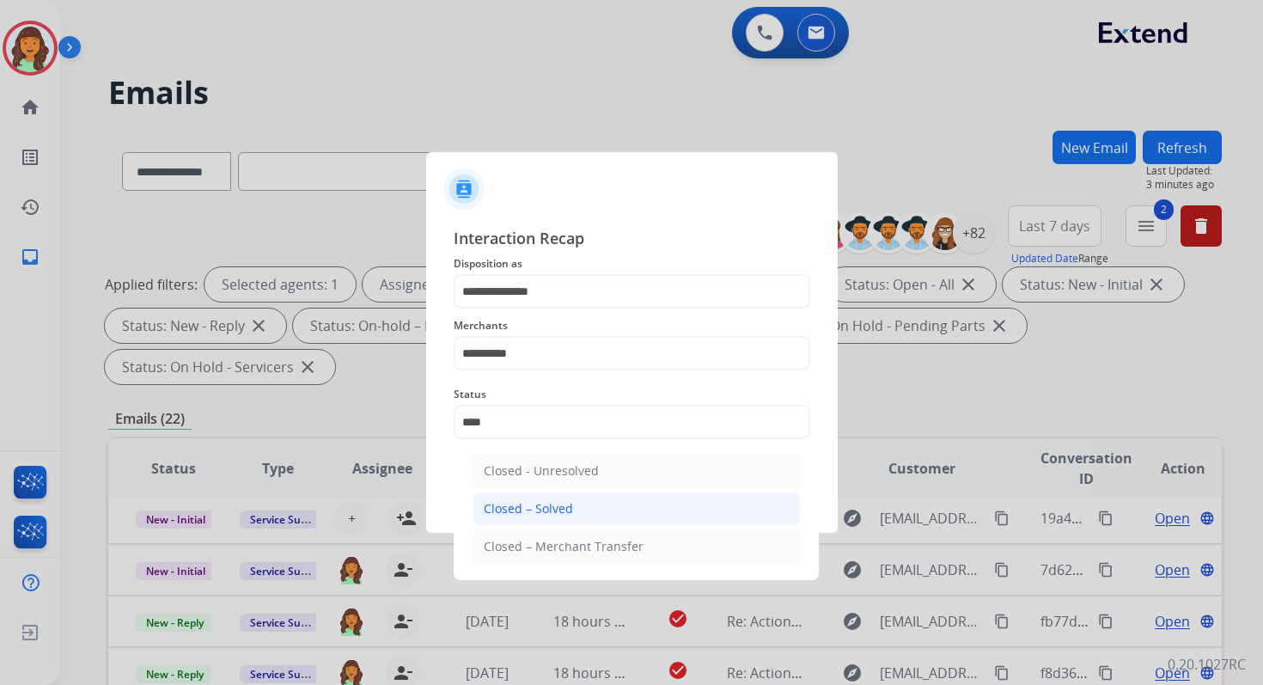
click at [571, 503] on li "Closed – Solved" at bounding box center [636, 508] width 327 height 33
type input "**********"
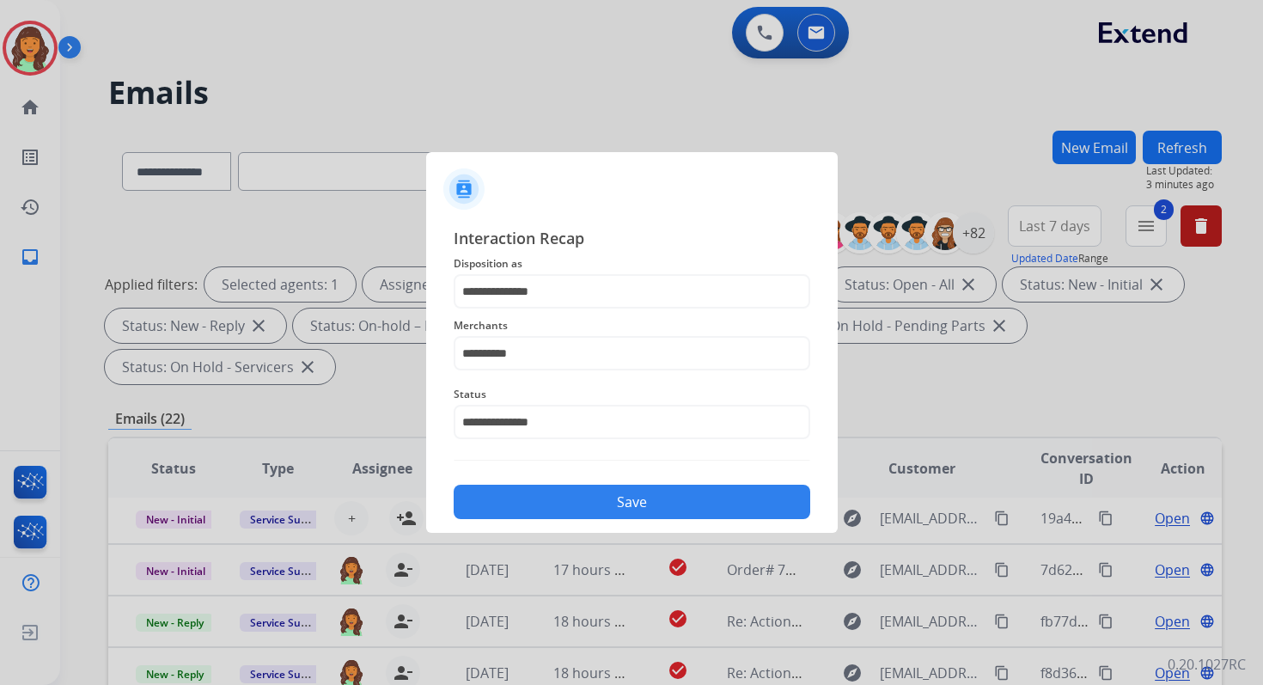
click at [571, 503] on button "Save" at bounding box center [632, 502] width 357 height 34
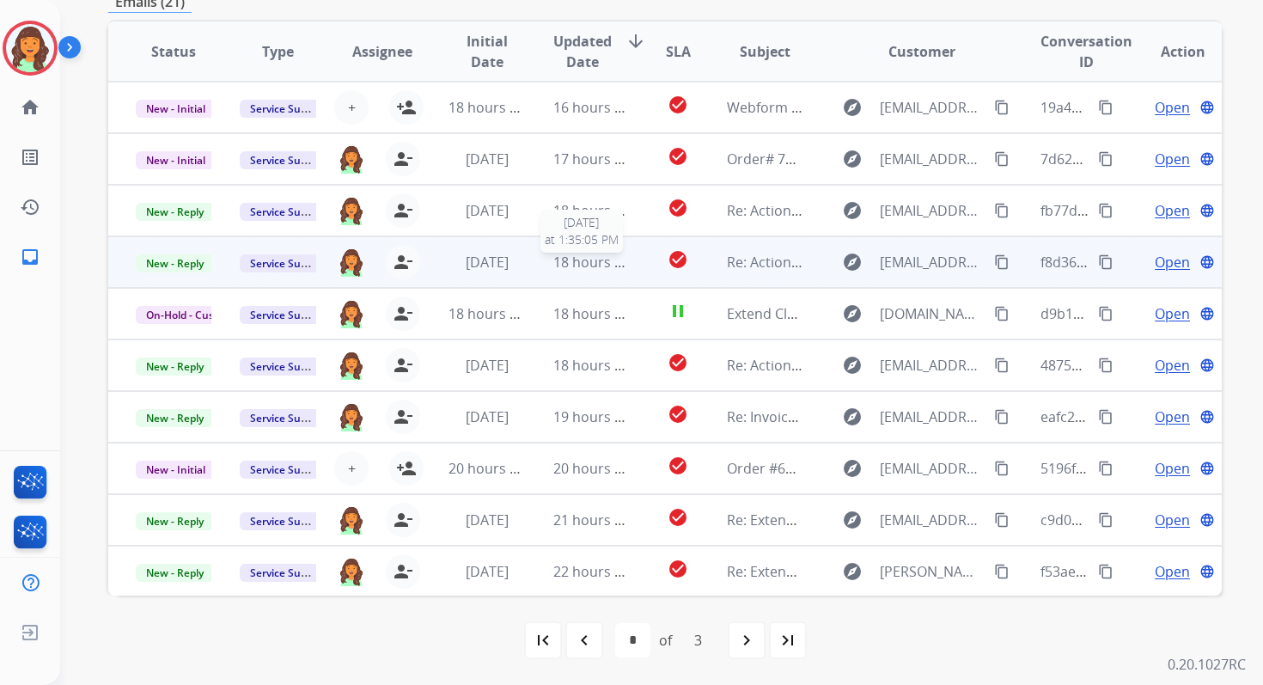
click at [557, 241] on td "18 hours ago [DATE] 1:35:05 PM" at bounding box center [578, 262] width 104 height 52
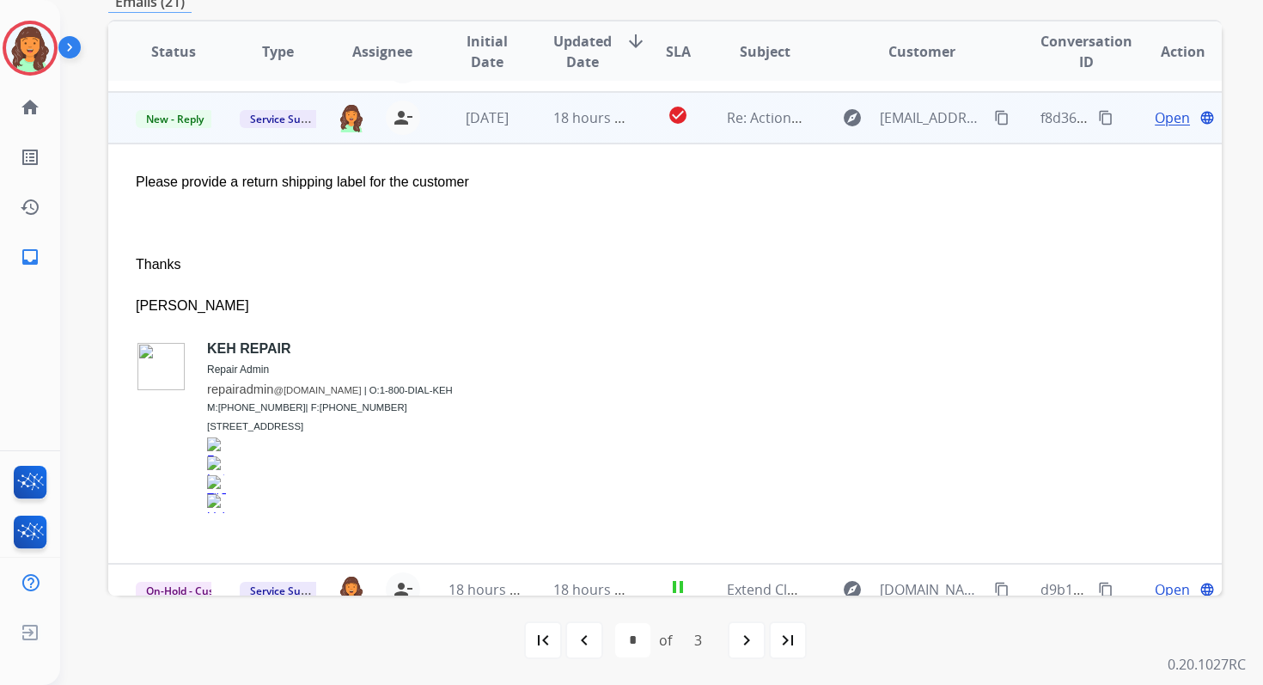
scroll to position [155, 0]
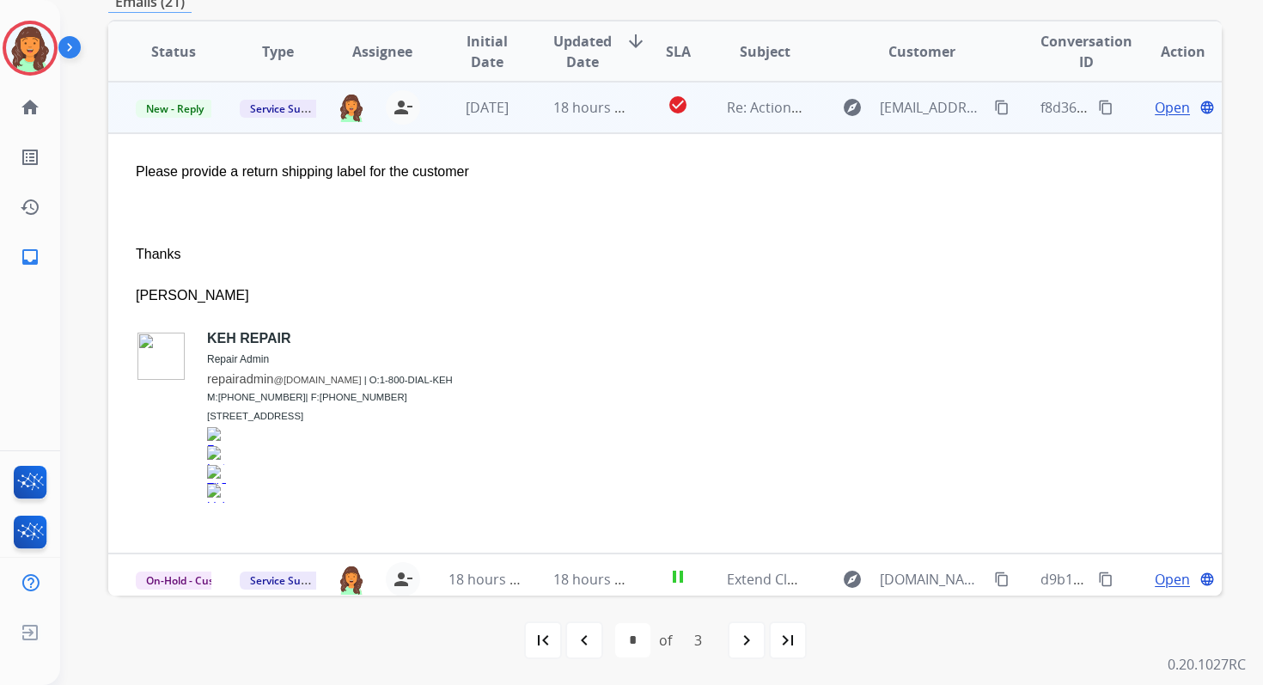
click at [1163, 105] on span "Open" at bounding box center [1172, 107] width 35 height 21
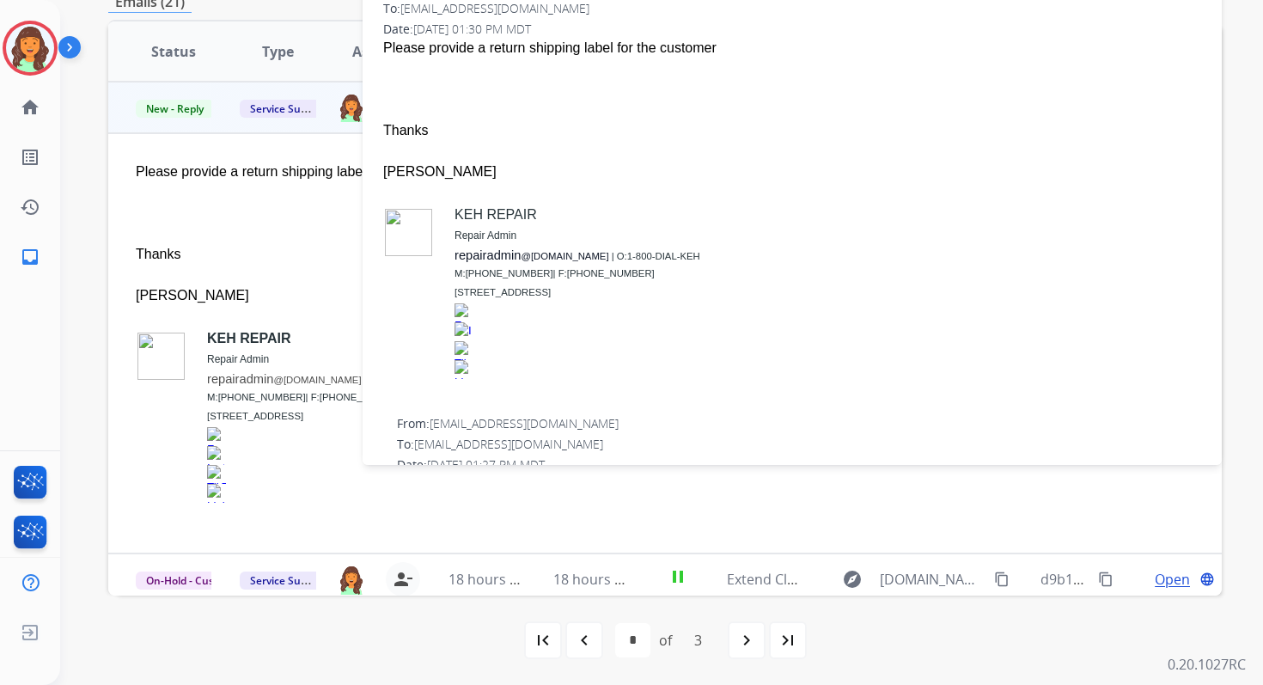
scroll to position [0, 0]
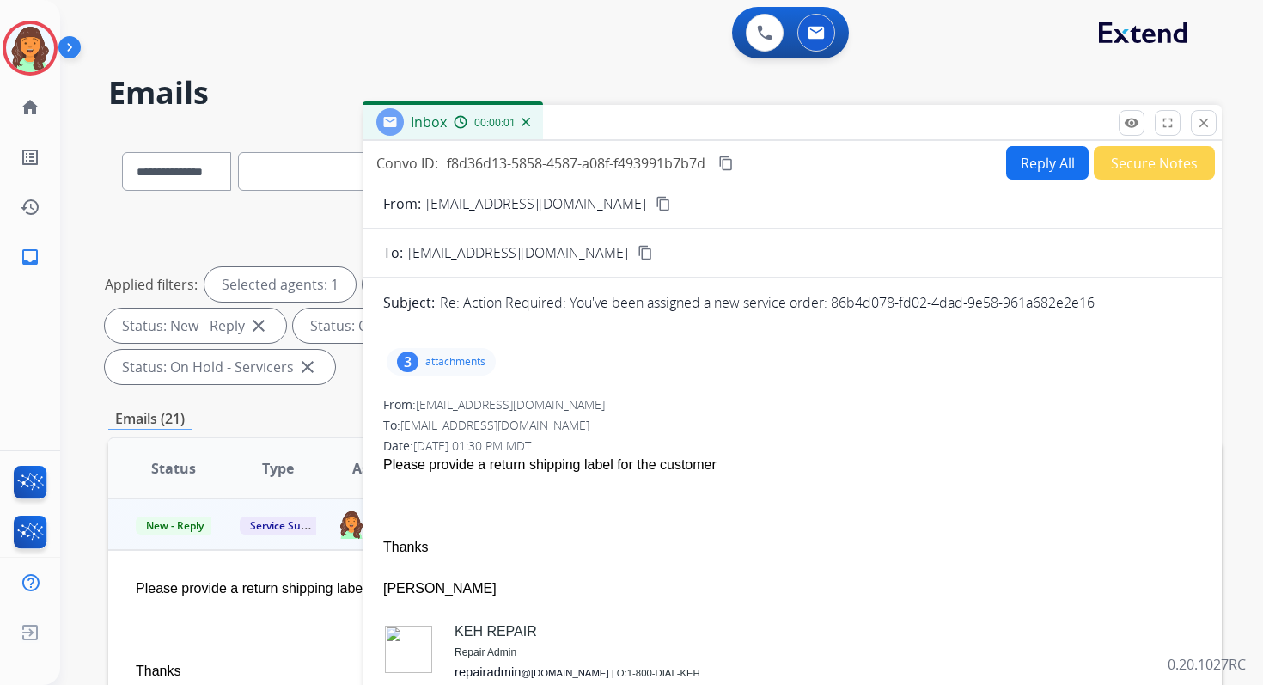
drag, startPoint x: 831, startPoint y: 305, endPoint x: 1176, endPoint y: 310, distance: 344.7
click at [1170, 310] on div "Re: Action Required: You've been assigned a new service order: 86b4d078-fd02-4d…" at bounding box center [820, 302] width 761 height 21
copy p "86b4d078-fd02-4dad-9e58-961a682e2e16"
click at [1208, 126] on mat-icon "close" at bounding box center [1203, 122] width 15 height 15
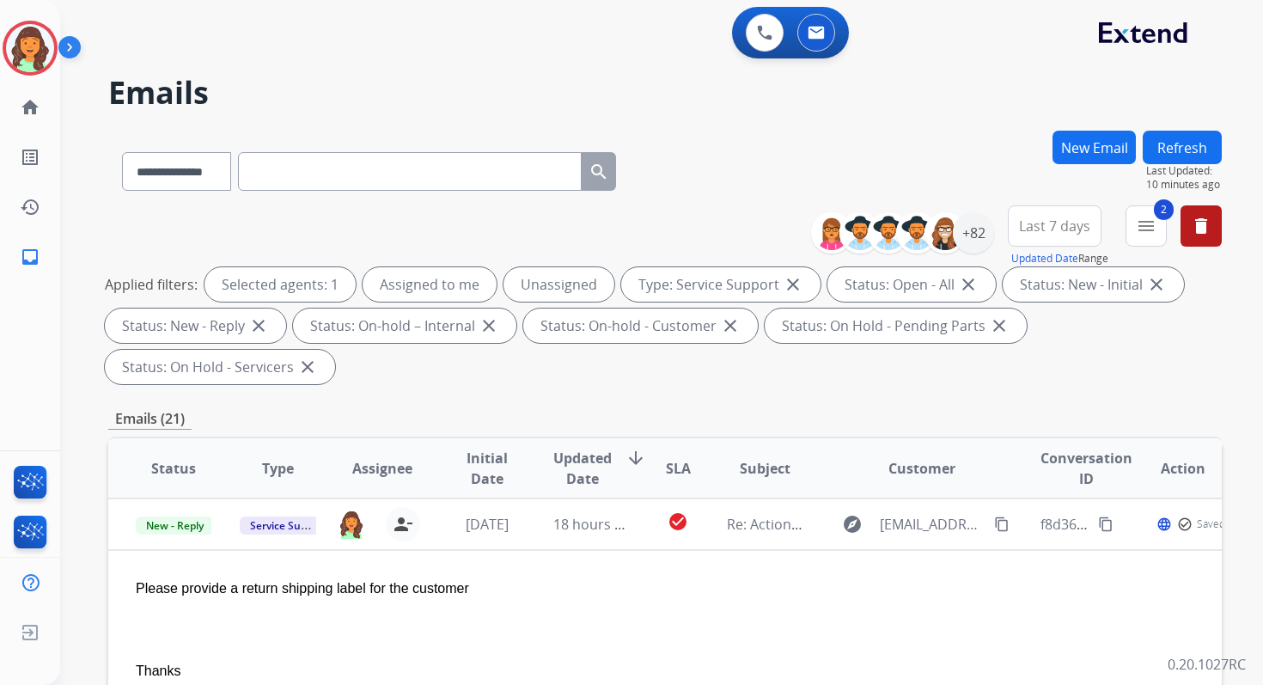
click at [317, 178] on input "text" at bounding box center [410, 171] width 344 height 39
paste input "**********"
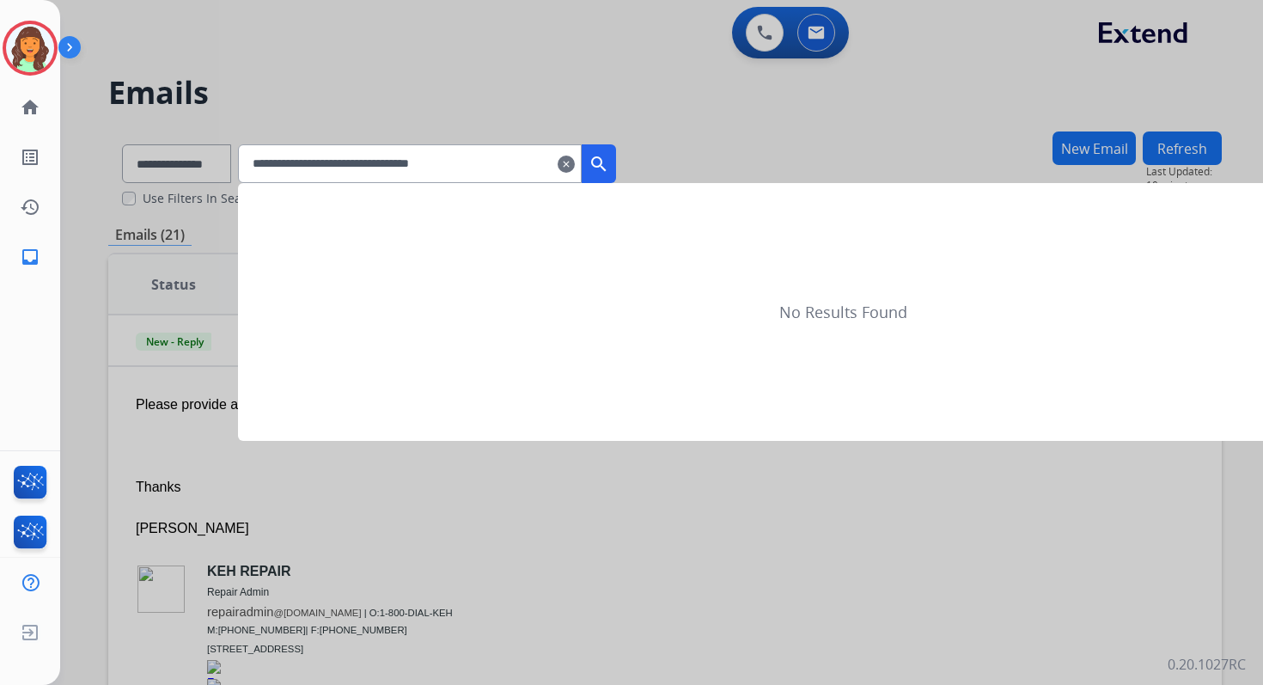
type input "**********"
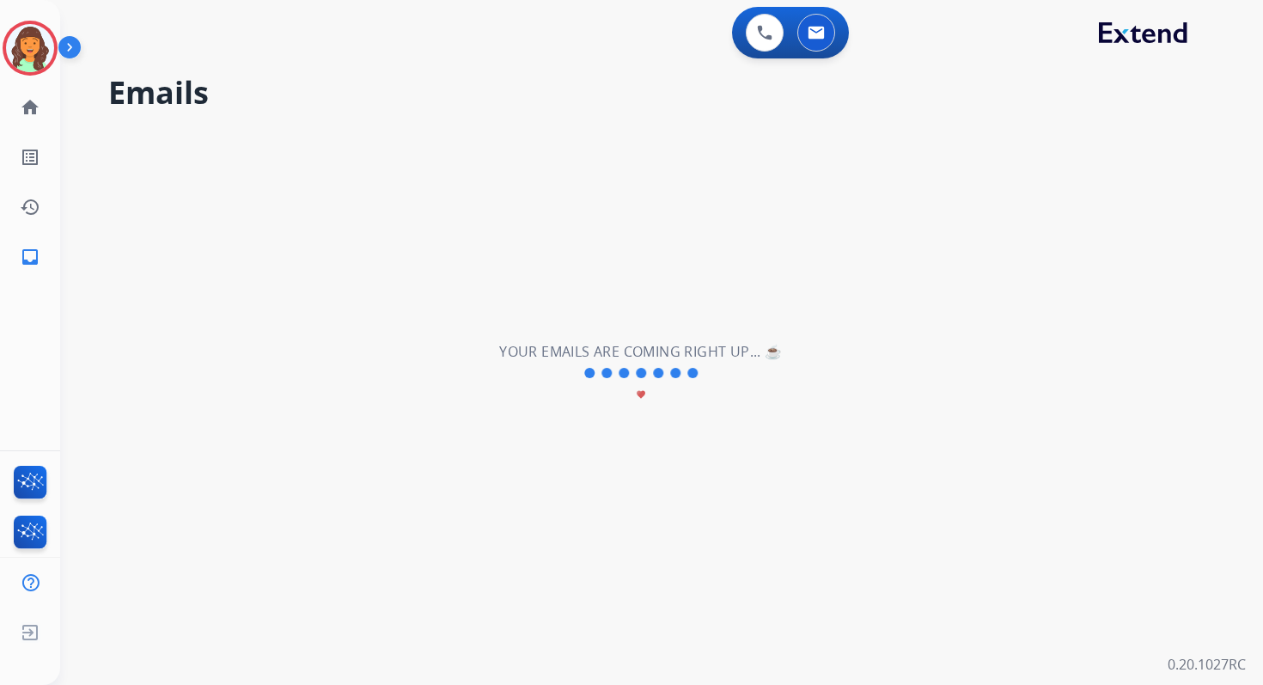
select select "*"
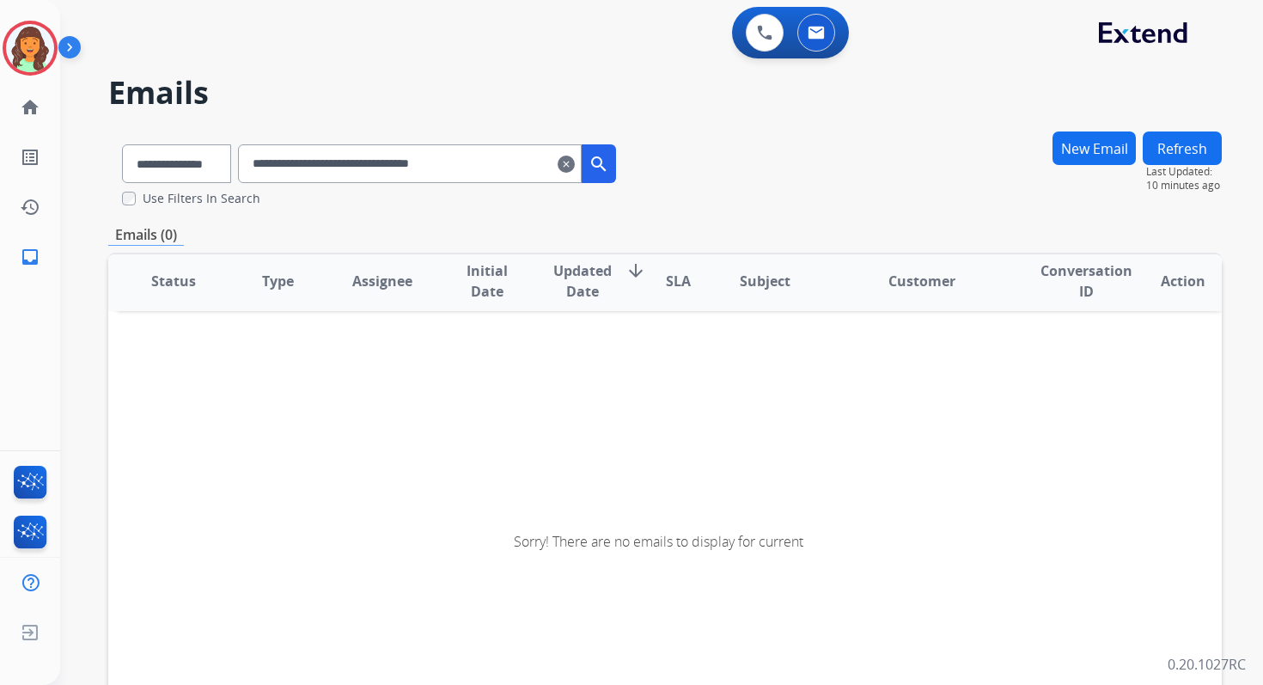
scroll to position [3, 0]
click at [277, 166] on input "**********" at bounding box center [410, 163] width 344 height 39
click at [186, 174] on select "**********" at bounding box center [175, 163] width 107 height 39
select select "*******"
click at [122, 144] on select "**********" at bounding box center [175, 163] width 107 height 39
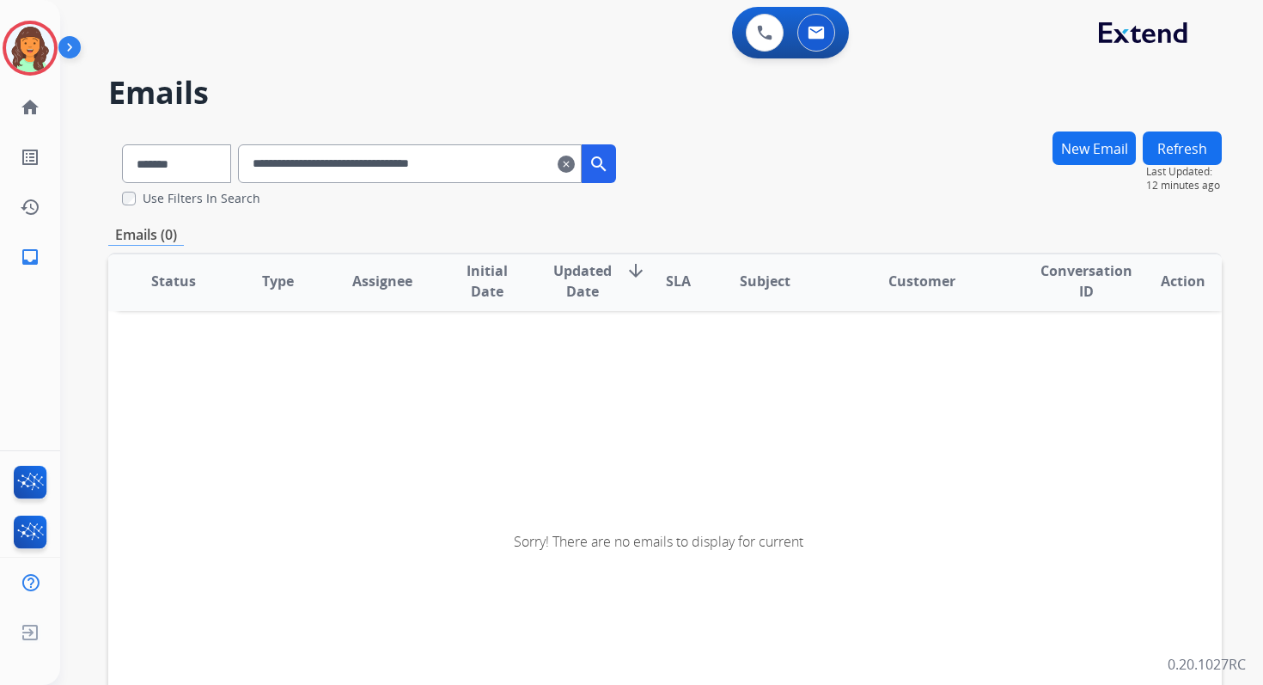
click at [322, 161] on input "**********" at bounding box center [410, 163] width 344 height 39
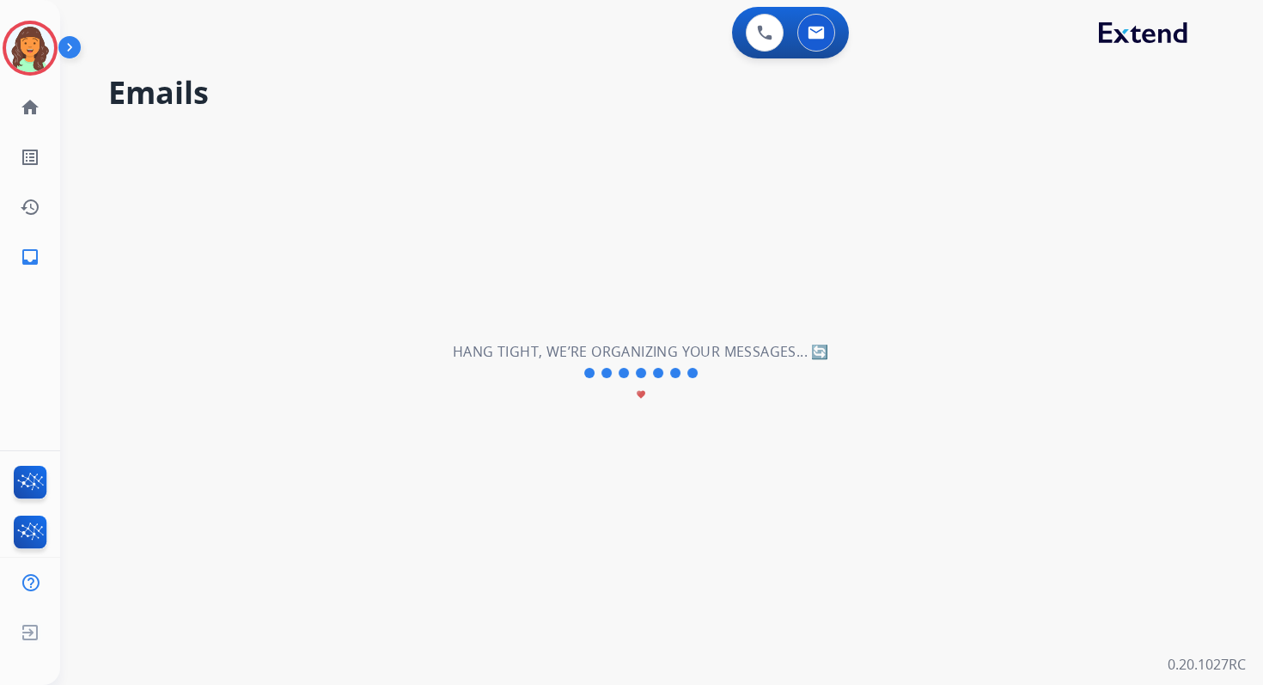
scroll to position [0, 0]
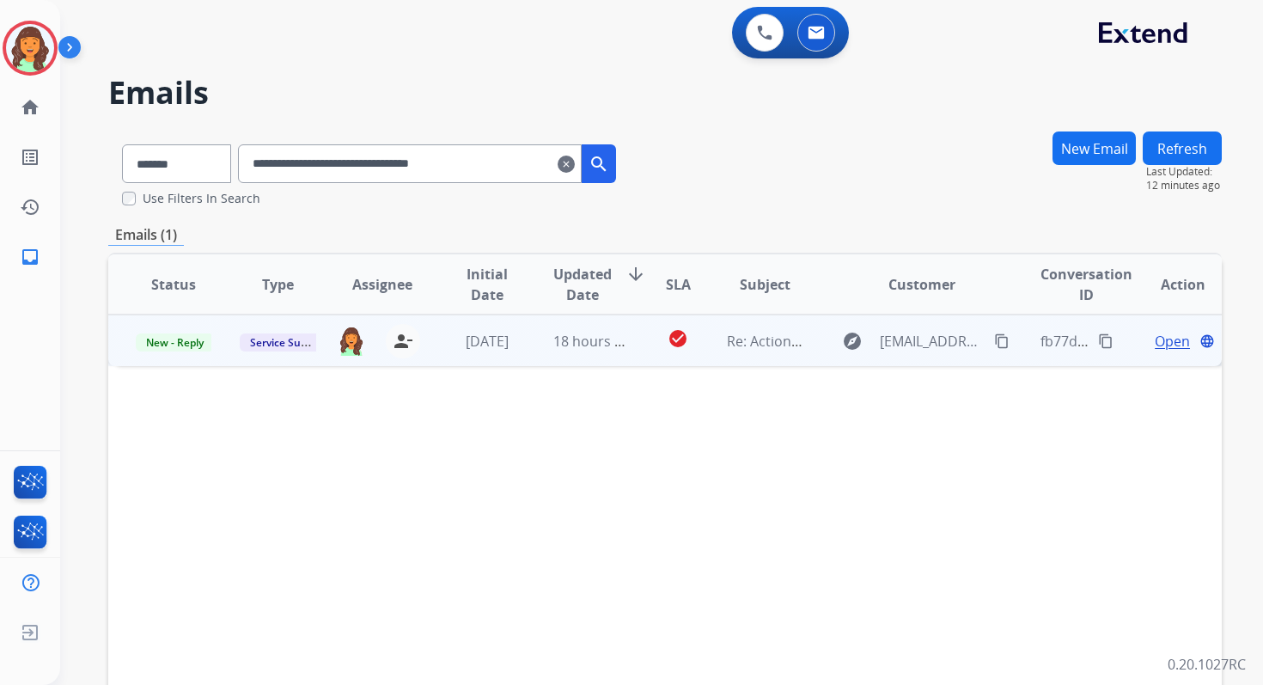
click at [1160, 339] on span "Open" at bounding box center [1172, 341] width 35 height 21
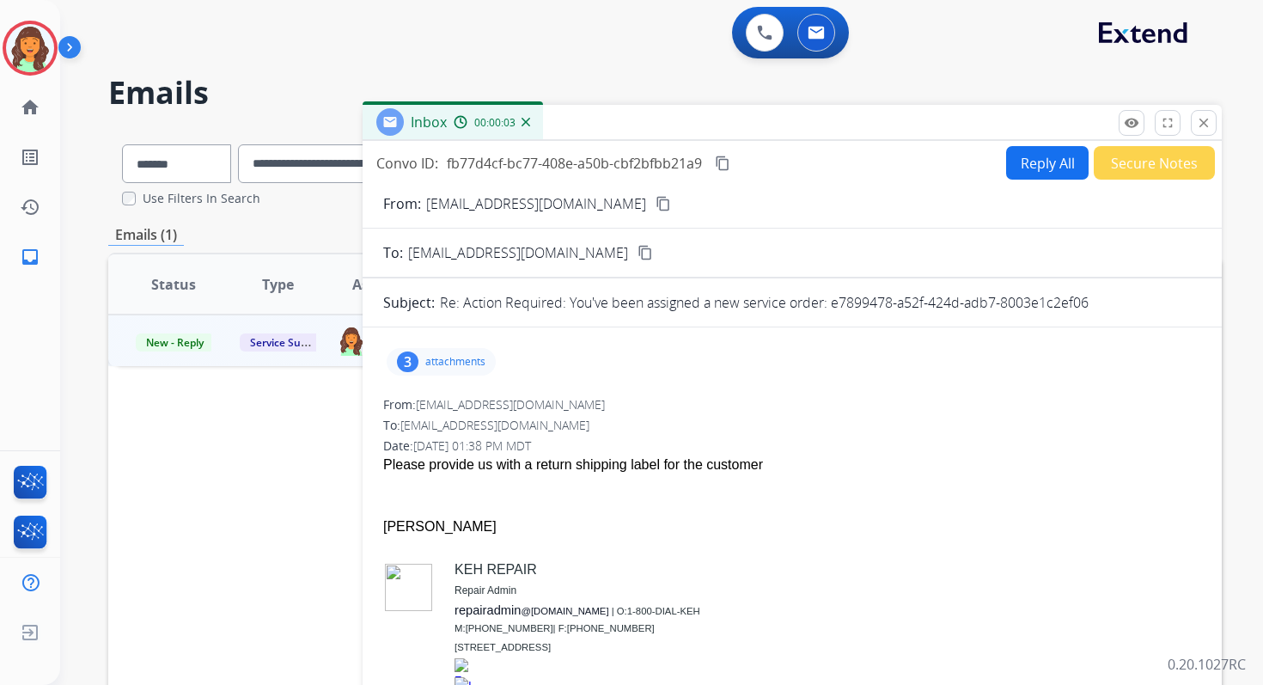
click at [1010, 168] on button "Reply All" at bounding box center [1047, 163] width 83 height 34
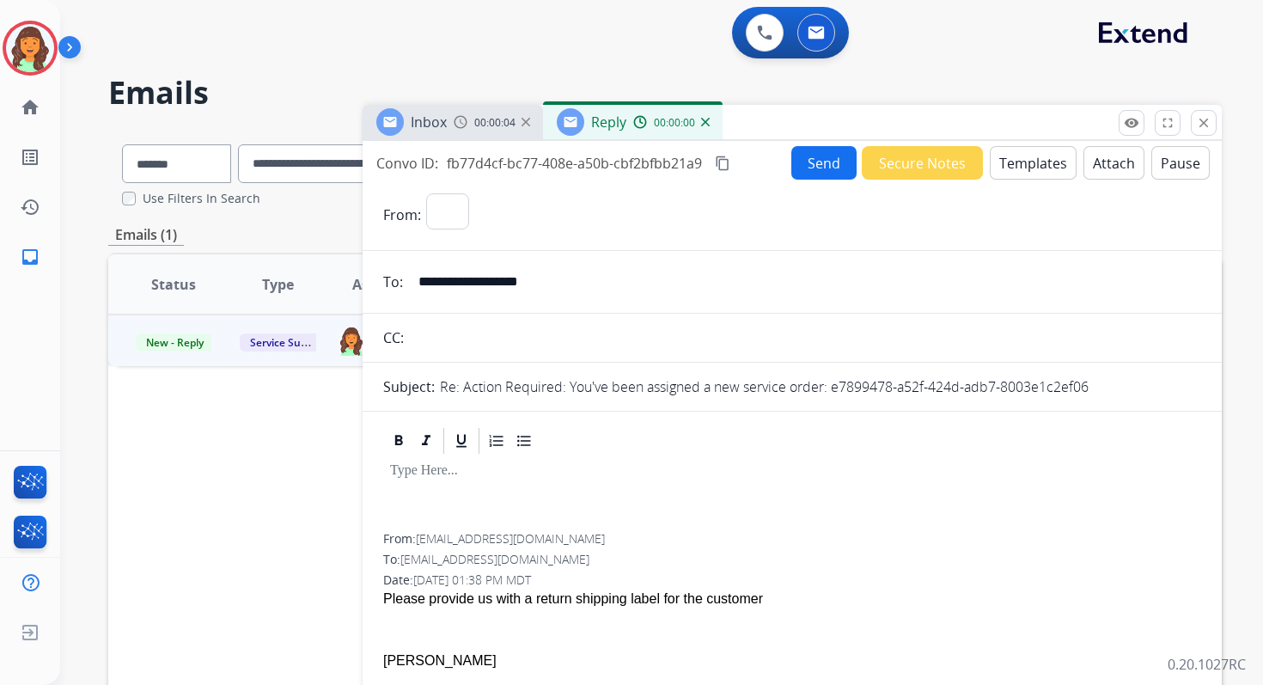
select select "**********"
click at [1010, 168] on button "Templates" at bounding box center [1033, 163] width 87 height 34
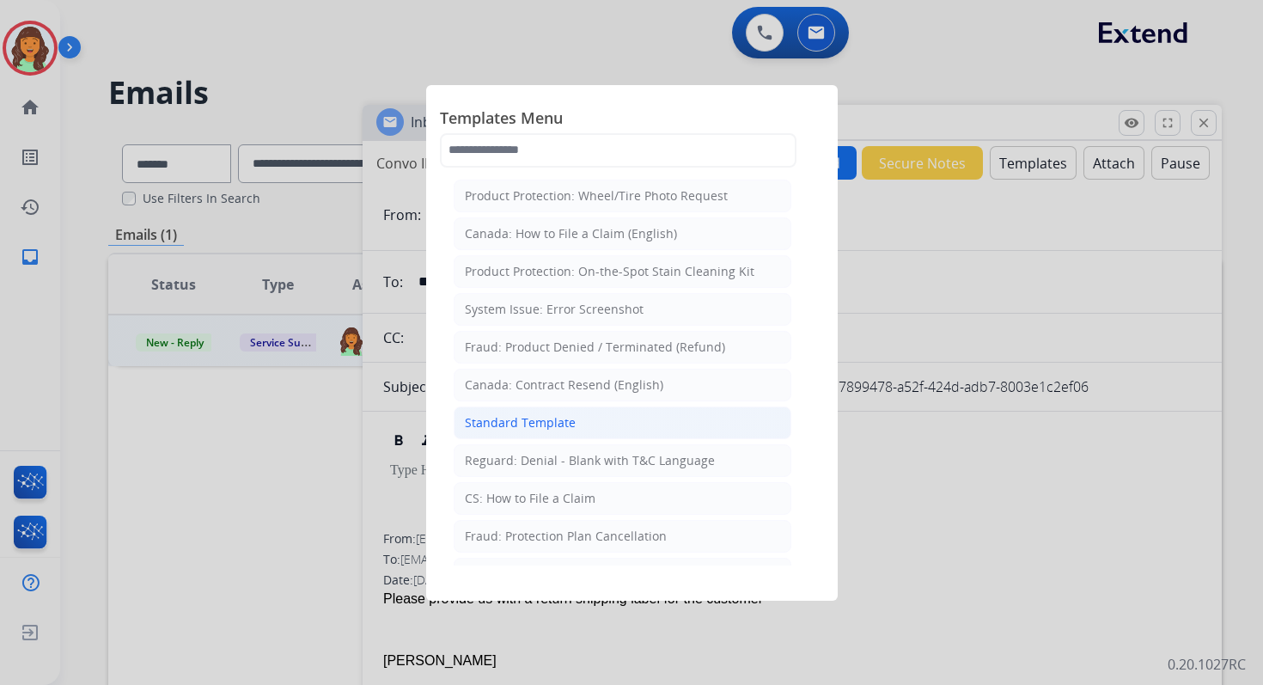
click at [554, 414] on div "Standard Template" at bounding box center [520, 422] width 111 height 17
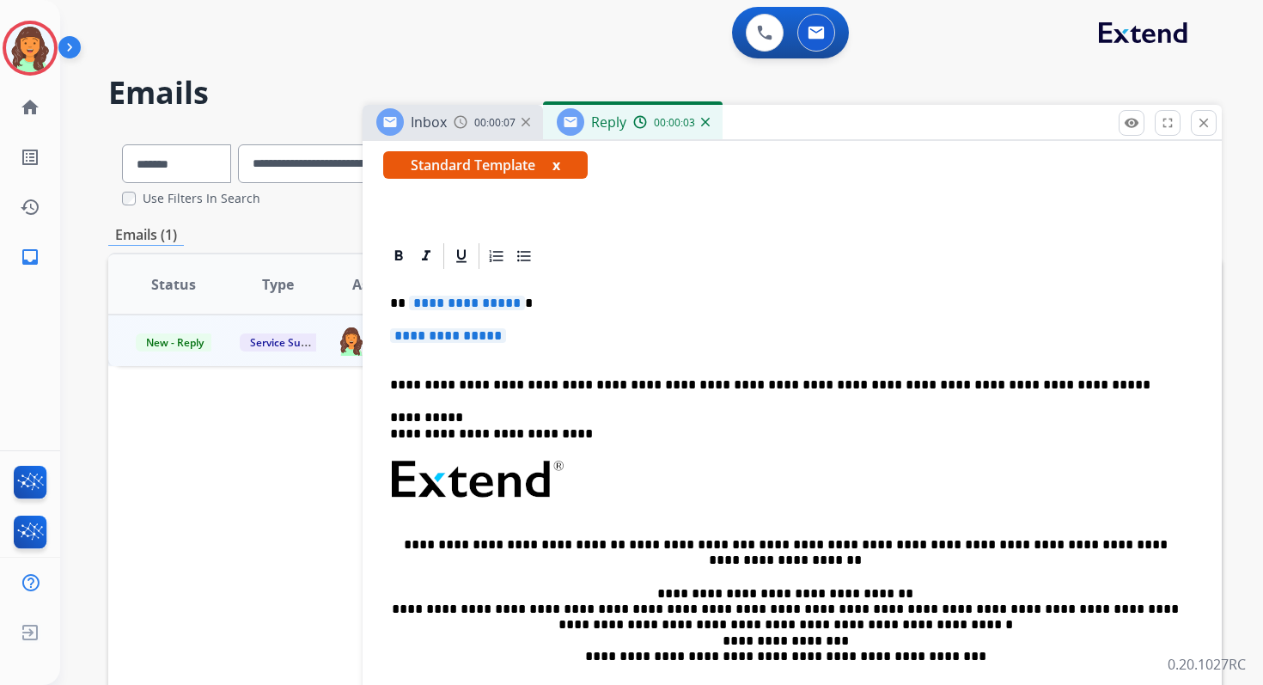
scroll to position [309, 0]
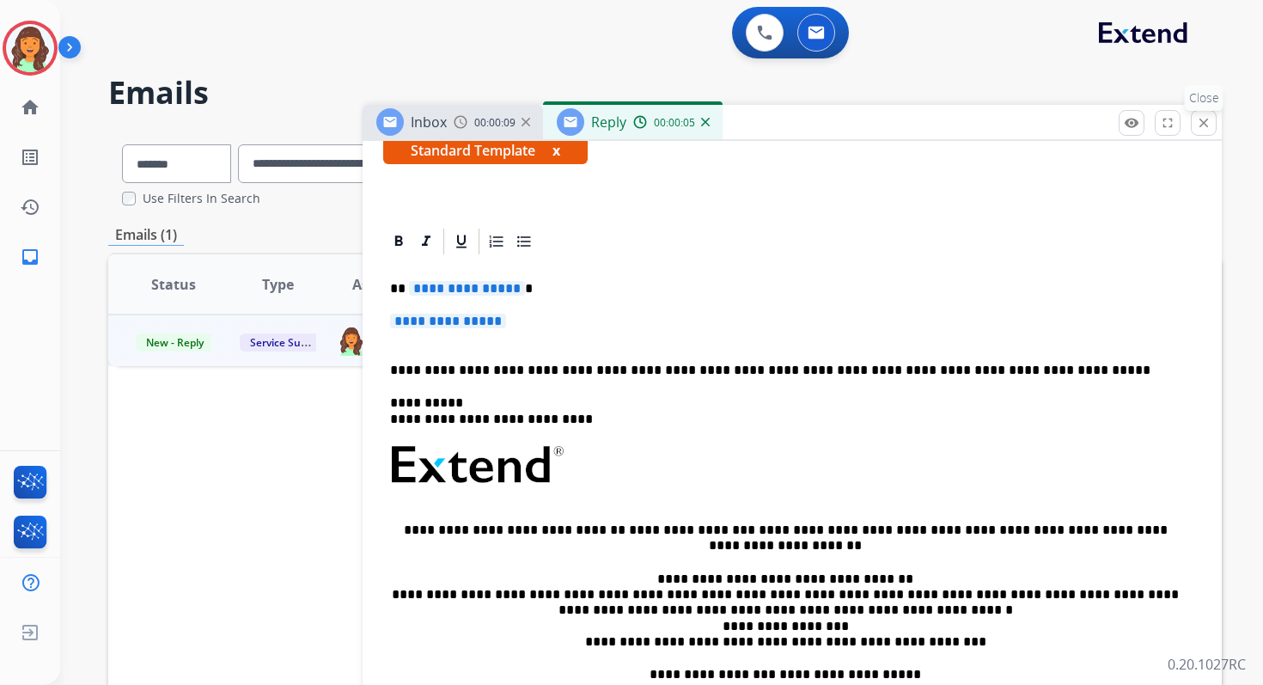
click at [1202, 126] on mat-icon "close" at bounding box center [1203, 122] width 15 height 15
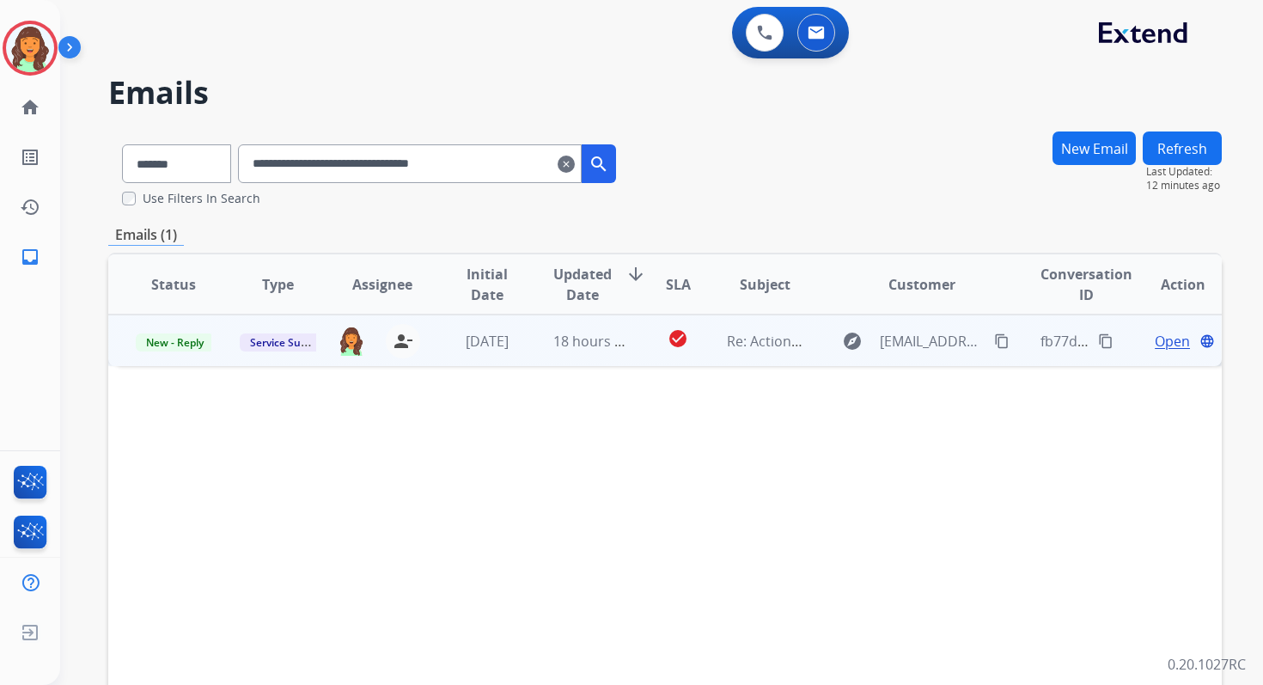
click at [1155, 338] on span "Open" at bounding box center [1172, 341] width 35 height 21
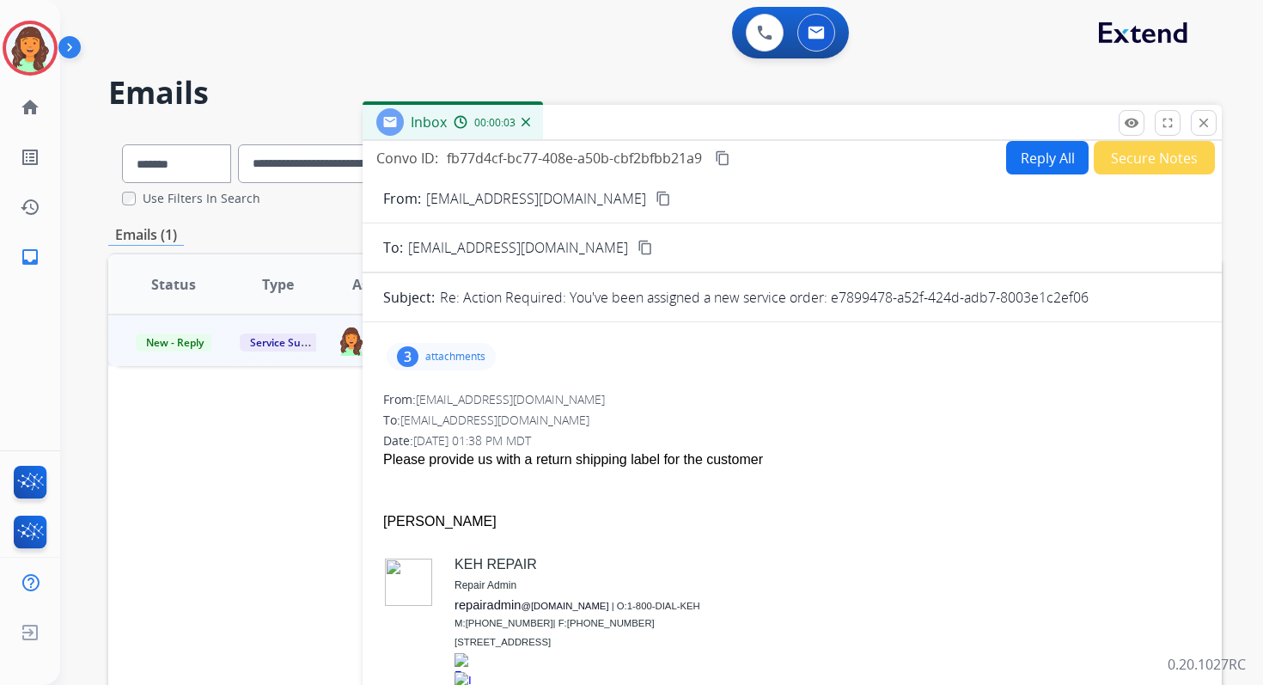
scroll to position [0, 0]
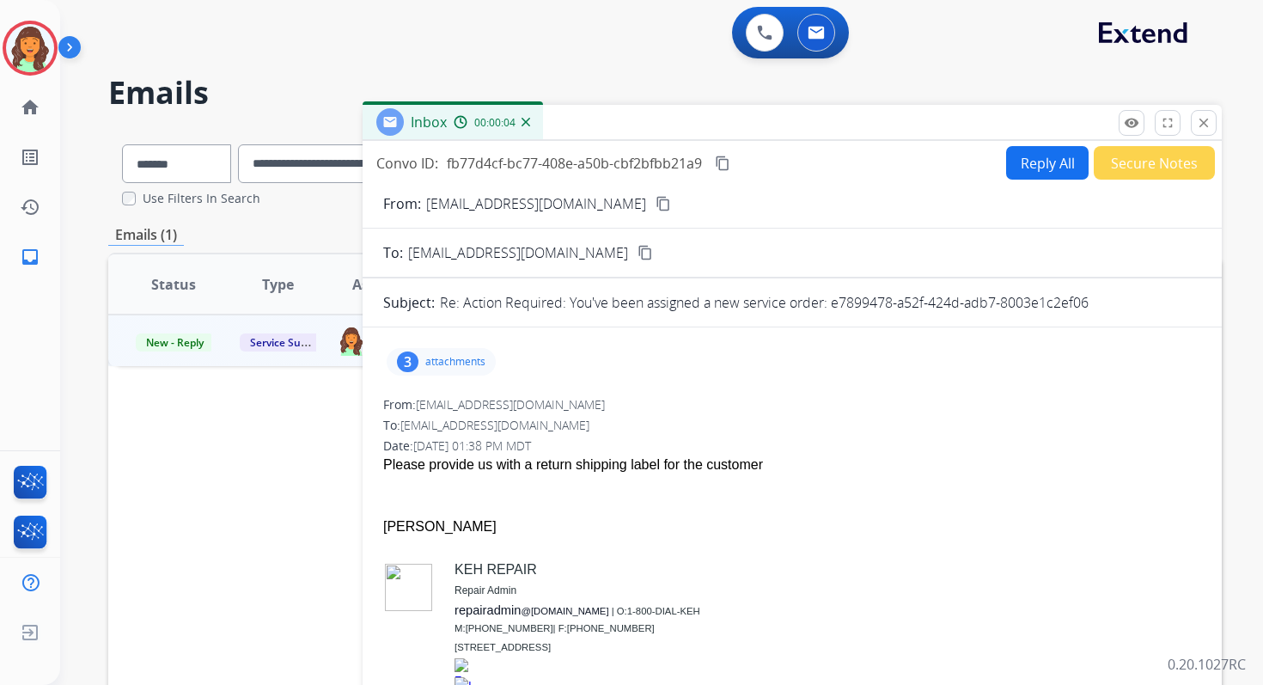
click at [1030, 160] on button "Reply All" at bounding box center [1047, 163] width 83 height 34
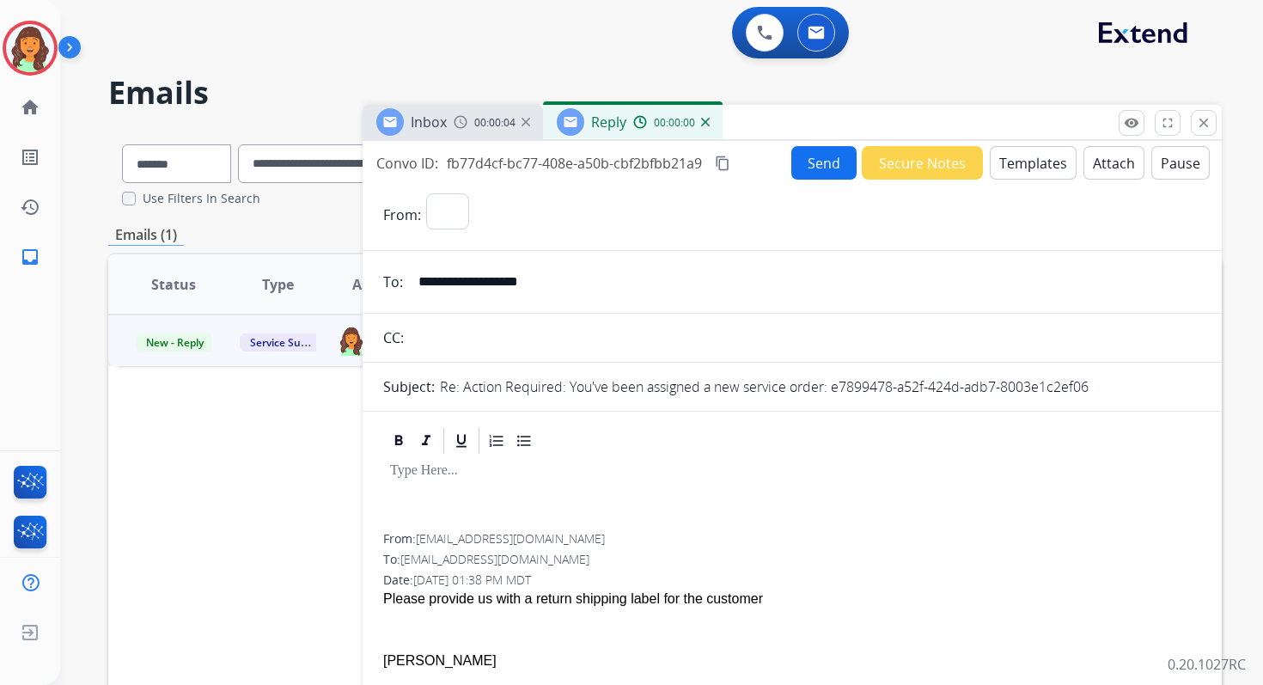
select select "**********"
click at [1024, 157] on button "Templates" at bounding box center [1033, 163] width 87 height 34
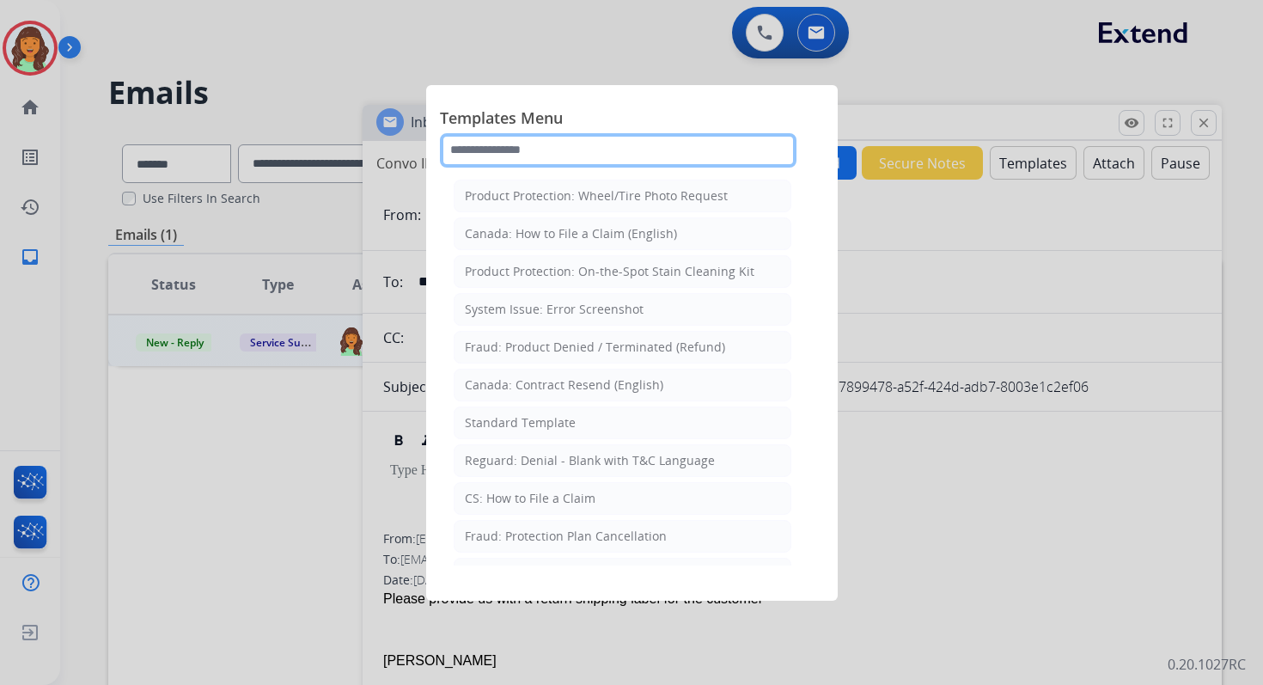
click at [590, 152] on input "text" at bounding box center [618, 150] width 357 height 34
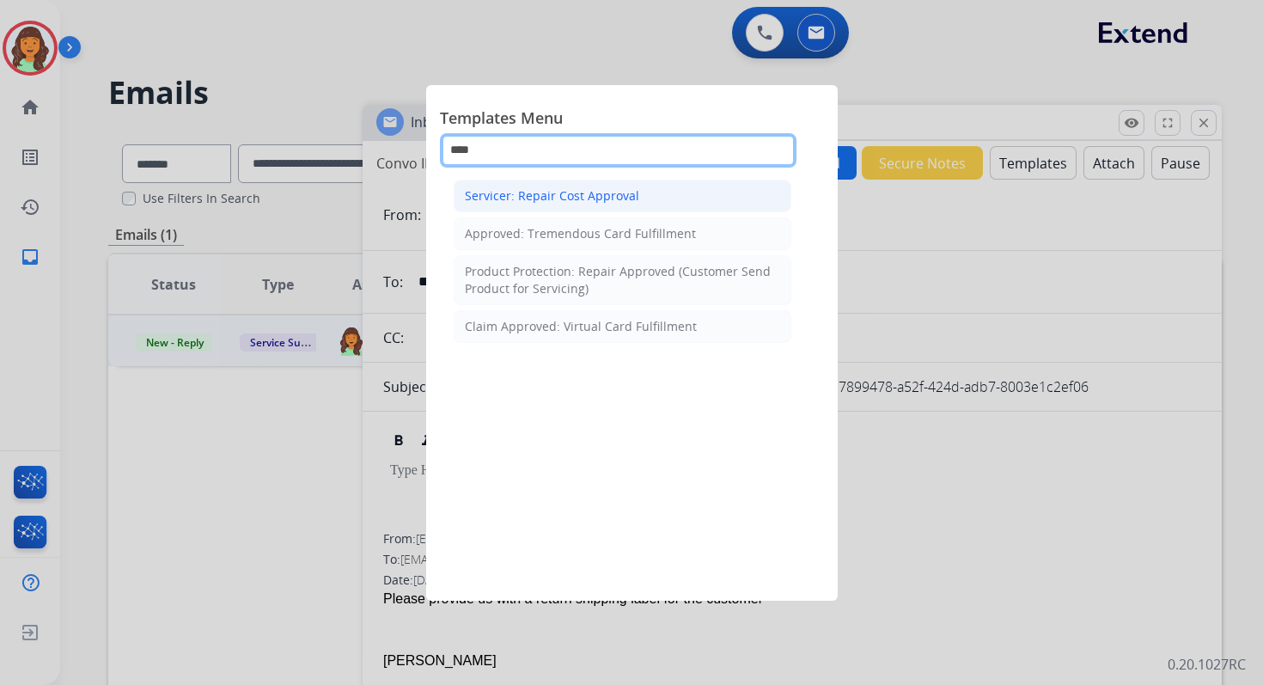
type input "****"
click at [607, 203] on div "Servicer: Repair Cost Approval" at bounding box center [552, 195] width 174 height 17
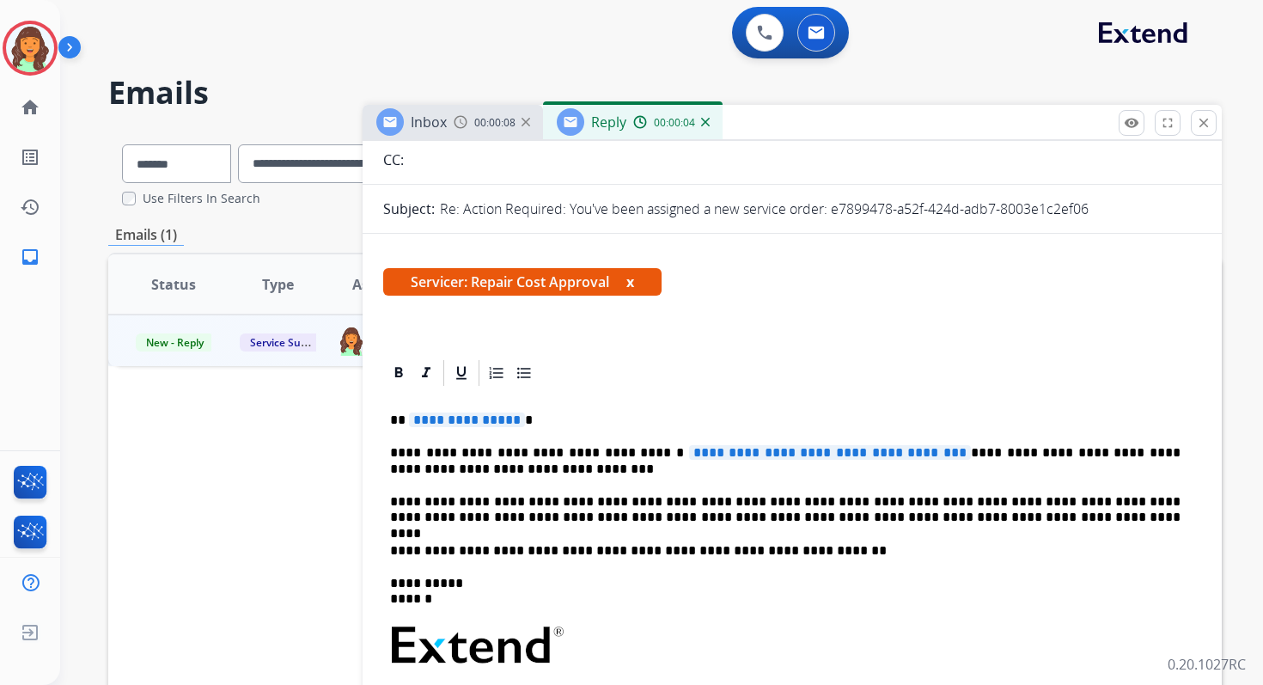
scroll to position [259, 0]
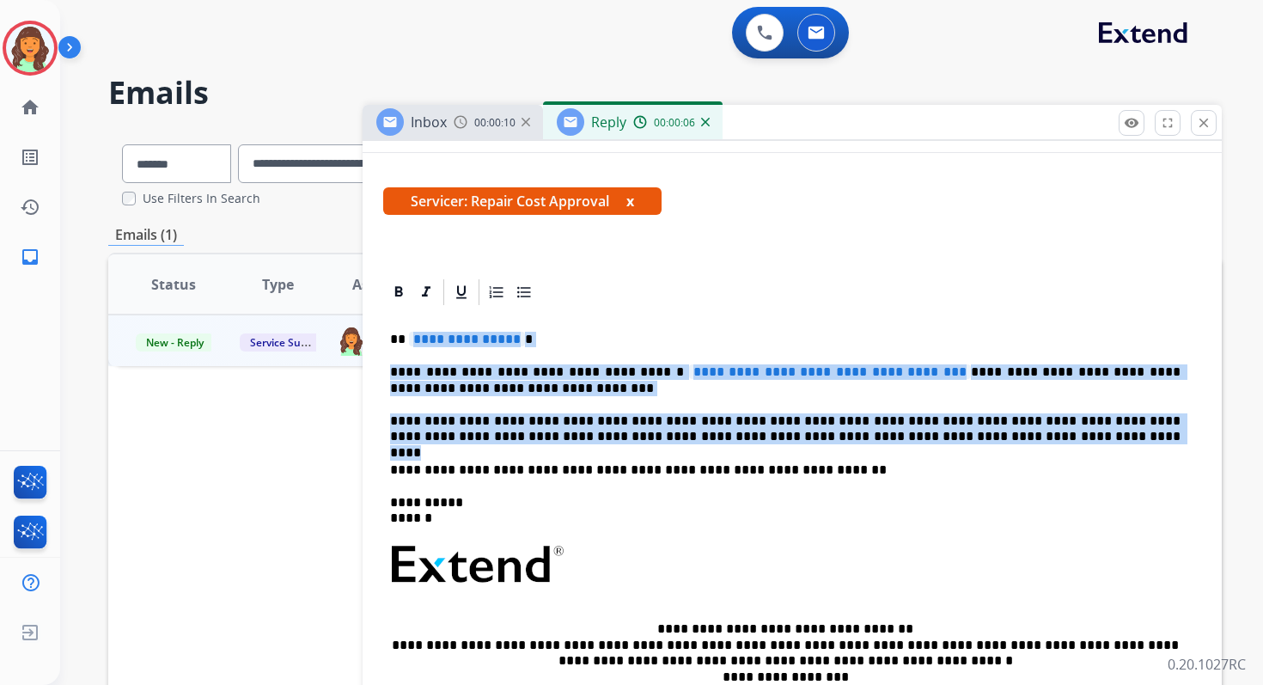
drag, startPoint x: 408, startPoint y: 335, endPoint x: 955, endPoint y: 440, distance: 556.6
click at [955, 440] on div "**********" at bounding box center [792, 556] width 818 height 497
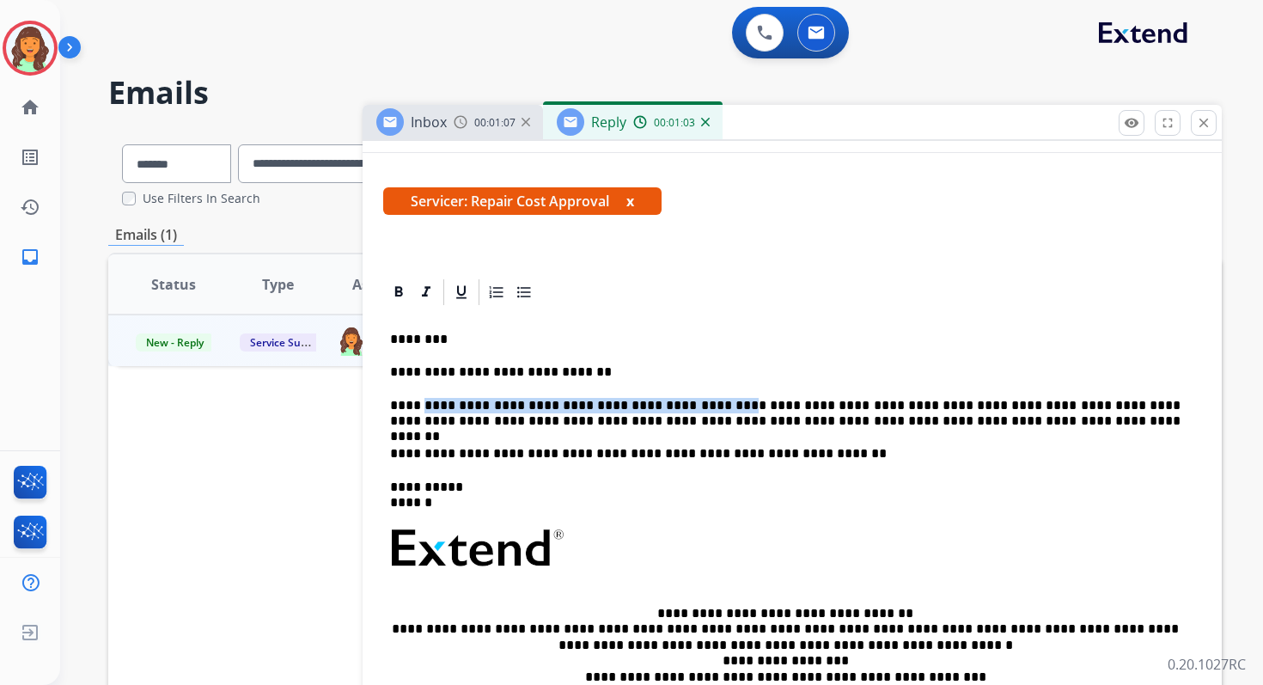
drag, startPoint x: 697, startPoint y: 406, endPoint x: 421, endPoint y: 405, distance: 275.9
click at [420, 405] on p "**********" at bounding box center [785, 414] width 791 height 32
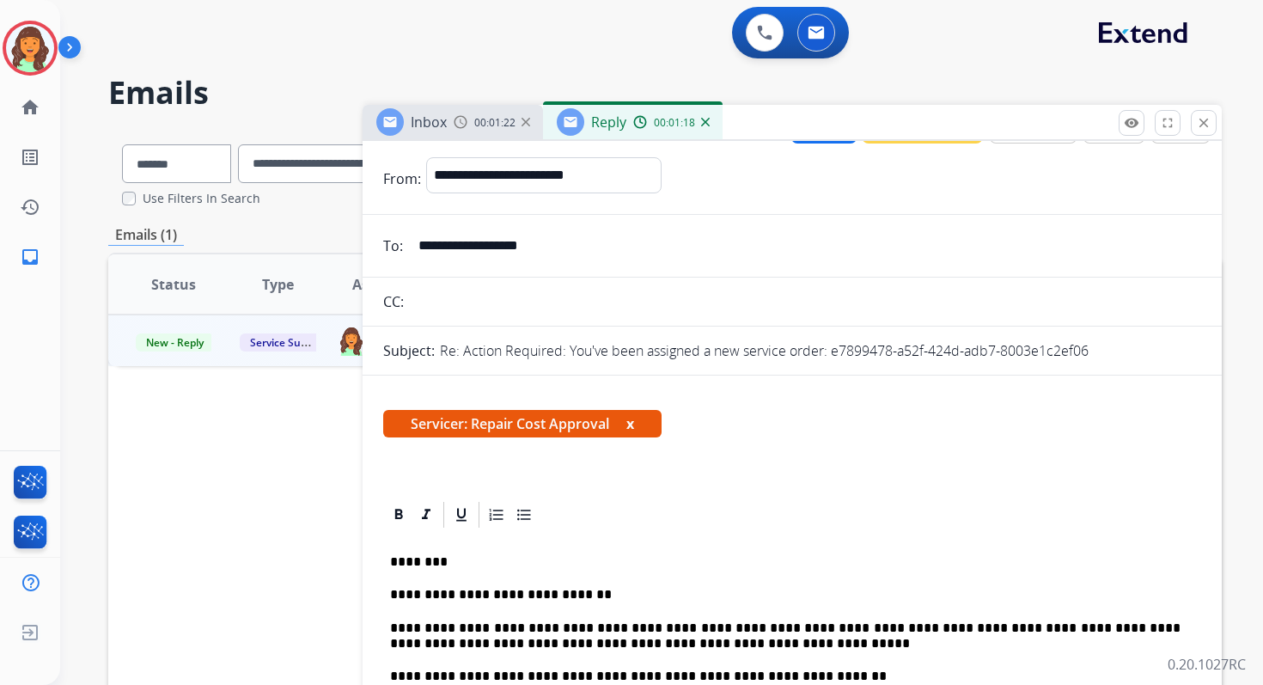
scroll to position [0, 0]
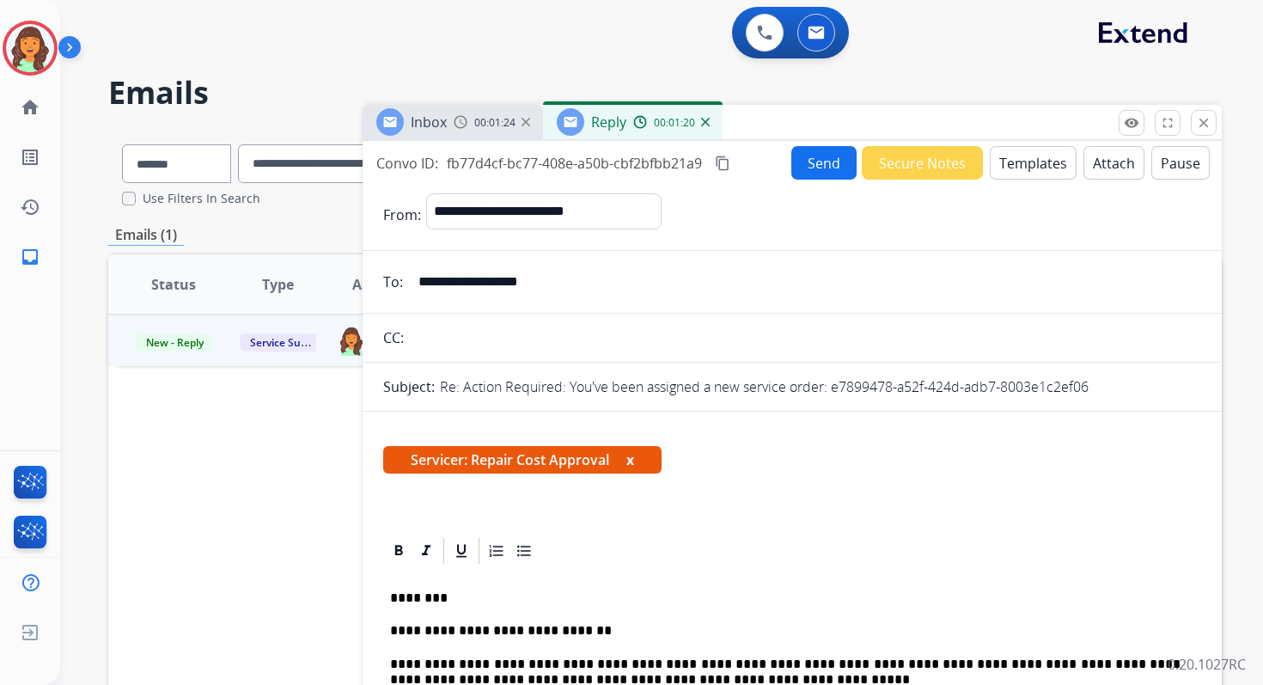
drag, startPoint x: 833, startPoint y: 388, endPoint x: 1125, endPoint y: 387, distance: 292.2
click at [1125, 387] on div "Re: Action Required: You've been assigned a new service order: e7899478-a52f-42…" at bounding box center [820, 386] width 761 height 21
copy p "e7899478-a52f-424d-adb7-8003e1c2ef06"
click at [1113, 165] on button "Attach" at bounding box center [1114, 163] width 61 height 34
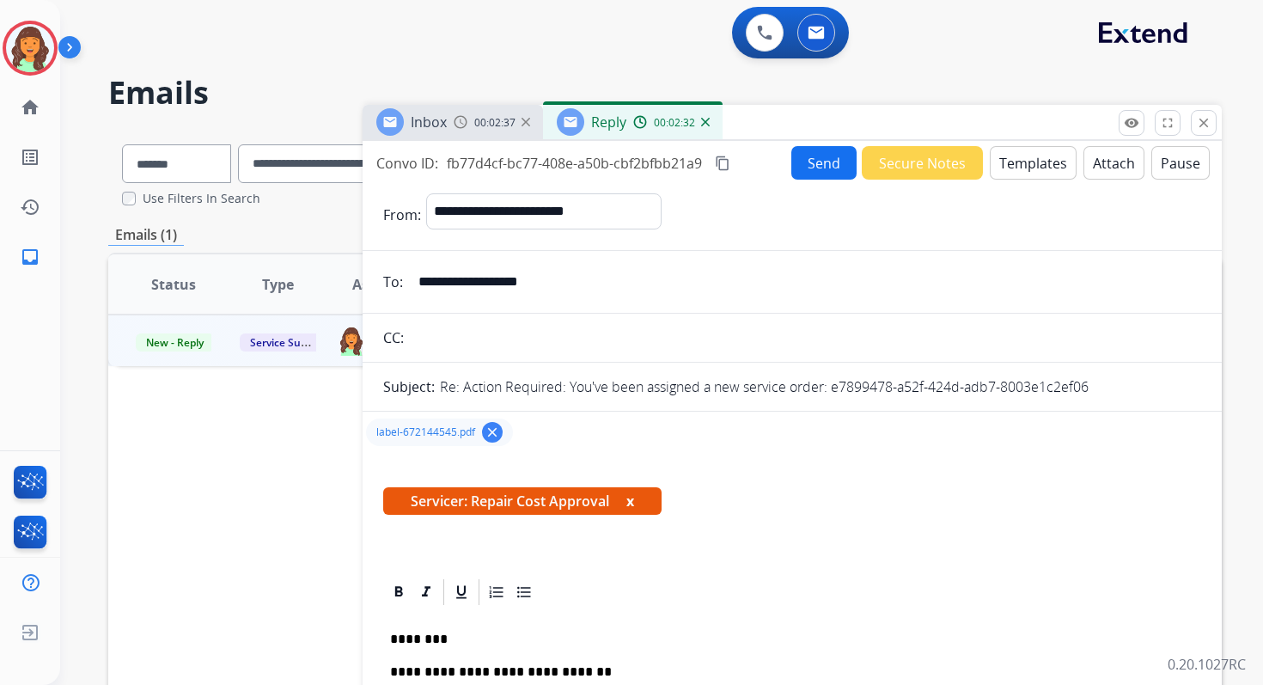
click at [718, 160] on mat-icon "content_copy" at bounding box center [722, 163] width 15 height 15
click at [805, 158] on button "Send" at bounding box center [824, 163] width 65 height 34
